Goal: Task Accomplishment & Management: Use online tool/utility

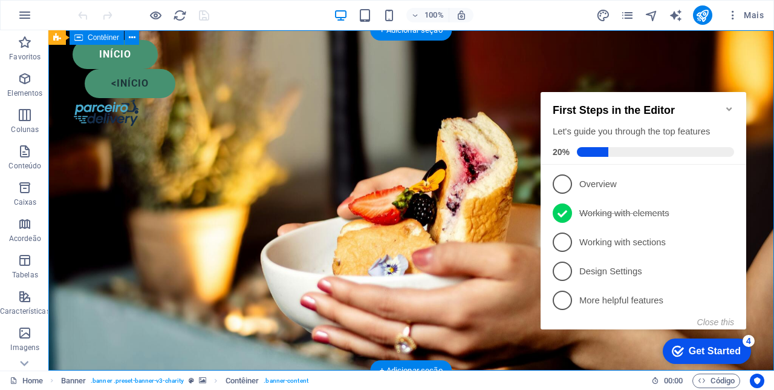
click at [157, 77] on div "<início" at bounding box center [417, 83] width 665 height 29
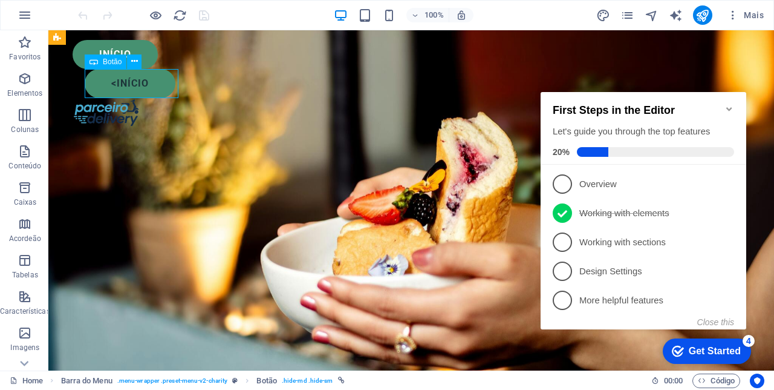
click at [139, 51] on div "Início" at bounding box center [412, 54] width 678 height 29
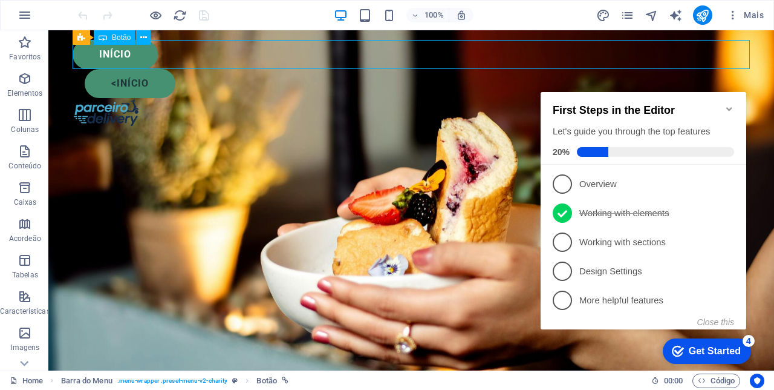
click at [151, 87] on div "<início" at bounding box center [417, 83] width 665 height 29
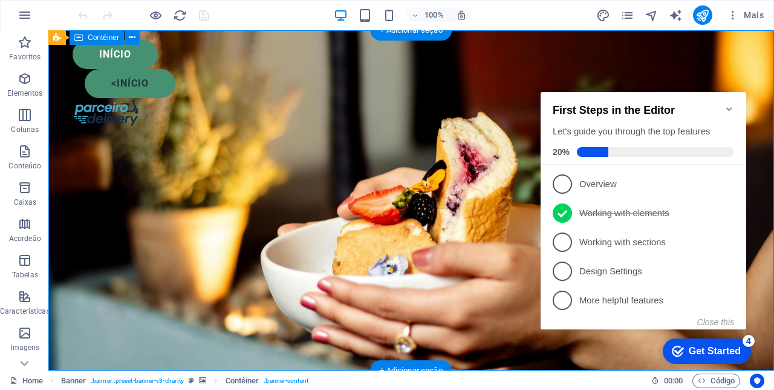
click at [370, 13] on icon "button" at bounding box center [365, 15] width 14 height 14
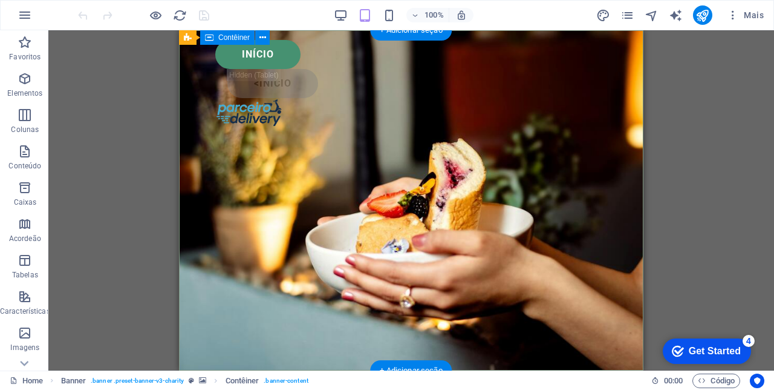
click at [301, 86] on div "<início" at bounding box center [417, 83] width 380 height 29
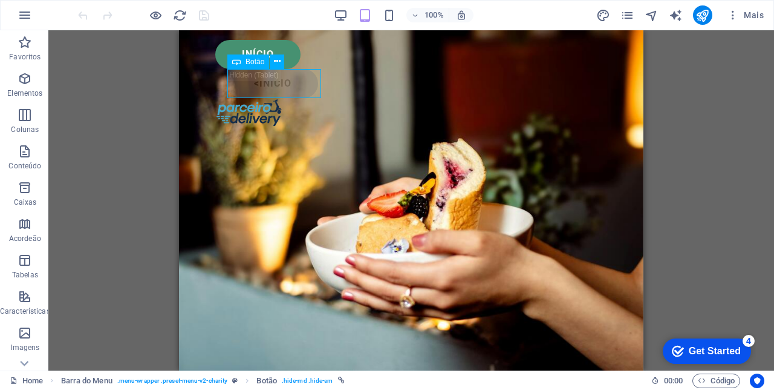
click at [295, 45] on div "Início" at bounding box center [411, 54] width 392 height 29
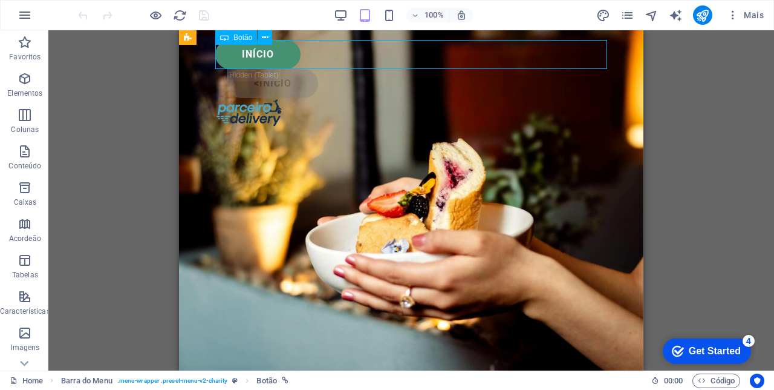
click at [343, 15] on icon "button" at bounding box center [341, 15] width 14 height 14
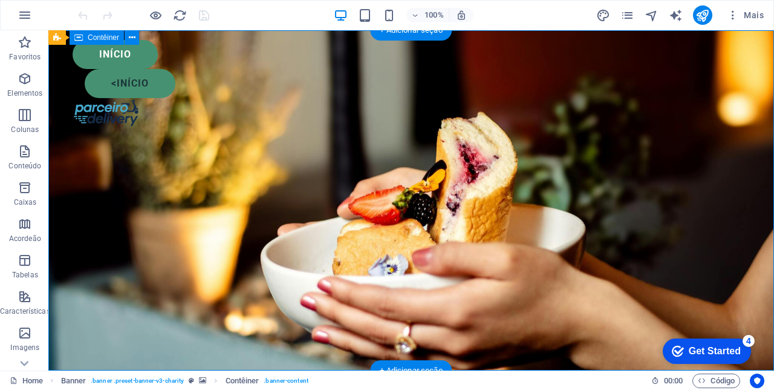
click at [151, 62] on div "Início" at bounding box center [412, 54] width 678 height 29
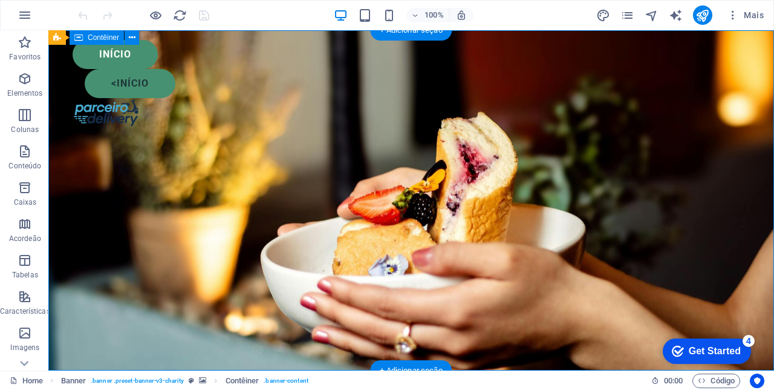
click at [154, 87] on div "<início" at bounding box center [417, 83] width 665 height 29
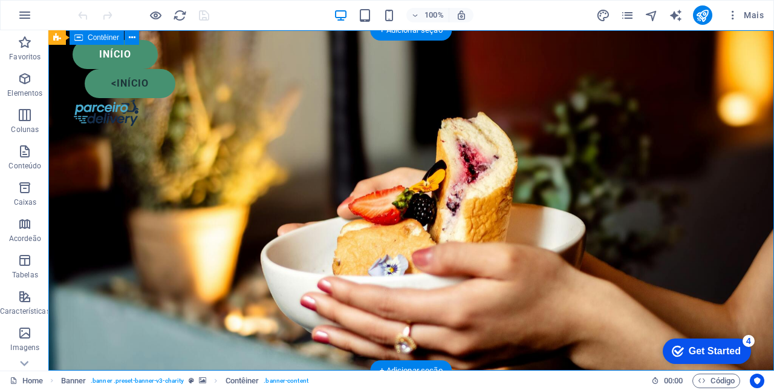
click at [340, 19] on icon "button" at bounding box center [341, 15] width 14 height 14
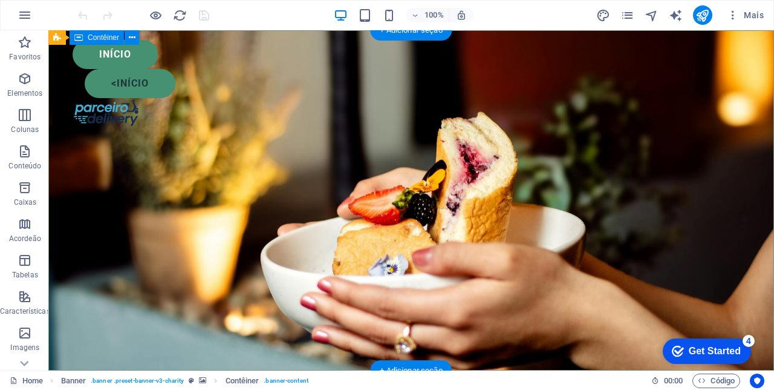
click at [369, 16] on icon "button" at bounding box center [365, 15] width 14 height 14
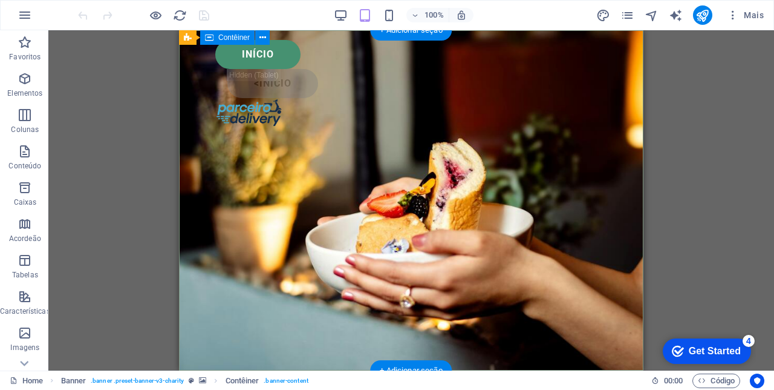
click at [301, 88] on div "<início" at bounding box center [417, 83] width 380 height 29
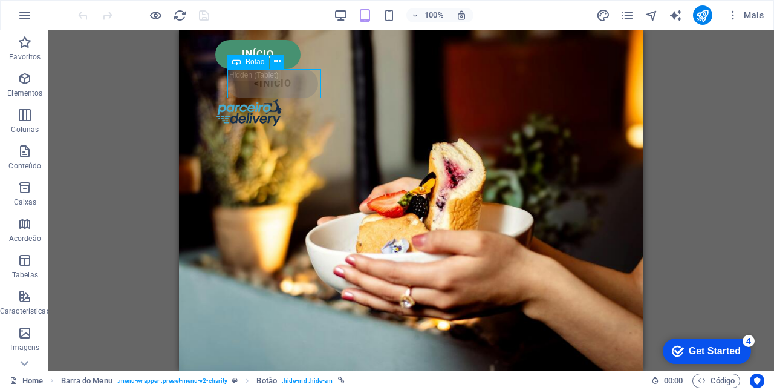
click at [275, 62] on icon at bounding box center [277, 61] width 7 height 13
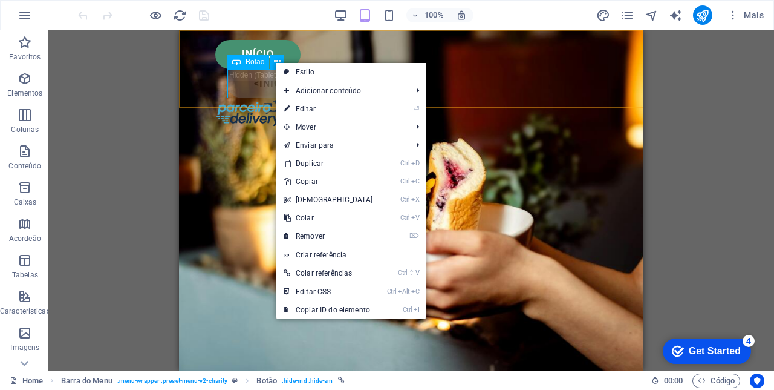
click at [325, 235] on link "⌦ Remover" at bounding box center [328, 236] width 104 height 18
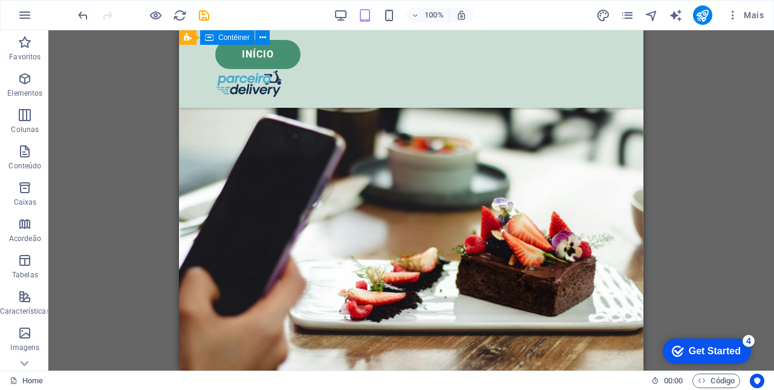
scroll to position [2261, 0]
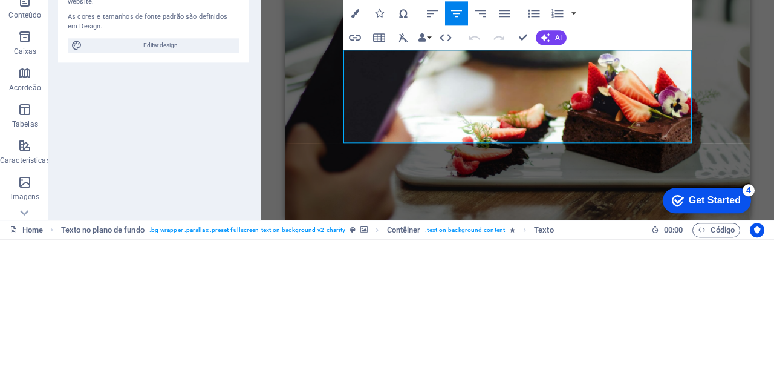
click at [517, 356] on span "Cardápio no Parceiro Delivery Além de ser bem acessível, esse modelo de cardápi…" at bounding box center [517, 392] width 421 height 73
click at [522, 356] on span "Cardápio no Parceiro Delivery Além de ser bem acessível, esse modelo de cardápi…" at bounding box center [517, 392] width 421 height 73
click at [518, 356] on span "Cardápio no Parceiro Delivery Além de ser bem acessível, esse modelo de cardápi…" at bounding box center [517, 392] width 421 height 73
click at [722, 123] on figure at bounding box center [518, 73] width 465 height 321
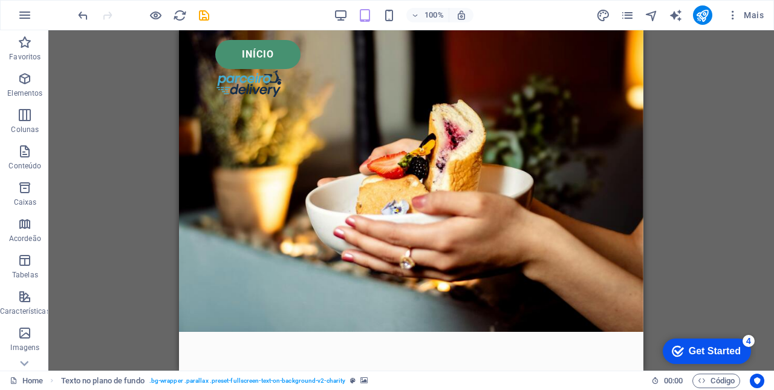
scroll to position [0, 0]
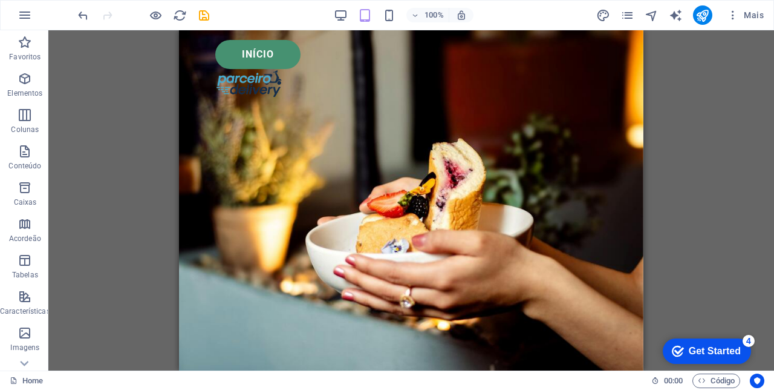
click at [284, 52] on div "Início" at bounding box center [411, 54] width 392 height 29
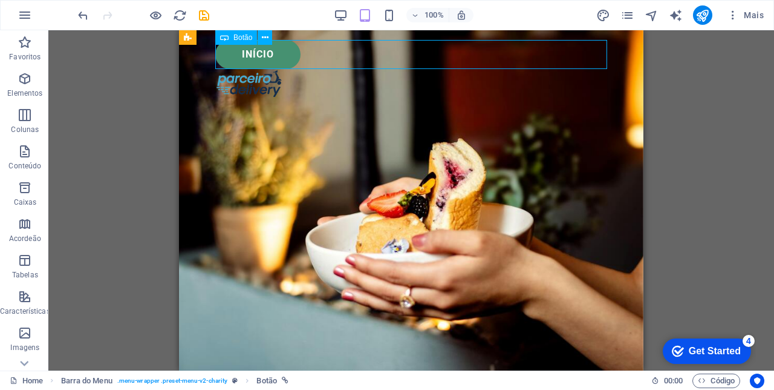
click at [264, 40] on icon at bounding box center [265, 37] width 7 height 13
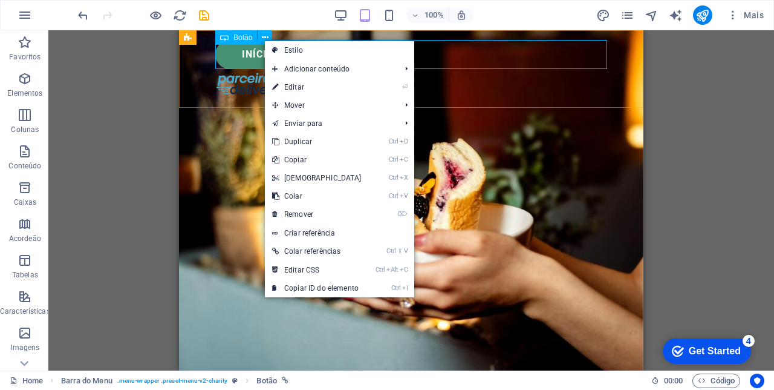
click at [318, 229] on link "Criar referência" at bounding box center [339, 233] width 149 height 18
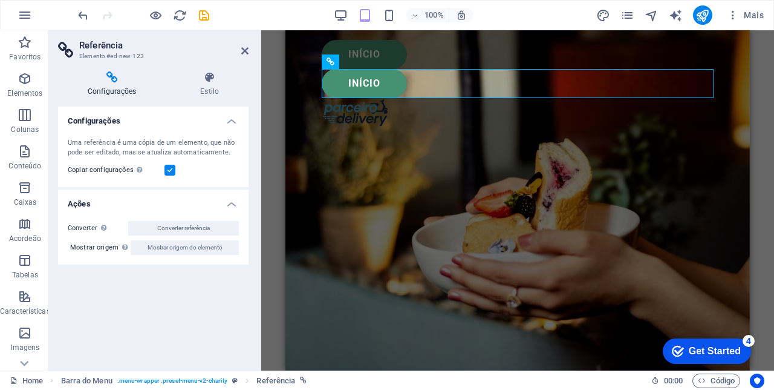
click at [330, 64] on icon at bounding box center [331, 61] width 8 height 15
click at [350, 66] on div "Referência" at bounding box center [350, 61] width 57 height 15
click at [386, 88] on div "Início" at bounding box center [518, 83] width 392 height 29
click at [584, 82] on div "Início" at bounding box center [518, 83] width 392 height 29
click at [207, 88] on h4 "Estilo" at bounding box center [210, 83] width 78 height 25
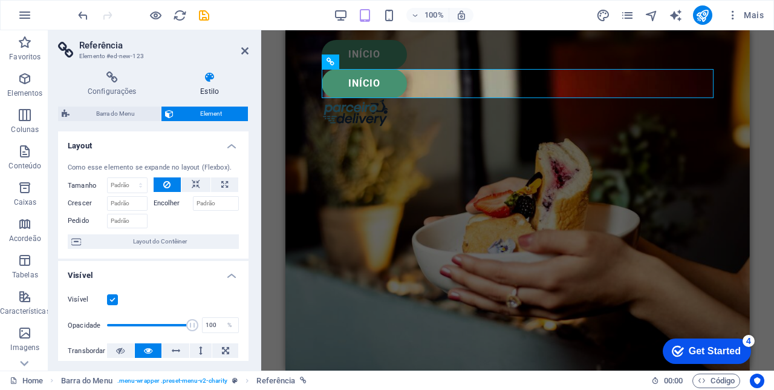
click at [178, 238] on span "Layout do Contêiner" at bounding box center [160, 241] width 151 height 15
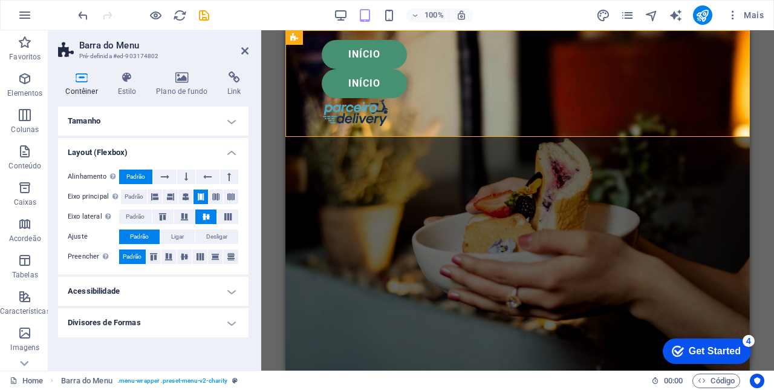
click at [76, 16] on icon "undo" at bounding box center [83, 15] width 14 height 14
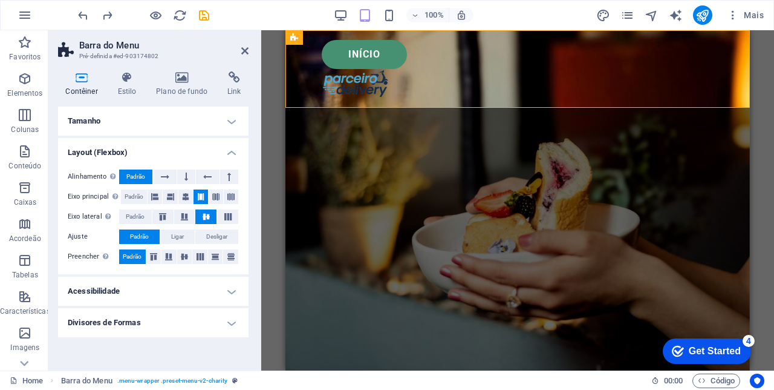
click at [229, 196] on icon at bounding box center [230, 196] width 7 height 15
click at [209, 192] on button at bounding box center [216, 196] width 15 height 15
click at [196, 194] on button at bounding box center [201, 196] width 15 height 15
click at [212, 232] on span "Desligar" at bounding box center [216, 236] width 21 height 15
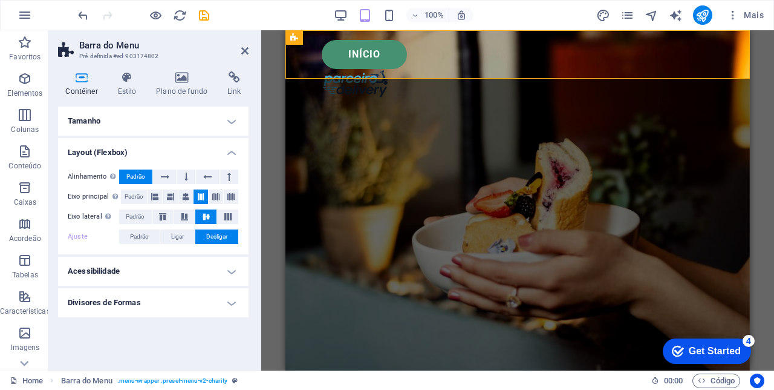
click at [136, 232] on span "Padrão" at bounding box center [139, 236] width 19 height 15
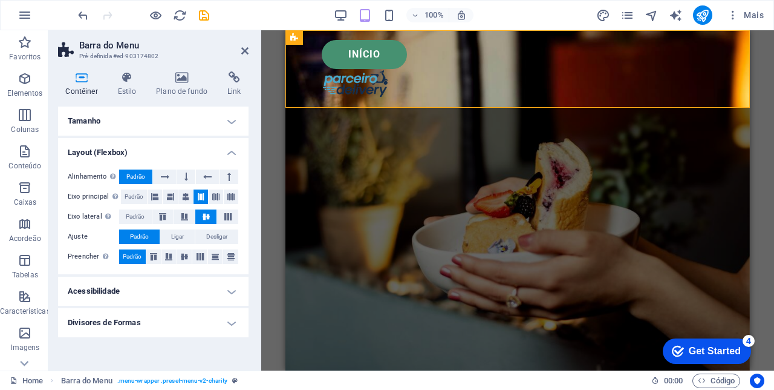
click at [227, 253] on icon at bounding box center [231, 256] width 15 height 7
click at [213, 249] on button at bounding box center [215, 256] width 15 height 15
click at [198, 254] on icon at bounding box center [200, 256] width 15 height 7
click at [183, 250] on button at bounding box center [184, 256] width 15 height 15
click at [167, 254] on icon at bounding box center [169, 256] width 15 height 7
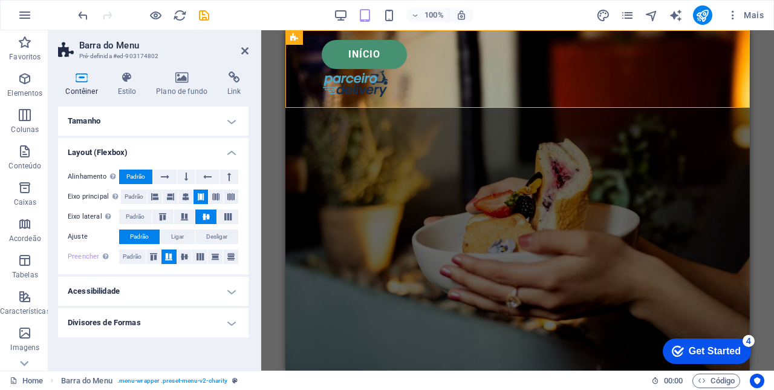
click at [152, 253] on icon at bounding box center [153, 256] width 15 height 7
click at [127, 253] on span "Padrão" at bounding box center [132, 256] width 19 height 15
click at [178, 234] on span "Ligar" at bounding box center [177, 236] width 13 height 15
click at [217, 235] on span "Desligar" at bounding box center [216, 236] width 21 height 15
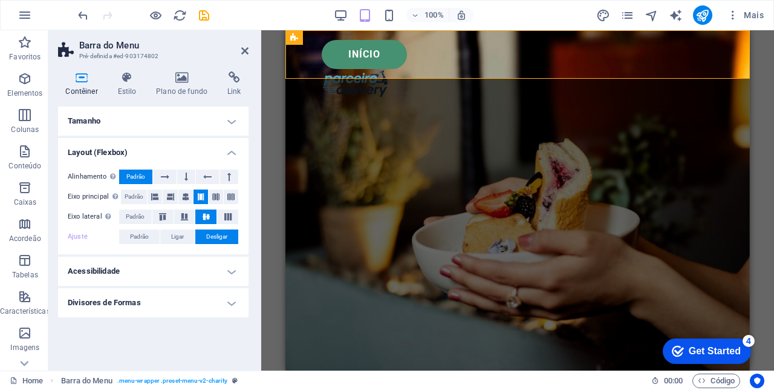
click at [152, 214] on button at bounding box center [162, 216] width 21 height 15
click at [132, 215] on span "Padrão" at bounding box center [135, 216] width 19 height 15
click at [152, 196] on icon at bounding box center [154, 196] width 7 height 15
click at [200, 193] on icon at bounding box center [200, 196] width 7 height 15
click at [132, 197] on span "Padrão" at bounding box center [134, 196] width 19 height 15
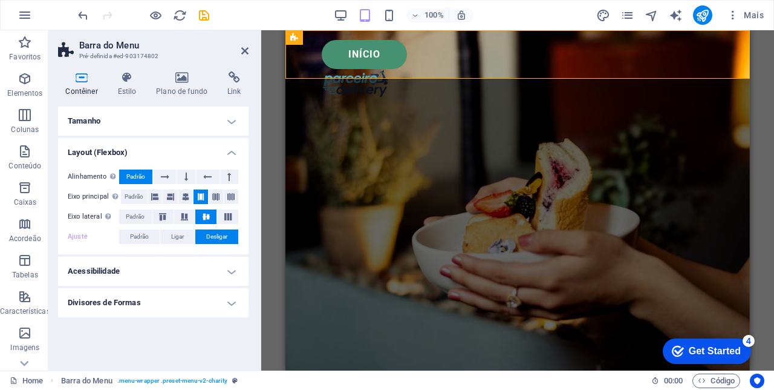
click at [162, 174] on icon at bounding box center [165, 176] width 8 height 15
click at [184, 175] on button at bounding box center [186, 176] width 18 height 15
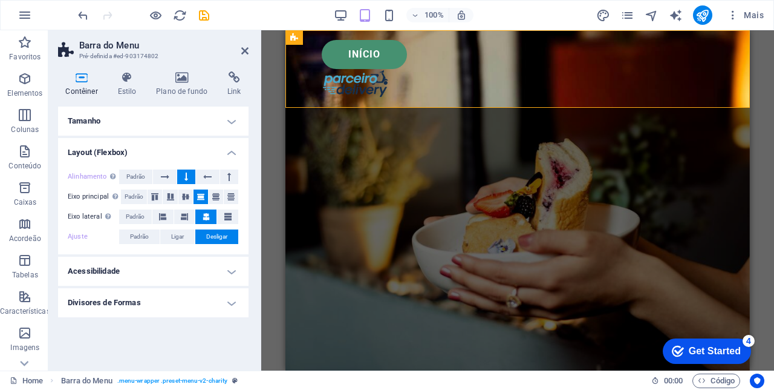
click at [206, 175] on icon at bounding box center [207, 176] width 8 height 15
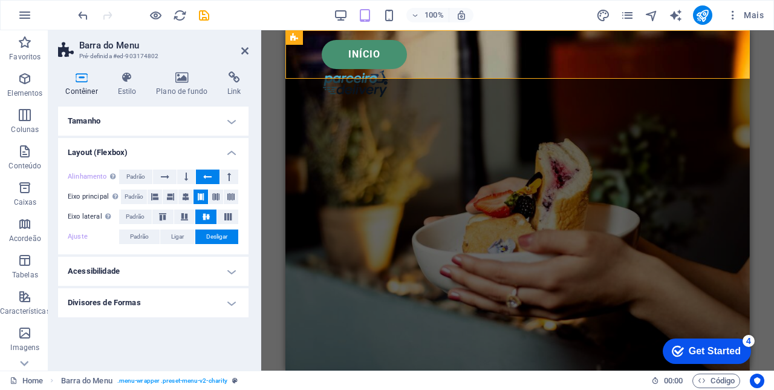
click at [229, 175] on icon at bounding box center [229, 176] width 4 height 15
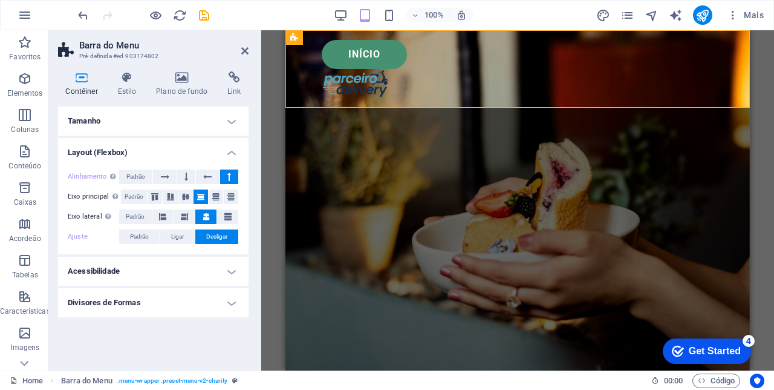
click at [133, 173] on span "Padrão" at bounding box center [135, 176] width 19 height 15
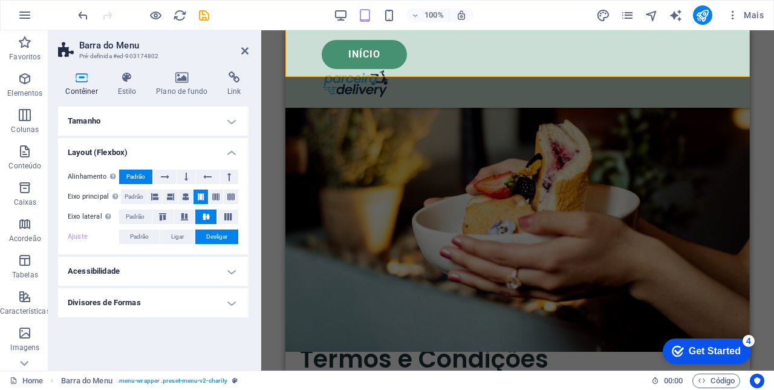
scroll to position [70, 0]
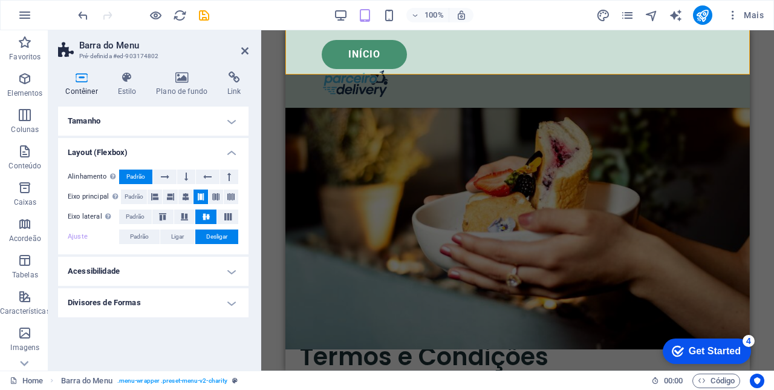
click at [198, 16] on icon "save" at bounding box center [204, 15] width 14 height 14
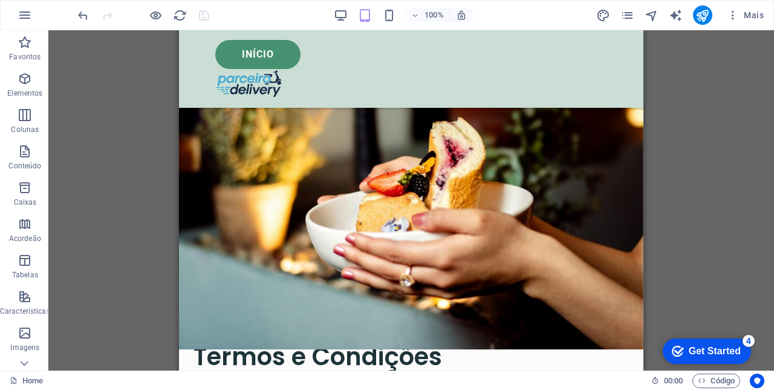
click at [336, 16] on icon "button" at bounding box center [341, 15] width 14 height 14
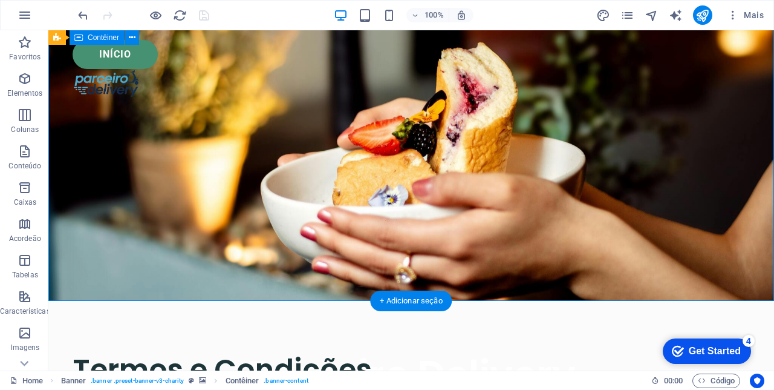
click at [363, 19] on icon "button" at bounding box center [365, 15] width 14 height 14
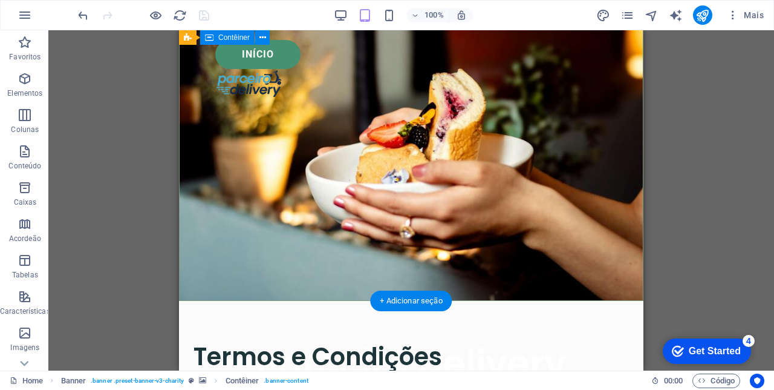
click at [279, 56] on div "Início" at bounding box center [411, 54] width 392 height 29
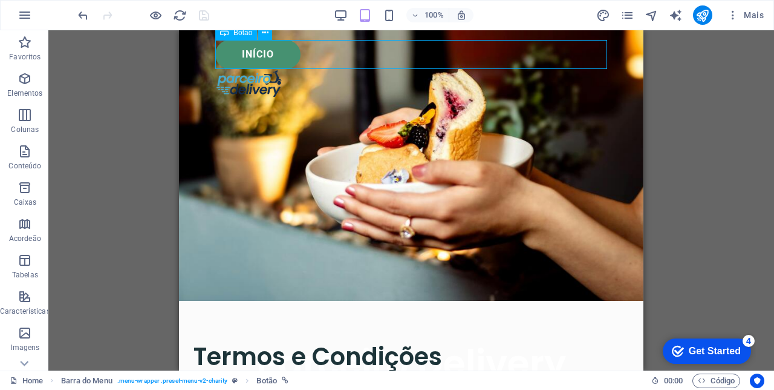
click at [267, 44] on div "Início" at bounding box center [411, 54] width 392 height 29
click at [260, 35] on button at bounding box center [265, 32] width 15 height 15
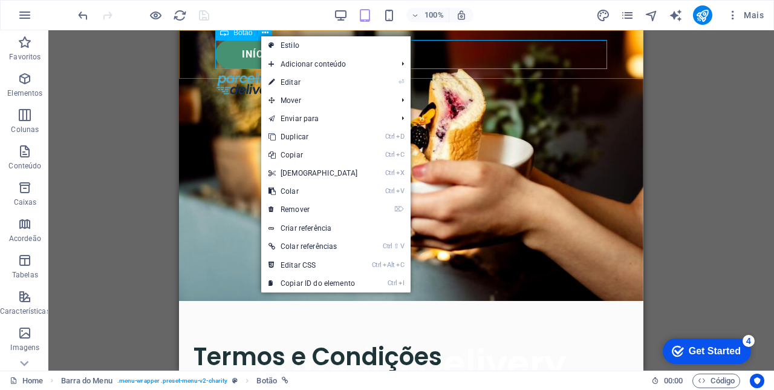
click at [328, 224] on link "Criar referência" at bounding box center [335, 228] width 149 height 18
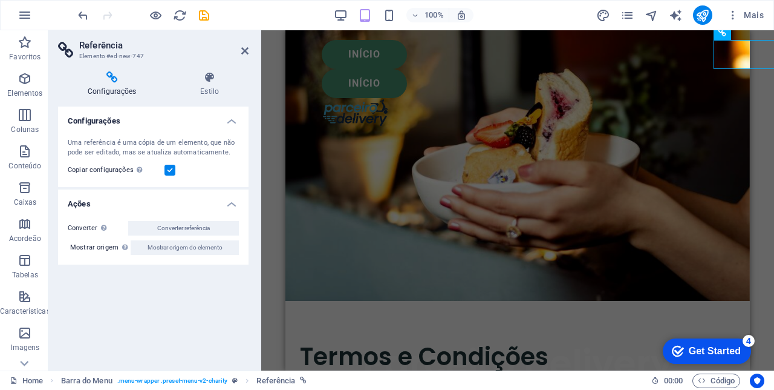
click at [207, 86] on h4 "Estilo" at bounding box center [210, 83] width 78 height 25
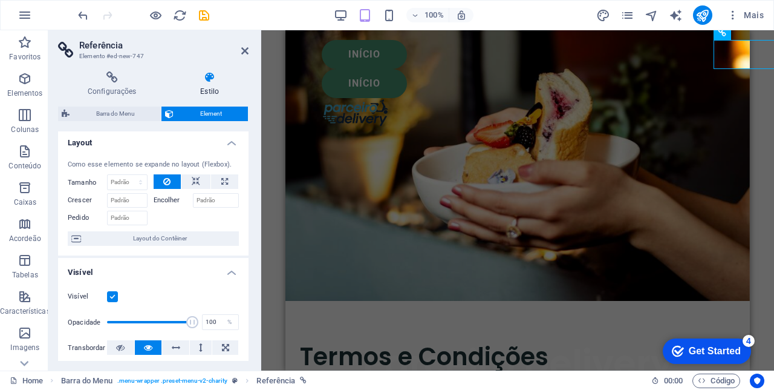
scroll to position [0, 0]
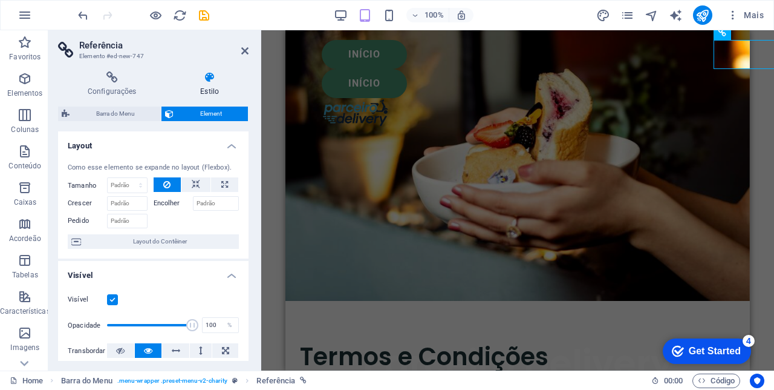
click at [338, 387] on div at bounding box center [518, 394] width 436 height 15
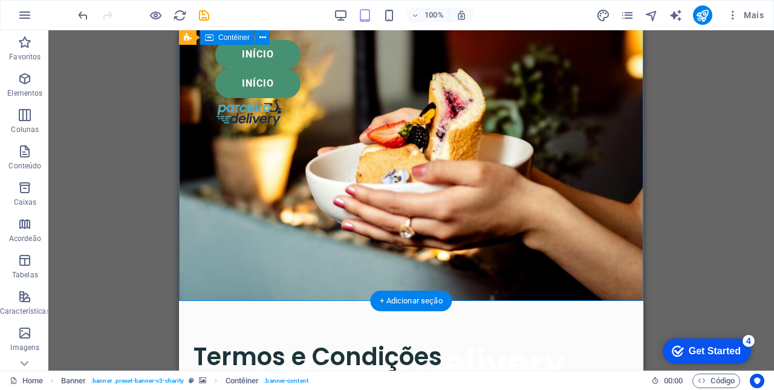
click at [76, 18] on icon "undo" at bounding box center [83, 15] width 14 height 14
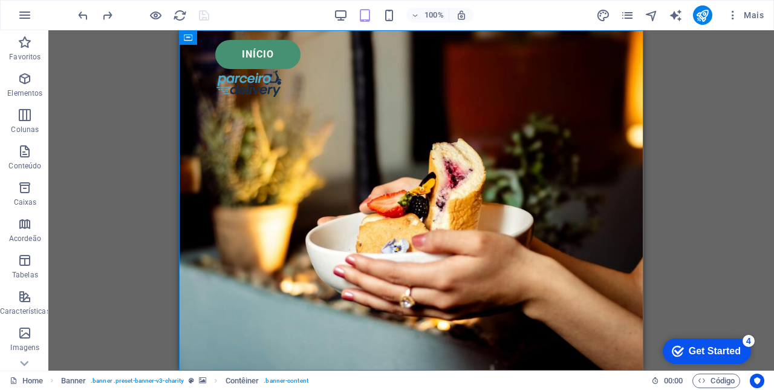
click at [340, 13] on icon "button" at bounding box center [341, 15] width 14 height 14
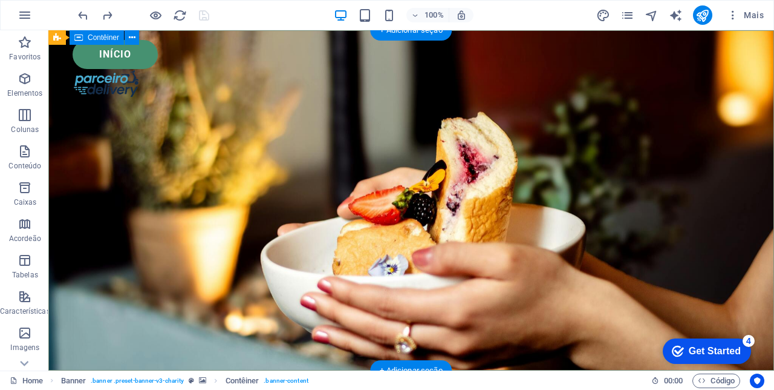
click at [361, 15] on icon "button" at bounding box center [365, 15] width 14 height 14
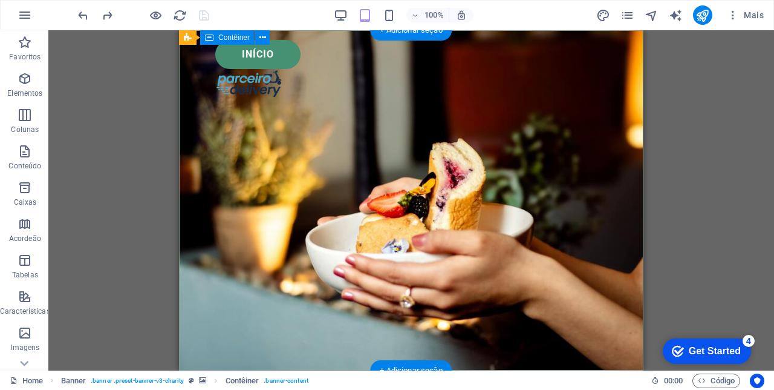
click at [382, 15] on span "button" at bounding box center [389, 15] width 15 height 14
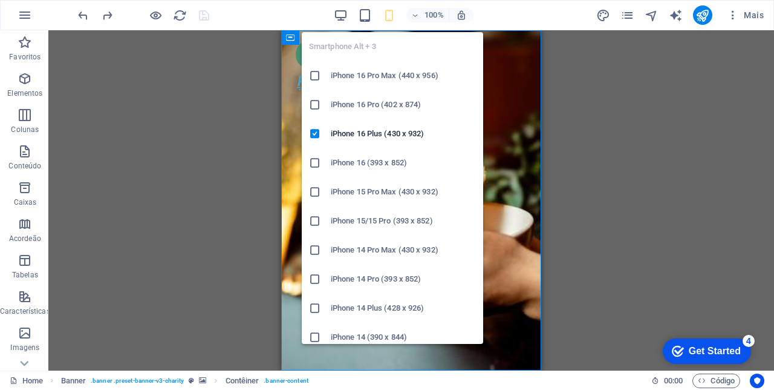
click at [590, 203] on div "H1 Banner Banner Contêiner Botão Barra do Menu Botão Espaçador Texto Texto no p…" at bounding box center [411, 200] width 726 height 340
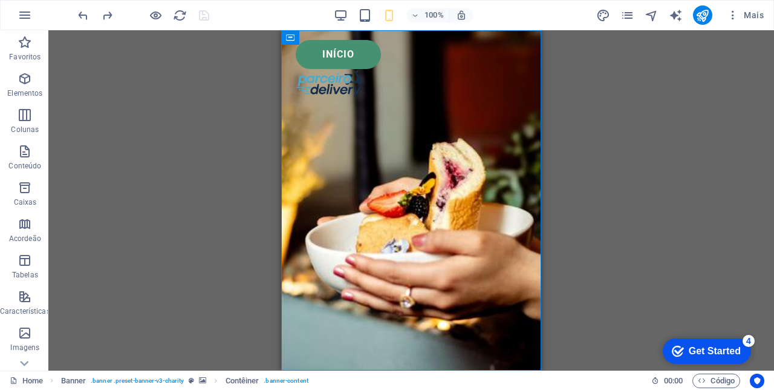
click at [431, 50] on div "Início" at bounding box center [411, 54] width 231 height 29
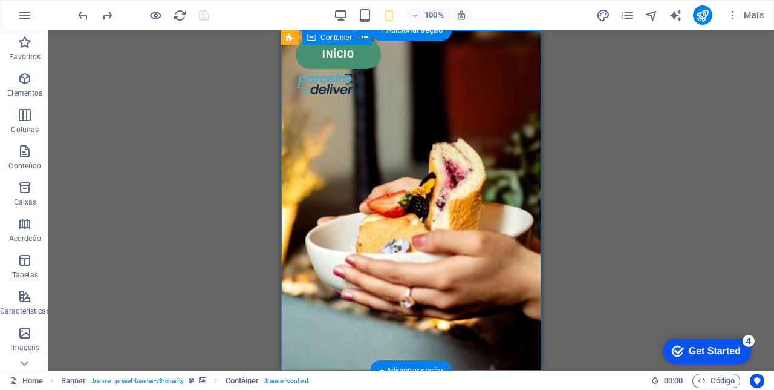
click at [489, 43] on div "Início" at bounding box center [411, 54] width 231 height 29
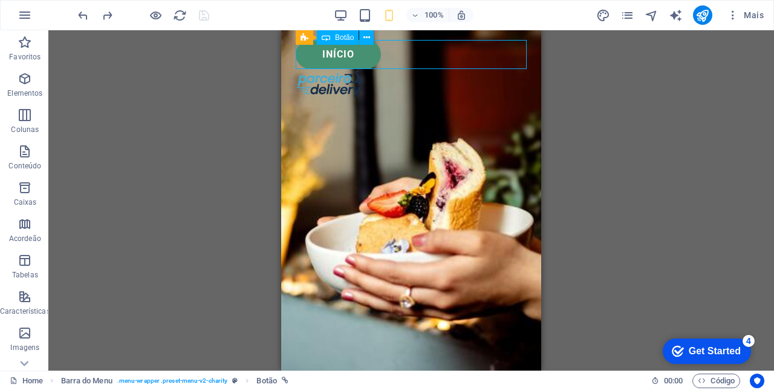
click at [511, 34] on div "Início" at bounding box center [411, 68] width 260 height 77
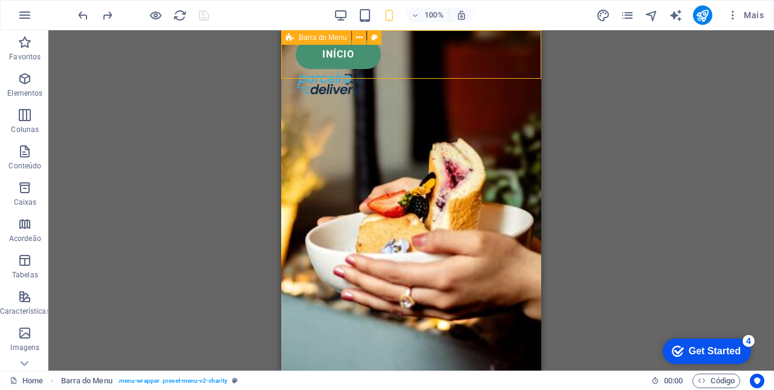
click at [361, 37] on icon at bounding box center [359, 37] width 7 height 13
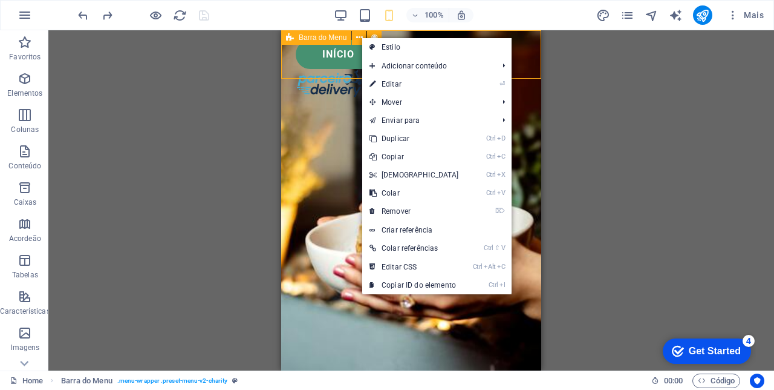
click at [433, 229] on link "Criar referência" at bounding box center [436, 230] width 149 height 18
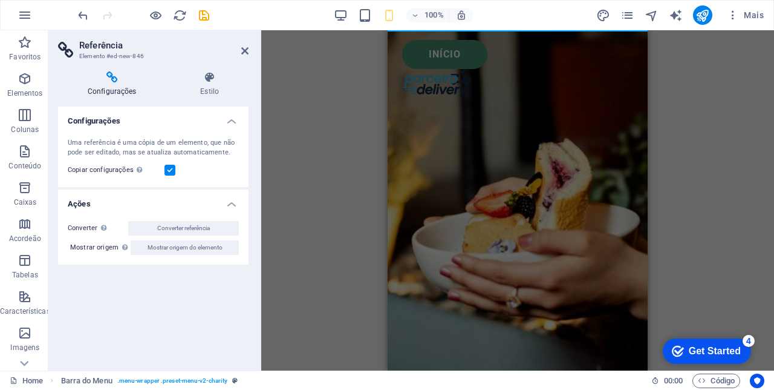
select select "rem"
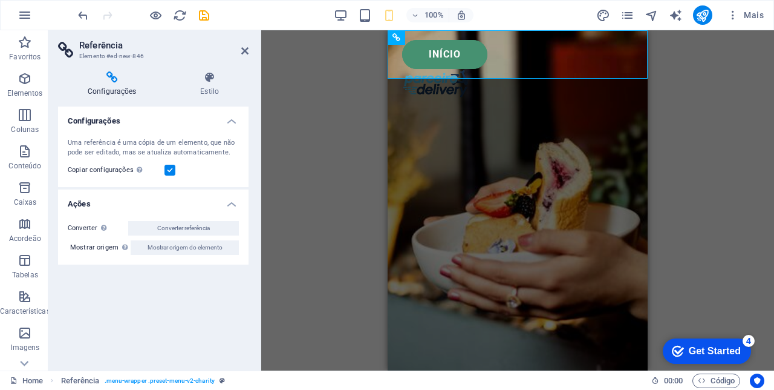
click at [204, 77] on icon at bounding box center [210, 77] width 78 height 12
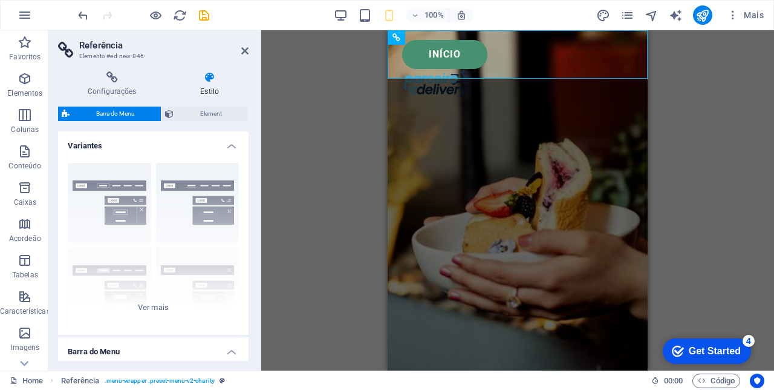
click at [114, 82] on icon at bounding box center [112, 77] width 108 height 12
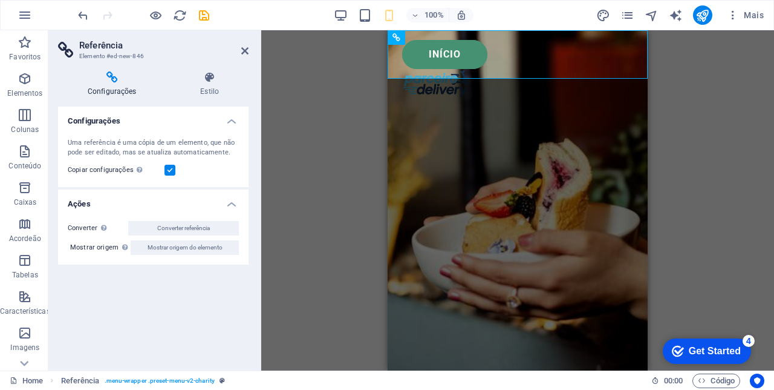
click at [243, 51] on icon at bounding box center [244, 51] width 7 height 10
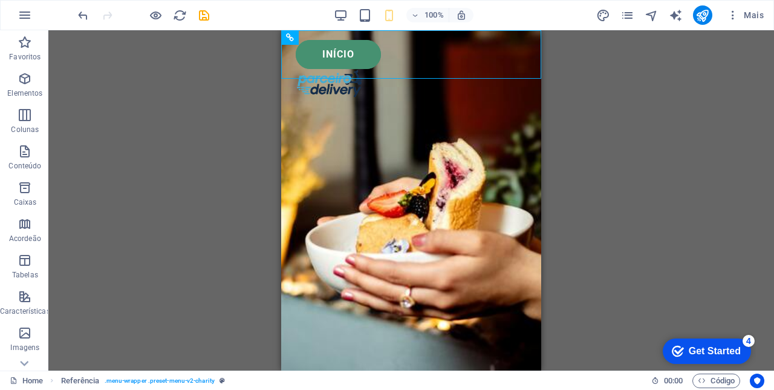
click at [290, 41] on icon at bounding box center [290, 37] width 8 height 15
click at [345, 34] on icon at bounding box center [347, 37] width 7 height 13
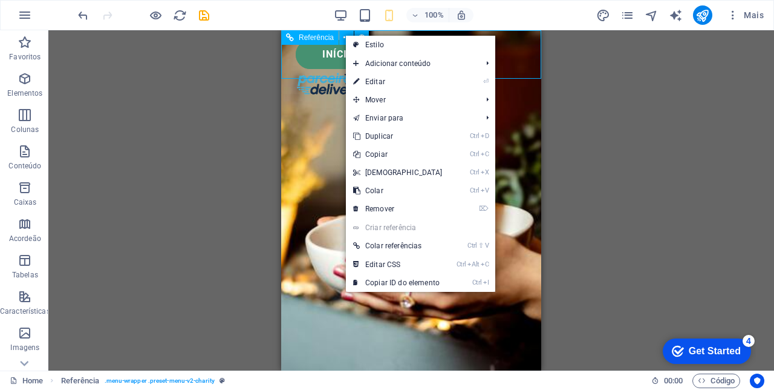
click at [382, 82] on link "⏎ Editar" at bounding box center [398, 82] width 104 height 18
select select "rem"
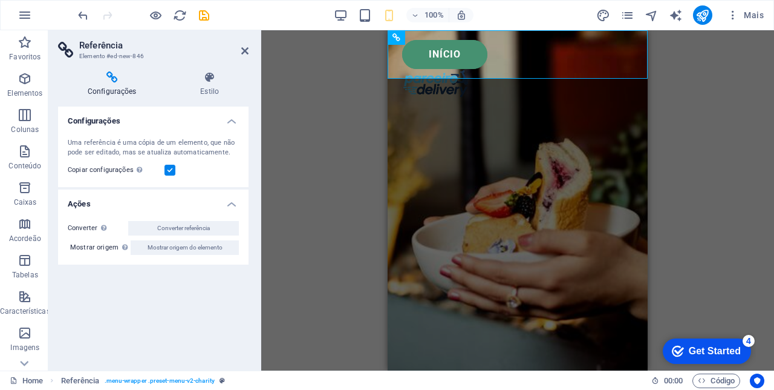
click at [212, 85] on h4 "Estilo" at bounding box center [210, 83] width 78 height 25
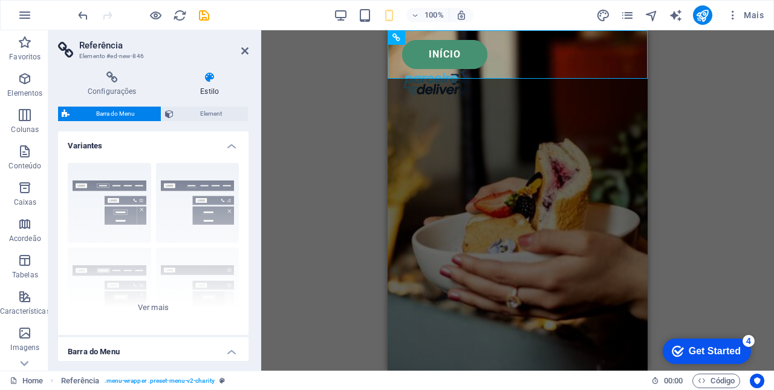
click at [244, 54] on icon at bounding box center [244, 51] width 7 height 10
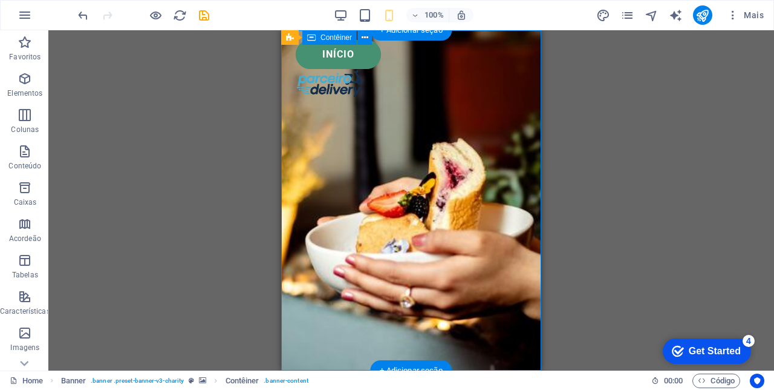
click at [523, 49] on div "Início" at bounding box center [411, 54] width 231 height 29
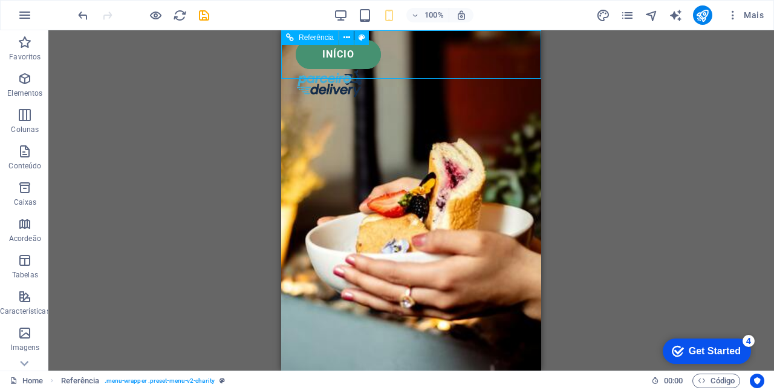
click at [339, 19] on icon "button" at bounding box center [341, 15] width 14 height 14
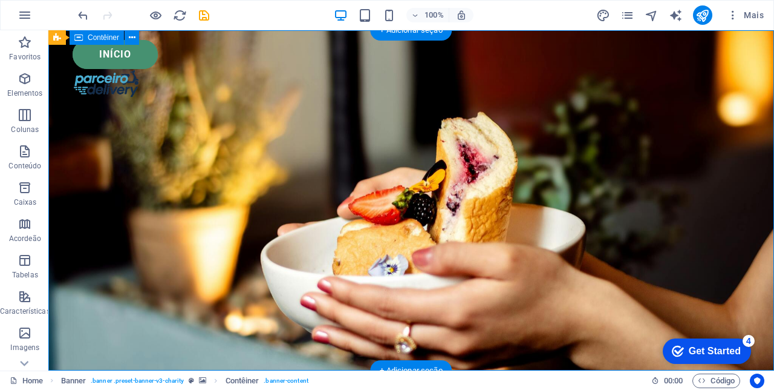
click at [208, 61] on div "Início" at bounding box center [412, 54] width 678 height 29
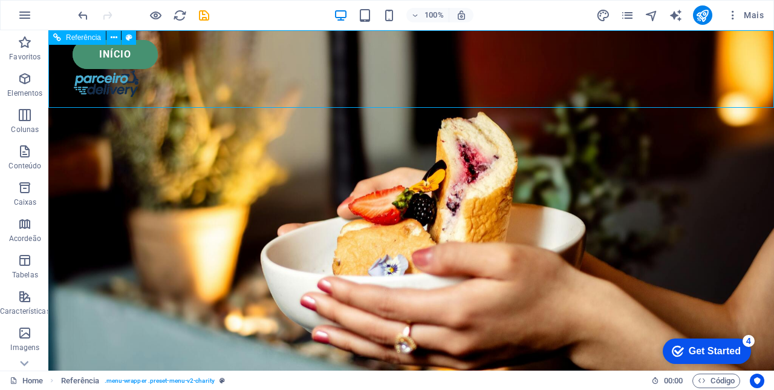
click at [106, 39] on button at bounding box center [113, 37] width 15 height 15
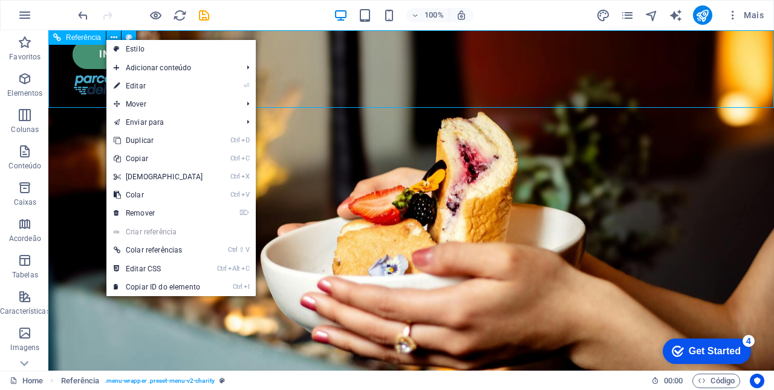
click at [160, 232] on link "Criar referência" at bounding box center [180, 232] width 149 height 18
click at [154, 82] on link "⏎ Editar" at bounding box center [158, 86] width 104 height 18
select select "rem"
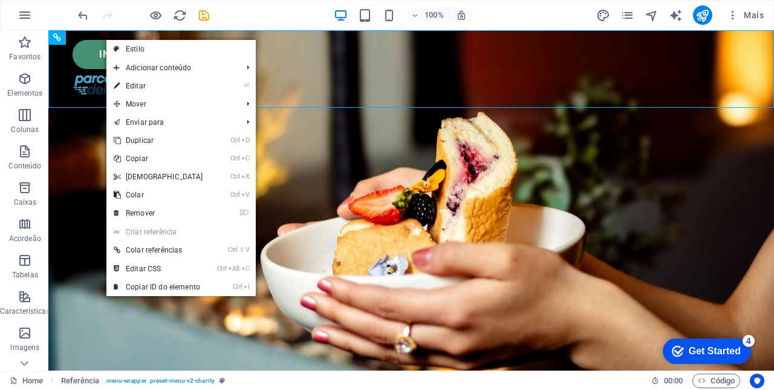
select select "rem"
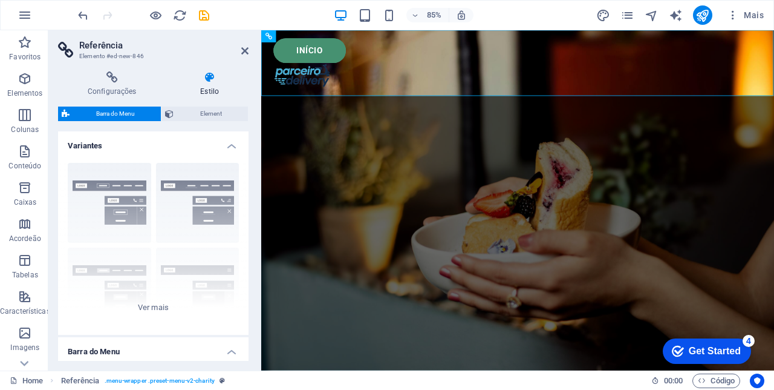
click at [211, 82] on icon at bounding box center [210, 77] width 78 height 12
click at [212, 114] on span "Element" at bounding box center [210, 113] width 67 height 15
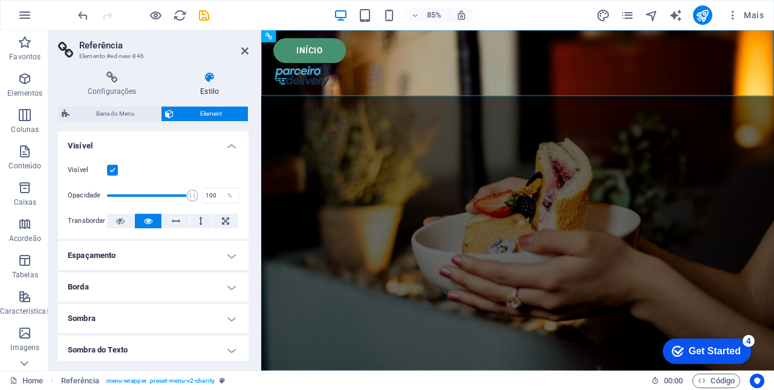
click at [125, 117] on span "Barra do Menu" at bounding box center [115, 113] width 84 height 15
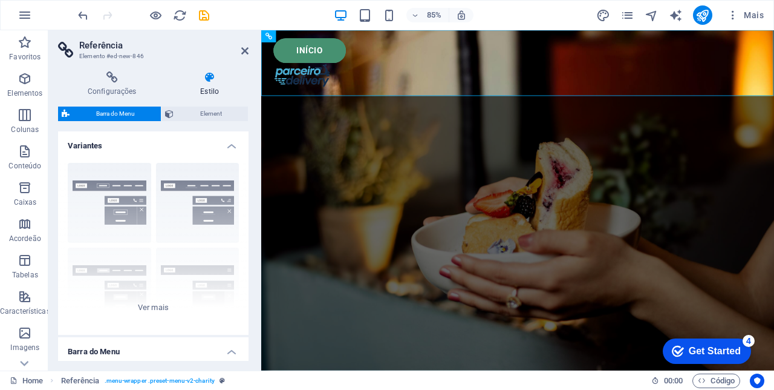
click at [244, 51] on icon at bounding box center [244, 51] width 7 height 10
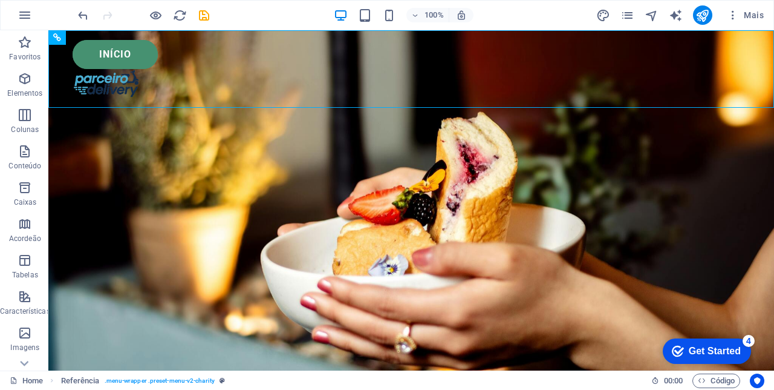
click at [82, 12] on icon "undo" at bounding box center [83, 15] width 14 height 14
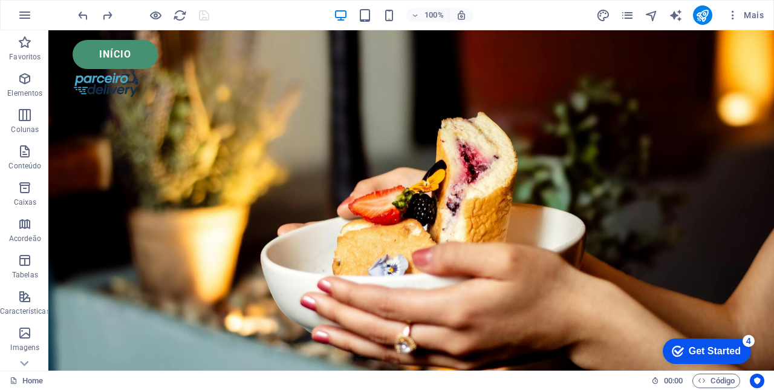
click at [80, 19] on icon "undo" at bounding box center [83, 15] width 14 height 14
click at [76, 15] on icon "undo" at bounding box center [83, 15] width 14 height 14
click at [79, 21] on icon "undo" at bounding box center [83, 15] width 14 height 14
click at [80, 21] on icon "undo" at bounding box center [83, 15] width 14 height 14
click at [367, 17] on icon "button" at bounding box center [365, 15] width 14 height 14
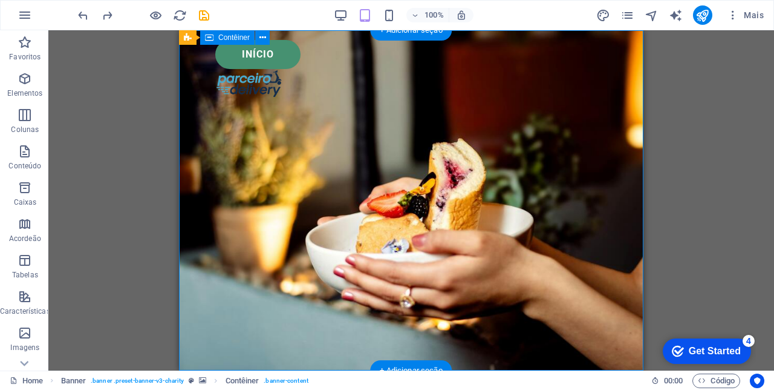
click at [533, 52] on div "Início" at bounding box center [411, 54] width 392 height 29
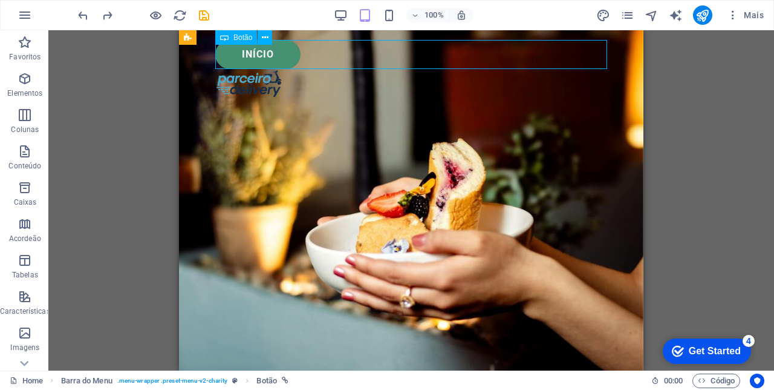
click at [607, 69] on div at bounding box center [411, 83] width 392 height 29
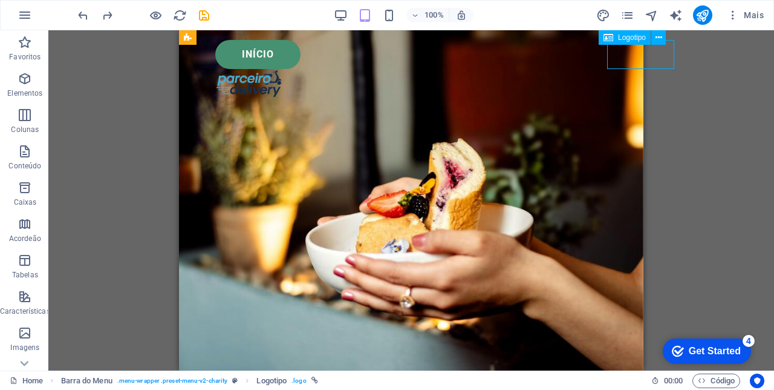
click at [260, 51] on div "Início" at bounding box center [411, 54] width 392 height 29
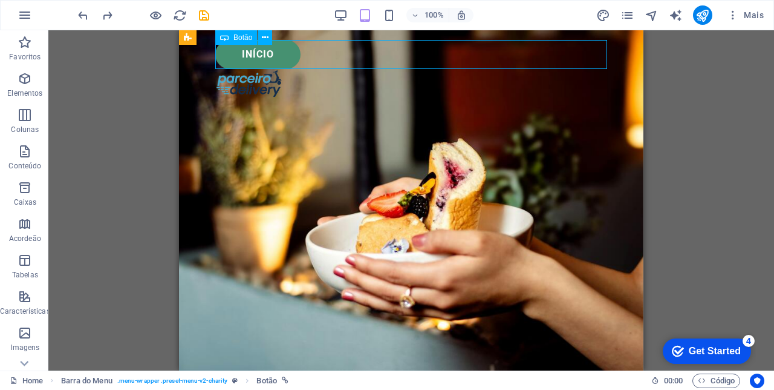
click at [607, 69] on div at bounding box center [411, 83] width 392 height 29
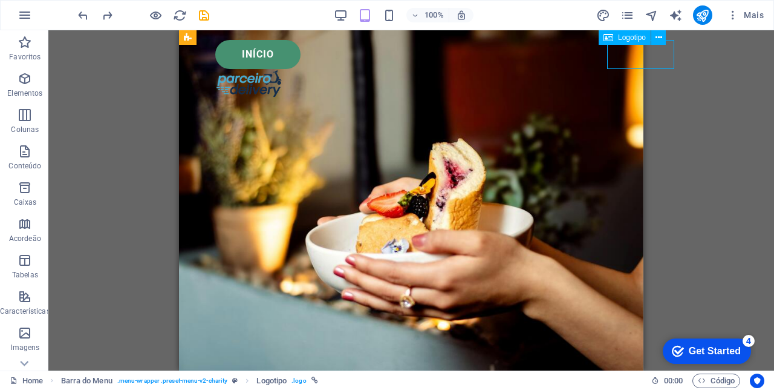
click at [186, 76] on div "Início" at bounding box center [411, 68] width 465 height 77
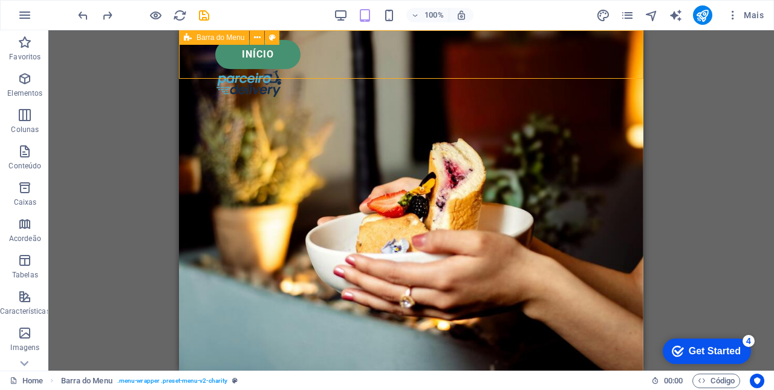
click at [257, 36] on icon at bounding box center [257, 37] width 7 height 13
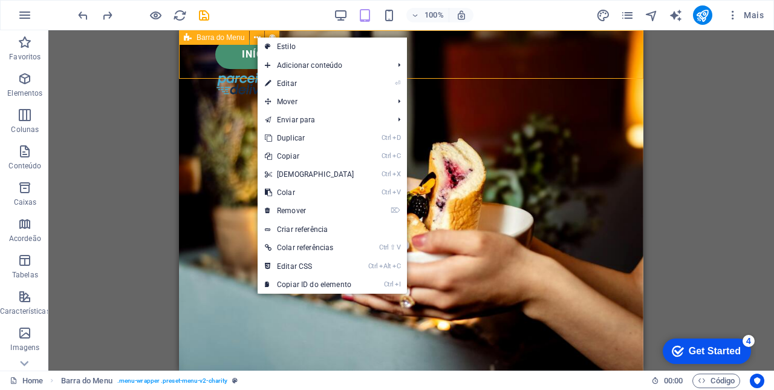
click at [295, 46] on link "Estilo" at bounding box center [332, 47] width 149 height 18
select select "rem"
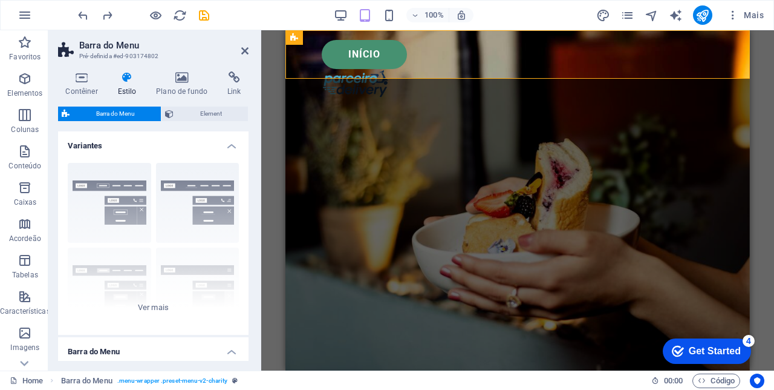
click at [179, 83] on icon at bounding box center [182, 77] width 67 height 12
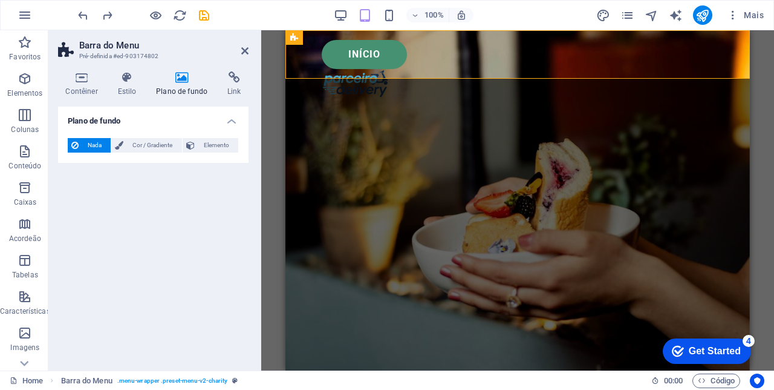
click at [128, 79] on icon at bounding box center [127, 77] width 34 height 12
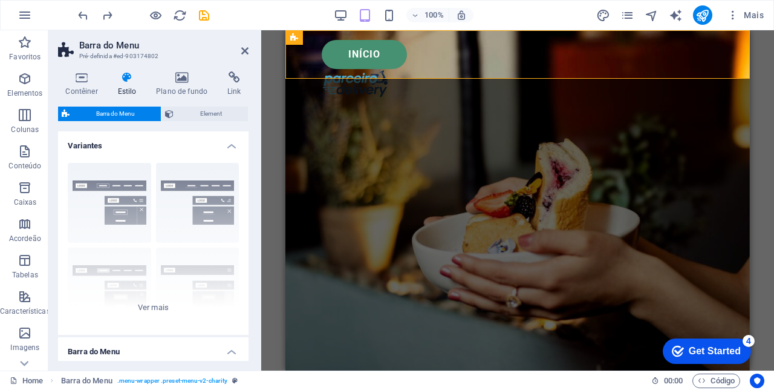
click at [80, 79] on icon at bounding box center [81, 77] width 47 height 12
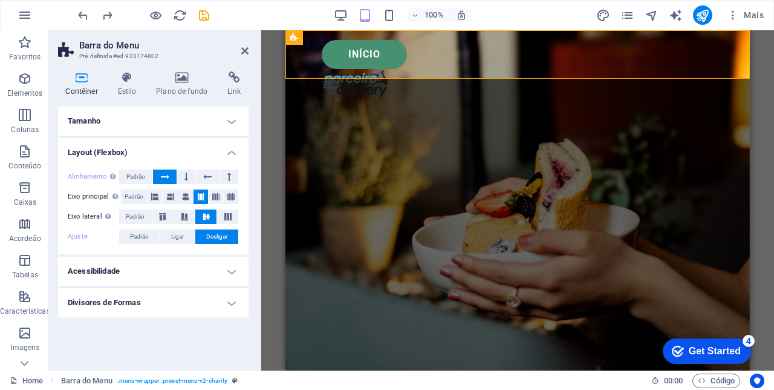
click at [133, 233] on span "Padrão" at bounding box center [139, 236] width 19 height 15
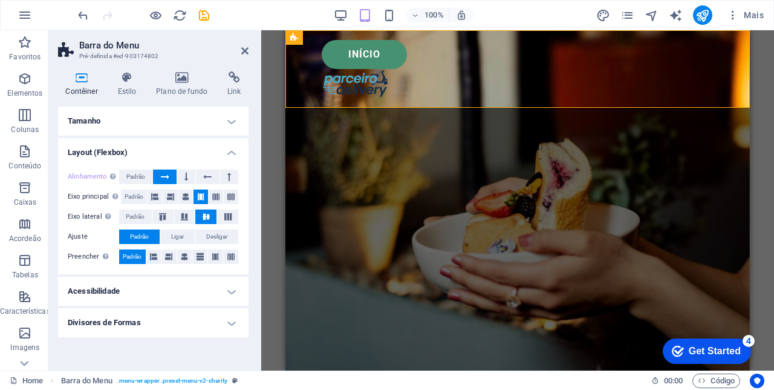
click at [178, 195] on button at bounding box center [185, 196] width 15 height 15
click at [224, 172] on button at bounding box center [229, 176] width 18 height 15
click at [388, 22] on icon "button" at bounding box center [389, 15] width 14 height 14
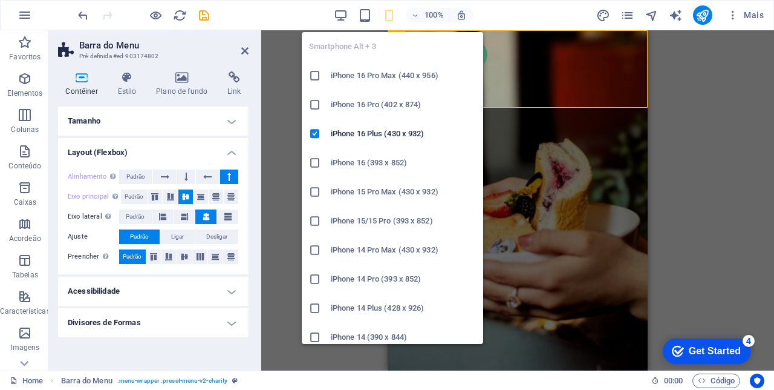
click at [544, 78] on div "Início" at bounding box center [518, 68] width 260 height 77
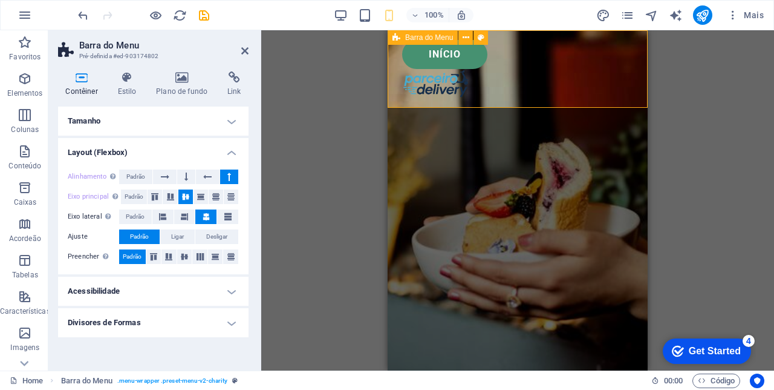
click at [341, 15] on icon "button" at bounding box center [341, 15] width 14 height 14
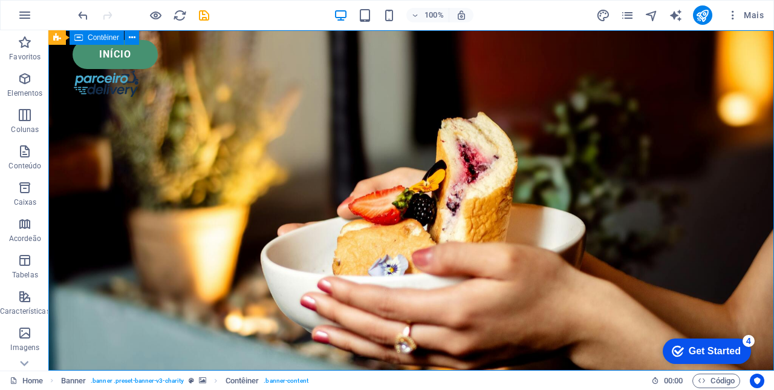
click at [125, 35] on button at bounding box center [132, 37] width 15 height 15
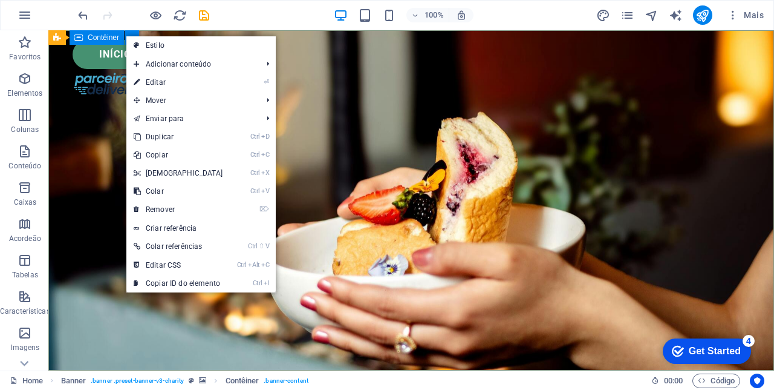
click at [165, 45] on link "Estilo" at bounding box center [200, 45] width 149 height 18
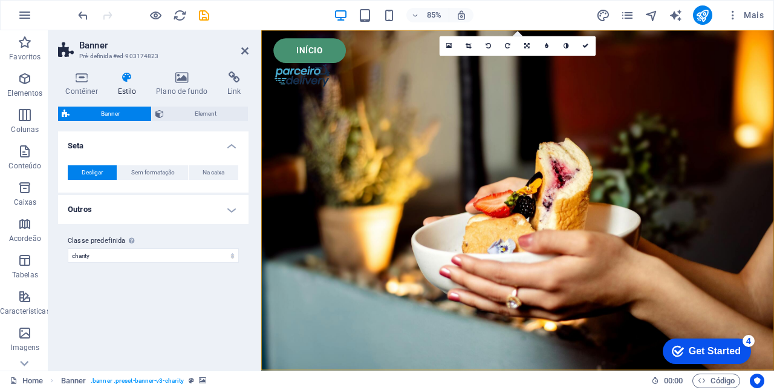
click at [127, 79] on icon at bounding box center [127, 77] width 34 height 12
click at [84, 82] on icon at bounding box center [81, 77] width 47 height 12
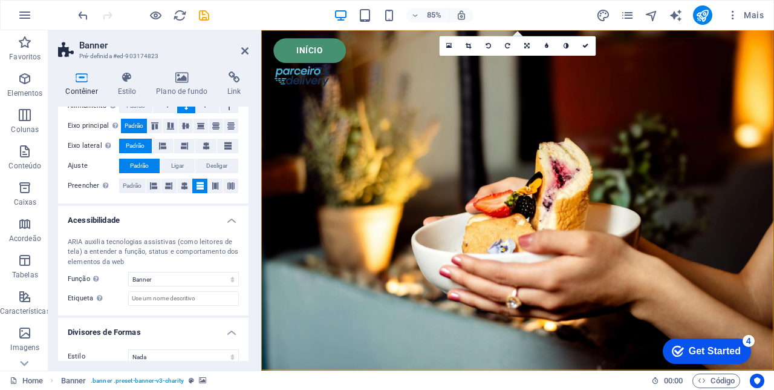
scroll to position [225, 0]
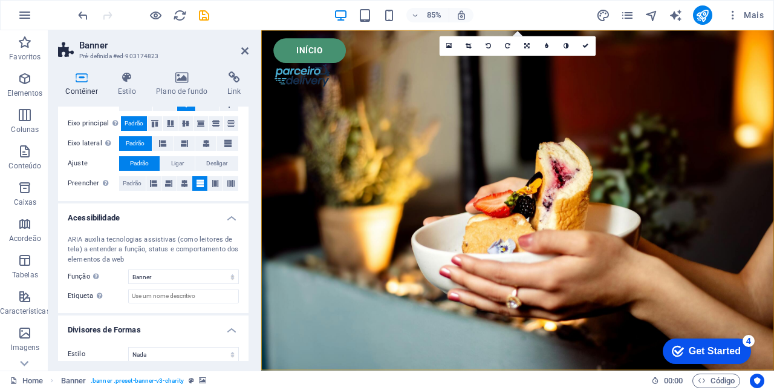
click at [177, 171] on span "Ligar" at bounding box center [177, 163] width 13 height 15
click at [217, 171] on span "Desligar" at bounding box center [216, 163] width 21 height 15
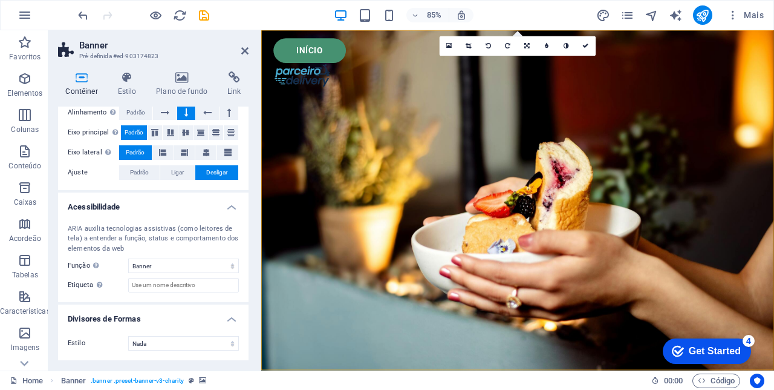
click at [130, 177] on span "Padrão" at bounding box center [139, 172] width 19 height 15
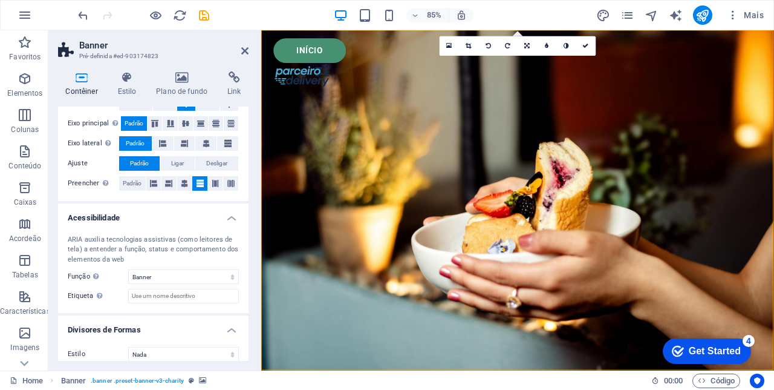
click at [178, 191] on button at bounding box center [184, 183] width 15 height 15
click at [165, 191] on icon at bounding box center [168, 183] width 7 height 15
click at [148, 191] on button at bounding box center [153, 183] width 15 height 15
click at [208, 191] on button at bounding box center [215, 183] width 15 height 15
click at [211, 171] on span "Desligar" at bounding box center [216, 163] width 21 height 15
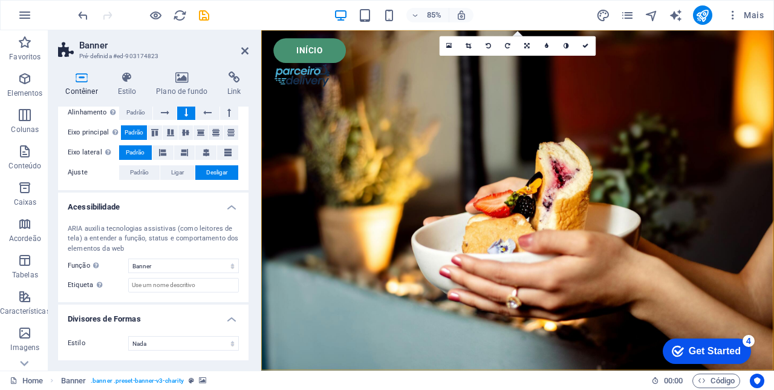
click at [203, 154] on icon at bounding box center [206, 152] width 7 height 15
click at [178, 154] on button at bounding box center [184, 152] width 21 height 15
click at [151, 152] on button "Padrão" at bounding box center [135, 152] width 33 height 15
click at [198, 136] on icon at bounding box center [201, 132] width 15 height 7
click at [181, 136] on icon at bounding box center [185, 132] width 15 height 7
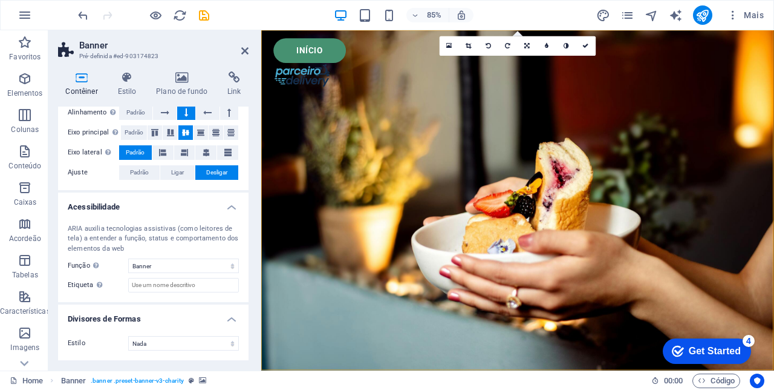
click at [173, 136] on icon at bounding box center [170, 132] width 15 height 7
click at [152, 136] on icon at bounding box center [155, 132] width 15 height 7
click at [129, 139] on span "Padrão" at bounding box center [134, 132] width 19 height 15
click at [161, 117] on icon at bounding box center [165, 112] width 8 height 15
click at [204, 117] on icon at bounding box center [207, 112] width 8 height 15
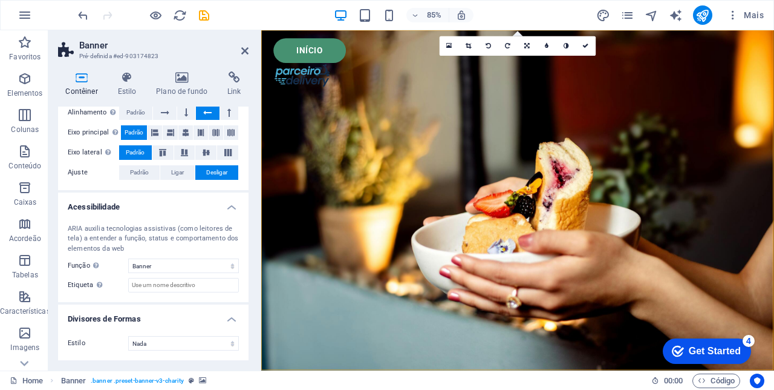
click at [224, 117] on button at bounding box center [229, 112] width 18 height 15
click at [243, 52] on icon at bounding box center [244, 51] width 7 height 10
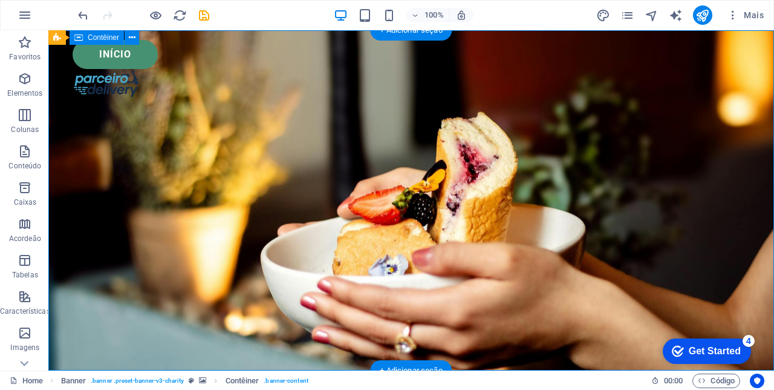
click at [185, 76] on div "Início" at bounding box center [411, 68] width 726 height 77
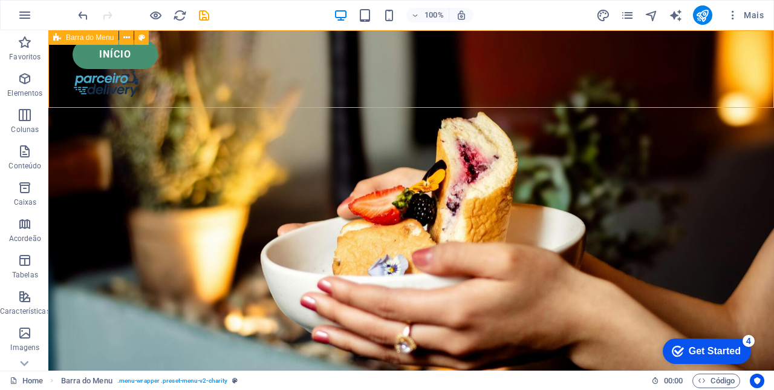
click at [123, 41] on icon at bounding box center [126, 37] width 7 height 13
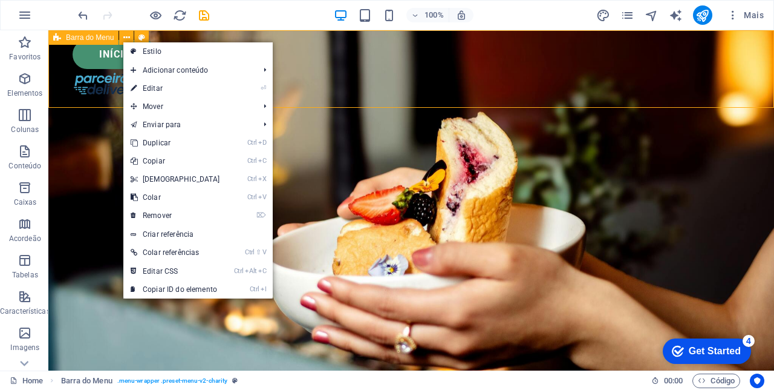
click at [161, 52] on link "Estilo" at bounding box center [197, 51] width 149 height 18
select select "rem"
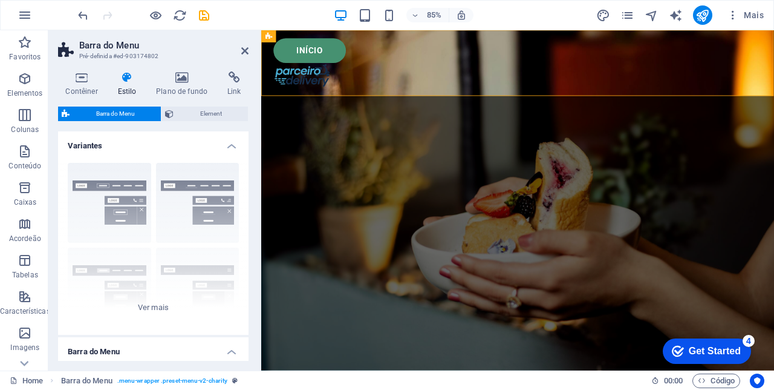
click at [79, 87] on h4 "Contêiner" at bounding box center [84, 83] width 52 height 25
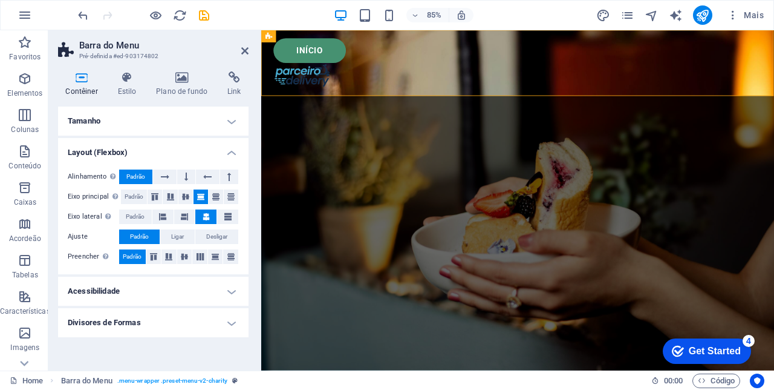
click at [166, 197] on icon at bounding box center [170, 196] width 15 height 7
click at [194, 197] on icon at bounding box center [201, 196] width 15 height 7
click at [388, 19] on icon "button" at bounding box center [389, 15] width 14 height 14
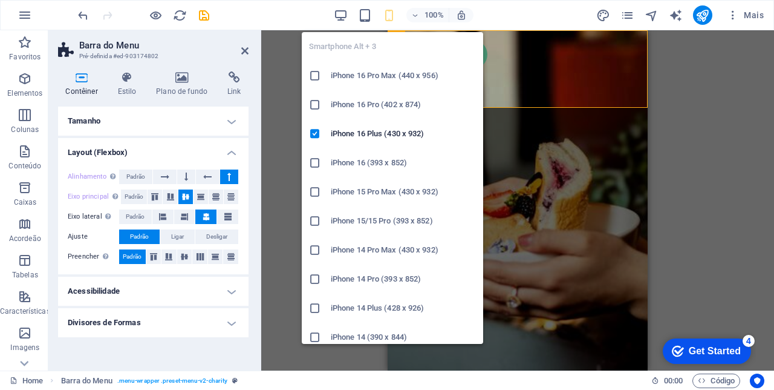
click at [206, 215] on icon at bounding box center [206, 216] width 7 height 15
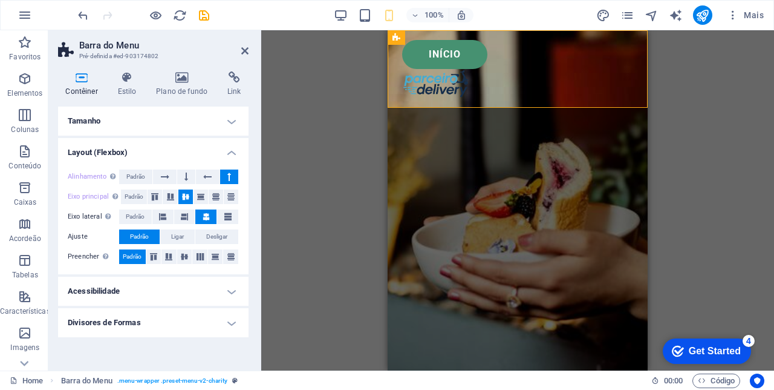
click at [201, 195] on icon at bounding box center [201, 196] width 15 height 7
click at [210, 194] on icon at bounding box center [216, 196] width 15 height 7
click at [226, 196] on icon at bounding box center [231, 196] width 15 height 7
click at [157, 194] on icon at bounding box center [155, 196] width 15 height 7
click at [226, 213] on icon at bounding box center [227, 216] width 7 height 15
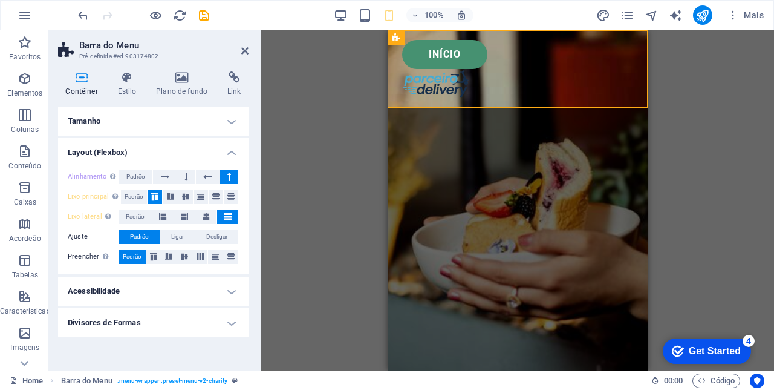
click at [185, 215] on icon at bounding box center [184, 216] width 7 height 15
click at [226, 216] on icon at bounding box center [227, 216] width 7 height 15
click at [200, 253] on icon at bounding box center [200, 256] width 15 height 7
click at [209, 254] on icon at bounding box center [215, 256] width 15 height 7
click at [227, 252] on button at bounding box center [230, 256] width 15 height 15
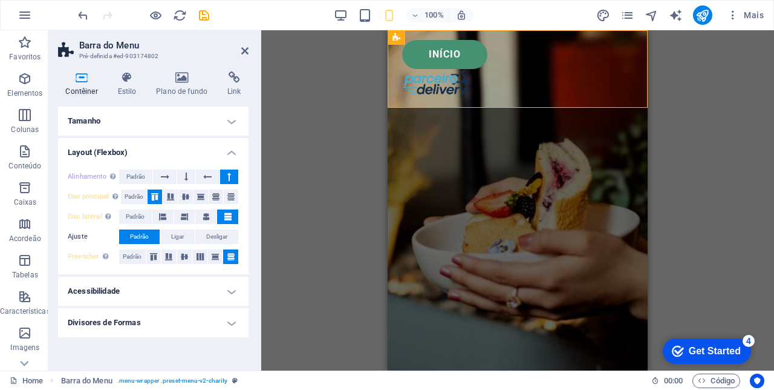
click at [209, 220] on icon at bounding box center [206, 216] width 7 height 15
click at [206, 214] on icon at bounding box center [206, 216] width 7 height 15
click at [162, 173] on icon at bounding box center [165, 176] width 8 height 15
click at [199, 177] on button at bounding box center [207, 176] width 23 height 15
click at [221, 177] on button at bounding box center [229, 176] width 18 height 15
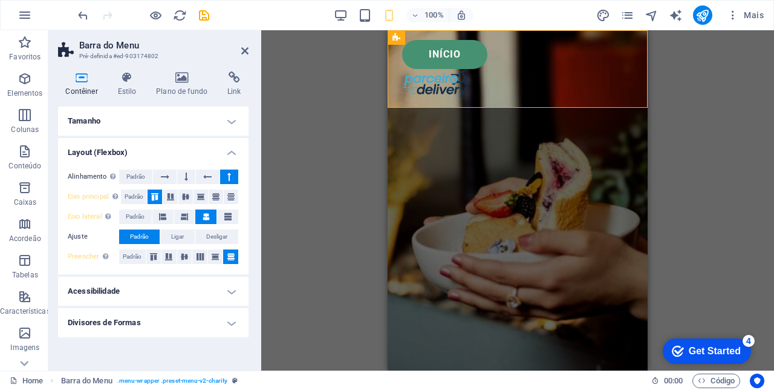
click at [199, 177] on button at bounding box center [207, 176] width 23 height 15
click at [128, 253] on span "Padrão" at bounding box center [132, 256] width 19 height 15
click at [214, 233] on span "Desligar" at bounding box center [216, 236] width 21 height 15
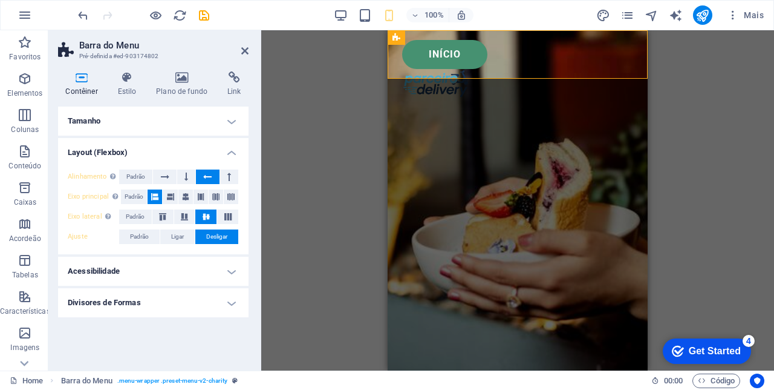
click at [178, 231] on span "Ligar" at bounding box center [177, 236] width 13 height 15
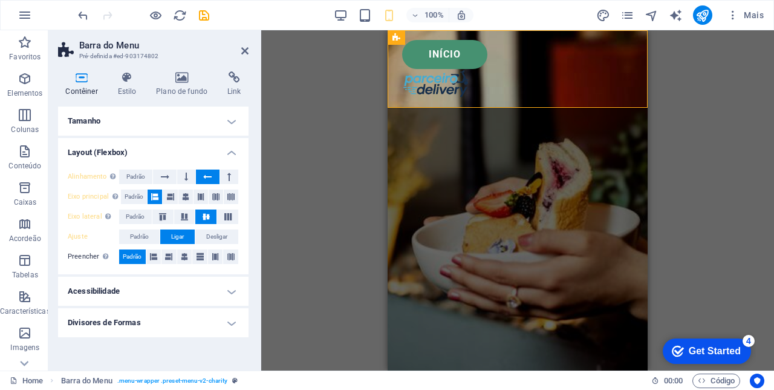
click at [180, 258] on button at bounding box center [184, 256] width 15 height 15
click at [200, 253] on icon at bounding box center [200, 256] width 7 height 15
click at [213, 255] on icon at bounding box center [215, 256] width 7 height 15
click at [231, 251] on icon at bounding box center [230, 256] width 7 height 15
click at [152, 252] on icon at bounding box center [153, 256] width 7 height 15
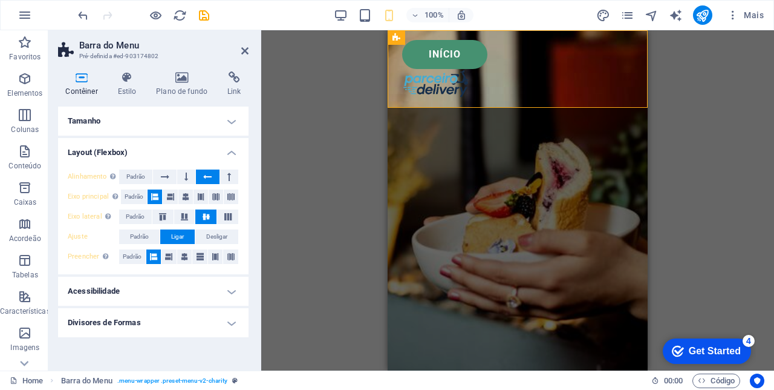
click at [224, 214] on icon at bounding box center [228, 216] width 15 height 7
click at [200, 214] on icon at bounding box center [206, 216] width 15 height 7
click at [186, 215] on icon at bounding box center [184, 216] width 15 height 7
click at [160, 215] on icon at bounding box center [162, 216] width 15 height 7
click at [225, 217] on icon at bounding box center [228, 216] width 15 height 7
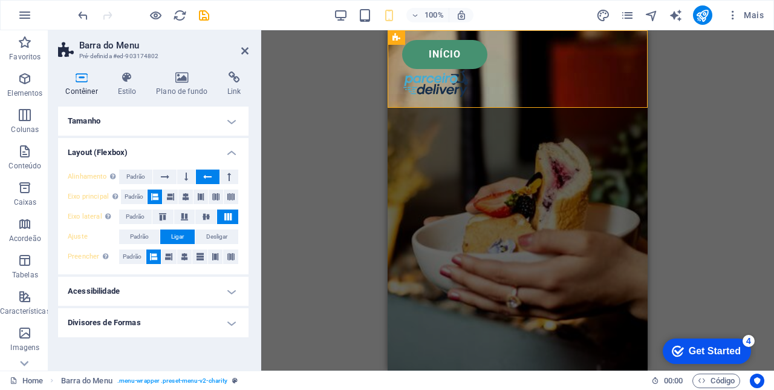
click at [230, 192] on icon at bounding box center [230, 196] width 7 height 15
click at [212, 197] on icon at bounding box center [215, 196] width 7 height 15
click at [201, 191] on icon at bounding box center [200, 196] width 7 height 15
click at [186, 196] on icon at bounding box center [185, 196] width 7 height 15
click at [167, 196] on icon at bounding box center [170, 196] width 7 height 15
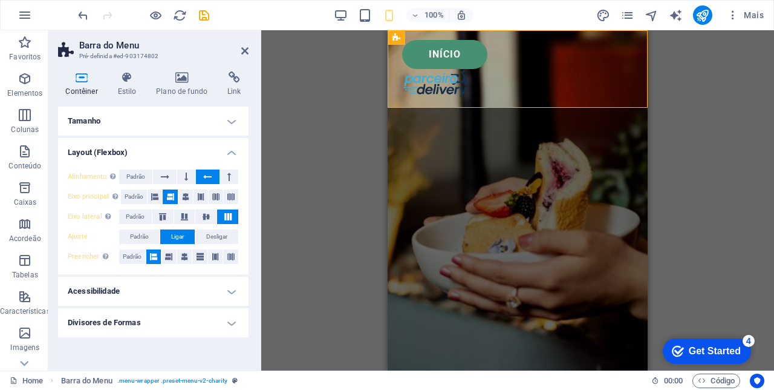
click at [155, 195] on icon at bounding box center [154, 196] width 7 height 15
click at [226, 195] on button at bounding box center [231, 196] width 15 height 15
click at [154, 196] on icon at bounding box center [154, 196] width 7 height 15
click at [180, 178] on button at bounding box center [186, 176] width 18 height 15
click at [162, 173] on icon at bounding box center [165, 176] width 8 height 15
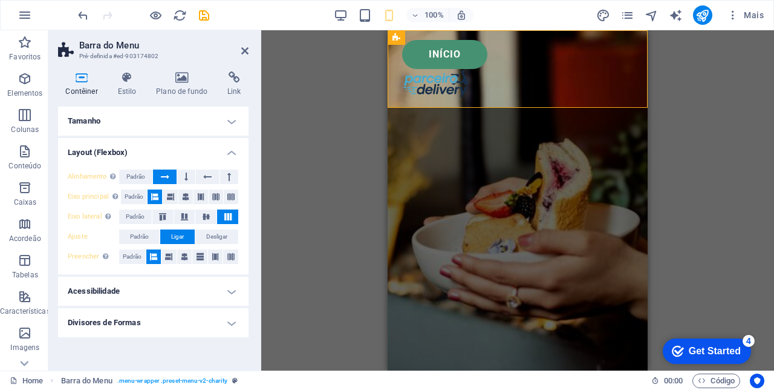
click at [199, 177] on button at bounding box center [207, 176] width 23 height 15
click at [223, 173] on button at bounding box center [229, 176] width 18 height 15
click at [227, 287] on h4 "Acessibilidade" at bounding box center [153, 290] width 191 height 29
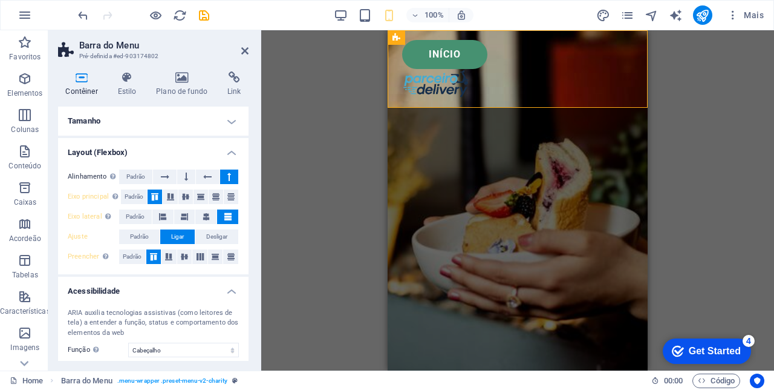
click at [230, 124] on h4 "Tamanho" at bounding box center [153, 120] width 191 height 29
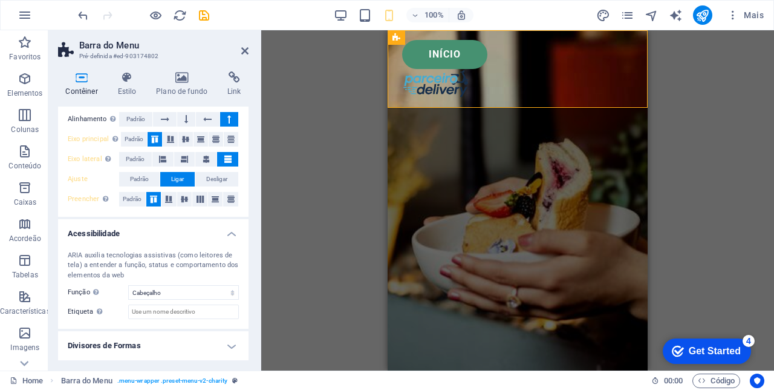
scroll to position [201, 0]
click at [260, 304] on div at bounding box center [259, 200] width 2 height 340
click at [230, 344] on h4 "Divisores de Formas" at bounding box center [153, 345] width 191 height 29
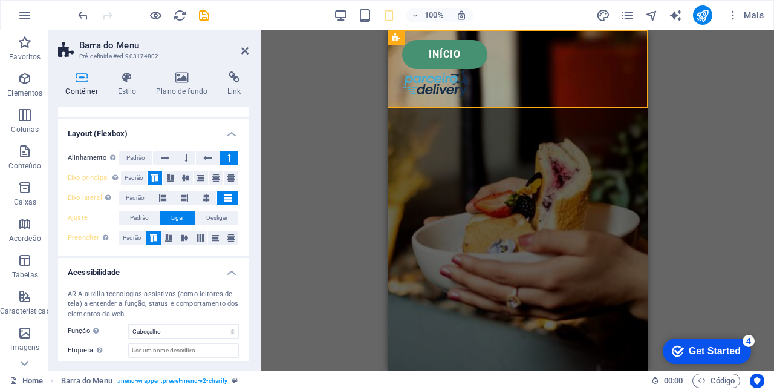
scroll to position [148, 0]
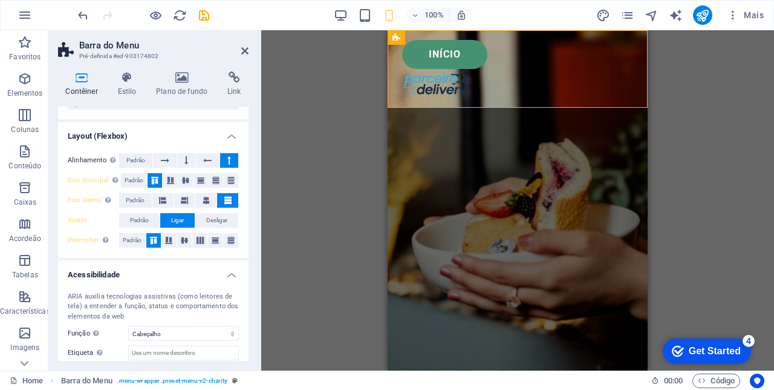
click at [162, 208] on icon at bounding box center [162, 200] width 7 height 15
click at [181, 208] on icon at bounding box center [184, 200] width 7 height 15
click at [200, 208] on button at bounding box center [205, 200] width 21 height 15
click at [161, 208] on icon at bounding box center [162, 200] width 7 height 15
click at [168, 184] on icon at bounding box center [170, 180] width 15 height 7
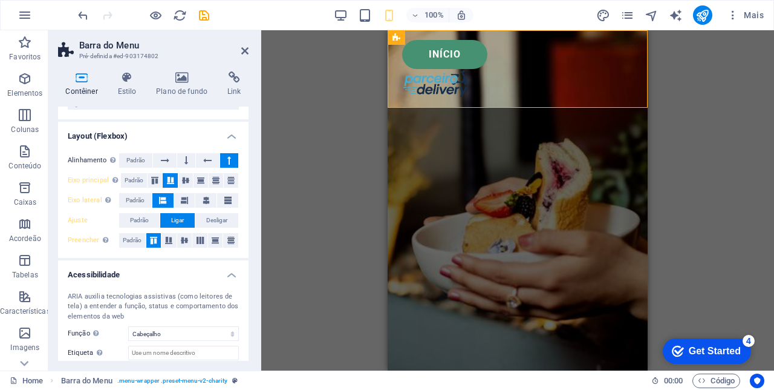
click at [185, 184] on icon at bounding box center [185, 180] width 15 height 7
click at [200, 184] on icon at bounding box center [201, 180] width 15 height 7
click at [213, 184] on icon at bounding box center [216, 180] width 15 height 7
click at [226, 184] on icon at bounding box center [231, 180] width 15 height 7
click at [161, 168] on icon at bounding box center [165, 160] width 8 height 15
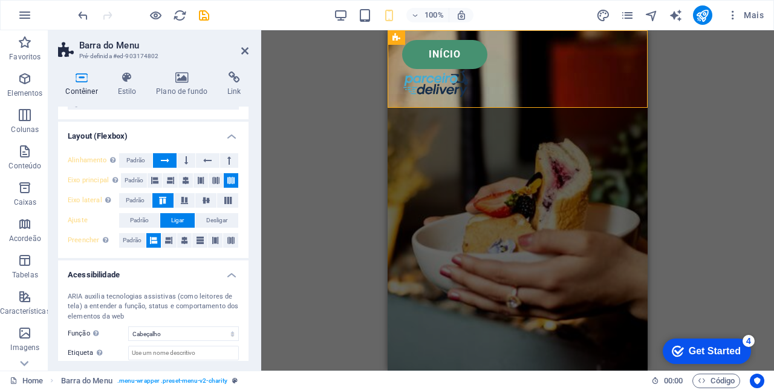
click at [185, 168] on icon at bounding box center [187, 160] width 4 height 15
click at [206, 168] on icon at bounding box center [207, 160] width 8 height 15
click at [227, 168] on icon at bounding box center [229, 160] width 4 height 15
click at [204, 168] on icon at bounding box center [207, 160] width 8 height 15
click at [225, 204] on icon at bounding box center [228, 200] width 15 height 7
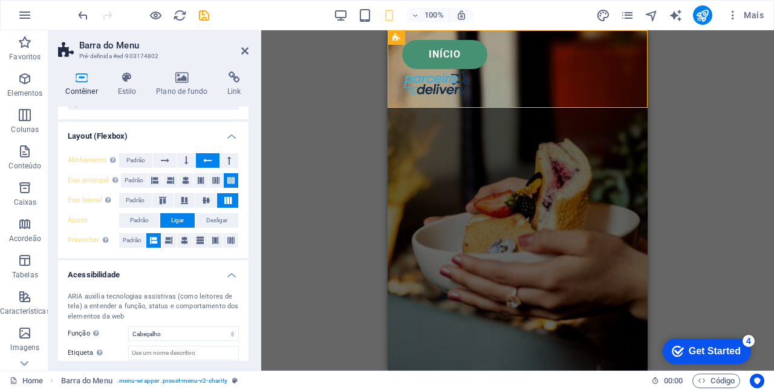
click at [200, 204] on icon at bounding box center [206, 200] width 15 height 7
click at [227, 188] on icon at bounding box center [230, 180] width 7 height 15
click at [210, 188] on button at bounding box center [216, 180] width 15 height 15
click at [197, 188] on icon at bounding box center [200, 180] width 7 height 15
click at [364, 21] on icon "button" at bounding box center [365, 15] width 14 height 14
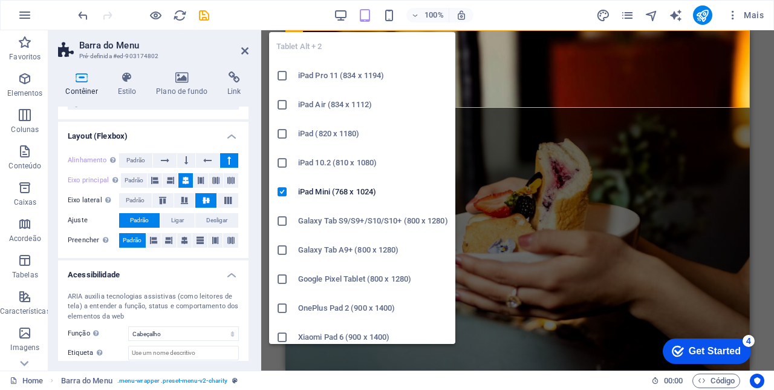
click at [227, 168] on icon at bounding box center [229, 160] width 4 height 15
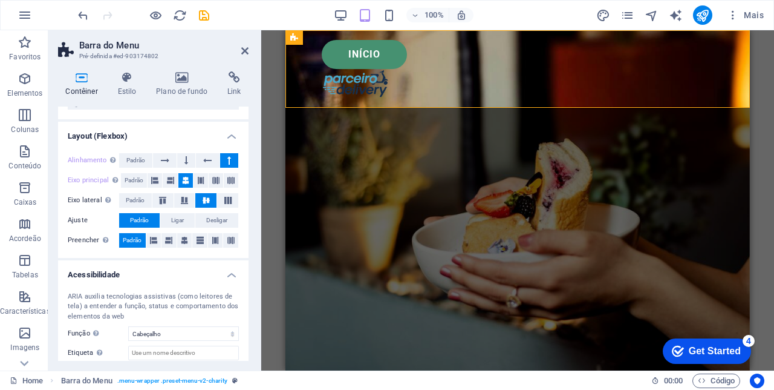
click at [227, 188] on icon at bounding box center [230, 180] width 7 height 15
click at [224, 204] on icon at bounding box center [228, 200] width 15 height 7
click at [206, 168] on icon at bounding box center [207, 160] width 8 height 15
click at [217, 208] on button at bounding box center [227, 200] width 21 height 15
click at [199, 204] on icon at bounding box center [206, 200] width 15 height 7
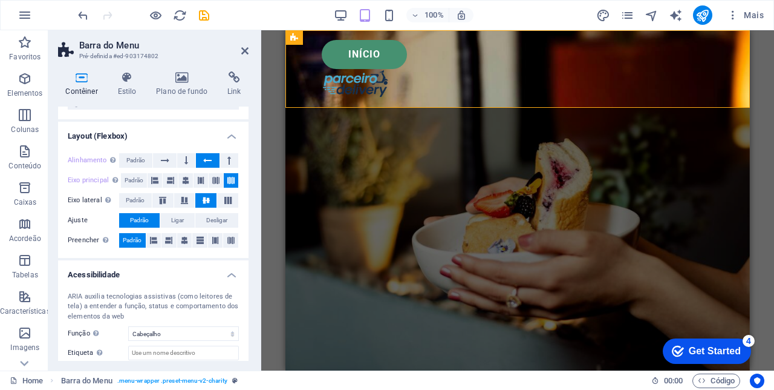
click at [209, 188] on button at bounding box center [216, 180] width 15 height 15
click at [194, 188] on button at bounding box center [201, 180] width 15 height 15
click at [344, 13] on icon "button" at bounding box center [341, 15] width 14 height 14
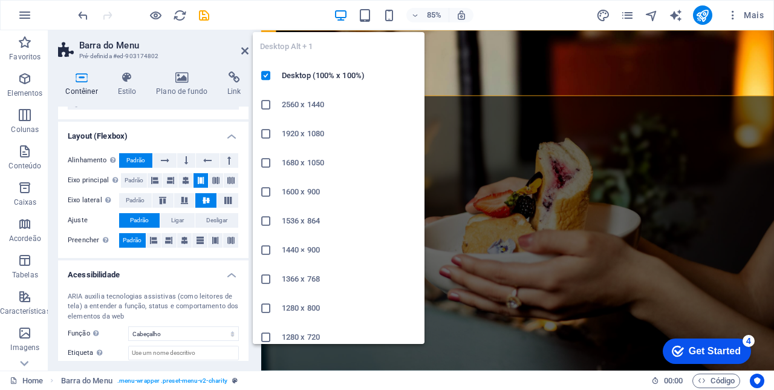
click at [136, 168] on span "Padrão" at bounding box center [135, 160] width 19 height 15
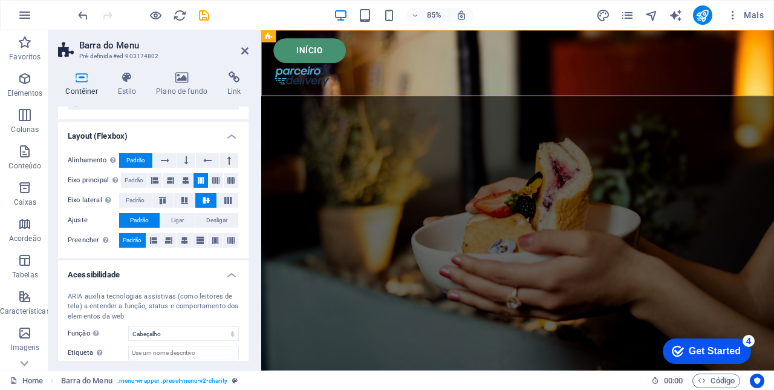
click at [227, 188] on icon at bounding box center [230, 180] width 7 height 15
click at [224, 204] on icon at bounding box center [228, 200] width 15 height 7
click at [227, 168] on icon at bounding box center [229, 160] width 4 height 15
click at [160, 168] on button at bounding box center [164, 160] width 23 height 15
click at [212, 247] on icon at bounding box center [215, 240] width 7 height 15
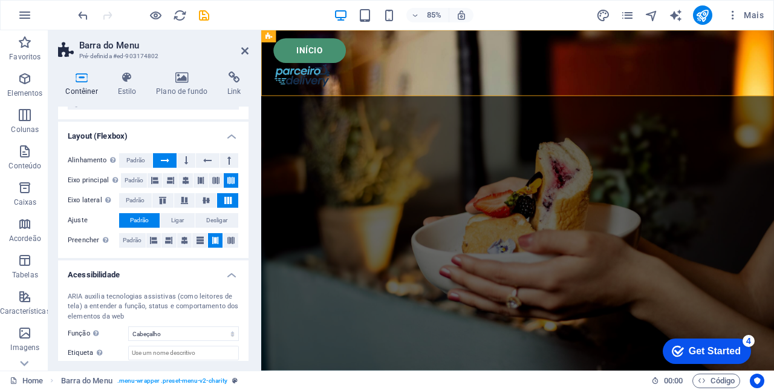
click at [194, 188] on button at bounding box center [201, 180] width 15 height 15
click at [183, 188] on icon at bounding box center [185, 180] width 7 height 15
click at [167, 188] on icon at bounding box center [170, 180] width 7 height 15
click at [200, 19] on icon "save" at bounding box center [204, 15] width 14 height 14
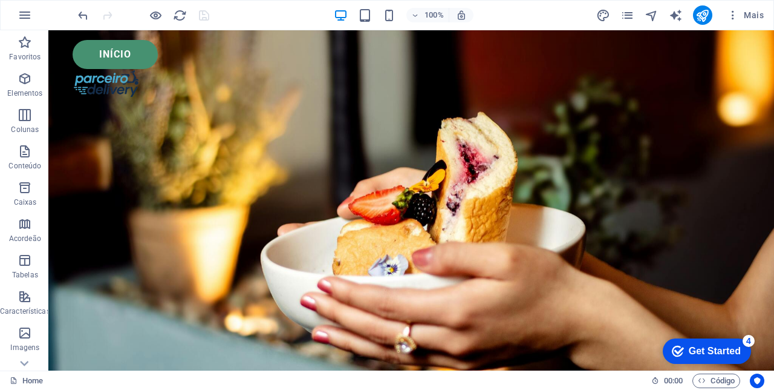
click at [362, 15] on icon "button" at bounding box center [365, 15] width 14 height 14
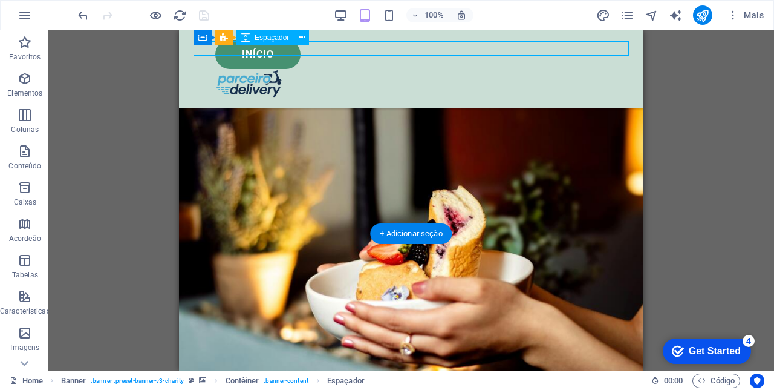
scroll to position [0, 0]
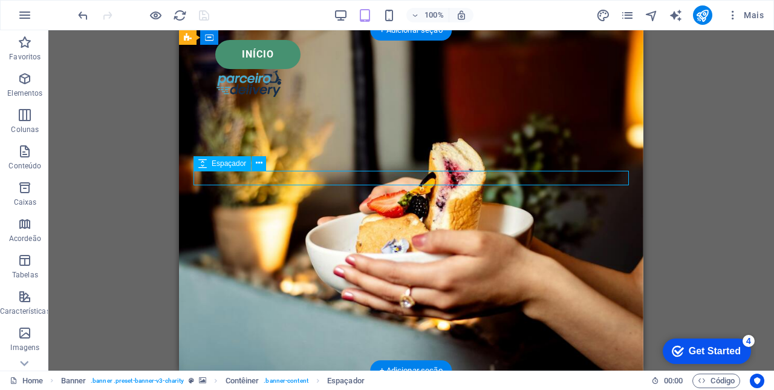
click at [394, 19] on icon "button" at bounding box center [389, 15] width 14 height 14
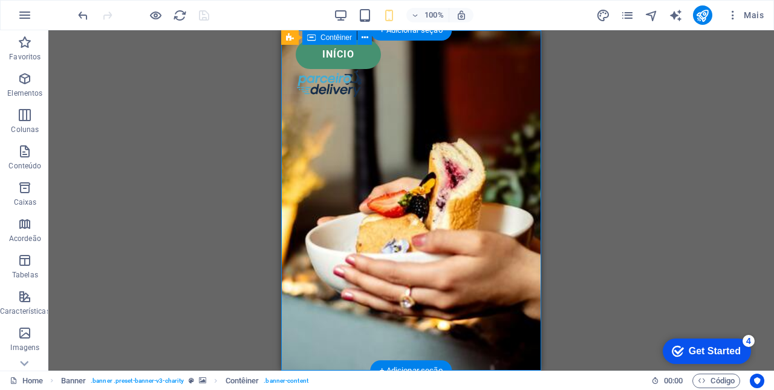
click at [290, 42] on icon at bounding box center [290, 37] width 8 height 15
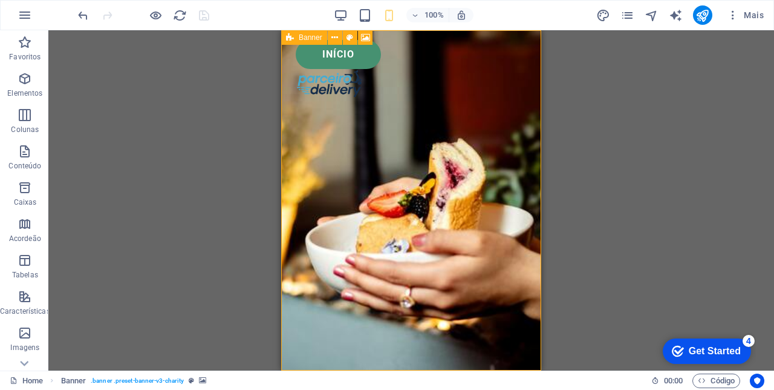
click at [348, 38] on icon at bounding box center [350, 37] width 7 height 13
select select "vh"
select select "banner"
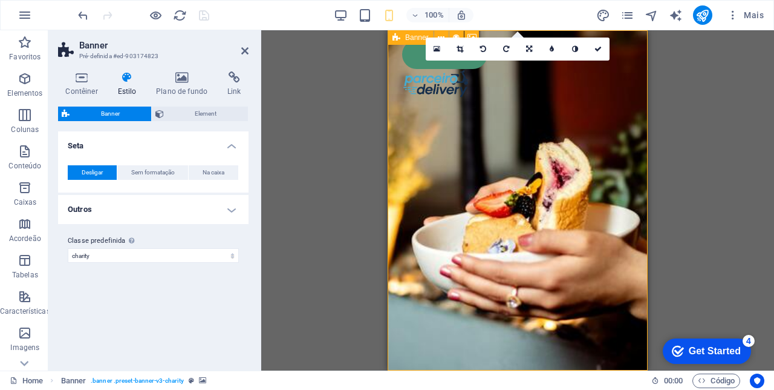
click at [81, 87] on h4 "Contêiner" at bounding box center [84, 83] width 52 height 25
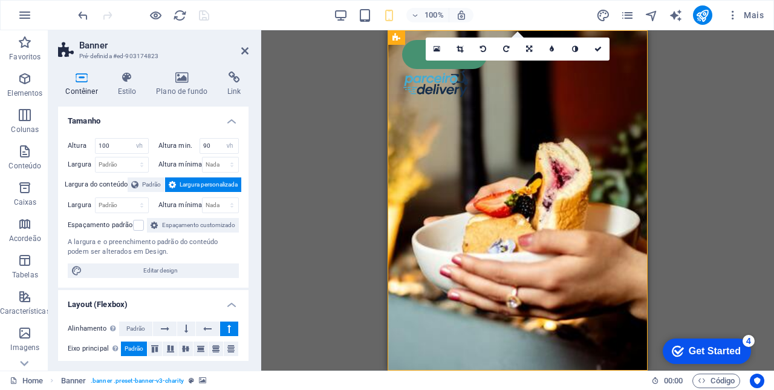
click at [335, 223] on div "Arraste aqui para substituir o conteúdo existente. Pressione “Ctrl” se quiser c…" at bounding box center [517, 200] width 513 height 340
click at [709, 104] on div "Arraste aqui para substituir o conteúdo existente. Pressione “Ctrl” se quiser c…" at bounding box center [517, 200] width 513 height 340
click at [326, 93] on div "Arraste aqui para substituir o conteúdo existente. Pressione “Ctrl” se quiser c…" at bounding box center [517, 200] width 513 height 340
click at [324, 109] on div "Arraste aqui para substituir o conteúdo existente. Pressione “Ctrl” se quiser c…" at bounding box center [517, 200] width 513 height 340
click at [243, 51] on icon at bounding box center [244, 51] width 7 height 10
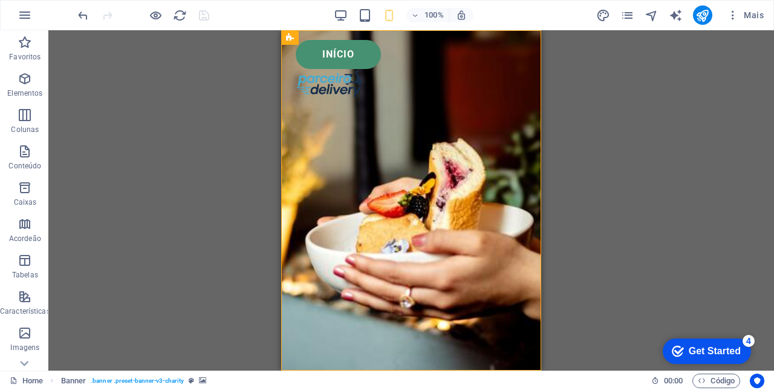
click at [530, 44] on div "Início" at bounding box center [411, 68] width 260 height 77
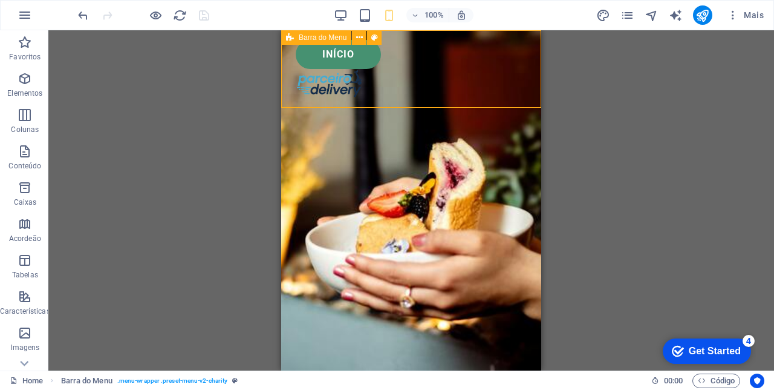
click at [358, 37] on icon at bounding box center [359, 37] width 7 height 13
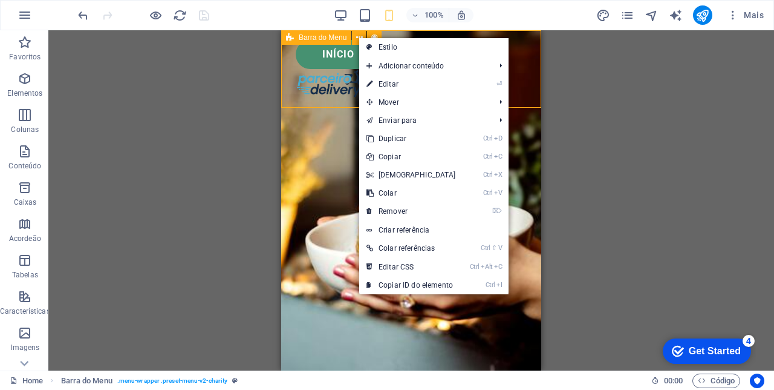
click at [396, 50] on link "Estilo" at bounding box center [433, 47] width 149 height 18
select select "rem"
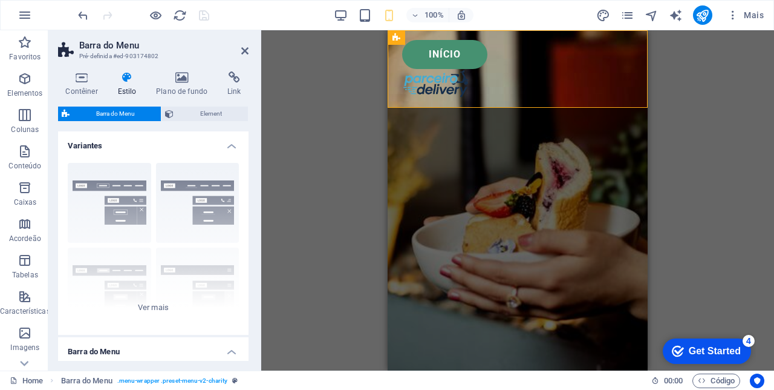
click at [85, 80] on icon at bounding box center [81, 77] width 47 height 12
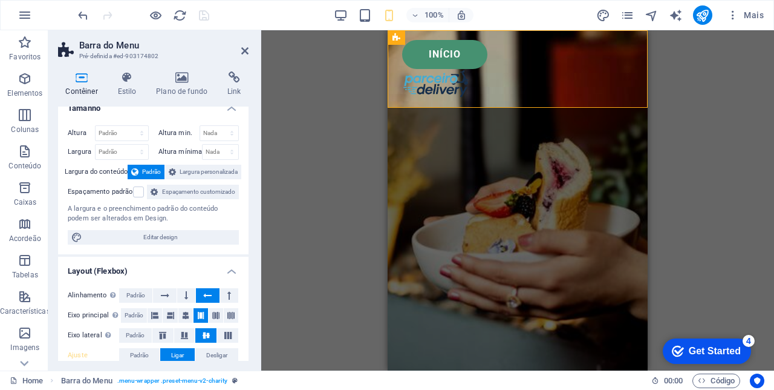
scroll to position [12, 0]
click at [224, 134] on select "Nada px rem % vh vw" at bounding box center [219, 133] width 39 height 15
select select "px"
type input "0"
click at [717, 154] on div "Arraste aqui para substituir o conteúdo existente. Pressione “Ctrl” se quiser c…" at bounding box center [517, 200] width 513 height 340
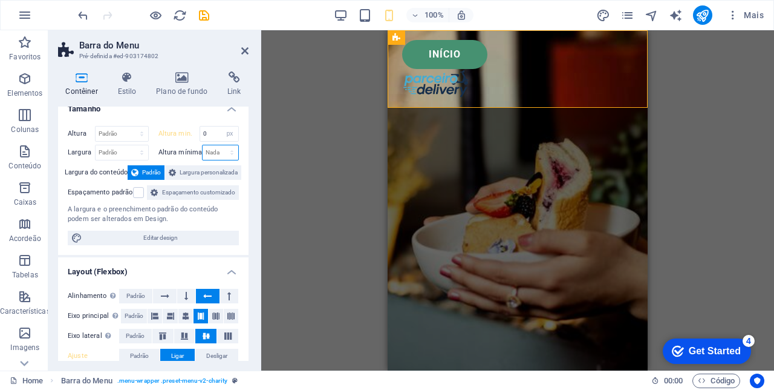
click at [221, 152] on select "Nada px rem % vh vw" at bounding box center [221, 152] width 36 height 15
click at [228, 153] on select "Nada px rem % vh vw" at bounding box center [221, 152] width 36 height 15
select select "px"
click at [719, 159] on div "Arraste aqui para substituir o conteúdo existente. Pressione “Ctrl” se quiser c…" at bounding box center [517, 200] width 513 height 340
click at [301, 244] on div "Arraste aqui para substituir o conteúdo existente. Pressione “Ctrl” se quiser c…" at bounding box center [517, 200] width 513 height 340
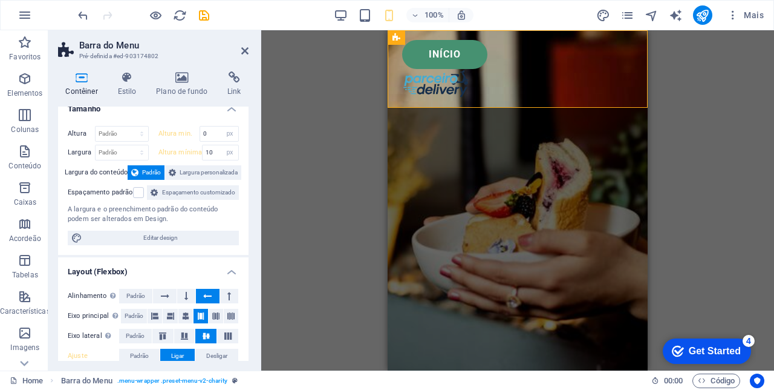
click at [300, 213] on div "Arraste aqui para substituir o conteúdo existente. Pressione “Ctrl” se quiser c…" at bounding box center [517, 200] width 513 height 340
click at [79, 19] on icon "undo" at bounding box center [83, 15] width 14 height 14
type input "0"
click at [76, 15] on icon "undo" at bounding box center [83, 15] width 14 height 14
click at [76, 18] on icon "undo" at bounding box center [83, 15] width 14 height 14
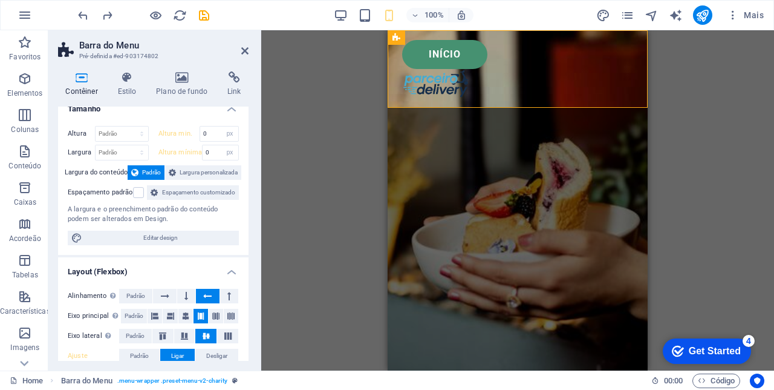
select select "DISABLED_OPTION_VALUE"
click at [85, 15] on icon "undo" at bounding box center [83, 15] width 14 height 14
select select "DISABLED_OPTION_VALUE"
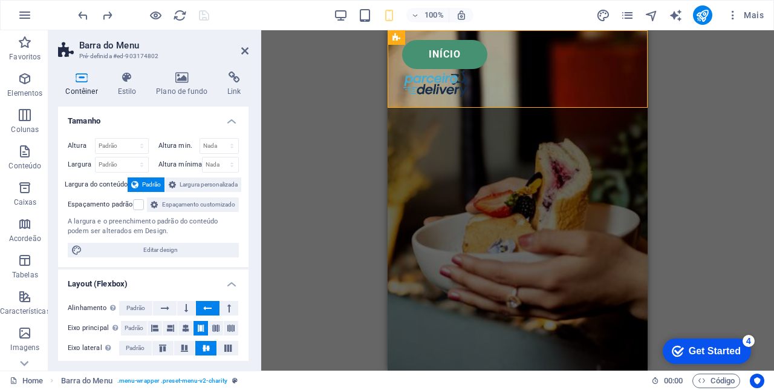
click at [216, 182] on span "Largura personalizada" at bounding box center [209, 184] width 58 height 15
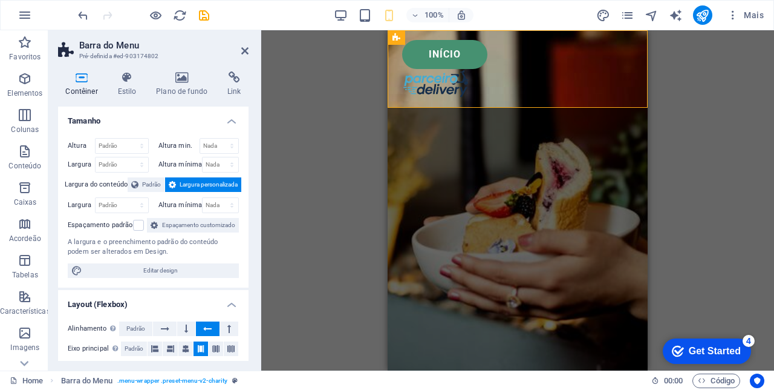
click at [135, 184] on icon at bounding box center [134, 184] width 7 height 15
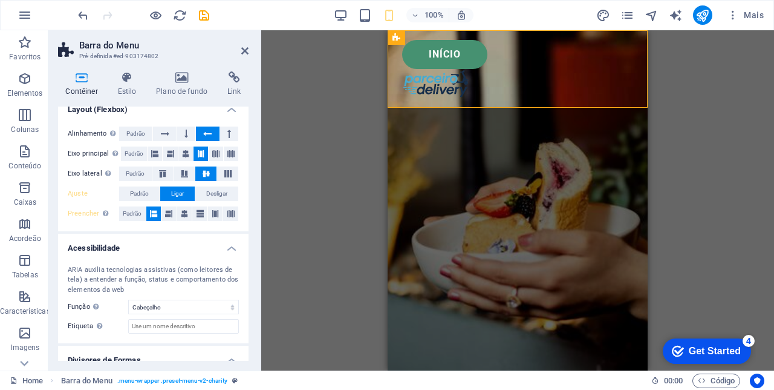
scroll to position [176, 0]
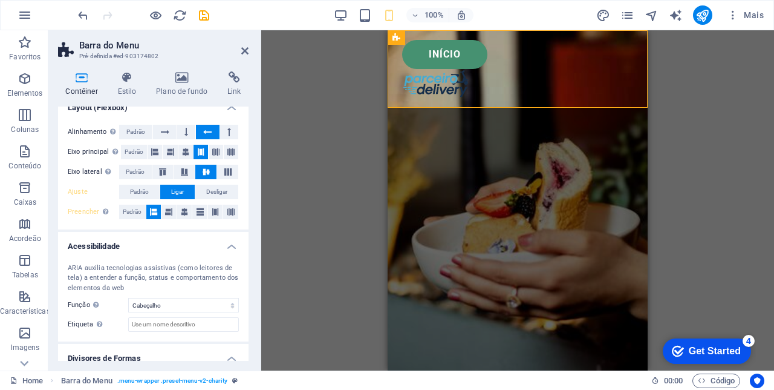
click at [220, 199] on span "Desligar" at bounding box center [216, 192] width 21 height 15
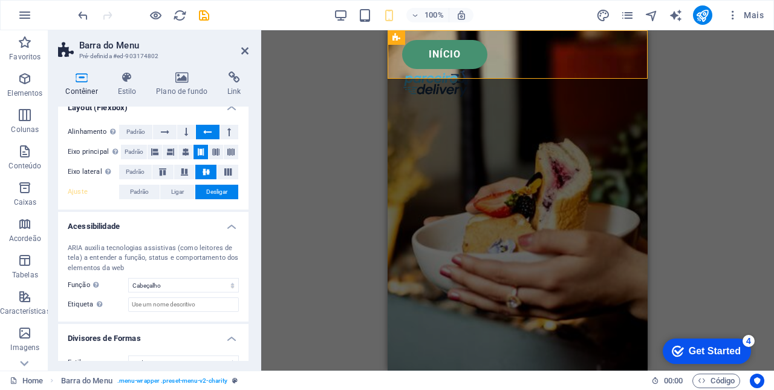
click at [181, 199] on span "Ligar" at bounding box center [177, 192] width 13 height 15
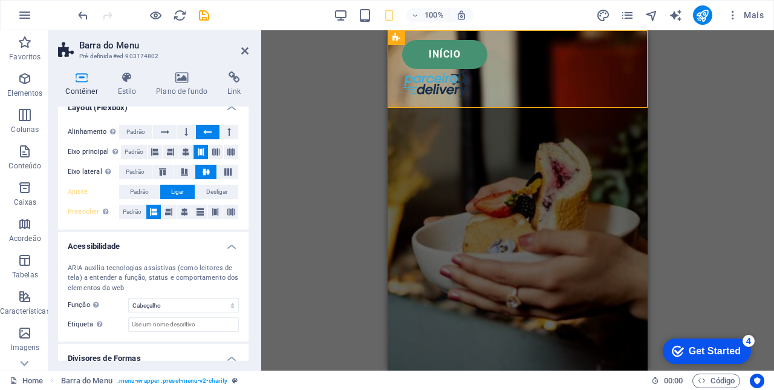
click at [179, 219] on button at bounding box center [184, 211] width 15 height 15
click at [198, 219] on icon at bounding box center [200, 211] width 7 height 15
click at [212, 219] on icon at bounding box center [215, 211] width 7 height 15
click at [229, 219] on icon at bounding box center [230, 211] width 7 height 15
click at [150, 219] on icon at bounding box center [153, 211] width 7 height 15
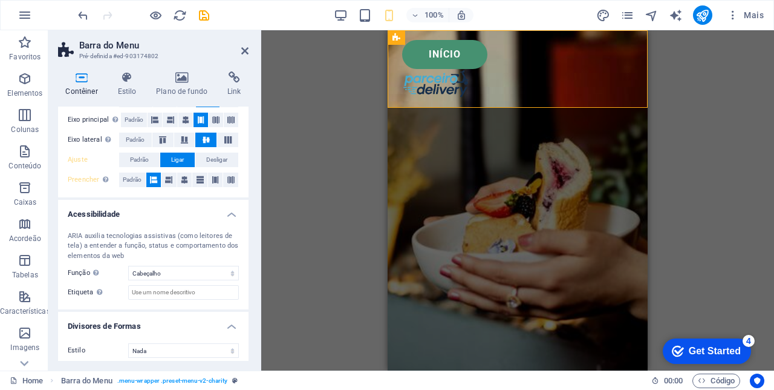
scroll to position [228, 0]
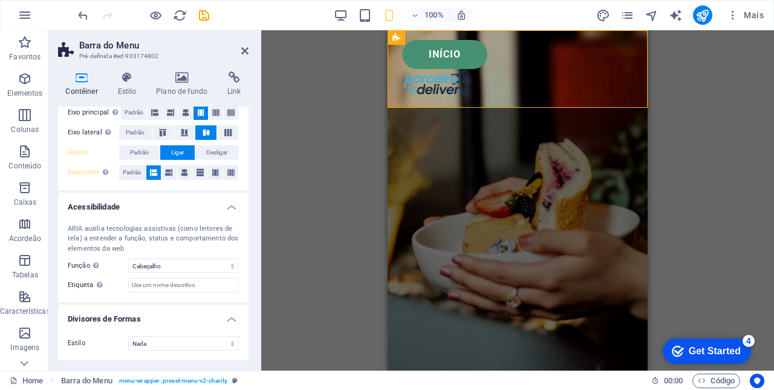
click at [200, 19] on icon "save" at bounding box center [204, 15] width 14 height 14
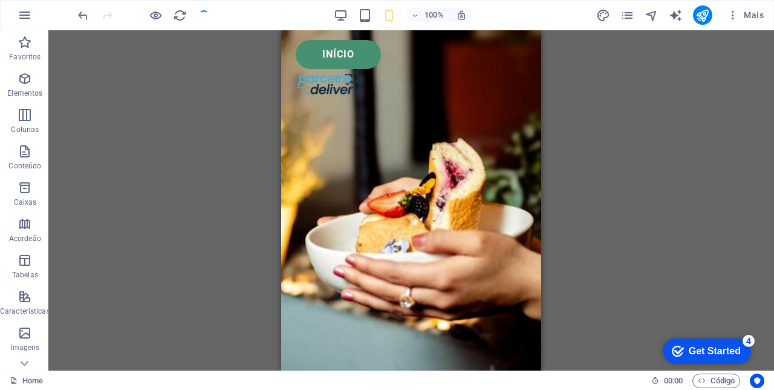
click at [503, 81] on div at bounding box center [411, 83] width 231 height 29
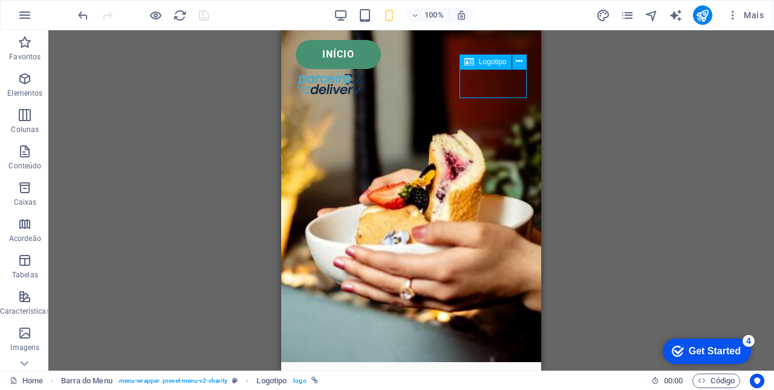
scroll to position [0, 0]
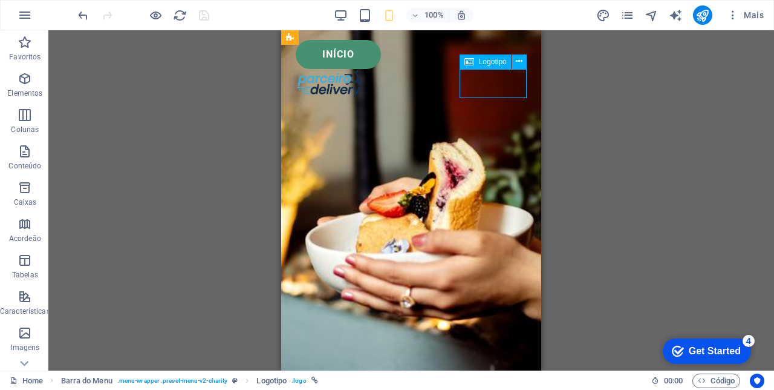
click at [520, 62] on icon at bounding box center [519, 61] width 7 height 13
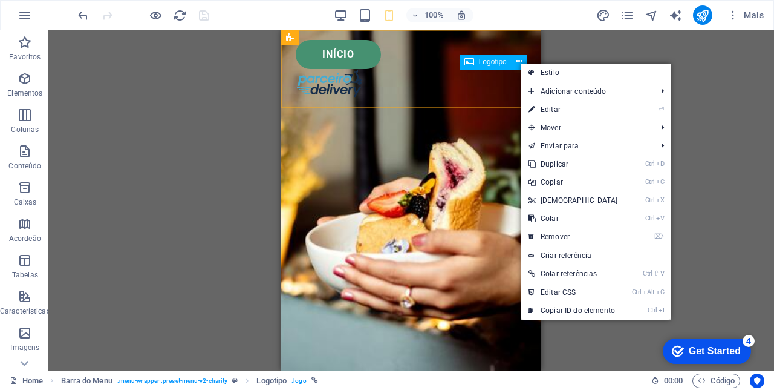
click at [559, 73] on link "Estilo" at bounding box center [595, 73] width 149 height 18
select select "rem"
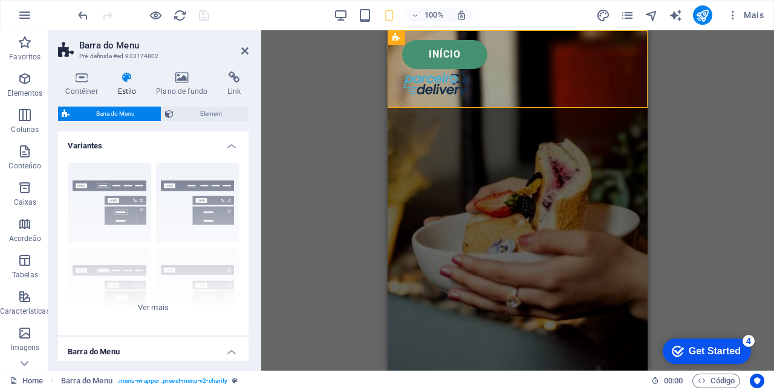
click at [81, 85] on h4 "Contêiner" at bounding box center [84, 83] width 52 height 25
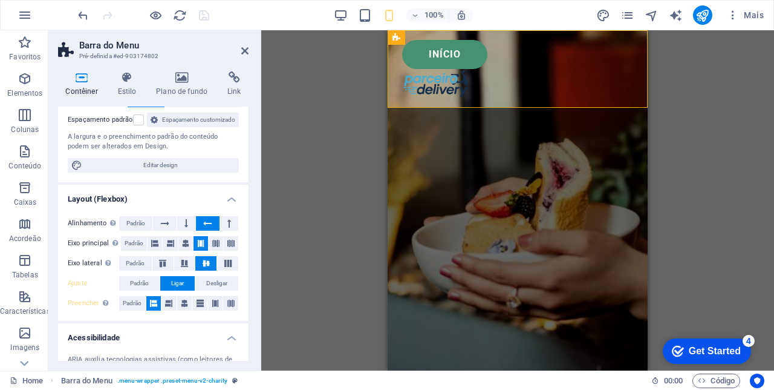
scroll to position [108, 0]
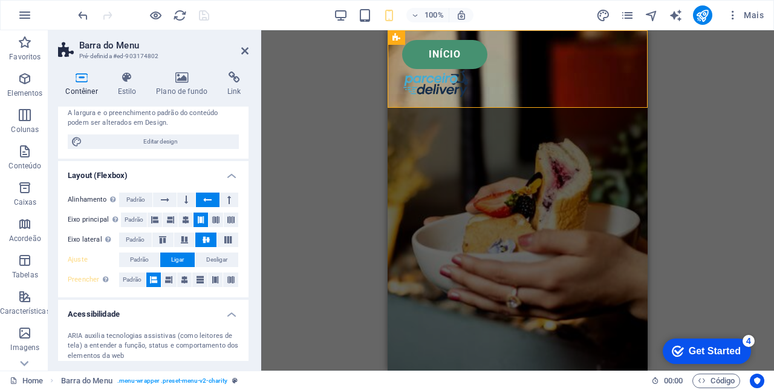
click at [227, 207] on icon at bounding box center [229, 199] width 4 height 15
click at [181, 207] on button at bounding box center [186, 199] width 18 height 15
click at [162, 207] on icon at bounding box center [165, 199] width 8 height 15
click at [227, 207] on icon at bounding box center [229, 199] width 4 height 15
click at [224, 207] on button at bounding box center [229, 199] width 18 height 15
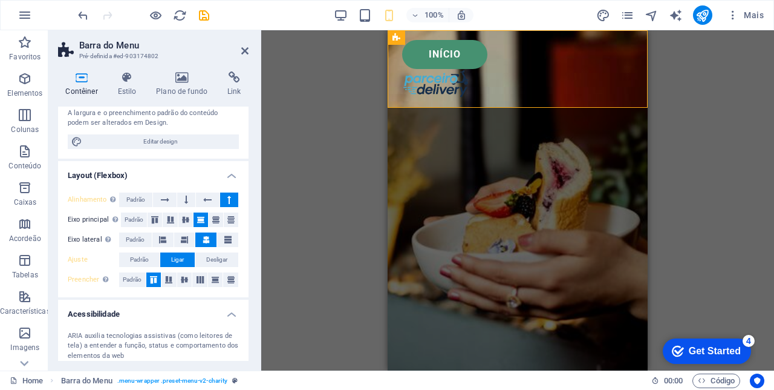
click at [77, 11] on icon "undo" at bounding box center [83, 15] width 14 height 14
click at [76, 11] on icon "undo" at bounding box center [83, 15] width 14 height 14
click at [77, 16] on icon "undo" at bounding box center [83, 15] width 14 height 14
click at [83, 13] on icon "undo" at bounding box center [83, 15] width 14 height 14
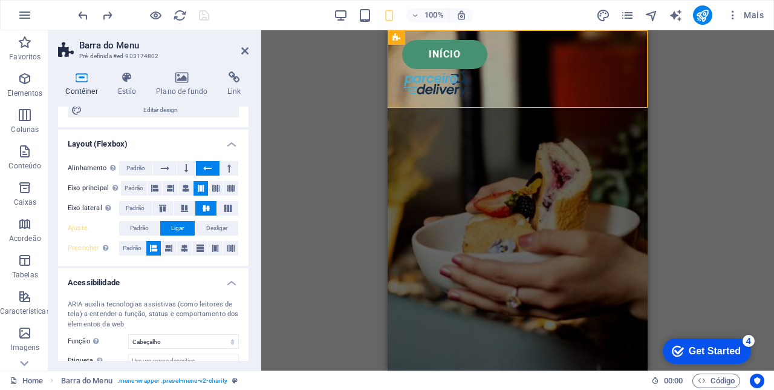
scroll to position [228, 0]
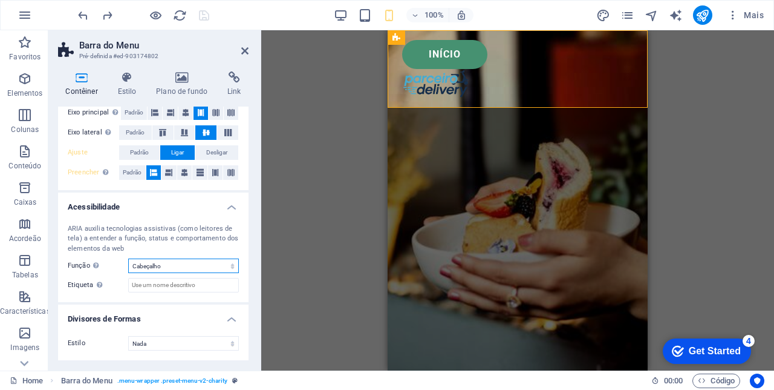
click at [215, 264] on select "Nada Alert Article Banner Cabeçalho Comment Complementary Dialog Marquee Presen…" at bounding box center [183, 265] width 111 height 15
click at [197, 340] on select "Nada Triangulo Quadrado Diagonal Polígono 1 Polígono 2 Zigzag Multiplos Zigueza…" at bounding box center [183, 343] width 111 height 15
click at [301, 88] on div "Arraste aqui para substituir o conteúdo existente. Pressione “Ctrl” se quiser c…" at bounding box center [517, 200] width 513 height 340
click at [123, 83] on h4 "Estilo" at bounding box center [129, 83] width 39 height 25
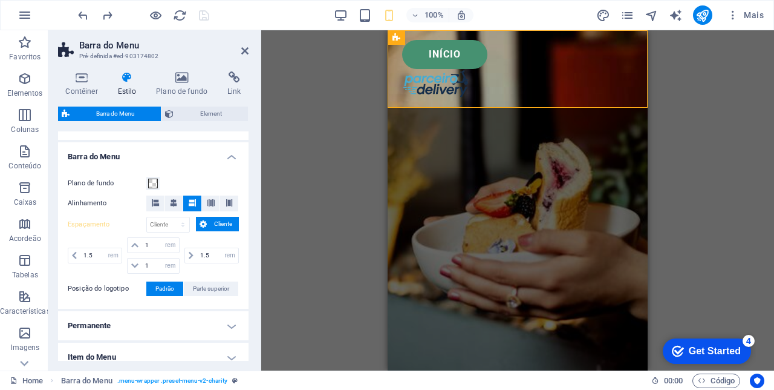
scroll to position [195, 0]
click at [209, 199] on icon at bounding box center [211, 202] width 7 height 7
click at [226, 196] on span at bounding box center [229, 203] width 7 height 16
click at [185, 198] on button at bounding box center [192, 203] width 18 height 16
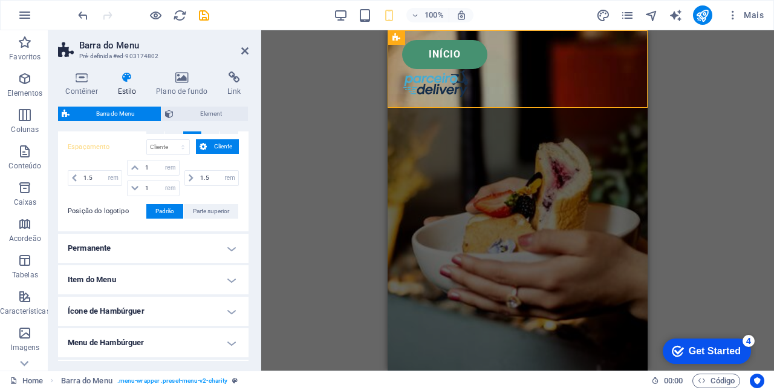
scroll to position [270, 0]
click at [217, 209] on span "Parte superior" at bounding box center [211, 213] width 36 height 15
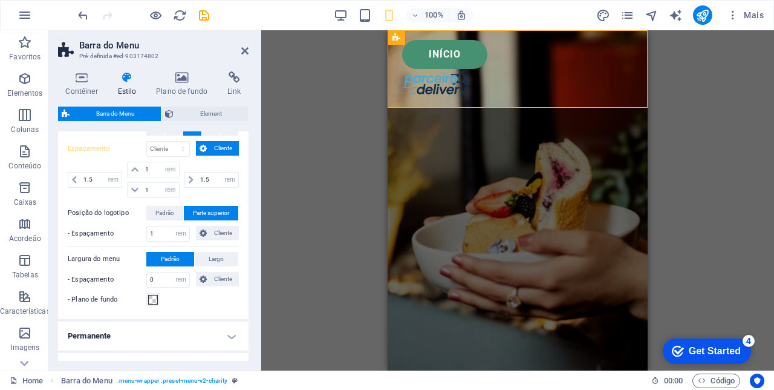
click at [213, 259] on span "Largo" at bounding box center [216, 259] width 15 height 15
click at [168, 253] on span "Padrão" at bounding box center [170, 259] width 19 height 15
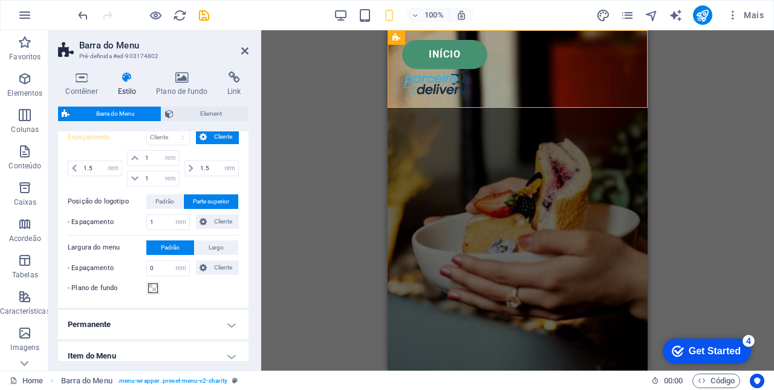
scroll to position [281, 0]
click at [163, 197] on span "Padrão" at bounding box center [164, 202] width 19 height 15
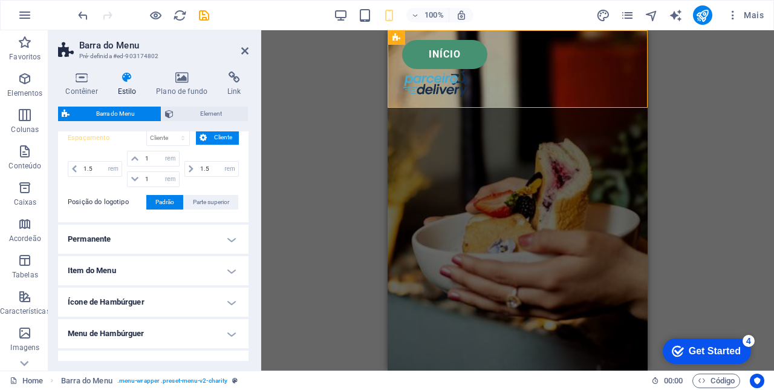
click at [212, 200] on span "Parte superior" at bounding box center [211, 202] width 36 height 15
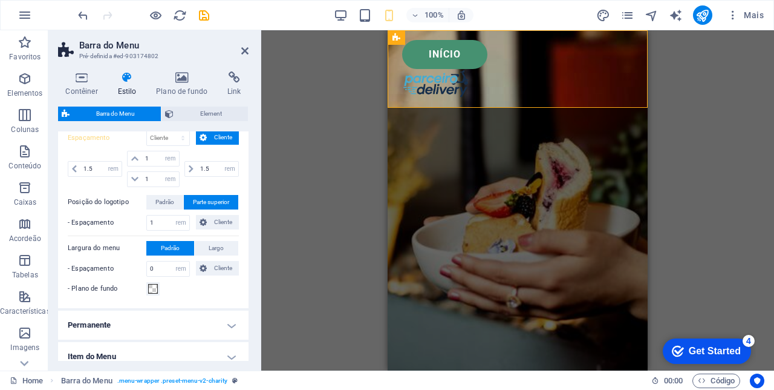
click at [270, 255] on div "Arraste aqui para substituir o conteúdo existente. Pressione “Ctrl” se quiser c…" at bounding box center [517, 200] width 513 height 340
click at [162, 200] on span "Padrão" at bounding box center [164, 202] width 19 height 15
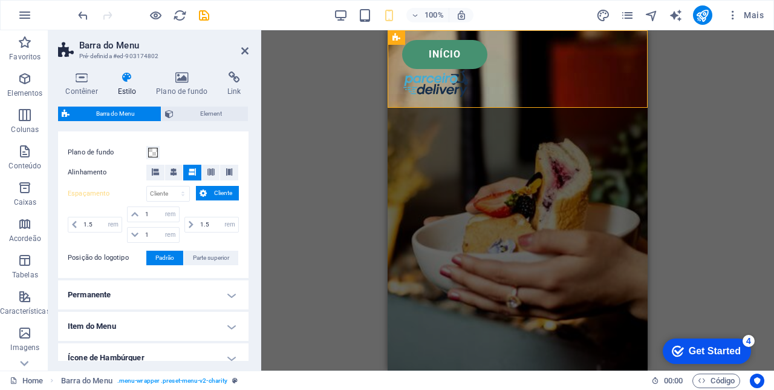
scroll to position [0, 0]
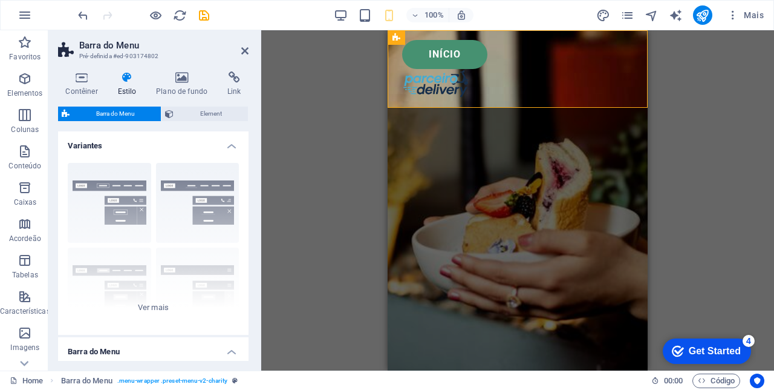
click at [244, 48] on icon at bounding box center [244, 51] width 7 height 10
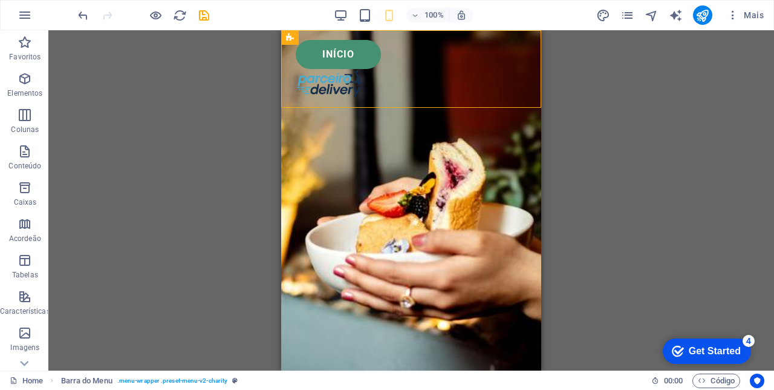
click at [645, 201] on div "Arraste aqui para substituir o conteúdo existente. Pressione “Ctrl” se quiser c…" at bounding box center [411, 200] width 726 height 340
click at [200, 19] on icon "save" at bounding box center [204, 15] width 14 height 14
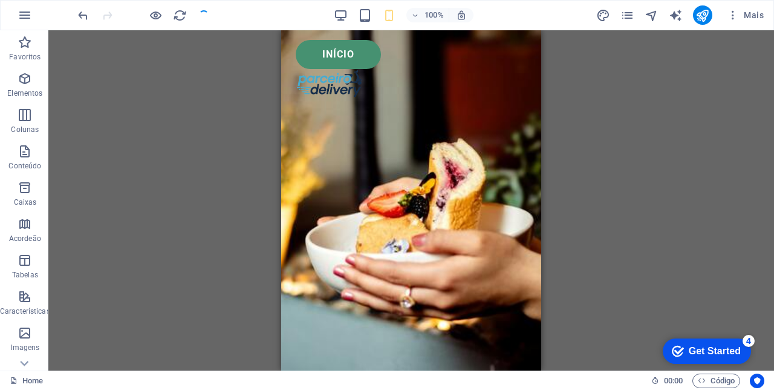
click at [342, 11] on icon "button" at bounding box center [341, 15] width 14 height 14
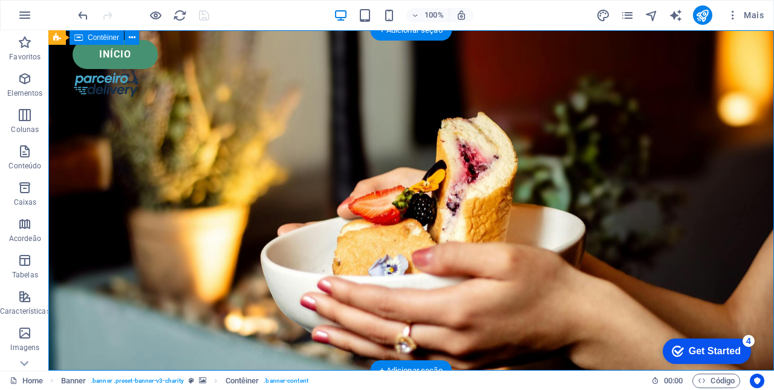
click at [230, 38] on div "Início" at bounding box center [411, 68] width 726 height 77
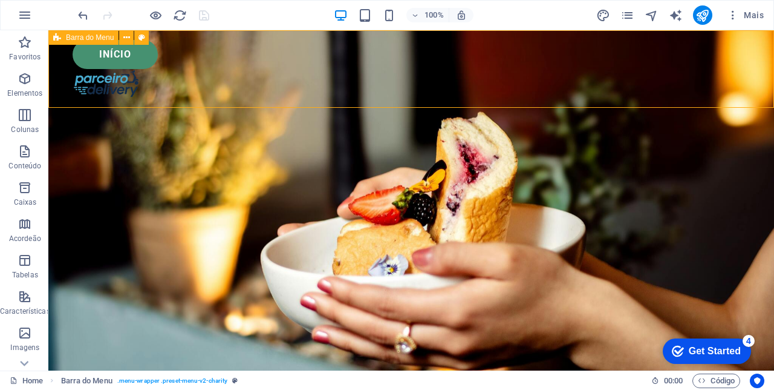
click at [133, 60] on div "Início" at bounding box center [412, 54] width 678 height 29
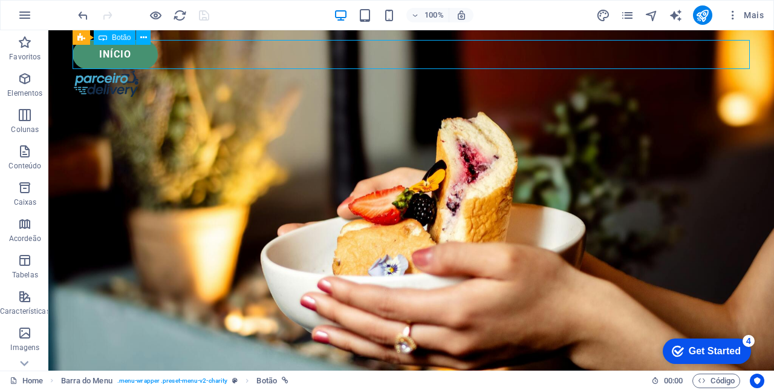
click at [728, 48] on div "Início" at bounding box center [412, 54] width 678 height 29
click at [143, 38] on icon at bounding box center [143, 37] width 7 height 13
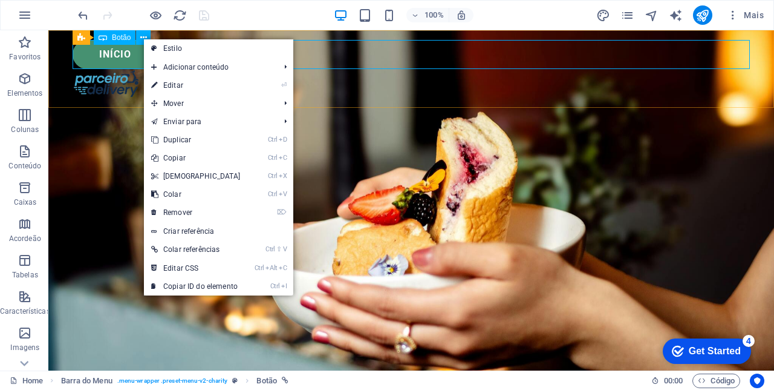
click at [181, 49] on link "Estilo" at bounding box center [218, 48] width 149 height 18
select select "rem"
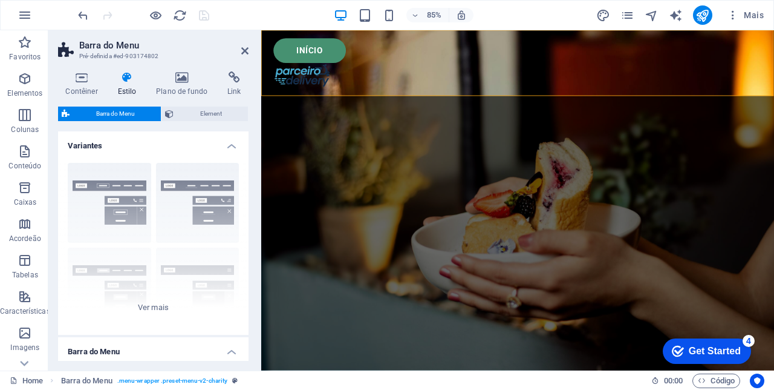
click at [323, 47] on div "Início" at bounding box center [563, 54] width 575 height 29
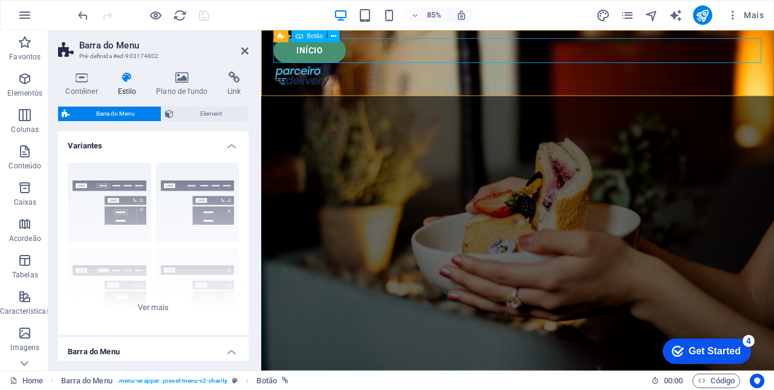
click at [336, 40] on icon at bounding box center [333, 36] width 5 height 11
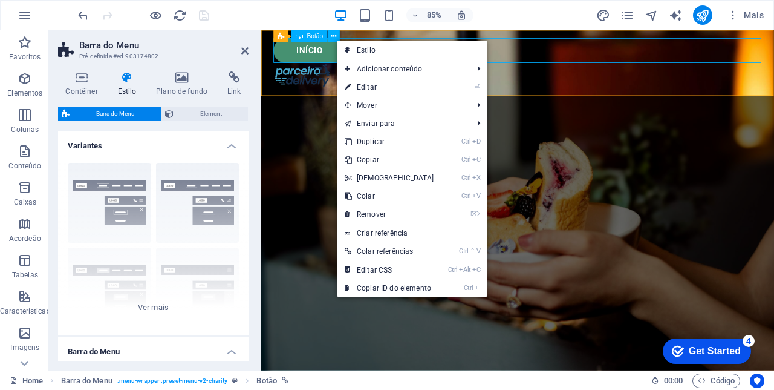
click at [377, 87] on link "⏎ Editar" at bounding box center [390, 87] width 104 height 18
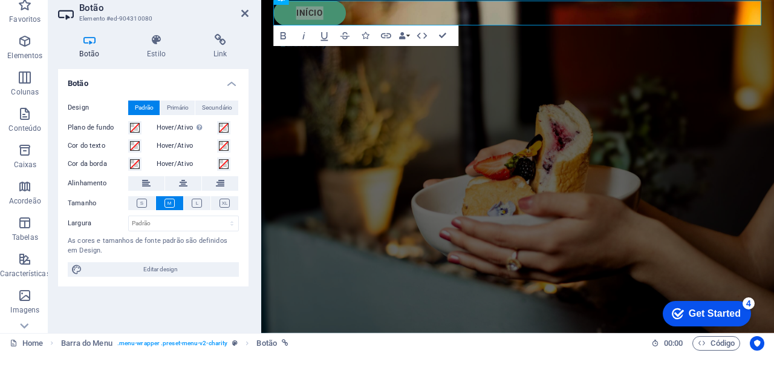
click at [136, 237] on button at bounding box center [141, 241] width 27 height 14
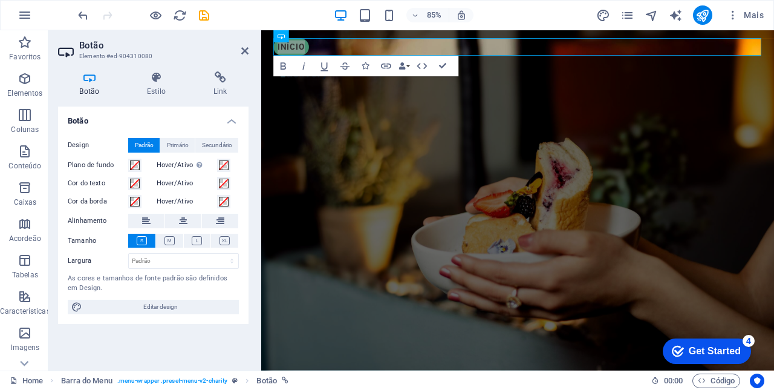
click at [168, 239] on icon at bounding box center [170, 240] width 10 height 9
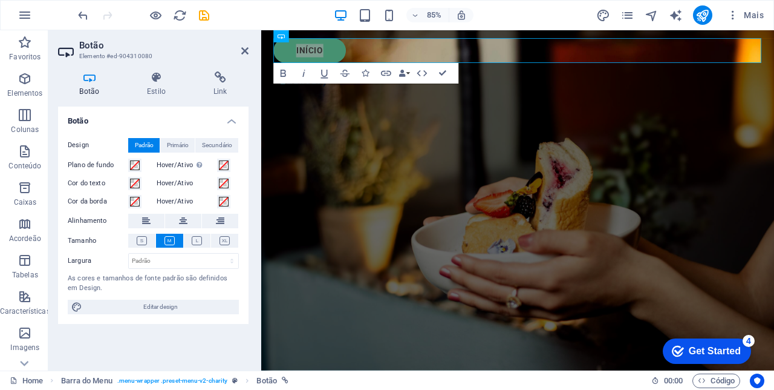
click at [194, 240] on icon at bounding box center [197, 240] width 10 height 9
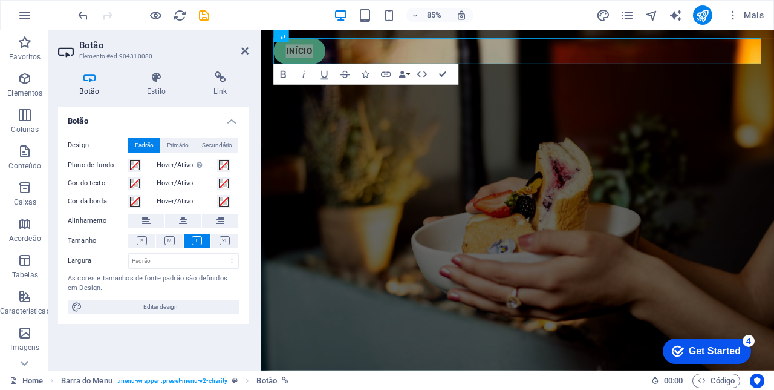
click at [225, 236] on icon at bounding box center [225, 240] width 10 height 9
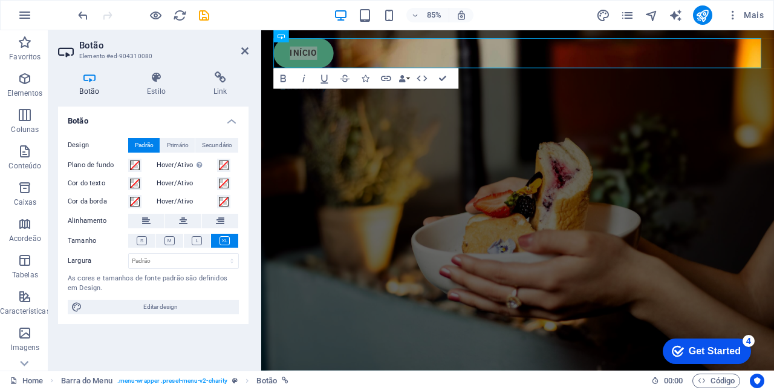
click at [163, 242] on button at bounding box center [169, 241] width 27 height 14
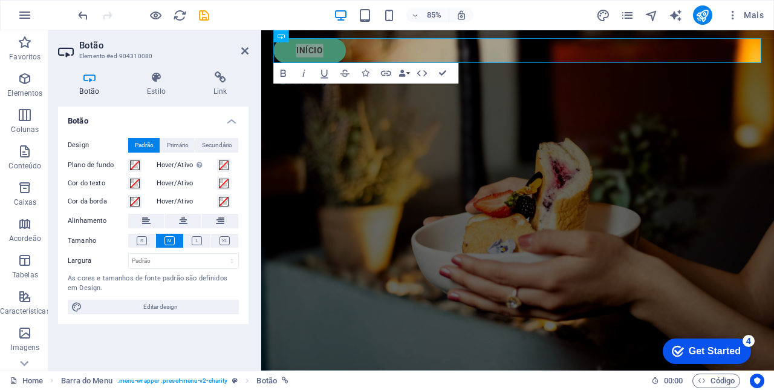
click at [143, 241] on icon at bounding box center [142, 240] width 10 height 9
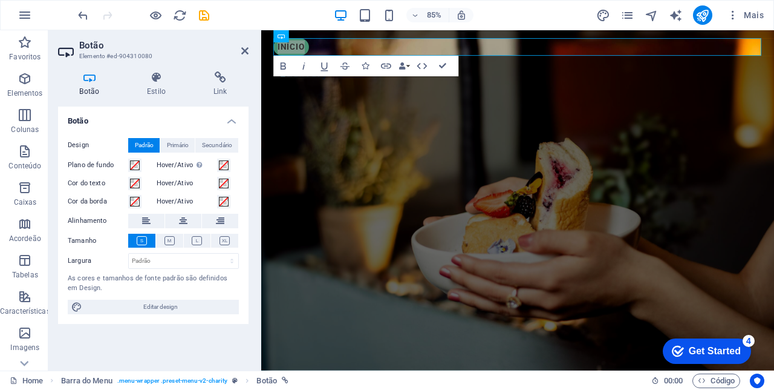
click at [163, 240] on button at bounding box center [169, 241] width 27 height 14
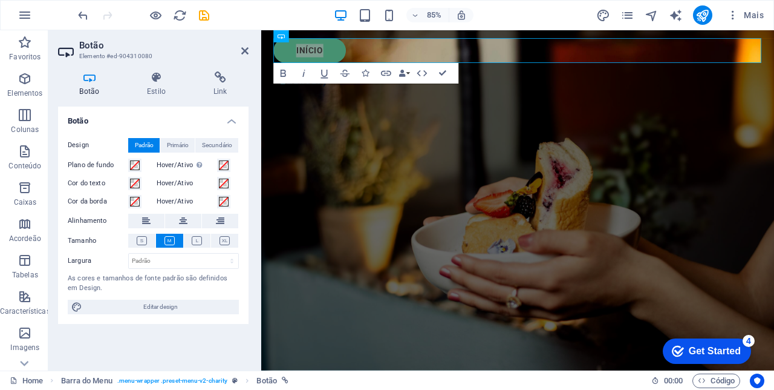
click at [194, 238] on icon at bounding box center [197, 240] width 10 height 9
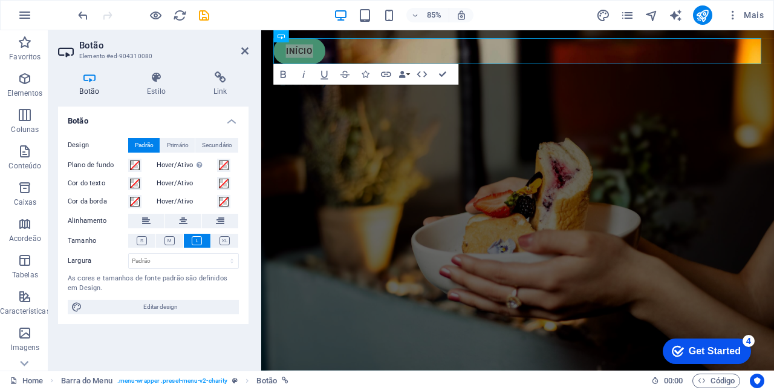
click at [166, 237] on icon at bounding box center [170, 240] width 10 height 9
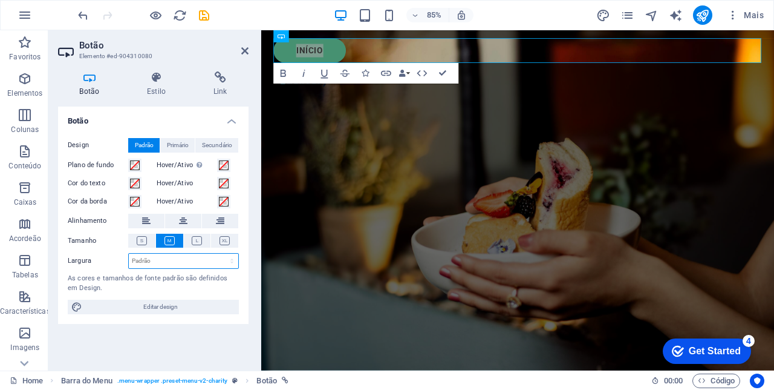
click at [191, 261] on select "Padrão px rem % em vh vw" at bounding box center [183, 260] width 109 height 15
select select "px"
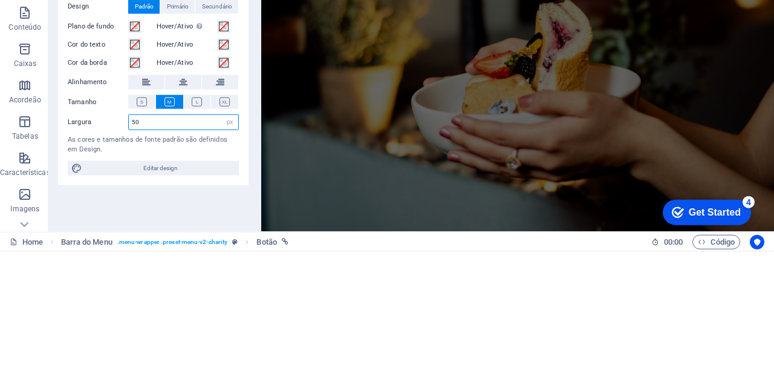
type input "50"
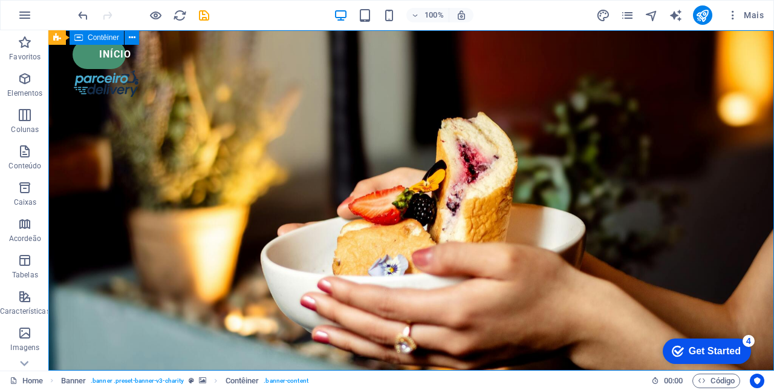
click at [99, 65] on div "Início" at bounding box center [412, 54] width 678 height 29
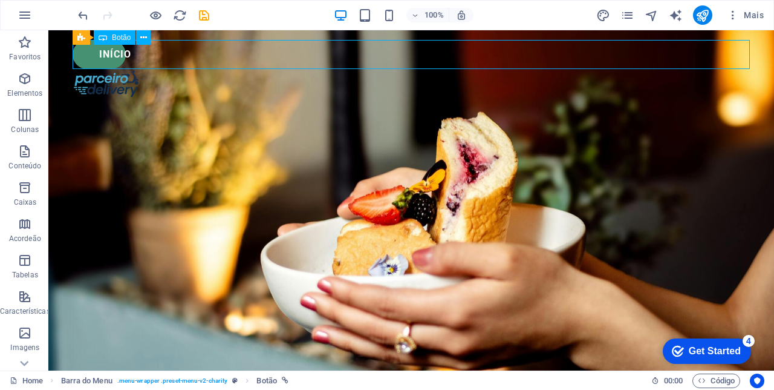
click at [79, 13] on icon "undo" at bounding box center [83, 15] width 14 height 14
click at [82, 46] on div "Início" at bounding box center [412, 54] width 678 height 29
click at [143, 41] on icon at bounding box center [143, 37] width 7 height 13
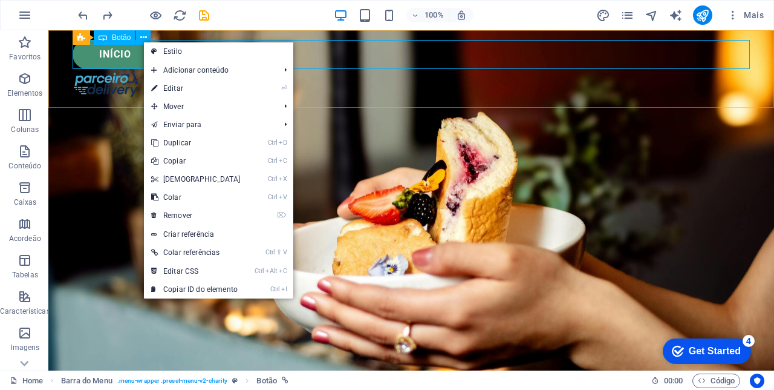
click at [190, 53] on link "Estilo" at bounding box center [218, 51] width 149 height 18
select select "rem"
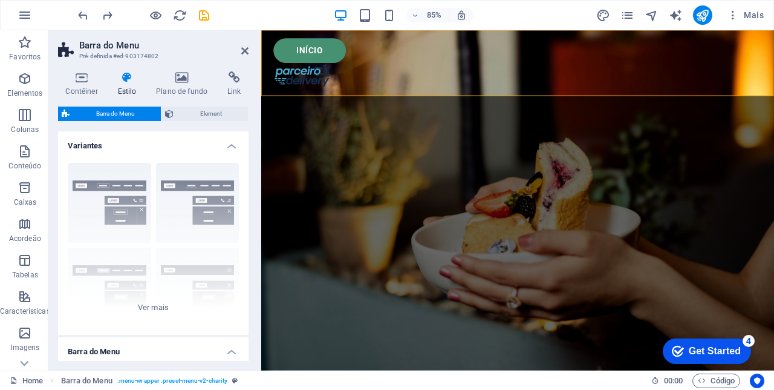
click at [324, 53] on div "Início" at bounding box center [563, 54] width 575 height 29
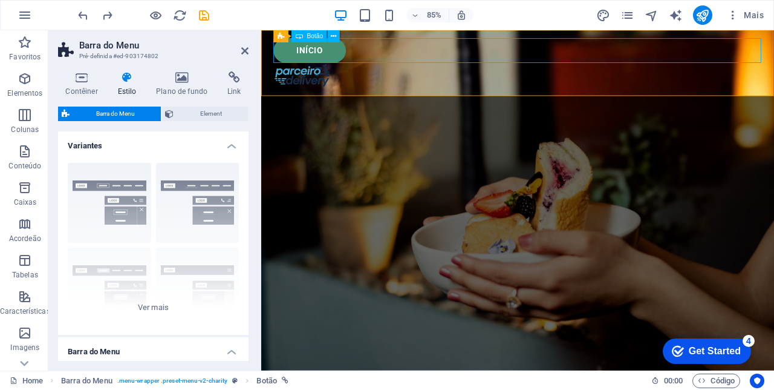
click at [333, 41] on icon at bounding box center [333, 36] width 5 height 11
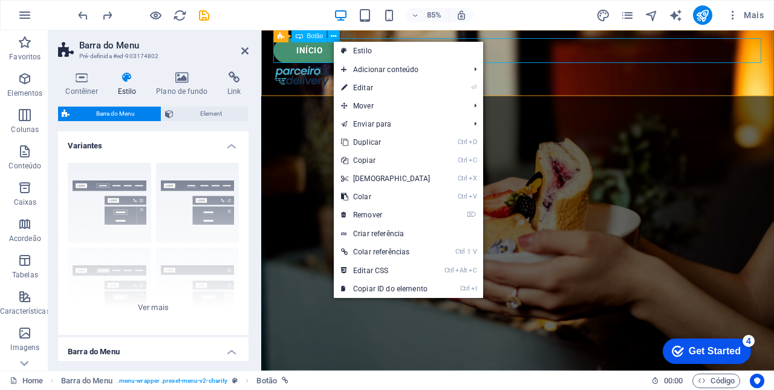
click at [373, 87] on link "⏎ Editar" at bounding box center [386, 88] width 104 height 18
select select "px"
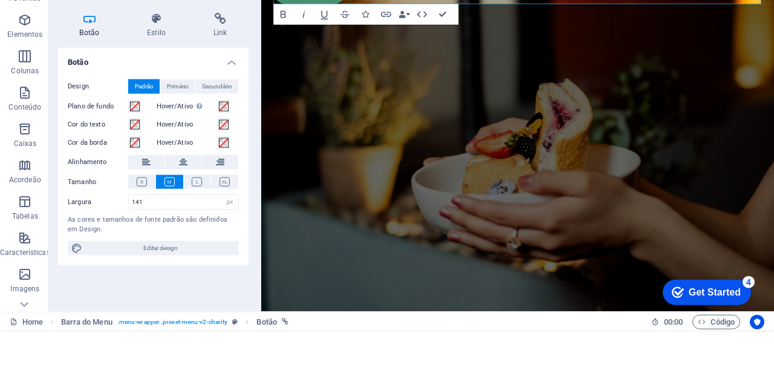
click at [151, 82] on icon at bounding box center [157, 77] width 62 height 12
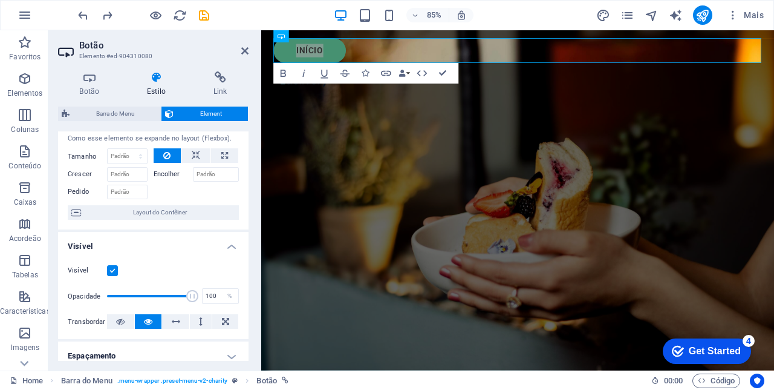
scroll to position [27, 0]
click at [194, 159] on icon at bounding box center [196, 157] width 8 height 15
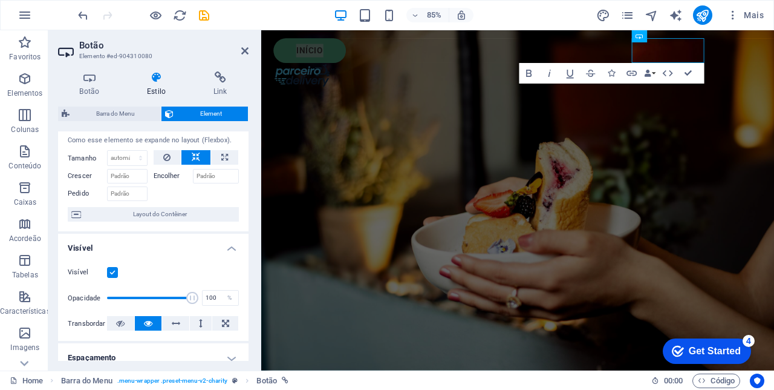
click at [217, 159] on button at bounding box center [224, 157] width 27 height 15
type input "100"
select select "%"
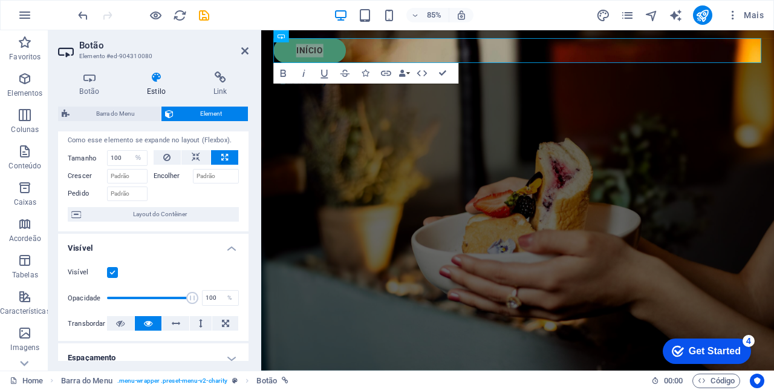
click at [194, 155] on icon at bounding box center [196, 157] width 8 height 15
select select "DISABLED_OPTION_VALUE"
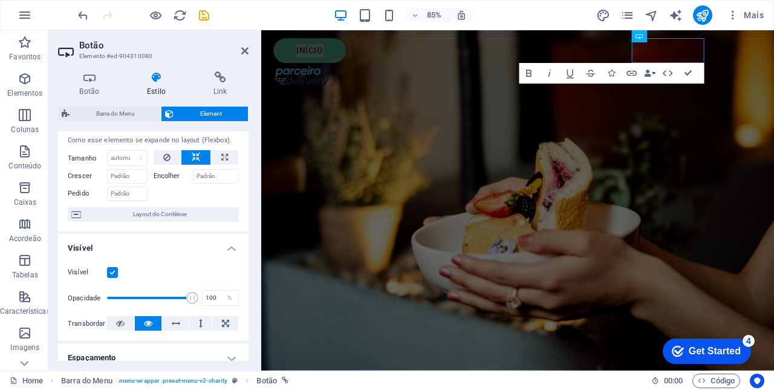
click at [361, 18] on icon "button" at bounding box center [365, 15] width 14 height 14
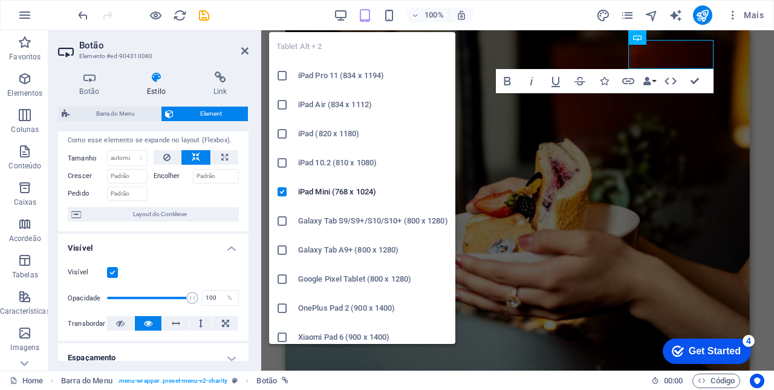
click at [192, 156] on icon at bounding box center [196, 157] width 8 height 15
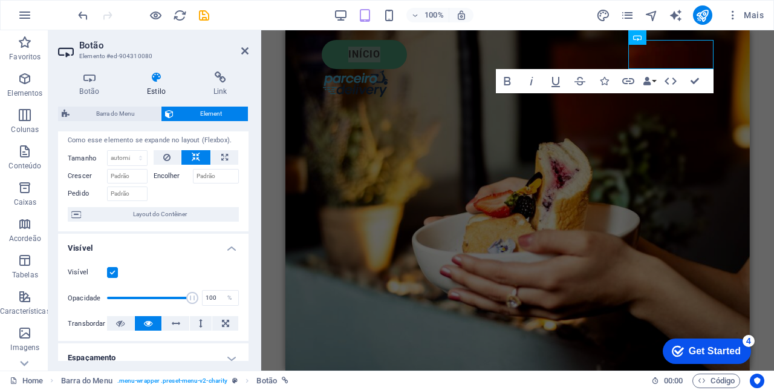
click at [389, 16] on icon "button" at bounding box center [389, 15] width 14 height 14
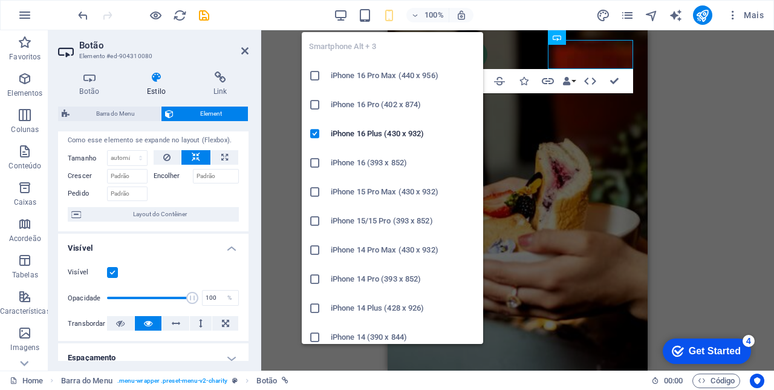
click at [192, 150] on icon at bounding box center [196, 157] width 8 height 15
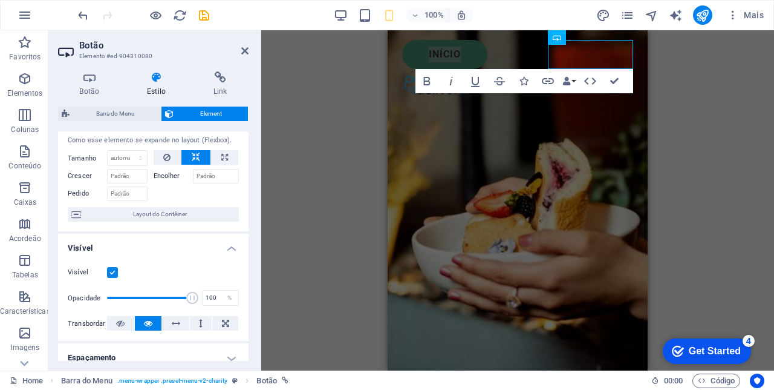
click at [341, 15] on icon "button" at bounding box center [341, 15] width 14 height 14
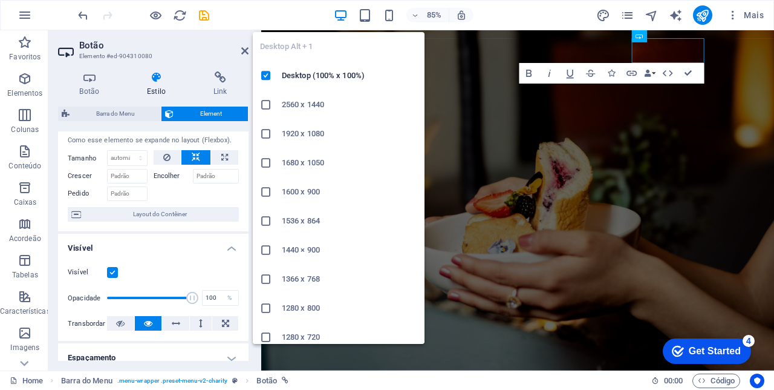
click at [188, 155] on button at bounding box center [195, 157] width 29 height 15
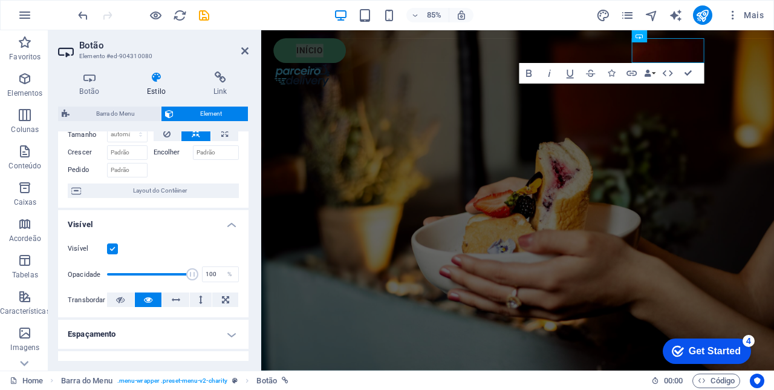
scroll to position [63, 0]
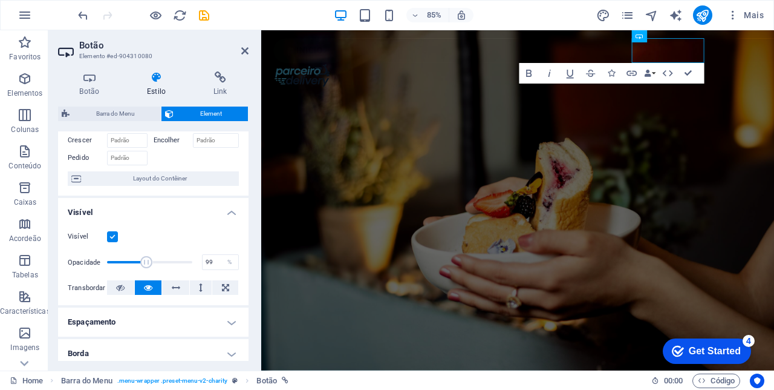
type input "100"
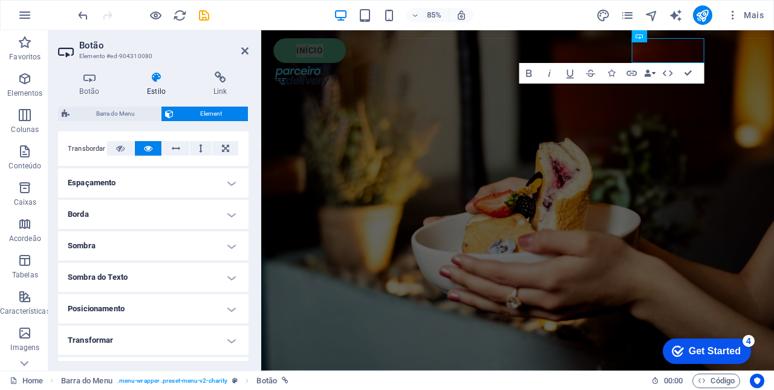
scroll to position [0, 0]
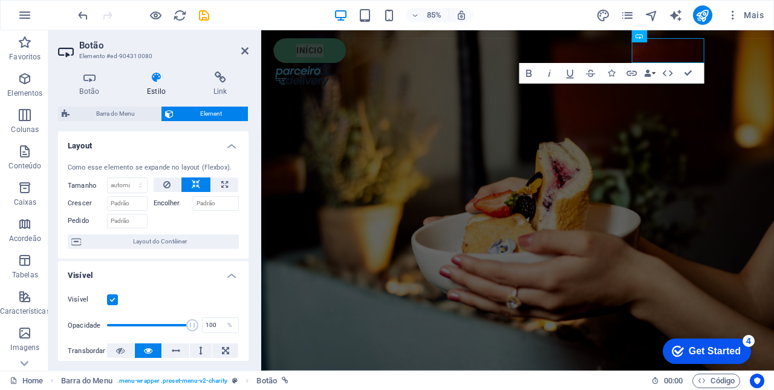
click at [244, 52] on icon at bounding box center [244, 51] width 7 height 10
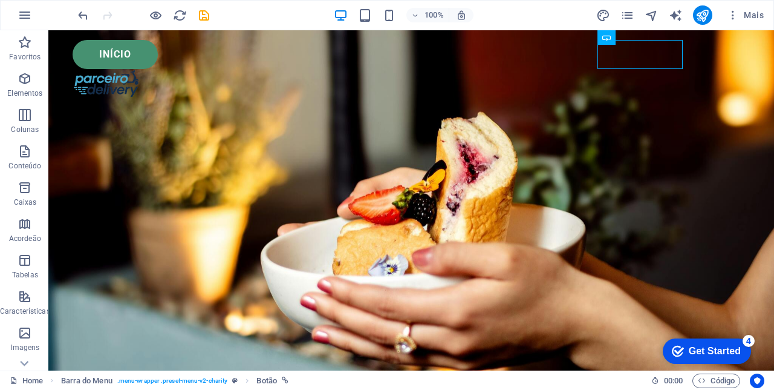
click at [339, 19] on icon "button" at bounding box center [341, 15] width 14 height 14
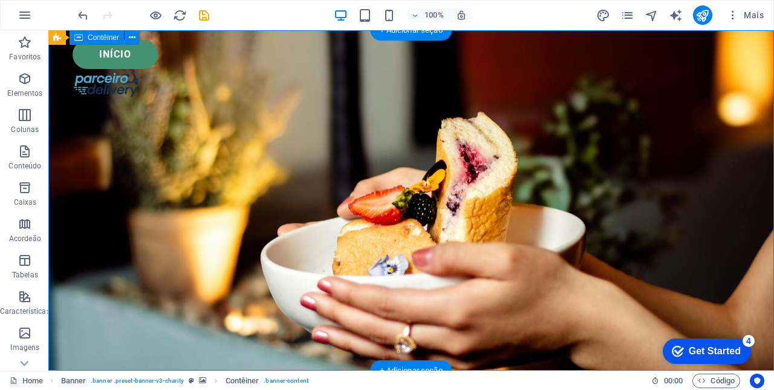
click at [366, 19] on icon "button" at bounding box center [365, 15] width 14 height 14
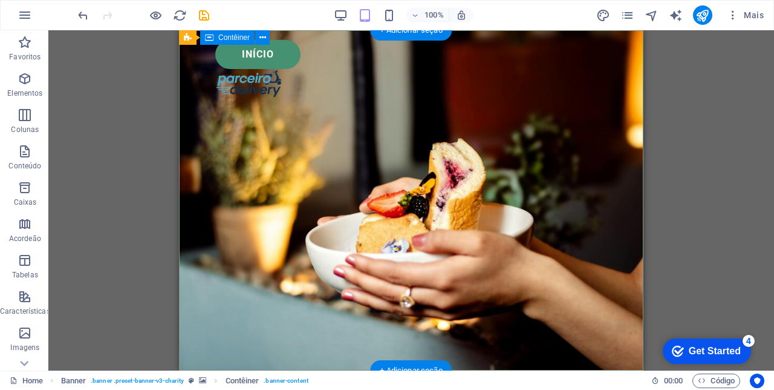
click at [387, 19] on icon "button" at bounding box center [389, 15] width 14 height 14
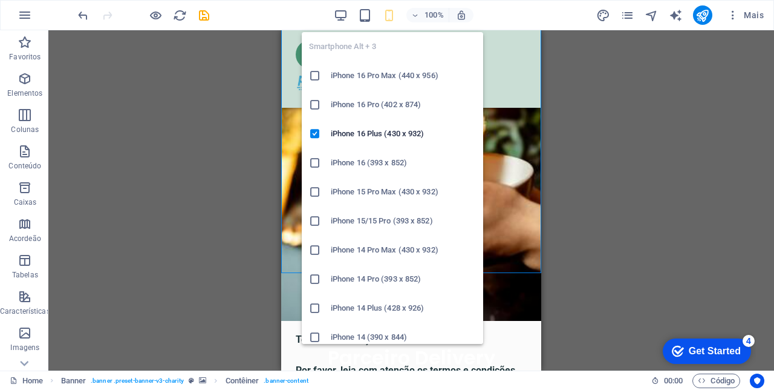
scroll to position [93, 0]
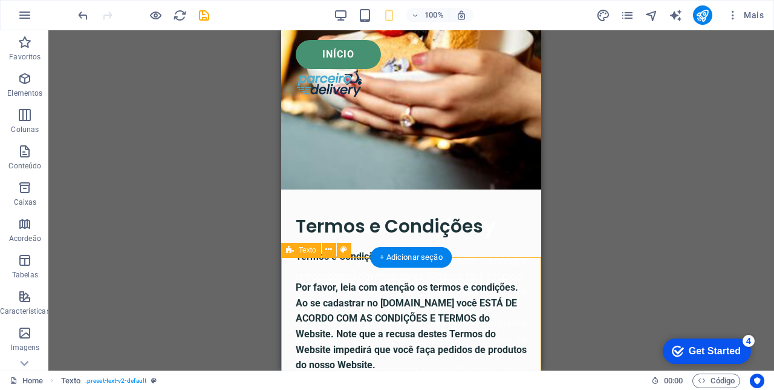
scroll to position [0, 0]
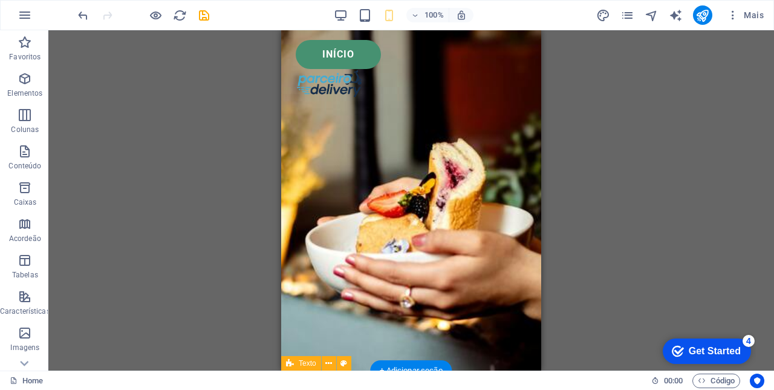
click at [339, 19] on icon "button" at bounding box center [341, 15] width 14 height 14
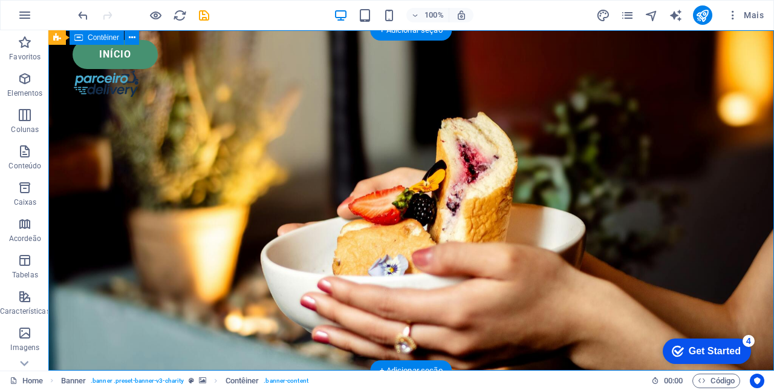
click at [670, 60] on div "Início" at bounding box center [412, 54] width 678 height 29
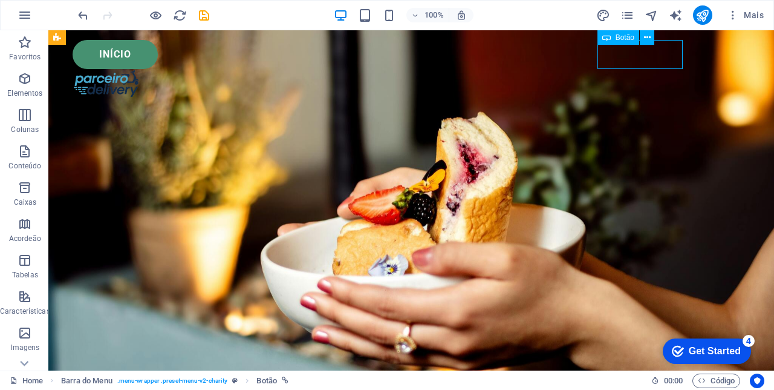
click at [733, 69] on div at bounding box center [412, 83] width 678 height 29
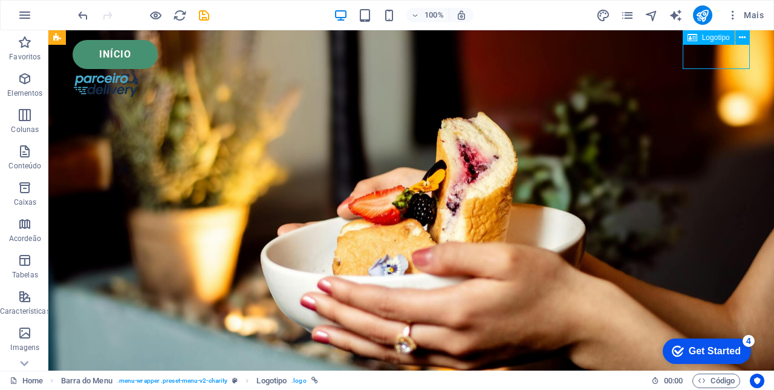
click at [661, 56] on div "Início" at bounding box center [412, 54] width 678 height 29
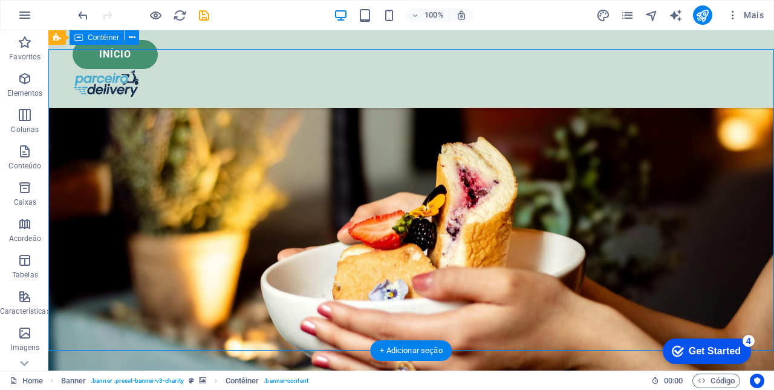
click at [207, 20] on icon "save" at bounding box center [204, 15] width 14 height 14
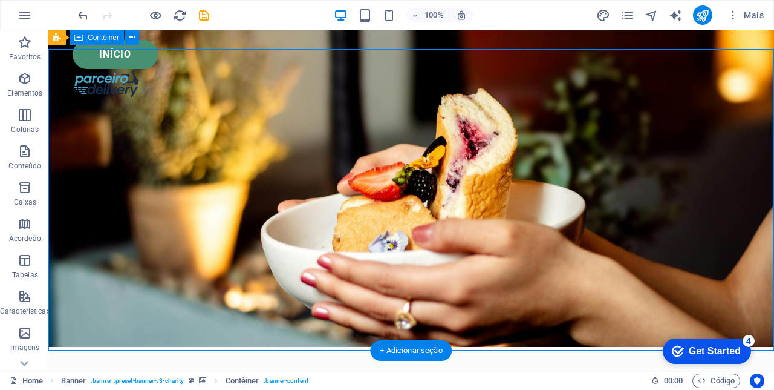
scroll to position [20, 0]
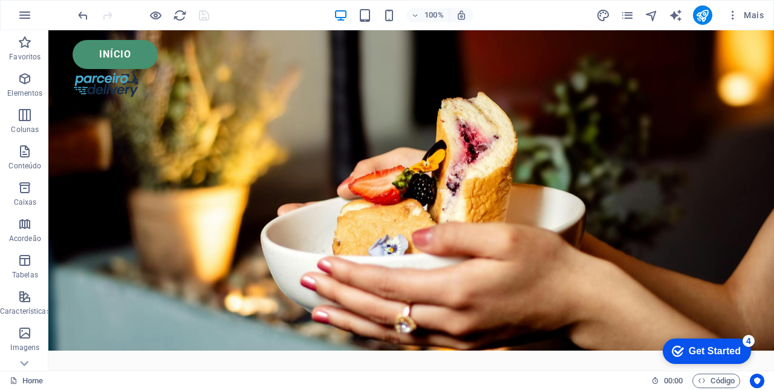
click at [702, 24] on button "publish" at bounding box center [702, 14] width 19 height 19
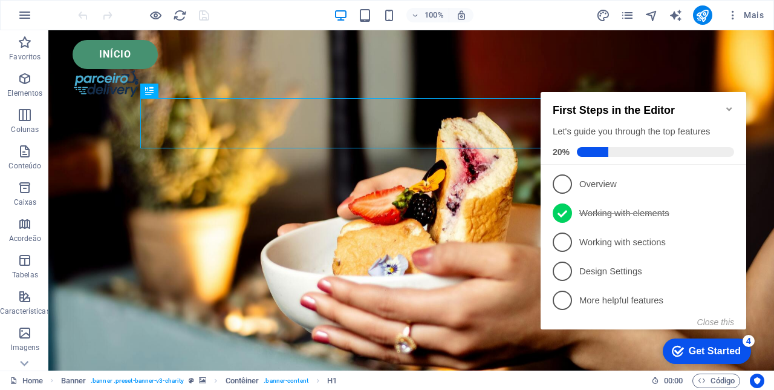
click at [563, 182] on span "1" at bounding box center [562, 183] width 19 height 19
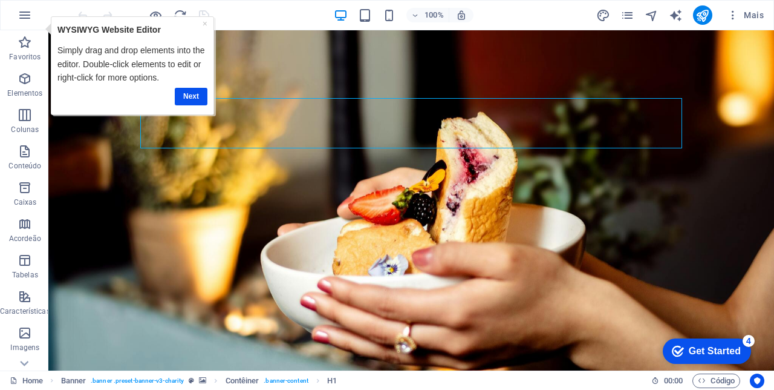
click at [31, 21] on button "button" at bounding box center [24, 15] width 29 height 29
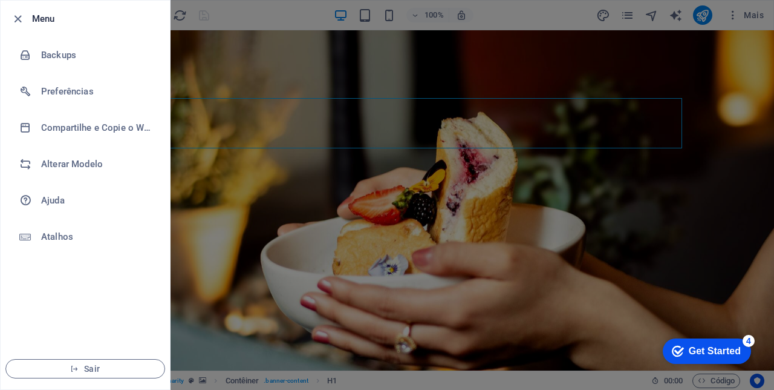
click at [242, 208] on div at bounding box center [387, 195] width 774 height 390
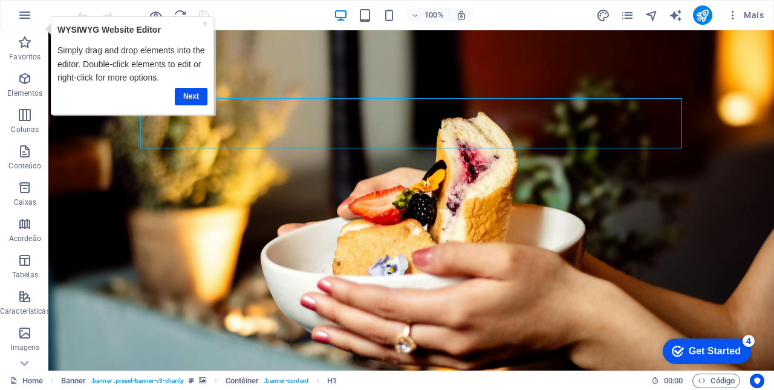
click at [191, 91] on link "Next" at bounding box center [191, 96] width 33 height 18
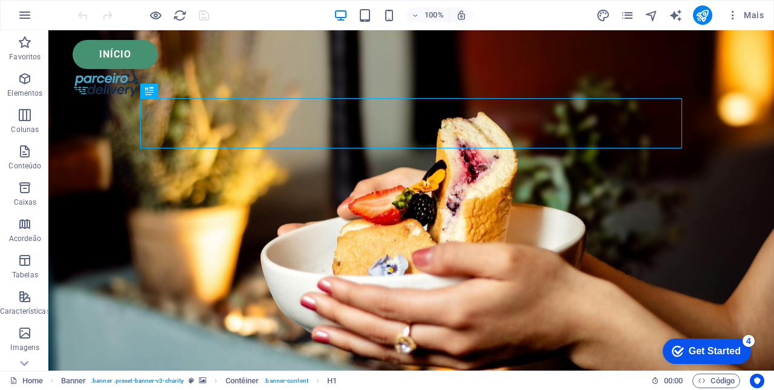
click at [708, 351] on div "Get Started" at bounding box center [715, 350] width 52 height 11
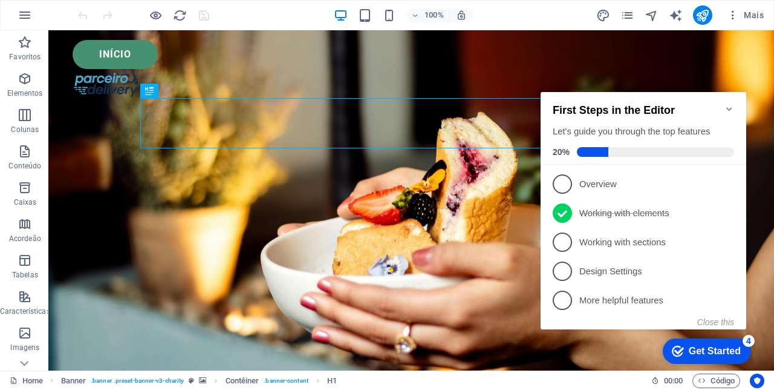
click at [656, 181] on p "Overview - incomplete" at bounding box center [652, 184] width 145 height 13
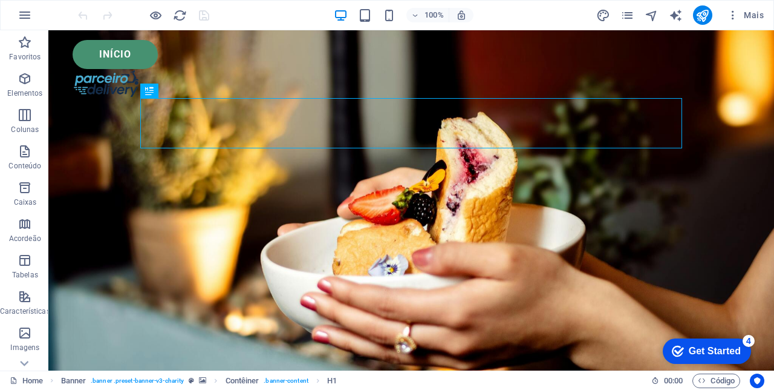
click at [711, 351] on div "Get Started" at bounding box center [715, 350] width 52 height 11
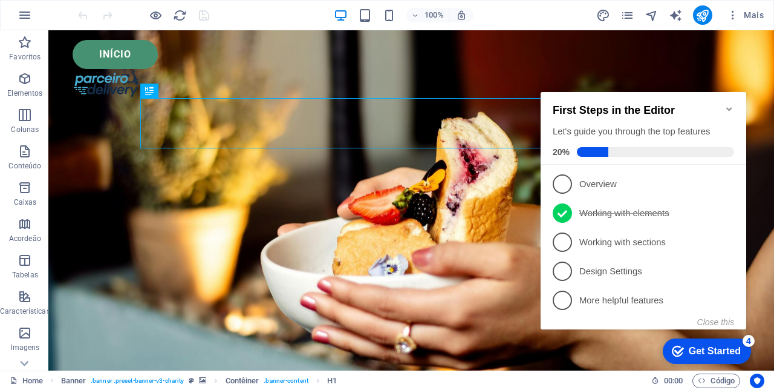
click at [565, 245] on span "3" at bounding box center [562, 241] width 19 height 19
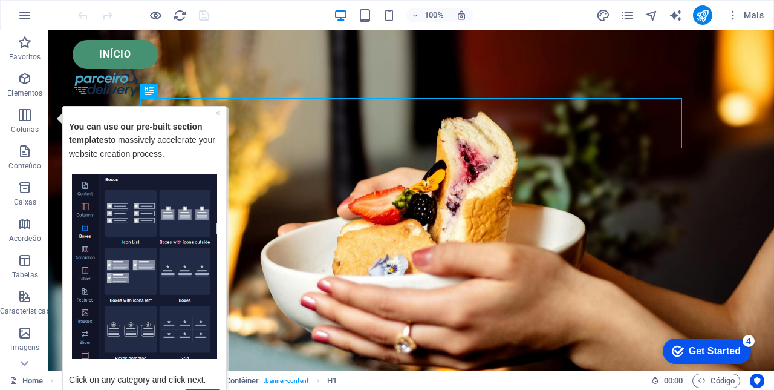
click at [27, 117] on icon "button" at bounding box center [25, 115] width 15 height 15
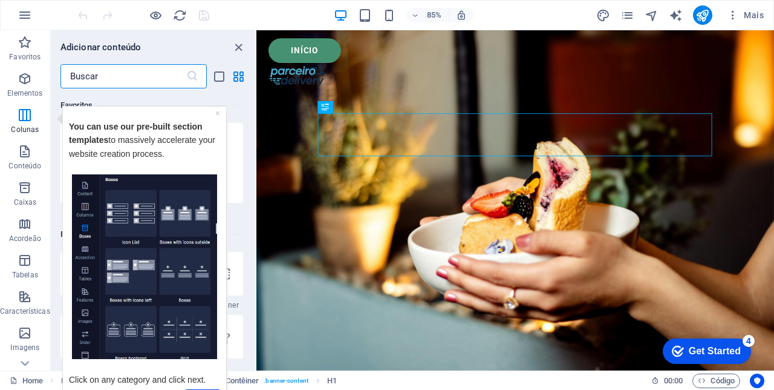
scroll to position [599, 0]
click at [217, 112] on link "×" at bounding box center [217, 113] width 5 height 10
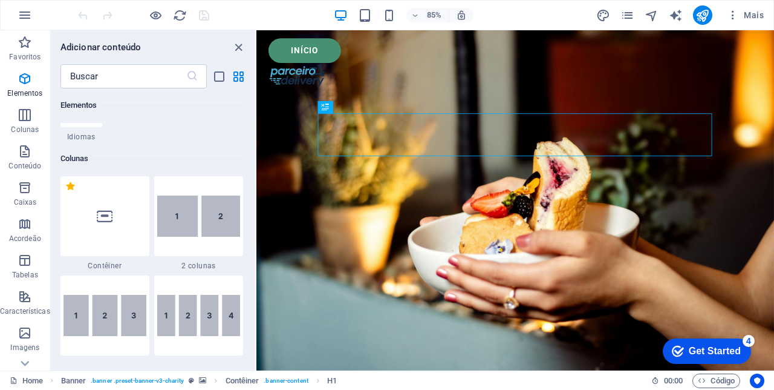
scroll to position [544, 0]
click at [105, 214] on icon at bounding box center [105, 217] width 16 height 16
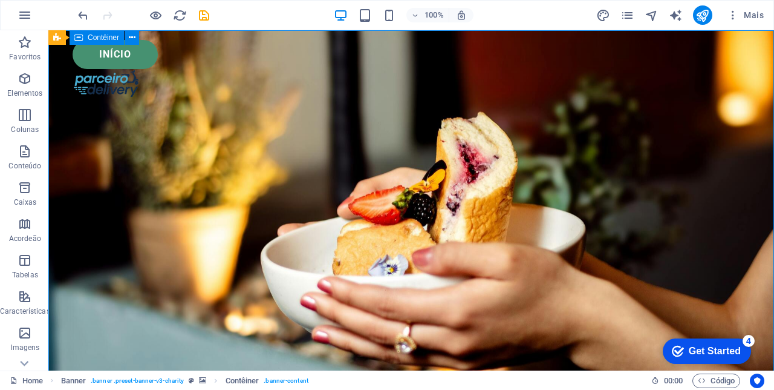
click at [700, 357] on div "checkmark Get Started 4" at bounding box center [707, 350] width 88 height 25
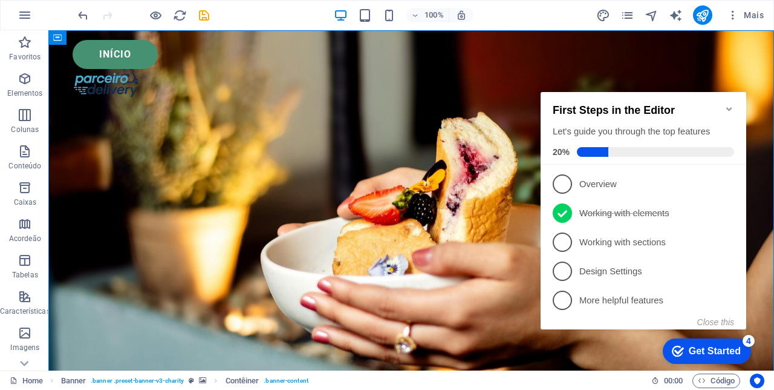
click at [612, 352] on div "checkmark Get Started 4 First Steps in the Editor Let's guide you through the t…" at bounding box center [646, 221] width 220 height 293
click at [606, 355] on div "checkmark Get Started 4 First Steps in the Editor Let's guide you through the t…" at bounding box center [646, 221] width 220 height 293
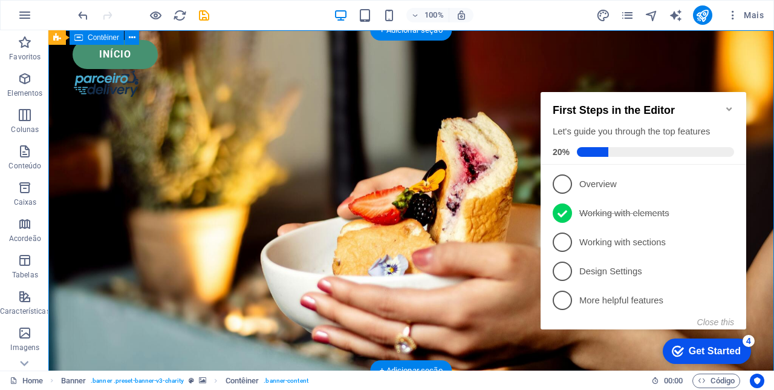
click at [711, 345] on div "Get Started" at bounding box center [715, 350] width 52 height 11
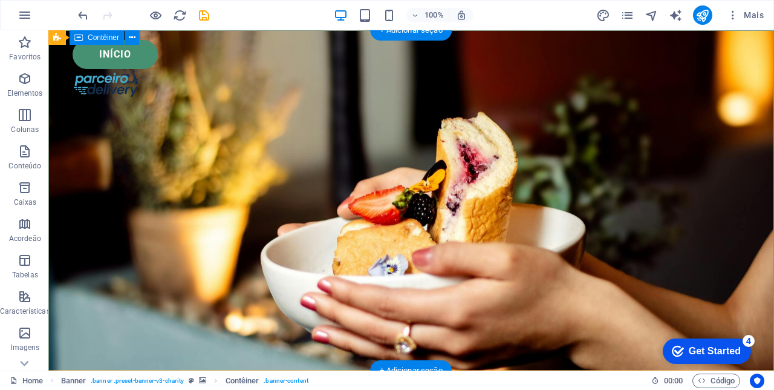
click at [200, 22] on icon "save" at bounding box center [204, 15] width 14 height 14
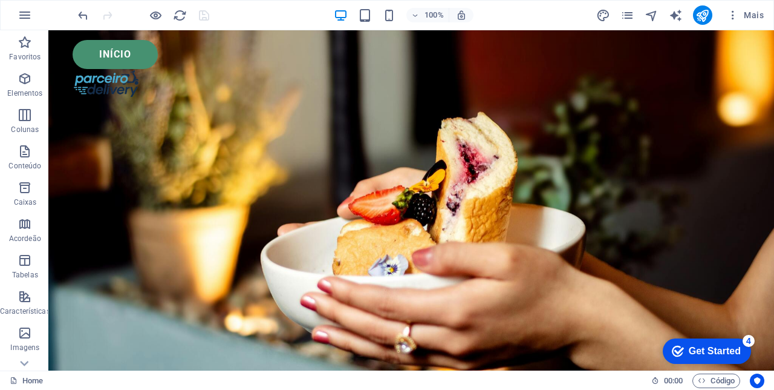
click at [712, 350] on div "Get Started" at bounding box center [715, 350] width 52 height 11
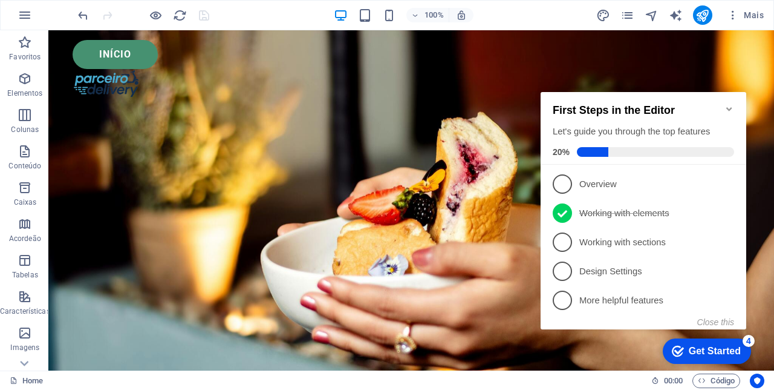
click at [726, 106] on icon "Minimize checklist" at bounding box center [730, 109] width 10 height 10
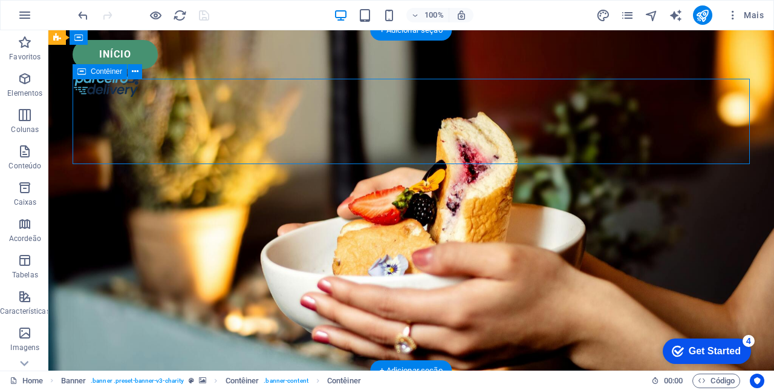
click at [133, 73] on icon at bounding box center [135, 71] width 7 height 13
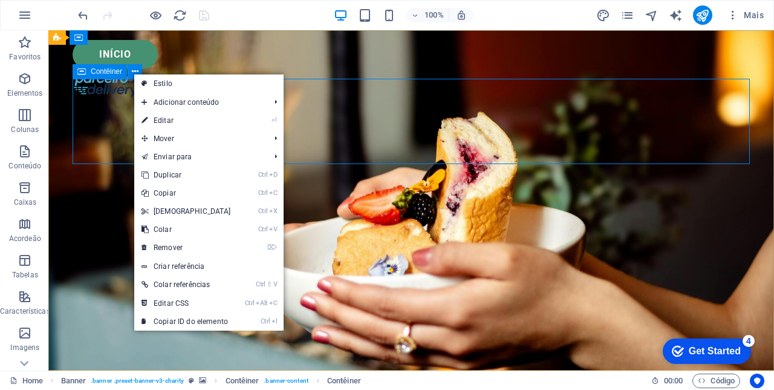
click at [180, 247] on link "⌦ Remover" at bounding box center [186, 247] width 104 height 18
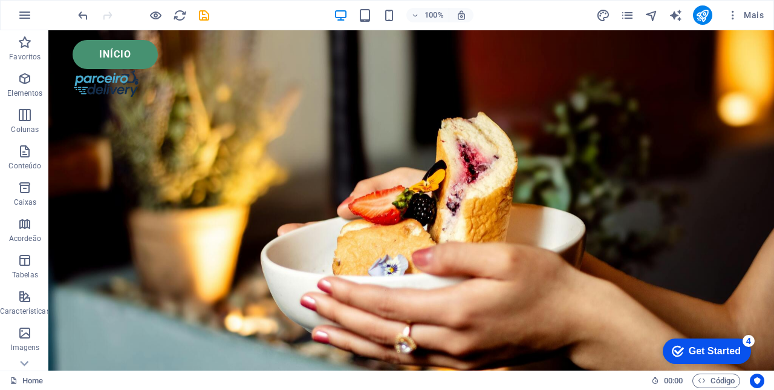
click at [200, 19] on icon "save" at bounding box center [204, 15] width 14 height 14
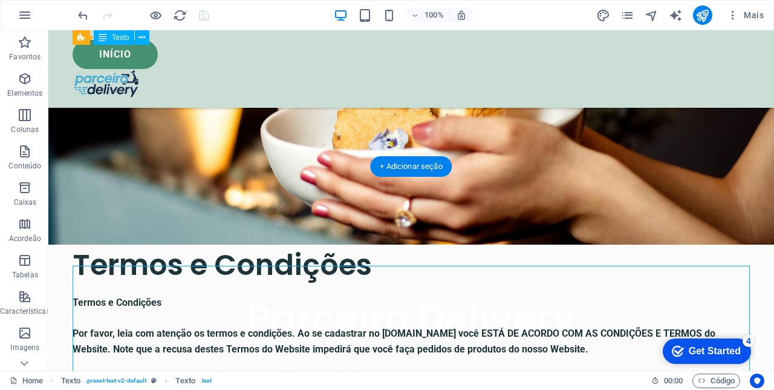
scroll to position [153, 0]
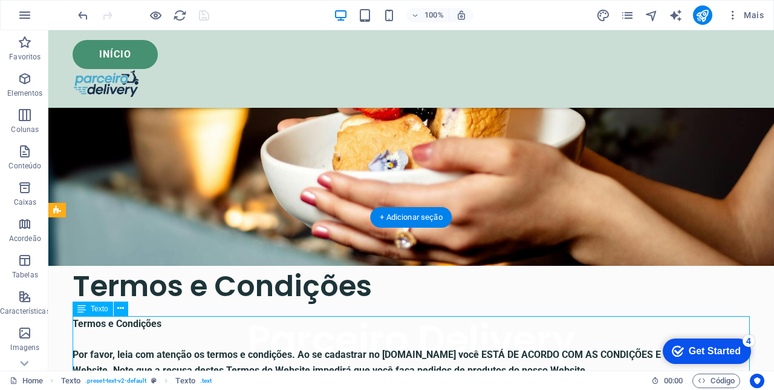
click at [644, 57] on div "Início" at bounding box center [412, 54] width 678 height 29
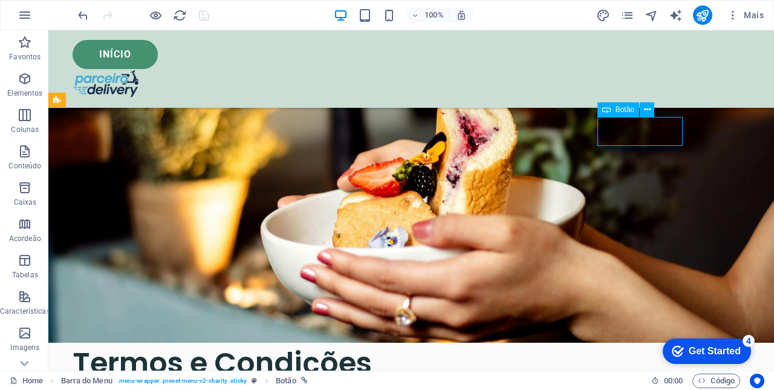
scroll to position [75, 0]
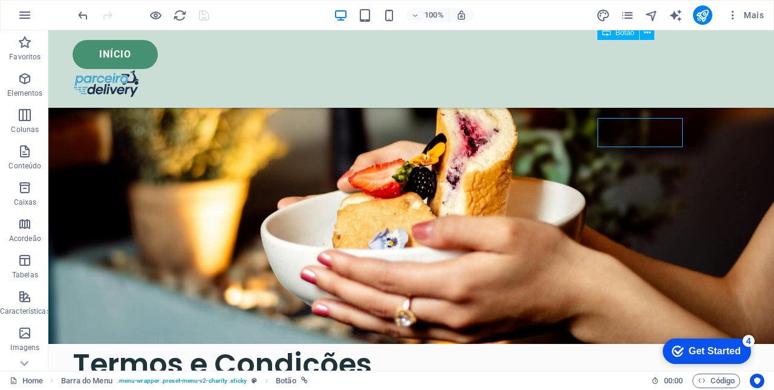
click at [659, 59] on div "Início" at bounding box center [412, 54] width 678 height 29
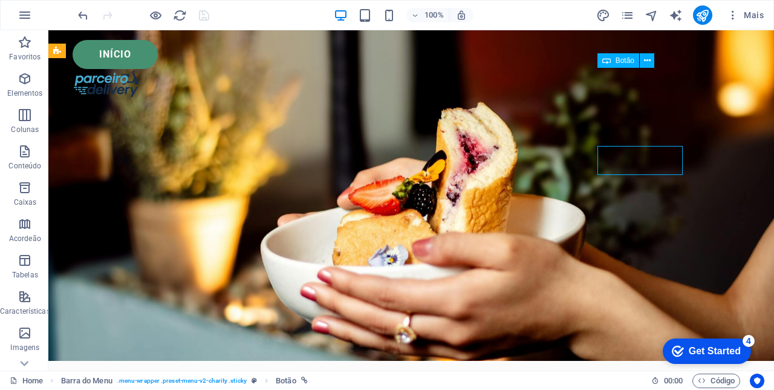
scroll to position [0, 0]
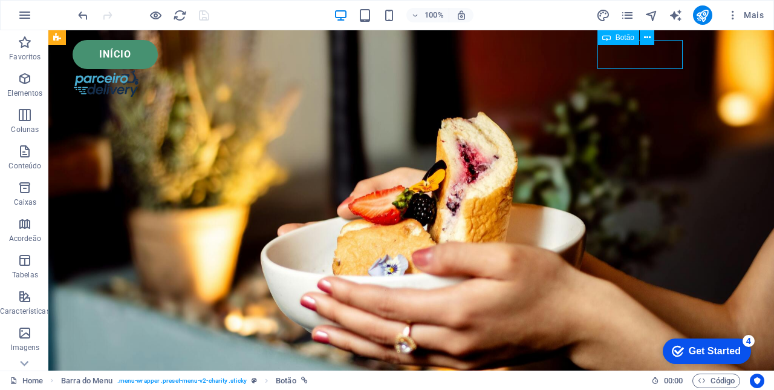
click at [672, 50] on div "Início" at bounding box center [412, 54] width 678 height 29
click at [653, 44] on button at bounding box center [647, 37] width 15 height 15
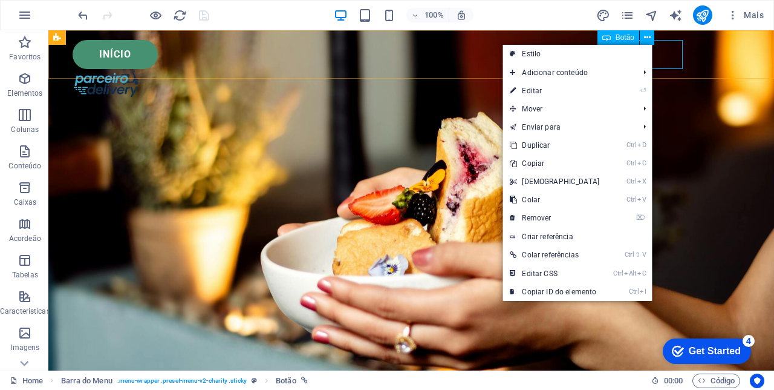
click at [545, 90] on link "⏎ Editar" at bounding box center [555, 91] width 104 height 18
select select "px"
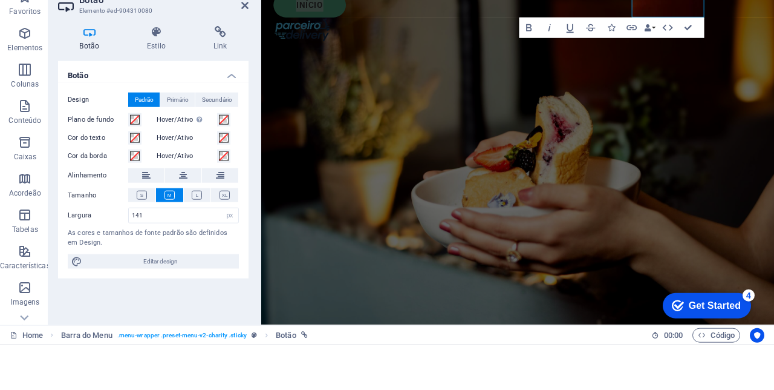
click at [178, 148] on span "Primário" at bounding box center [178, 145] width 22 height 15
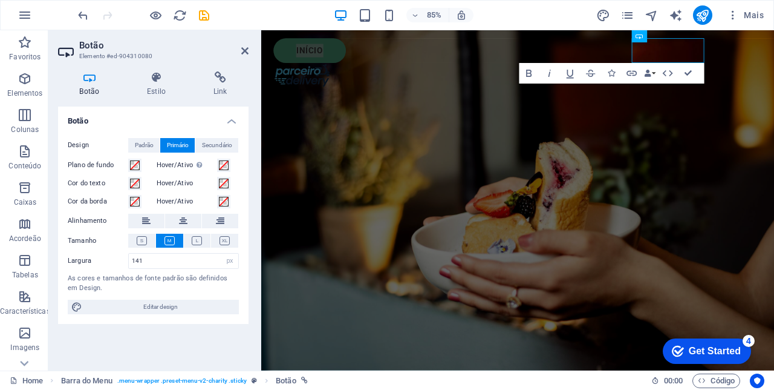
click at [220, 138] on span "Secundário" at bounding box center [217, 145] width 30 height 15
click at [136, 149] on span "Padrão" at bounding box center [144, 145] width 19 height 15
click at [160, 84] on h4 "Estilo" at bounding box center [159, 83] width 67 height 25
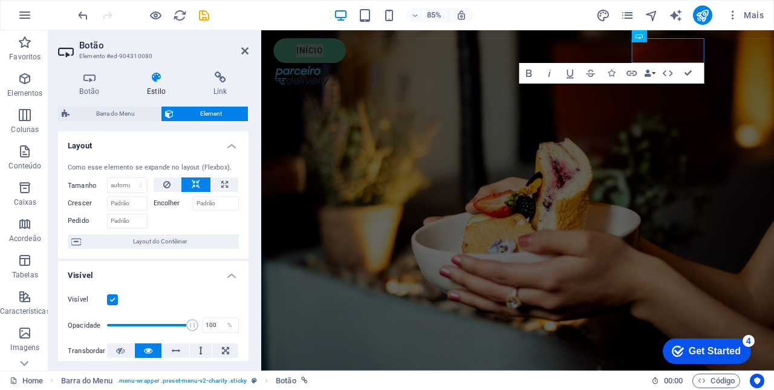
click at [123, 118] on span "Barra do Menu" at bounding box center [115, 113] width 84 height 15
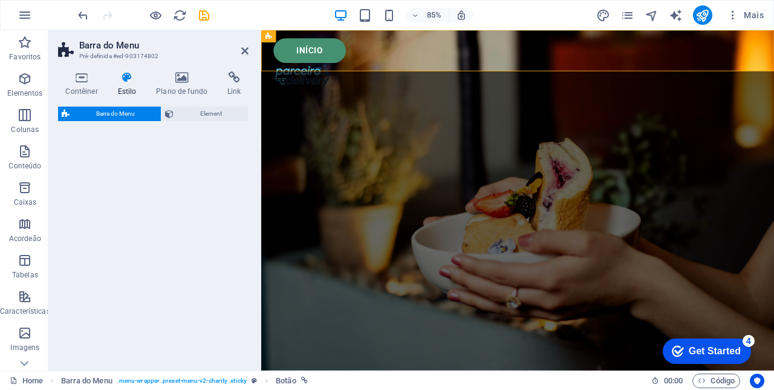
select select "rem"
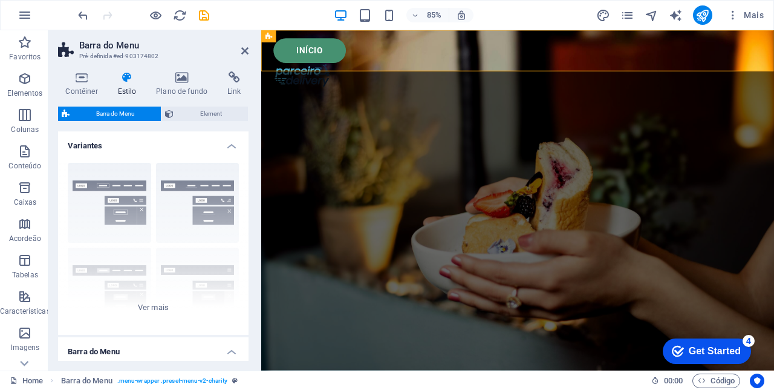
click at [208, 113] on span "Element" at bounding box center [210, 113] width 67 height 15
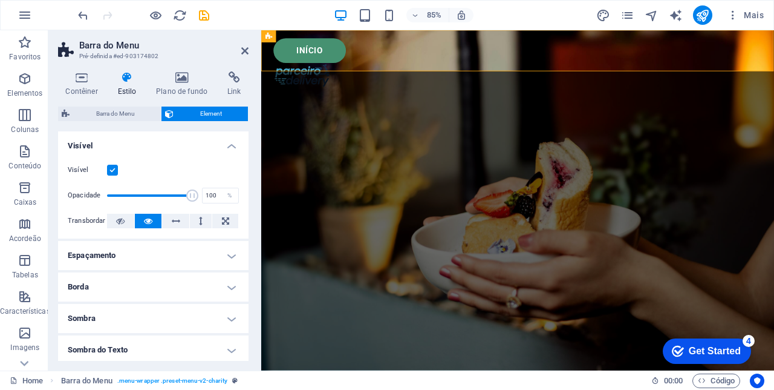
click at [116, 113] on span "Barra do Menu" at bounding box center [115, 113] width 84 height 15
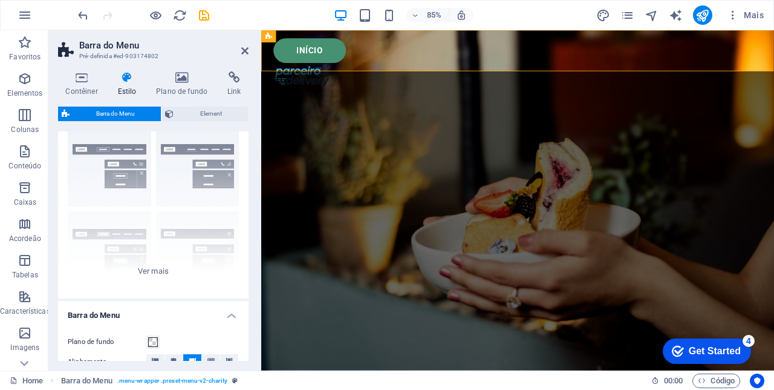
scroll to position [36, 0]
click at [159, 270] on div "Borda Centralizada Padrão Fixo Loki Trigger Largo XXL" at bounding box center [153, 207] width 191 height 181
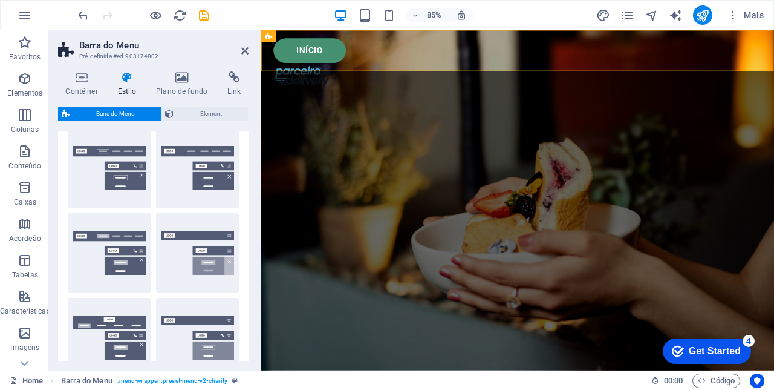
scroll to position [34, 0]
click at [114, 179] on button "Borda" at bounding box center [109, 169] width 83 height 80
type input "1"
select select "rem"
type input "1"
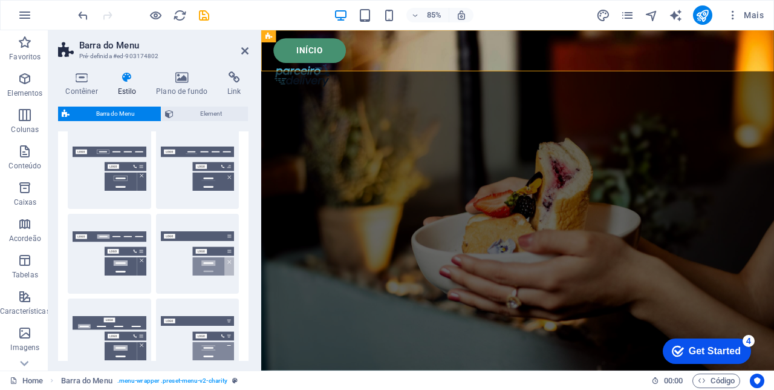
type input "1"
click at [206, 178] on button "Centralizada" at bounding box center [197, 169] width 83 height 80
click at [204, 241] on button "Fixo" at bounding box center [197, 254] width 83 height 80
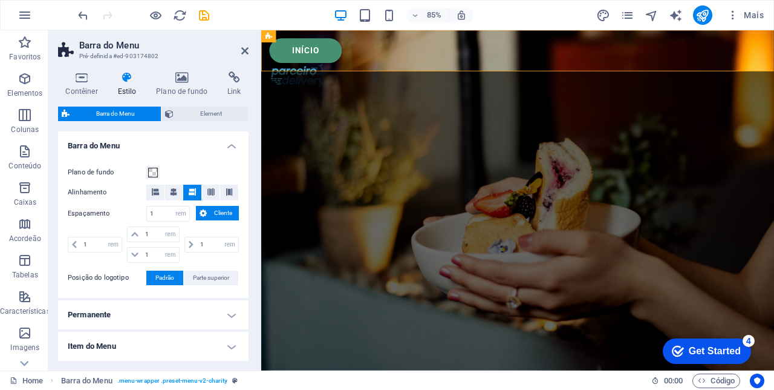
scroll to position [0, 0]
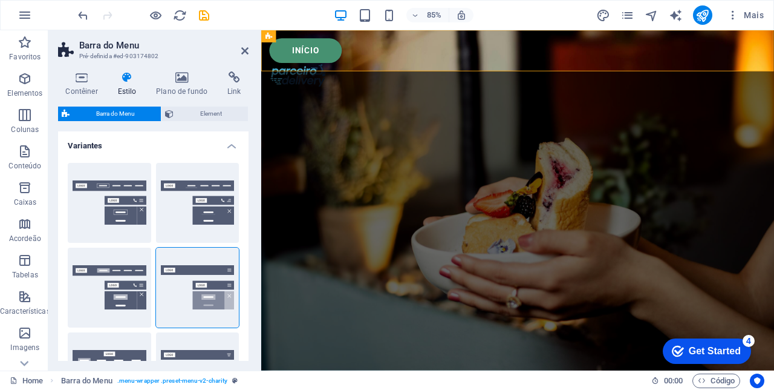
click at [185, 87] on h4 "Plano de fundo" at bounding box center [184, 83] width 71 height 25
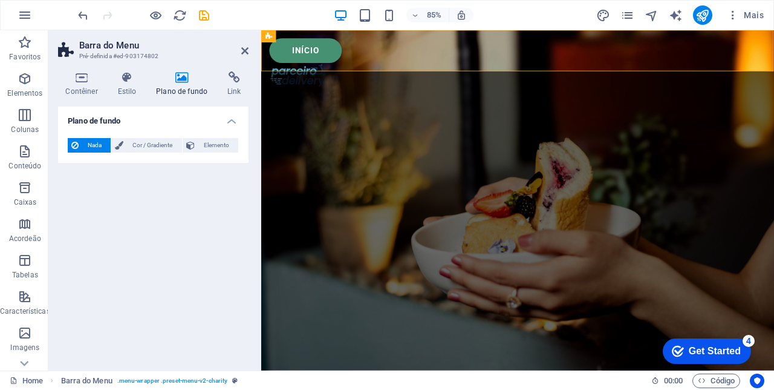
click at [151, 139] on span "Cor / Gradiente" at bounding box center [152, 145] width 51 height 15
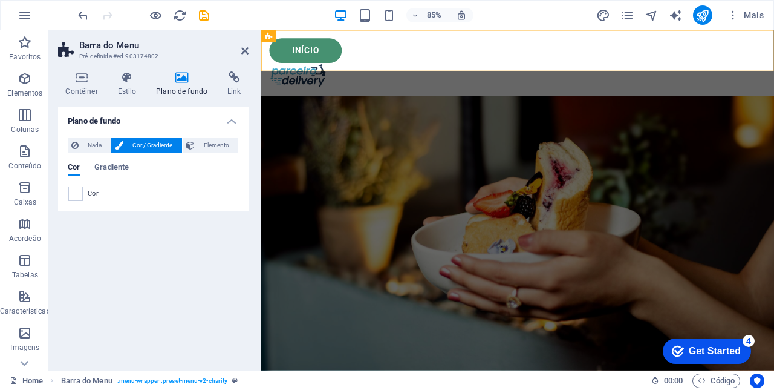
click at [76, 192] on span at bounding box center [75, 193] width 13 height 13
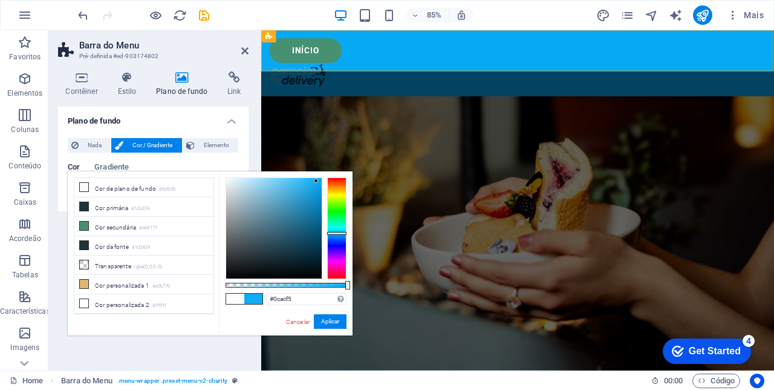
type input "#0dacf5"
click at [334, 320] on button "Aplicar" at bounding box center [330, 321] width 33 height 15
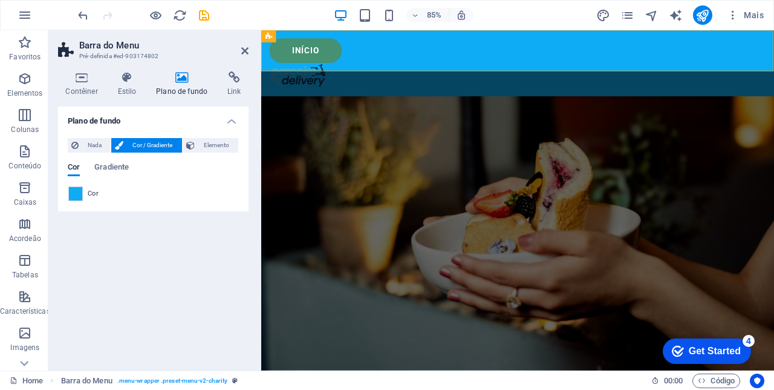
click at [79, 16] on icon "undo" at bounding box center [83, 15] width 14 height 14
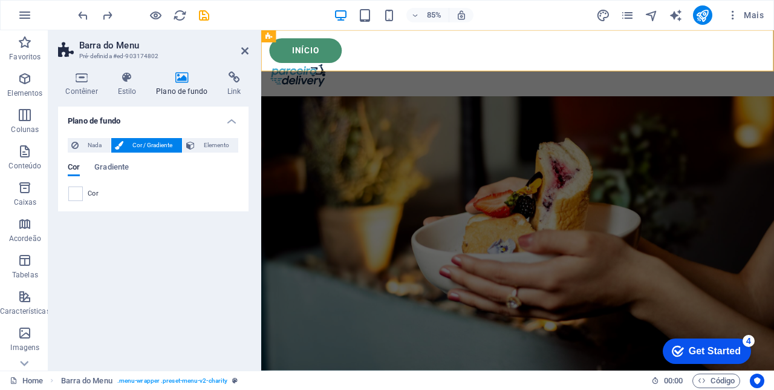
click at [750, 62] on div "Início" at bounding box center [563, 54] width 584 height 29
click at [680, 42] on icon at bounding box center [678, 36] width 5 height 11
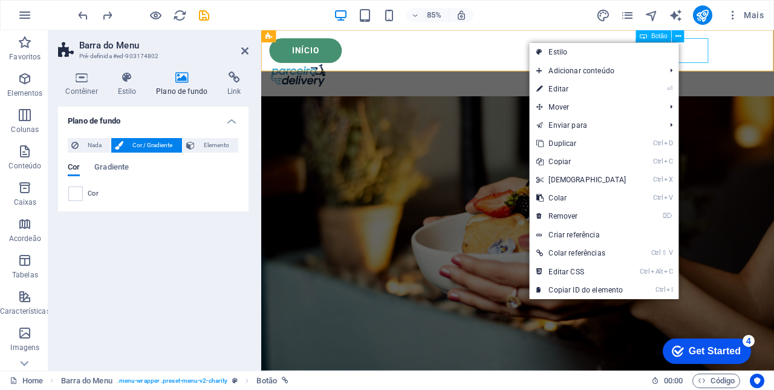
click at [567, 90] on link "⏎ Editar" at bounding box center [581, 89] width 104 height 18
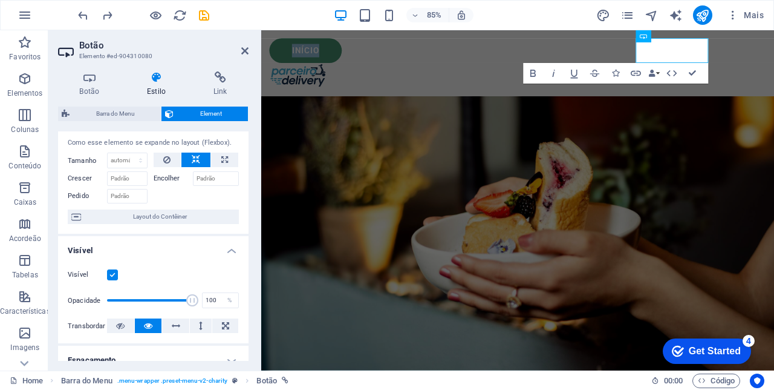
scroll to position [27, 0]
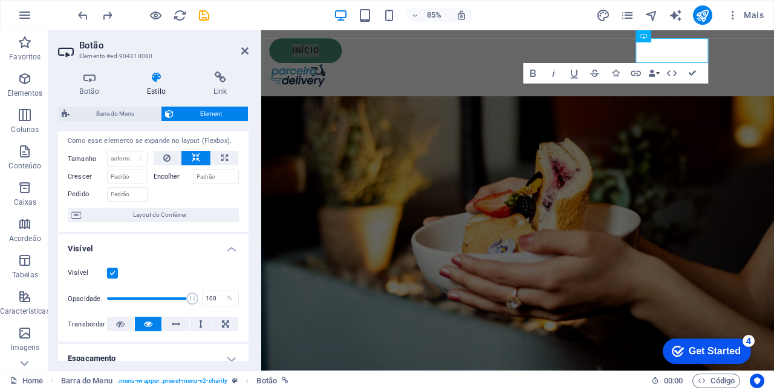
click at [119, 112] on span "Barra do Menu" at bounding box center [115, 113] width 84 height 15
select select "rem"
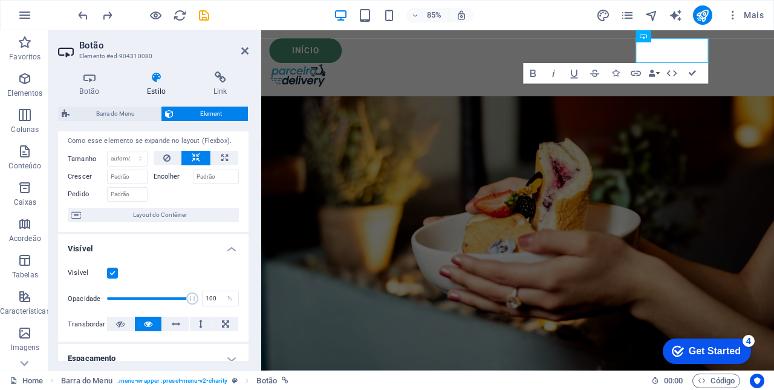
select select "rem"
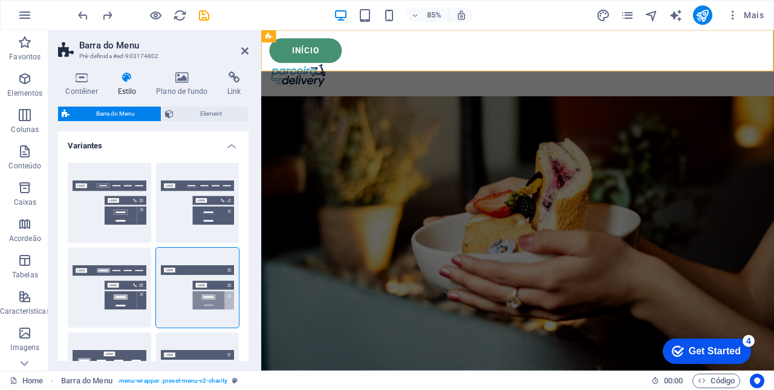
click at [211, 114] on span "Element" at bounding box center [210, 113] width 67 height 15
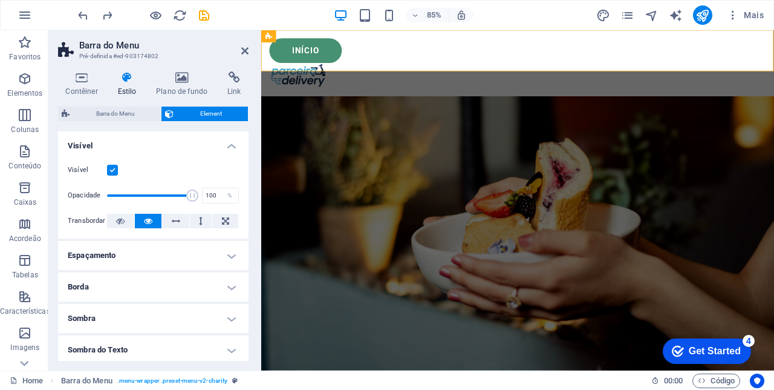
click at [756, 54] on div "Início" at bounding box center [563, 54] width 584 height 29
click at [752, 47] on div "Início" at bounding box center [563, 54] width 584 height 29
click at [677, 36] on icon at bounding box center [678, 36] width 5 height 11
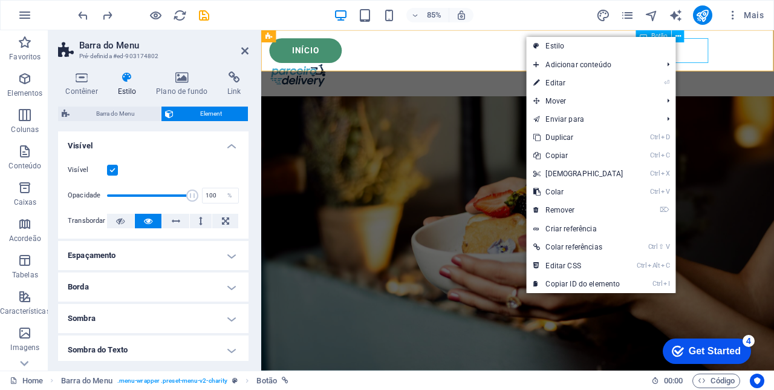
click at [566, 86] on link "⏎ Editar" at bounding box center [578, 83] width 104 height 18
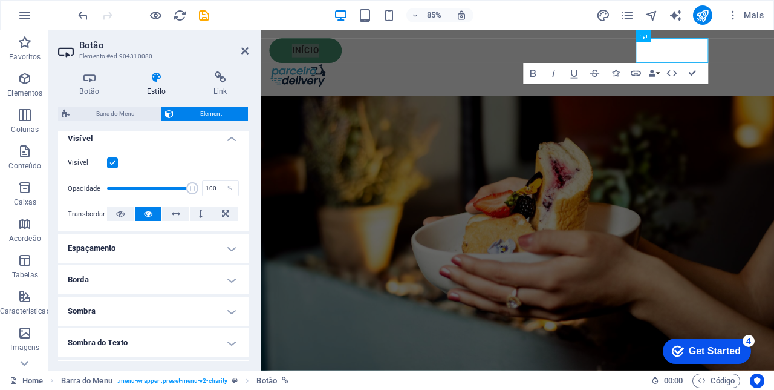
scroll to position [138, 0]
click at [213, 79] on icon at bounding box center [220, 77] width 57 height 12
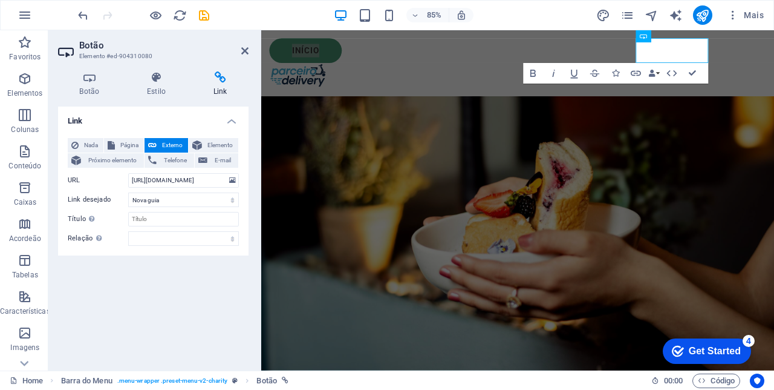
click at [217, 142] on span "Elemento" at bounding box center [220, 145] width 29 height 15
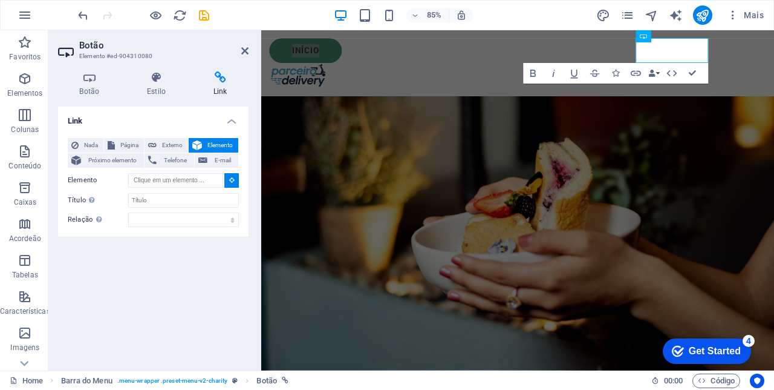
click at [152, 83] on h4 "Estilo" at bounding box center [159, 83] width 67 height 25
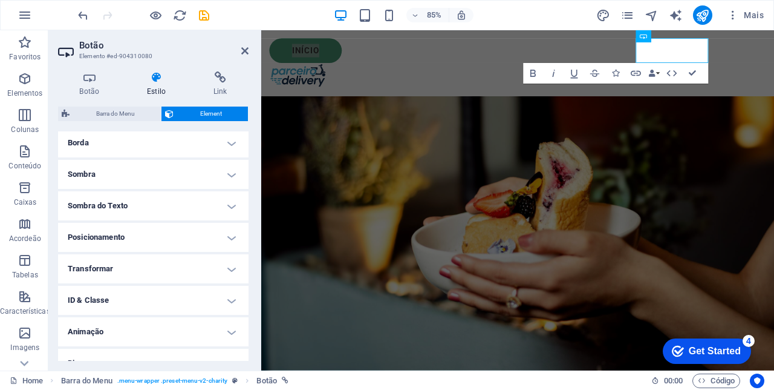
scroll to position [290, 0]
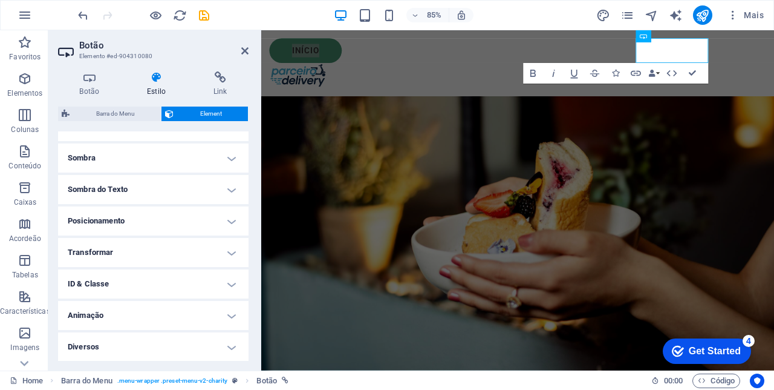
click at [227, 157] on h4 "Sombra" at bounding box center [153, 157] width 191 height 29
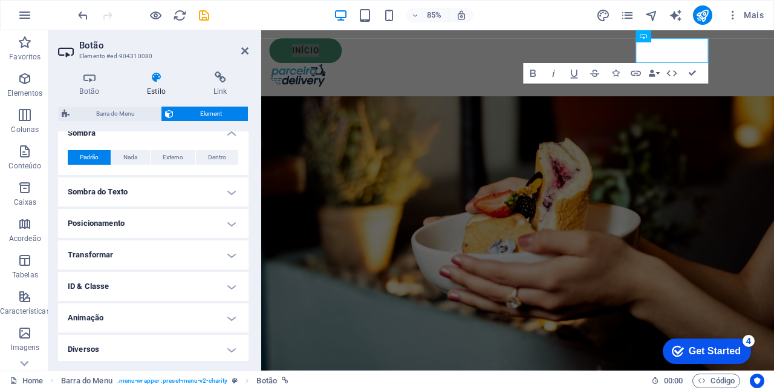
scroll to position [317, 0]
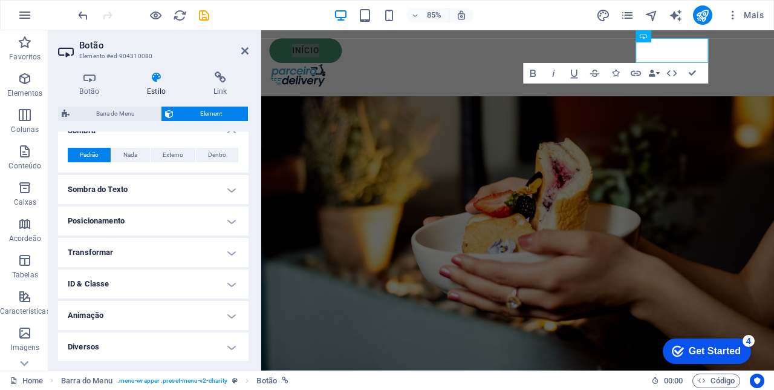
click at [221, 221] on h4 "Posicionamento" at bounding box center [153, 220] width 191 height 29
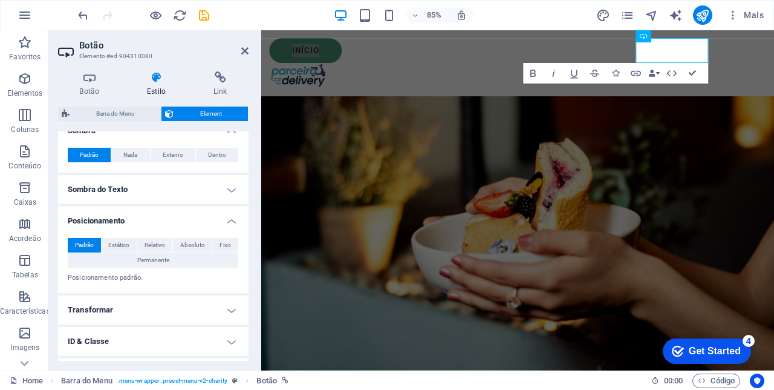
click at [157, 244] on span "Relativo" at bounding box center [155, 245] width 21 height 15
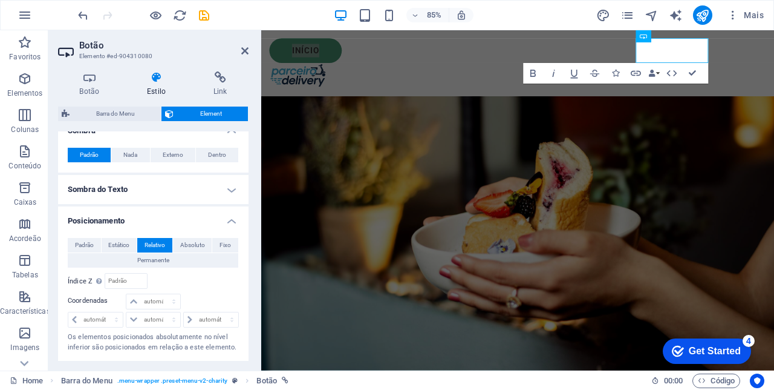
click at [69, 241] on button "Padrão" at bounding box center [84, 245] width 33 height 15
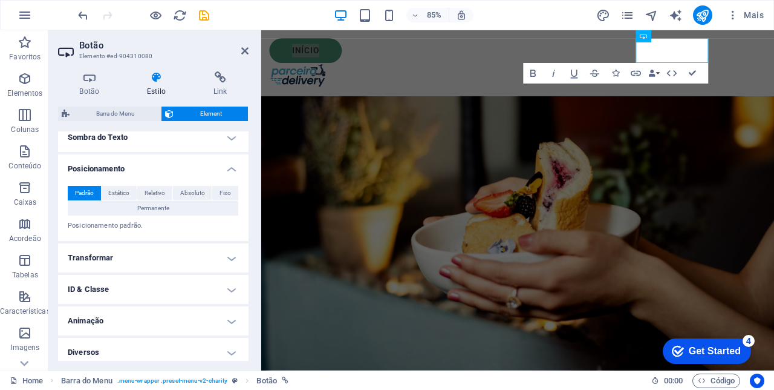
scroll to position [374, 0]
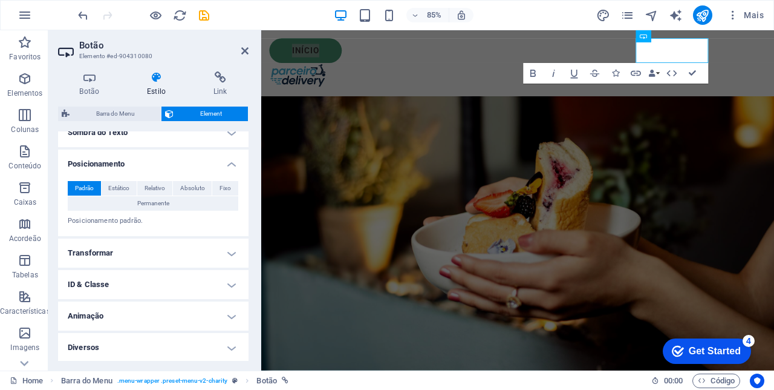
click at [226, 317] on h4 "Animação" at bounding box center [153, 315] width 191 height 29
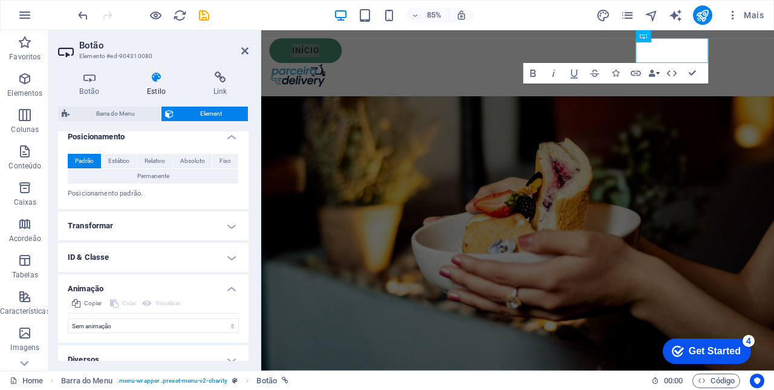
scroll to position [413, 0]
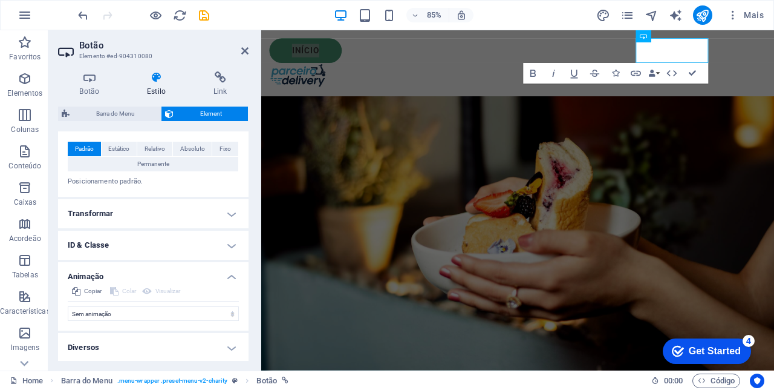
click at [232, 342] on h4 "Diversos" at bounding box center [153, 347] width 191 height 29
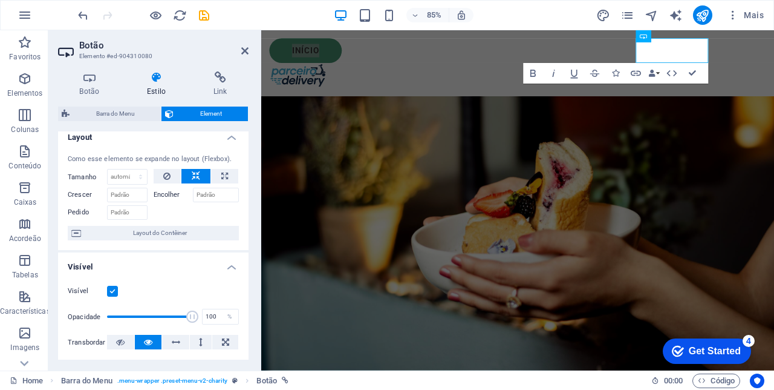
scroll to position [0, 0]
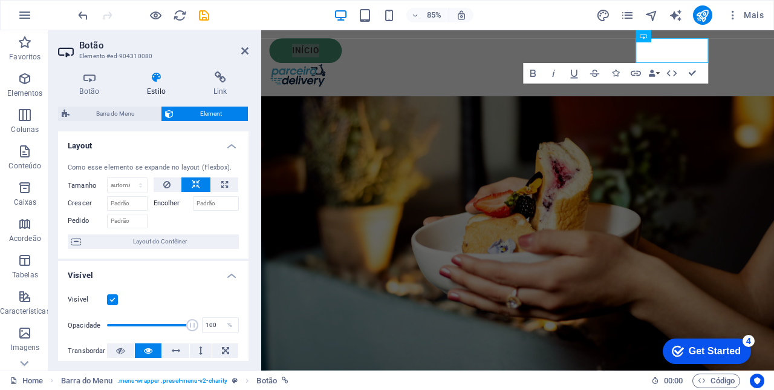
click at [86, 75] on icon at bounding box center [89, 77] width 63 height 12
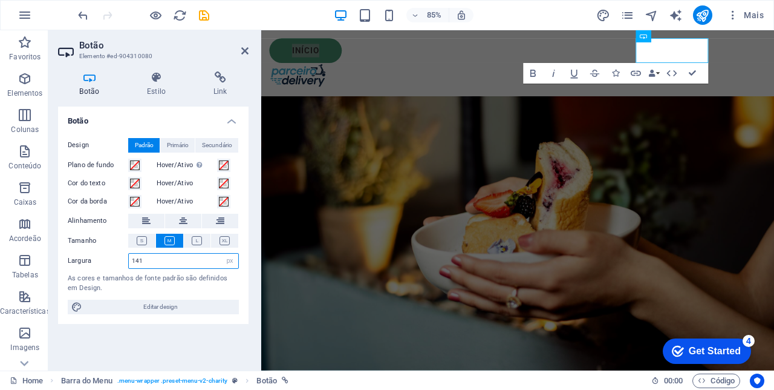
click at [185, 257] on input "141" at bounding box center [183, 260] width 109 height 15
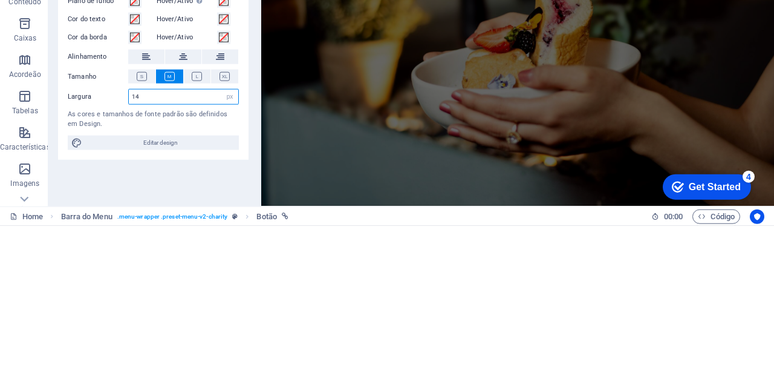
type input "1"
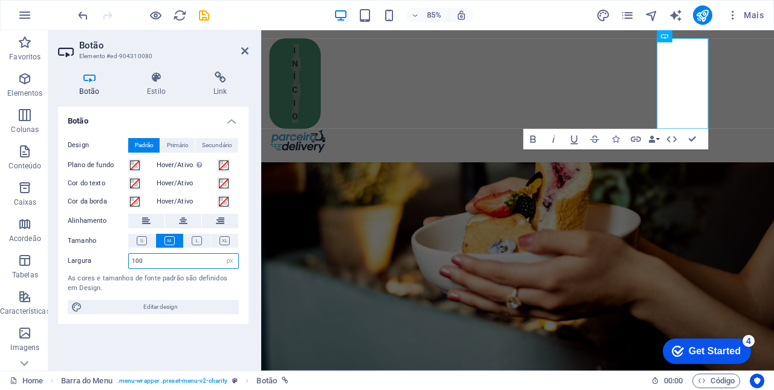
click at [159, 259] on input "100" at bounding box center [183, 260] width 109 height 15
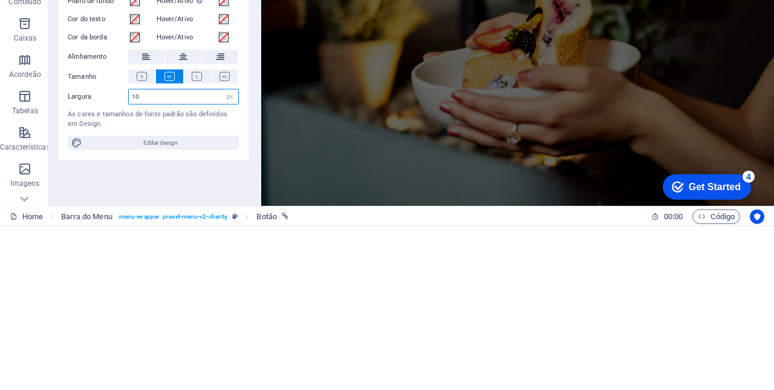
type input "1"
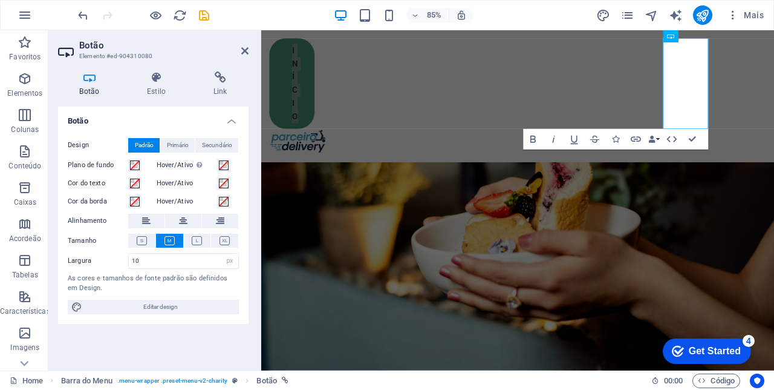
click at [79, 18] on icon "undo" at bounding box center [83, 15] width 14 height 14
click at [81, 10] on icon "undo" at bounding box center [83, 15] width 14 height 14
type input "141"
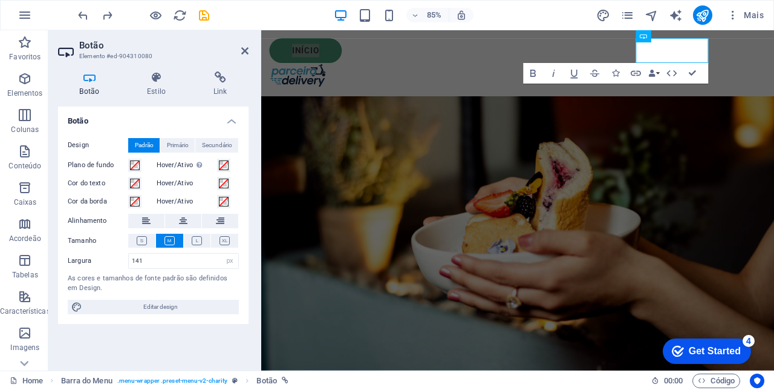
click at [177, 143] on span "Primário" at bounding box center [178, 145] width 22 height 15
click at [222, 140] on span "Secundário" at bounding box center [217, 145] width 30 height 15
click at [135, 140] on span "Padrão" at bounding box center [144, 145] width 19 height 15
click at [131, 167] on span at bounding box center [135, 165] width 10 height 10
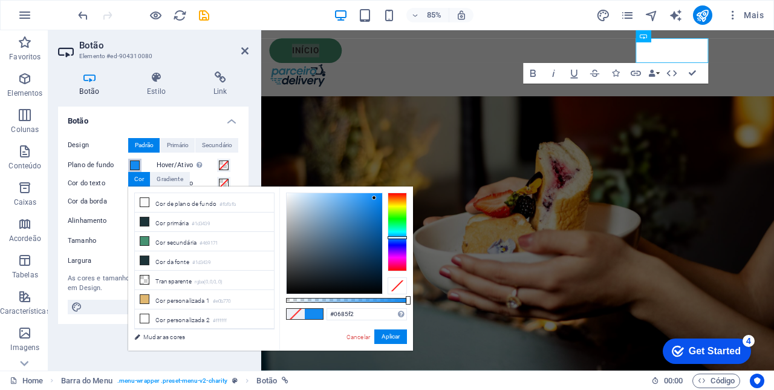
type input "#0083f5"
click at [394, 334] on button "Aplicar" at bounding box center [390, 336] width 33 height 15
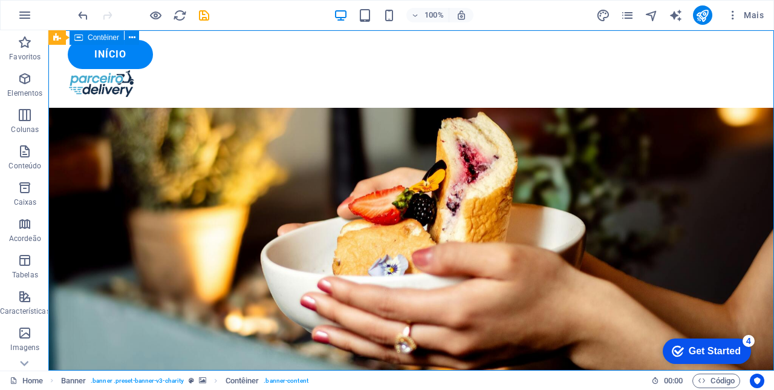
click at [653, 59] on div "Início" at bounding box center [411, 54] width 687 height 29
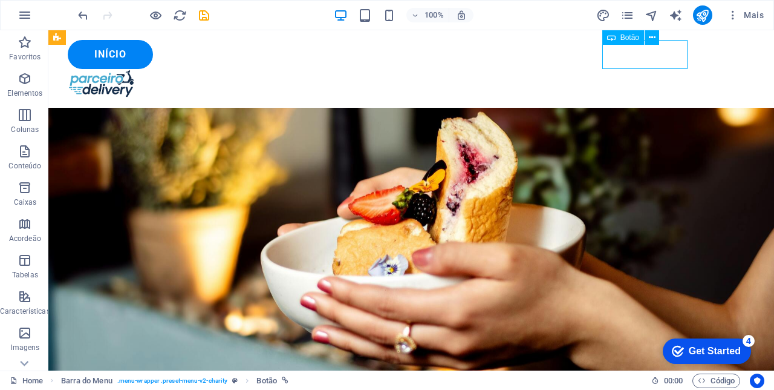
click at [655, 36] on icon at bounding box center [652, 37] width 7 height 13
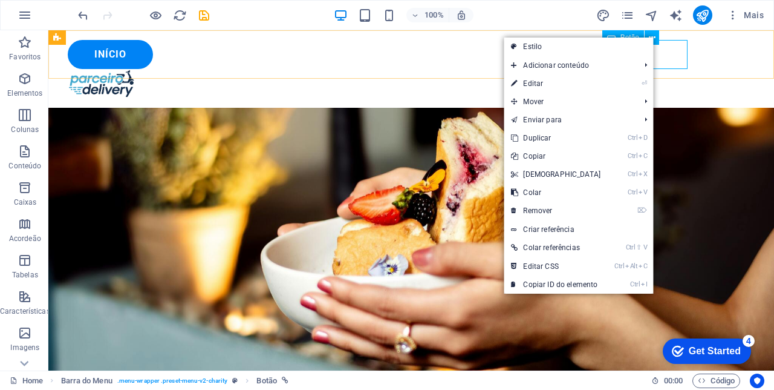
click at [545, 86] on link "⏎ Editar" at bounding box center [556, 83] width 104 height 18
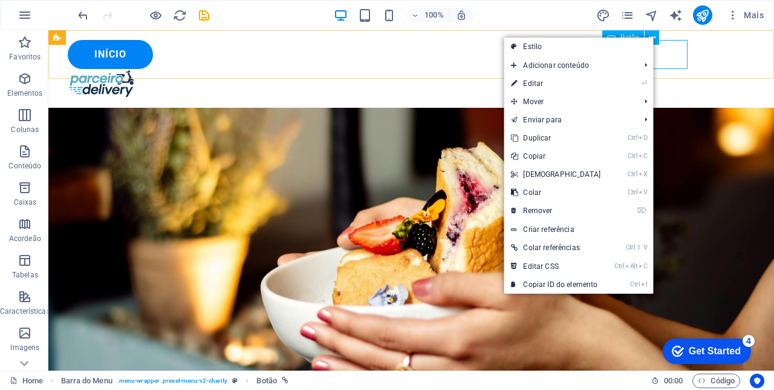
select select "px"
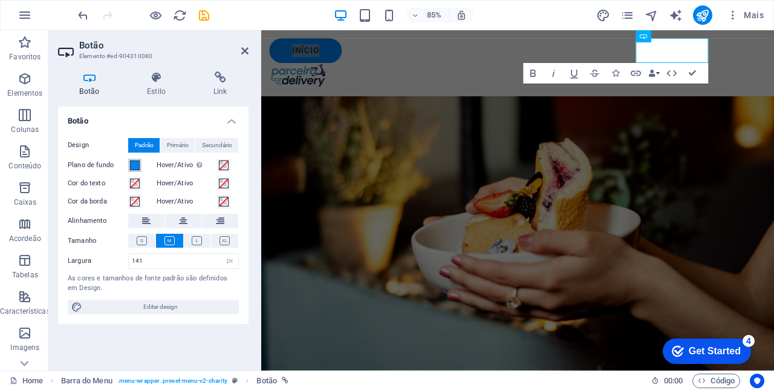
click at [131, 166] on span at bounding box center [135, 165] width 10 height 10
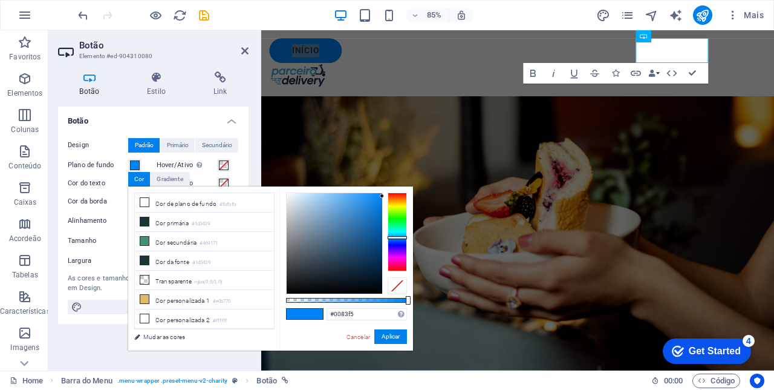
click at [161, 335] on link "Mudar as cores" at bounding box center [198, 336] width 140 height 15
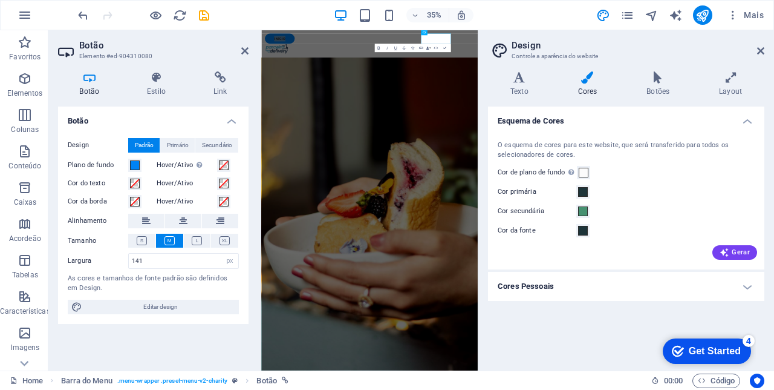
click at [737, 253] on span "Gerar" at bounding box center [735, 252] width 30 height 10
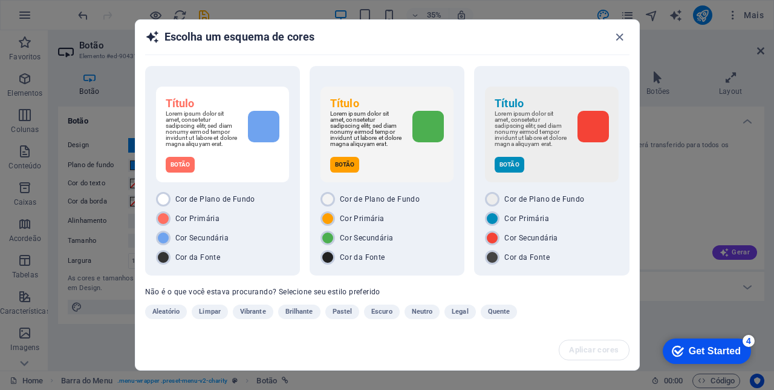
click at [163, 241] on div at bounding box center [163, 237] width 15 height 15
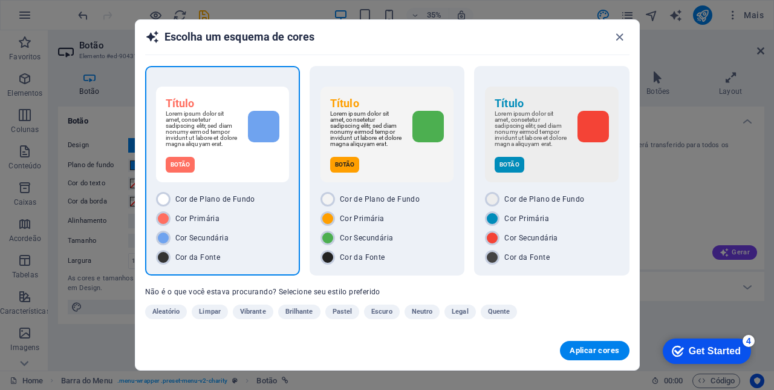
click at [596, 344] on button "Aplicar cores" at bounding box center [594, 350] width 69 height 19
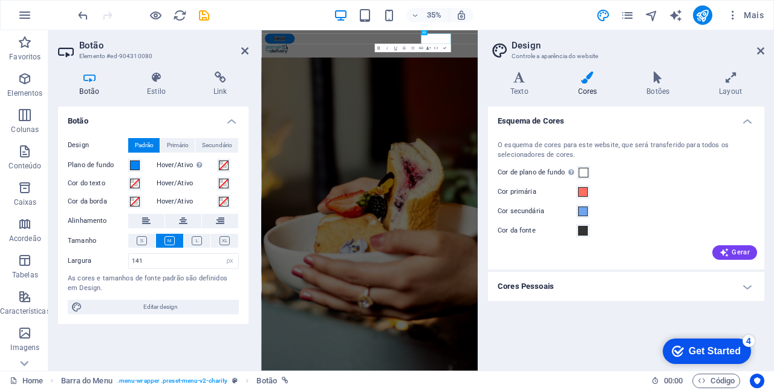
click at [763, 51] on icon at bounding box center [760, 51] width 7 height 10
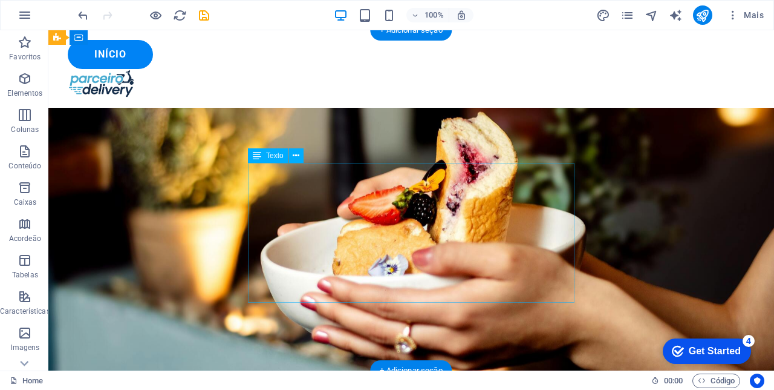
click at [77, 16] on icon "undo" at bounding box center [83, 15] width 14 height 14
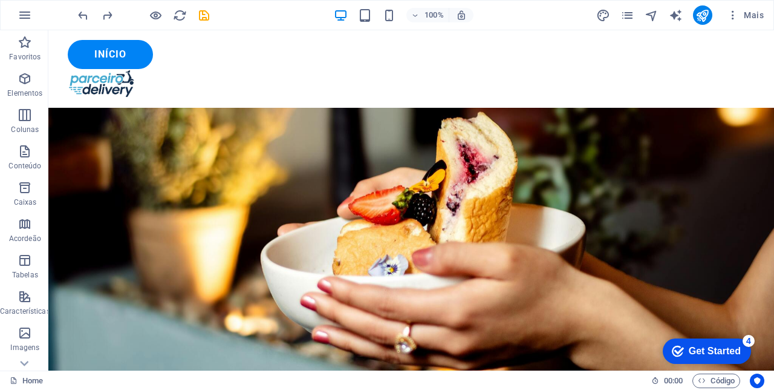
click at [78, 14] on icon "undo" at bounding box center [83, 15] width 14 height 14
click at [78, 18] on icon "undo" at bounding box center [83, 15] width 14 height 14
click at [672, 50] on div "Início" at bounding box center [411, 54] width 687 height 29
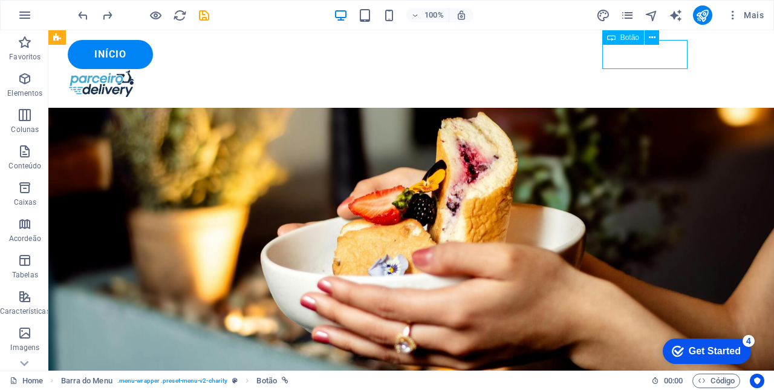
click at [656, 41] on button at bounding box center [652, 37] width 15 height 15
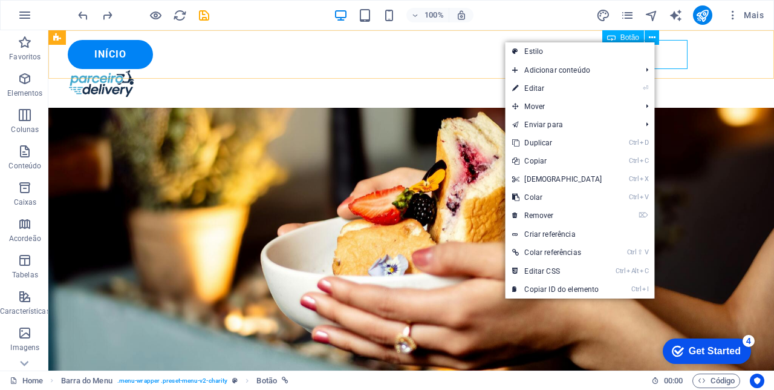
click at [546, 89] on link "⏎ Editar" at bounding box center [557, 88] width 104 height 18
select select "px"
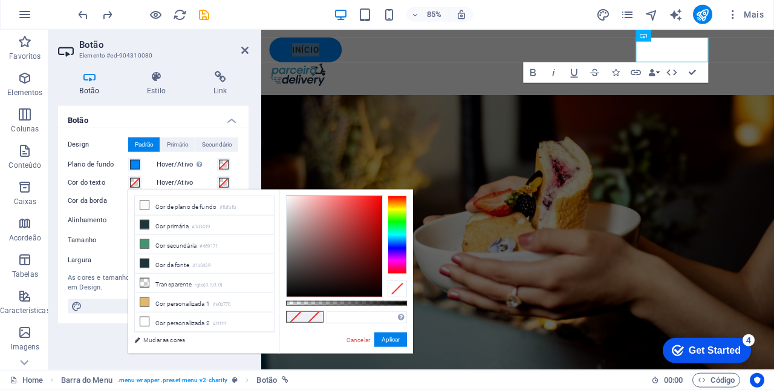
click at [142, 204] on icon at bounding box center [144, 205] width 8 height 8
type input "#fbfbfb"
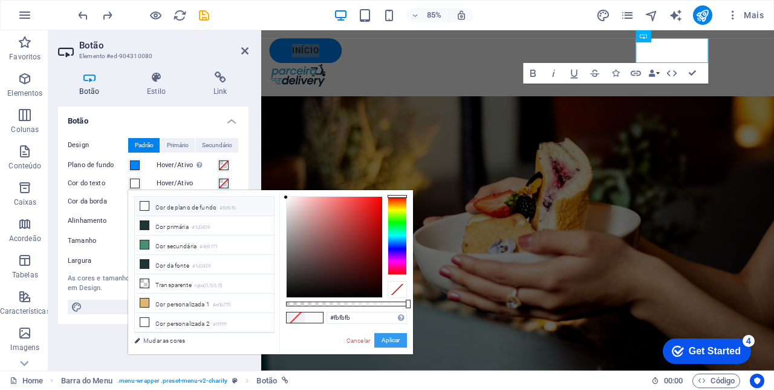
click at [386, 340] on button "Aplicar" at bounding box center [390, 340] width 33 height 15
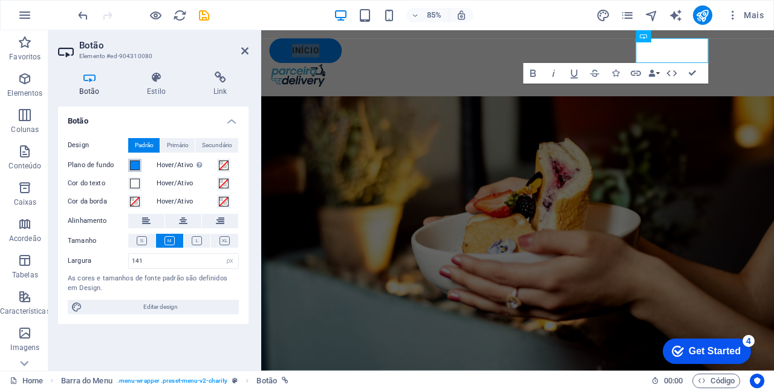
click at [137, 165] on span at bounding box center [135, 165] width 10 height 10
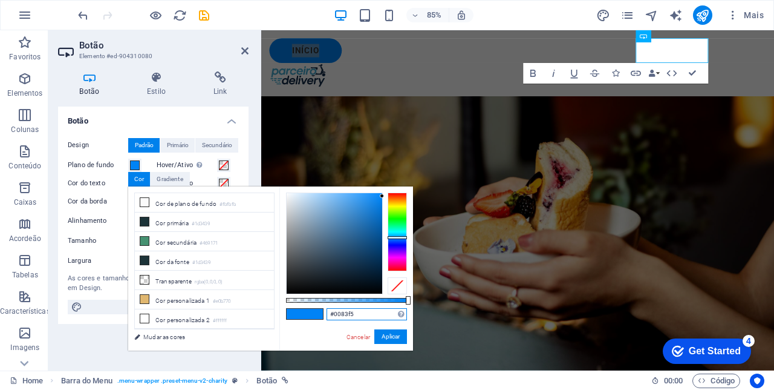
click at [364, 310] on input "#0083f5" at bounding box center [367, 314] width 80 height 12
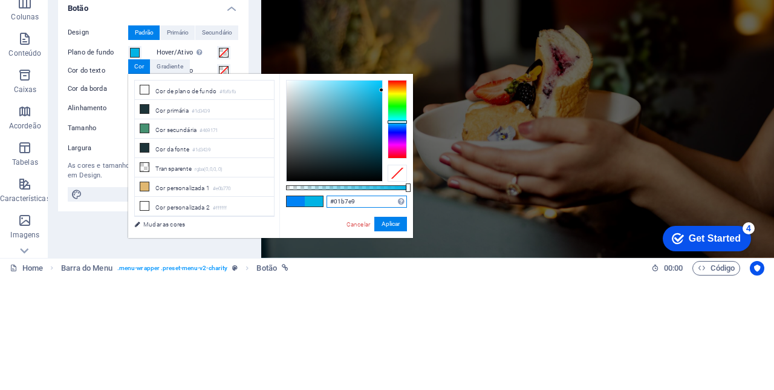
type input "#00b7ea"
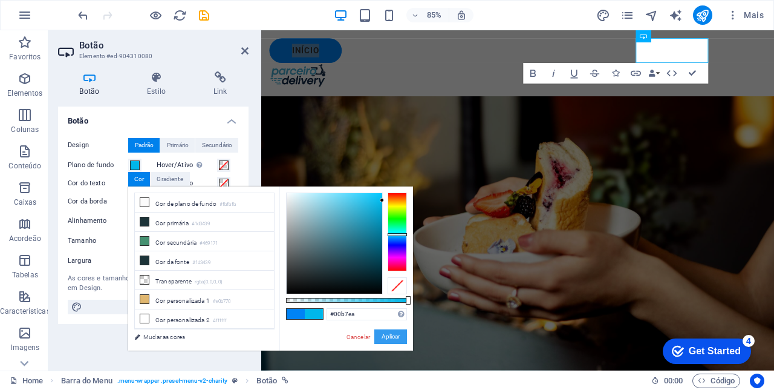
click at [387, 334] on button "Aplicar" at bounding box center [390, 336] width 33 height 15
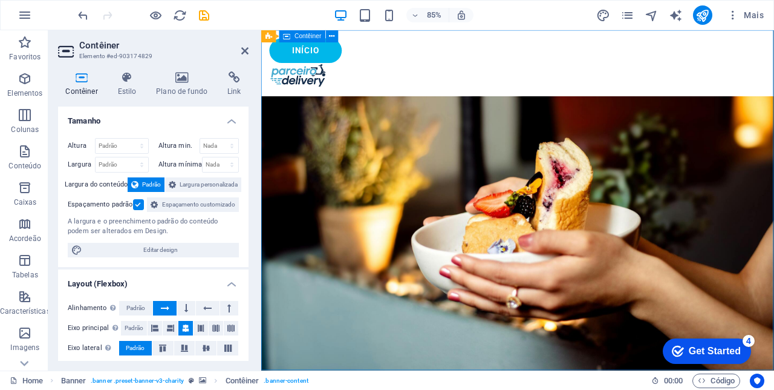
click at [241, 53] on icon at bounding box center [244, 51] width 7 height 10
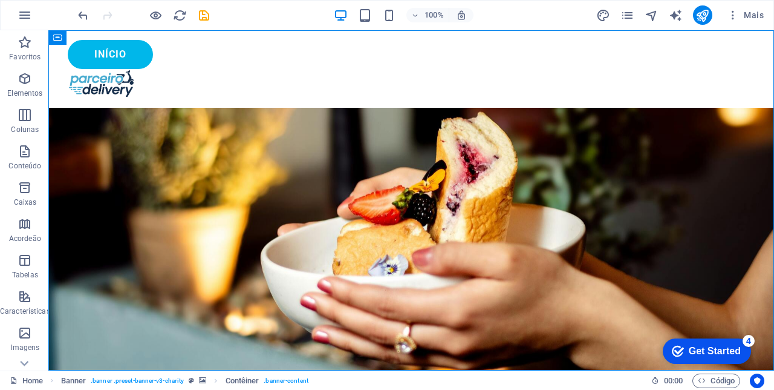
click at [201, 19] on icon "save" at bounding box center [204, 15] width 14 height 14
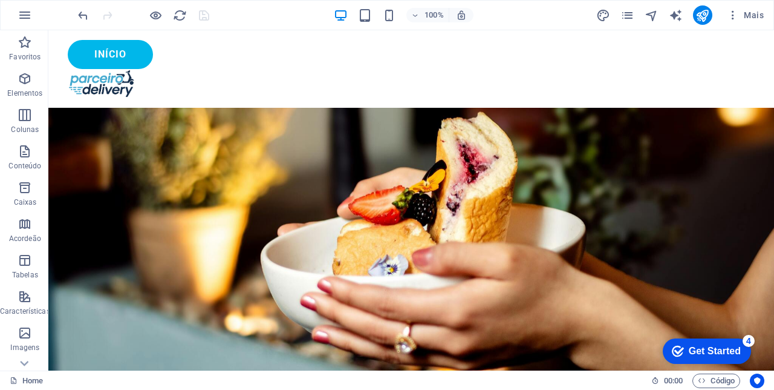
click at [705, 18] on icon "publish" at bounding box center [703, 15] width 14 height 14
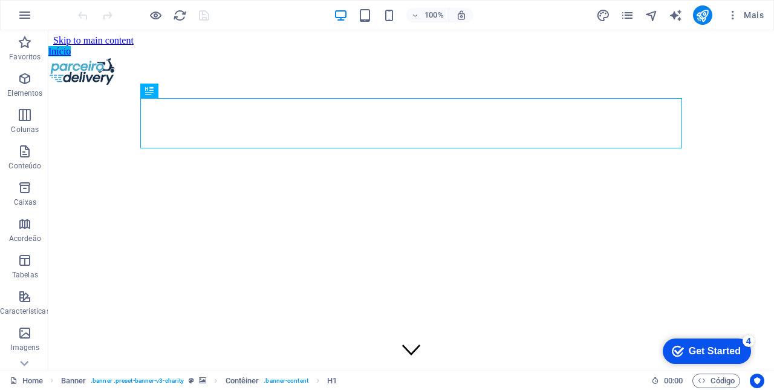
click at [739, 19] on icon "button" at bounding box center [733, 15] width 12 height 12
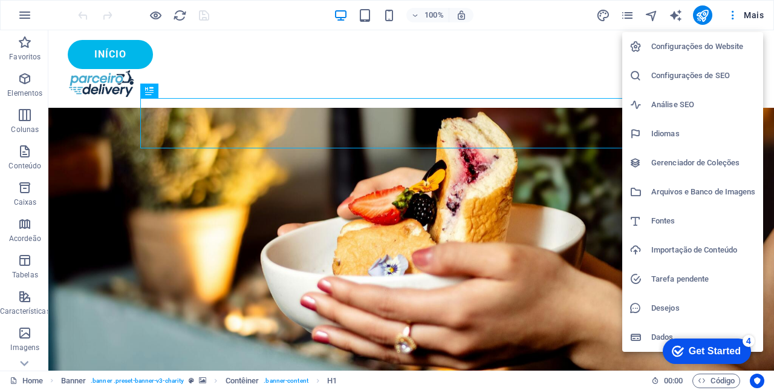
click at [125, 260] on div at bounding box center [387, 195] width 774 height 390
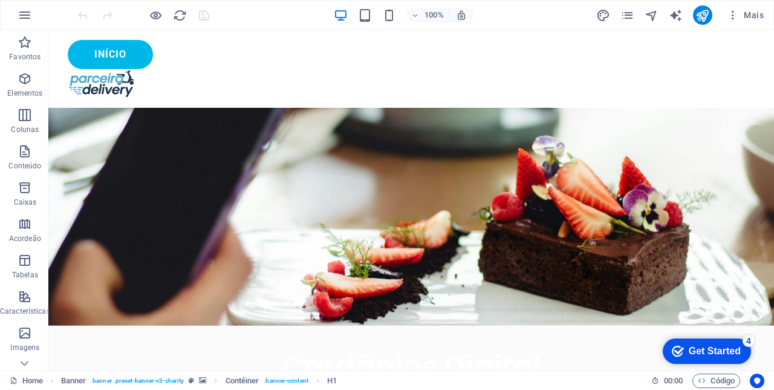
scroll to position [1984, 0]
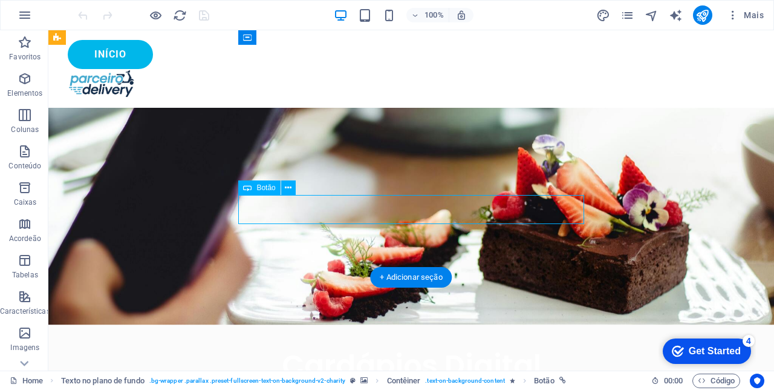
click at [287, 185] on icon at bounding box center [288, 187] width 7 height 13
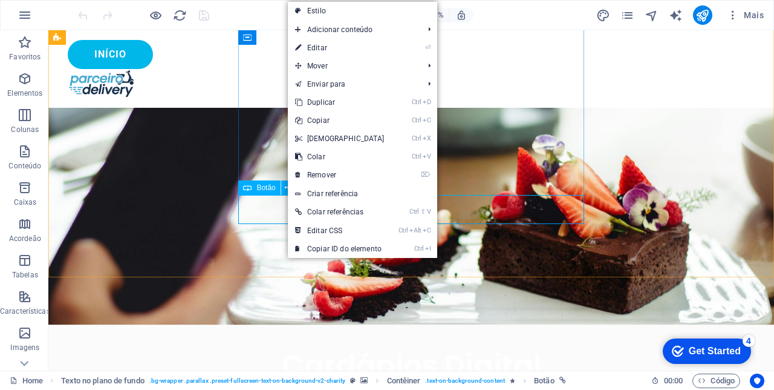
click at [326, 48] on link "⏎ Editar" at bounding box center [340, 48] width 104 height 18
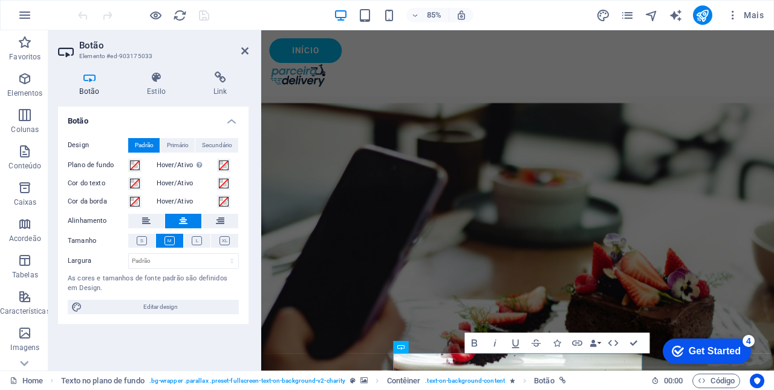
scroll to position [1995, 0]
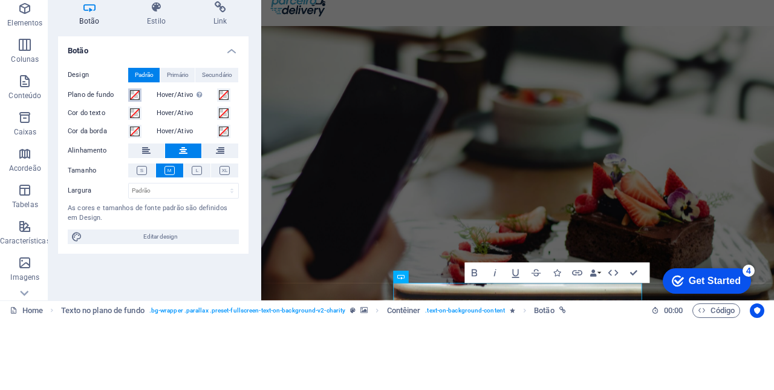
click at [134, 167] on span at bounding box center [135, 165] width 10 height 10
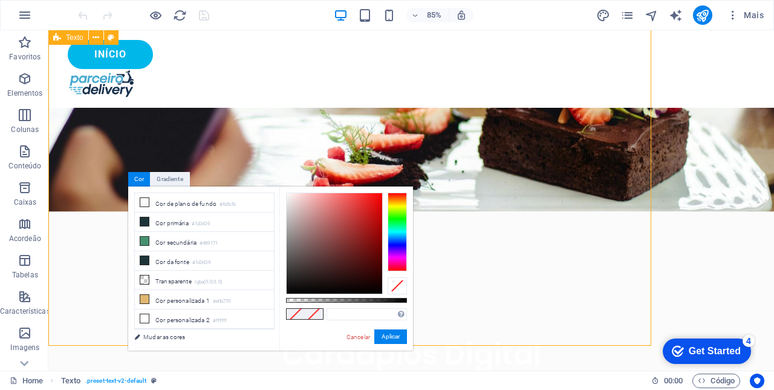
scroll to position [1780, 0]
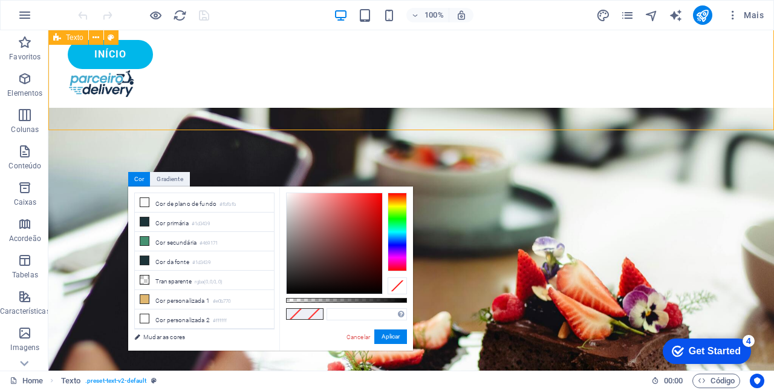
click at [655, 53] on div "Início" at bounding box center [411, 54] width 687 height 29
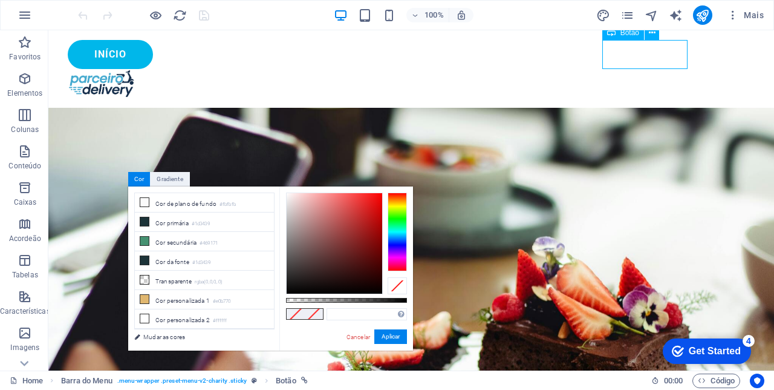
click at [655, 40] on div "Botão" at bounding box center [635, 32] width 65 height 15
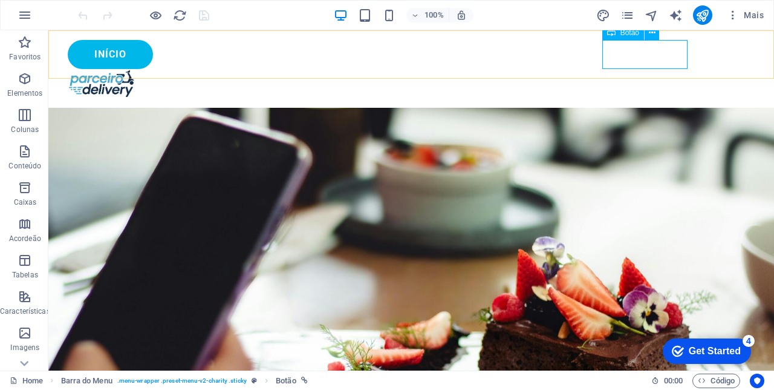
click at [658, 37] on button at bounding box center [652, 32] width 15 height 15
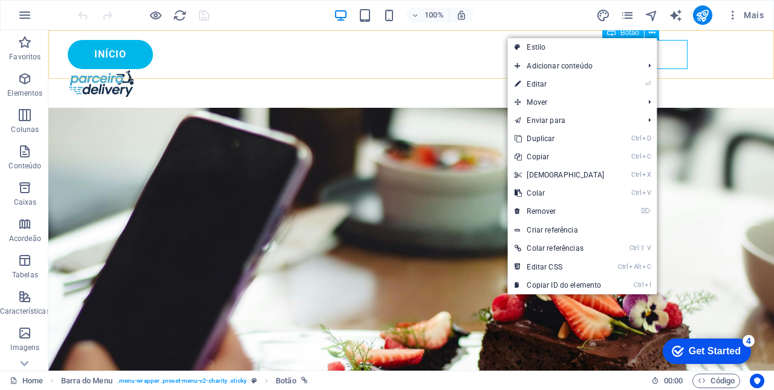
click at [545, 85] on link "⏎ Editar" at bounding box center [560, 84] width 104 height 18
select select "px"
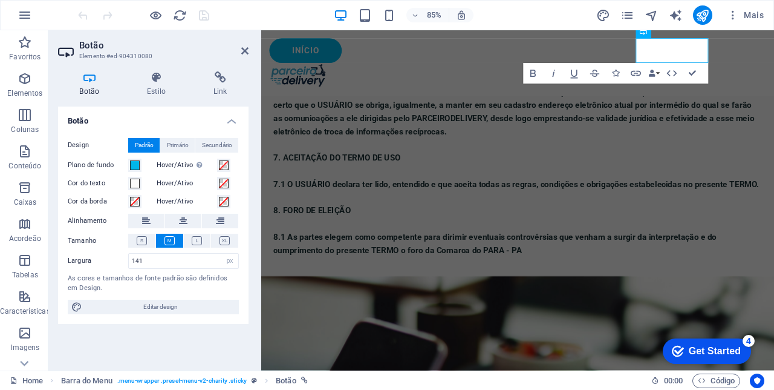
scroll to position [1995, 0]
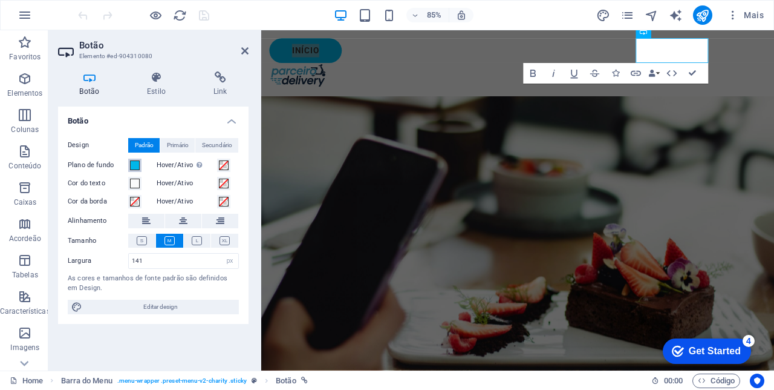
click at [137, 165] on span at bounding box center [135, 165] width 10 height 10
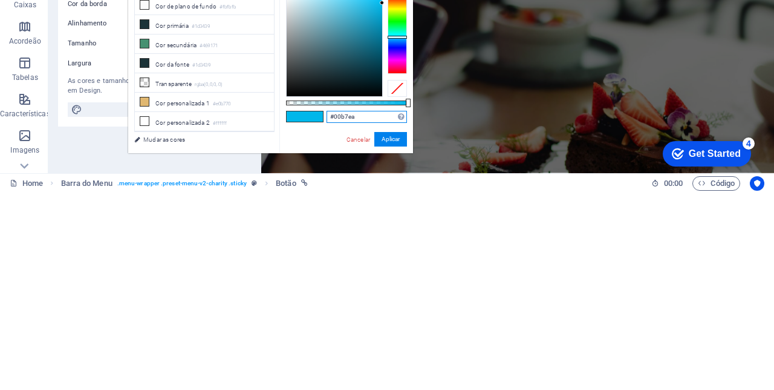
scroll to position [1880, 0]
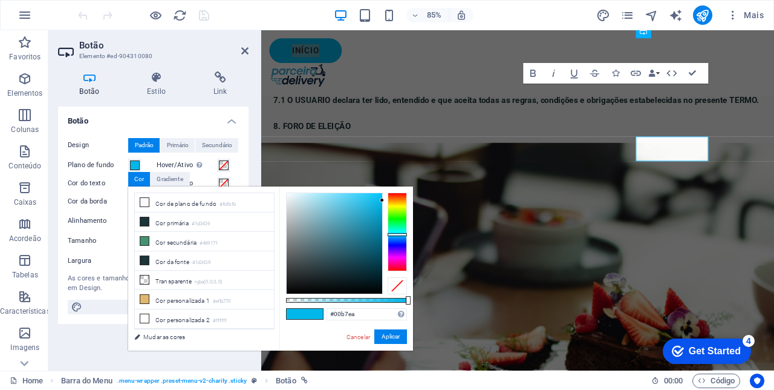
click at [247, 54] on icon at bounding box center [244, 51] width 7 height 10
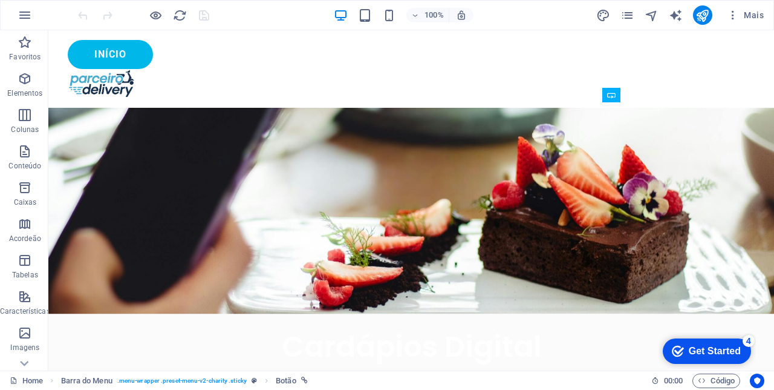
scroll to position [2001, 0]
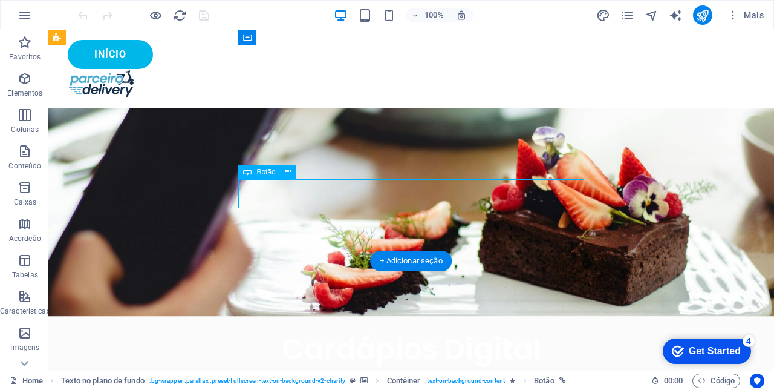
click at [284, 169] on button at bounding box center [288, 172] width 15 height 15
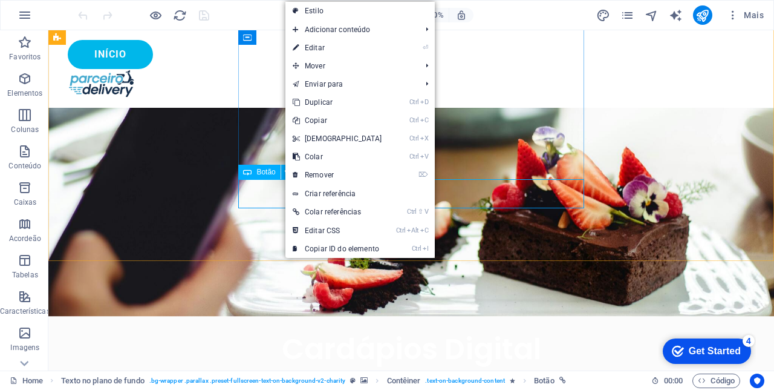
click at [321, 47] on link "⏎ Editar" at bounding box center [338, 48] width 104 height 18
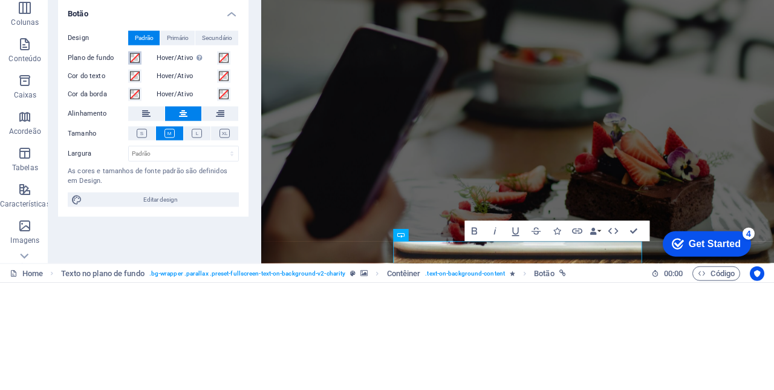
click at [139, 169] on span at bounding box center [135, 165] width 10 height 10
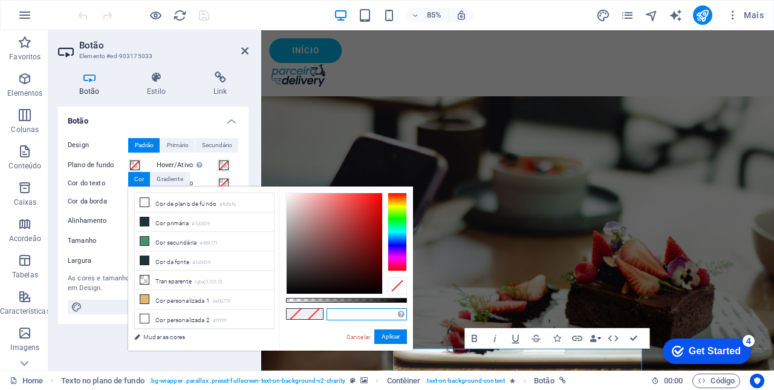
paste input "#00b7ea"
type input "#00b7ea"
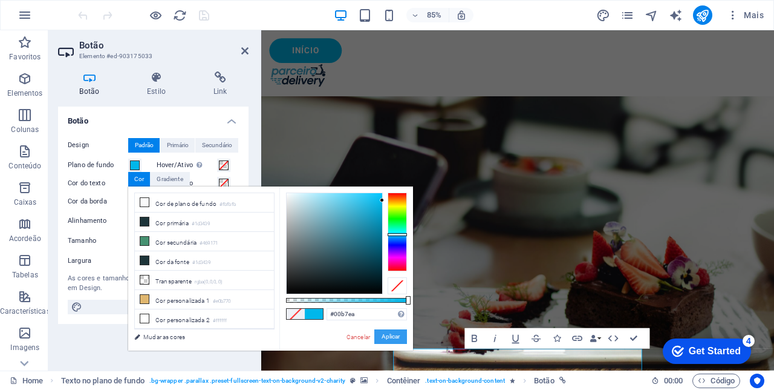
click at [394, 335] on button "Aplicar" at bounding box center [390, 336] width 33 height 15
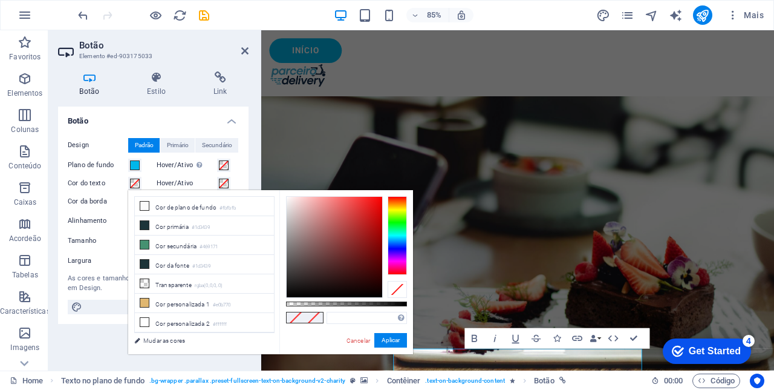
click at [137, 203] on li "Cor de plano de fundo #fbfbfb" at bounding box center [204, 206] width 139 height 19
type input "#fbfbfb"
click at [384, 338] on button "Aplicar" at bounding box center [390, 340] width 33 height 15
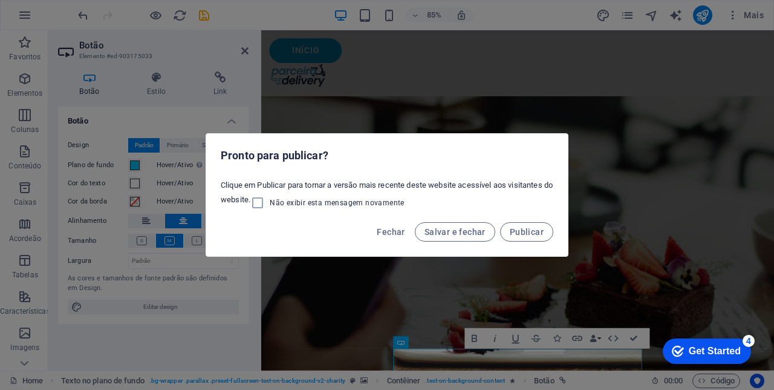
click at [465, 230] on span "Salvar e fechar" at bounding box center [455, 232] width 61 height 10
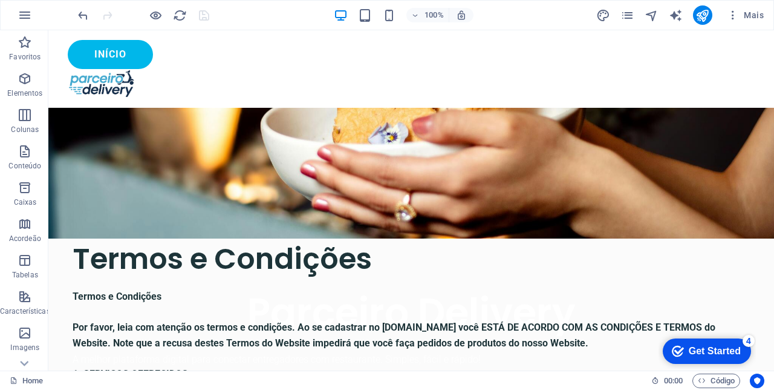
scroll to position [0, 0]
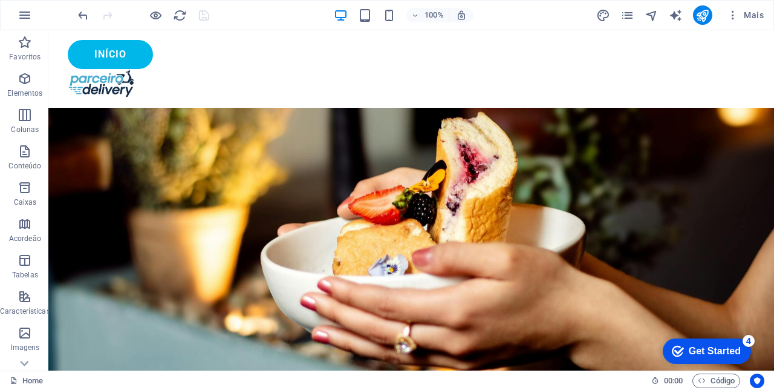
click at [549, 58] on div "Início" at bounding box center [411, 68] width 726 height 77
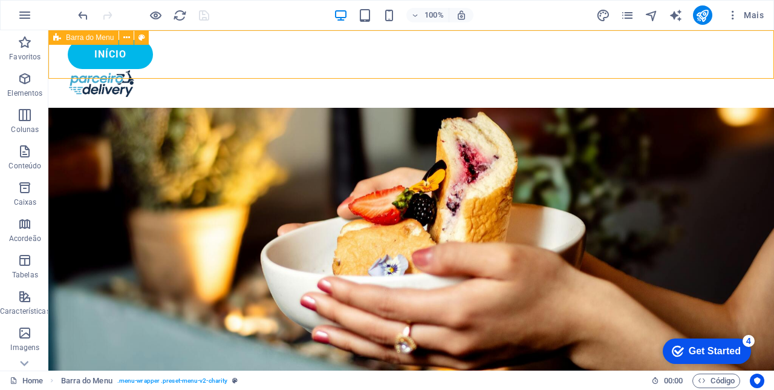
click at [658, 57] on div "Início" at bounding box center [411, 54] width 687 height 29
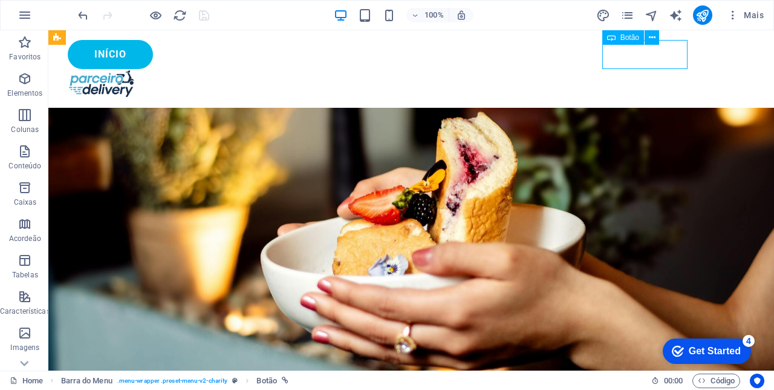
click at [654, 40] on icon at bounding box center [652, 37] width 7 height 13
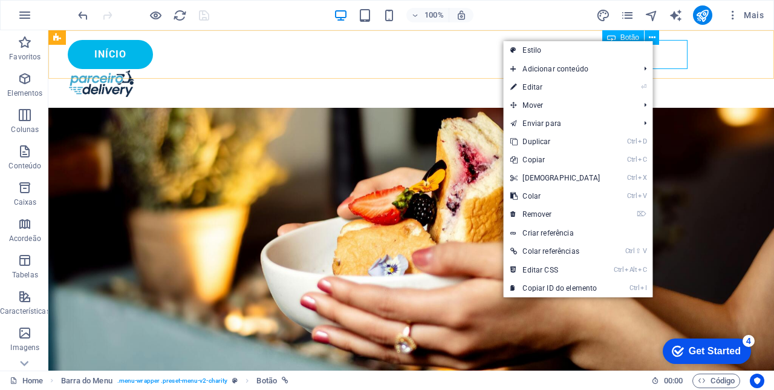
click at [549, 140] on link "Ctrl D Duplicar" at bounding box center [555, 141] width 104 height 18
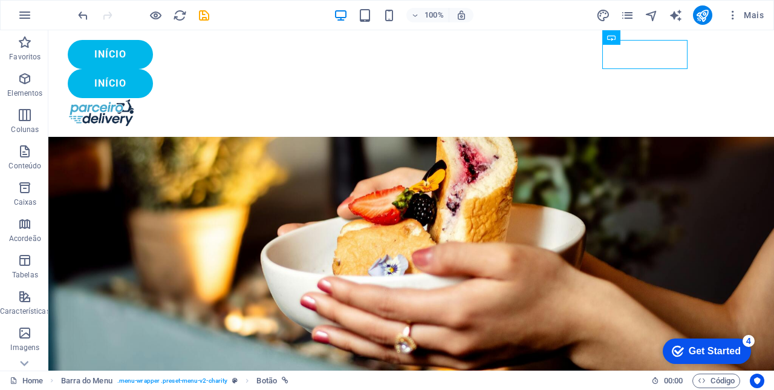
click at [574, 54] on div "Início" at bounding box center [411, 54] width 687 height 29
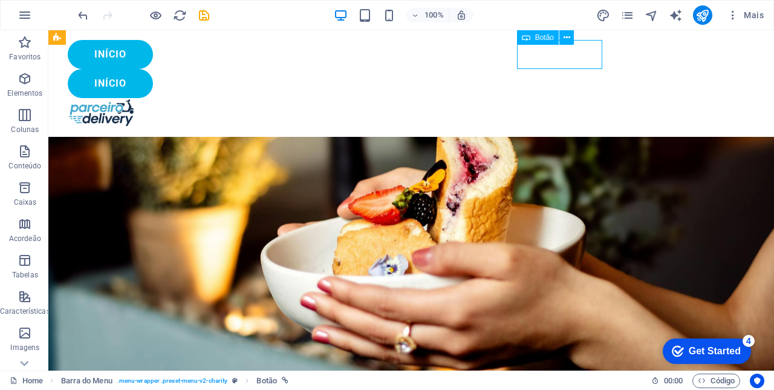
click at [563, 59] on div "Início" at bounding box center [411, 54] width 687 height 29
click at [575, 60] on div "Início" at bounding box center [411, 54] width 687 height 29
select select "px"
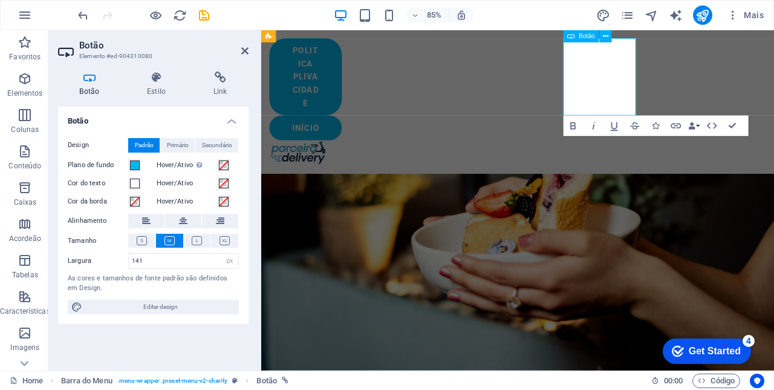
click at [89, 83] on h4 "Botão" at bounding box center [92, 83] width 68 height 25
click at [90, 87] on h4 "Botão" at bounding box center [92, 83] width 68 height 25
click at [158, 88] on h4 "Estilo" at bounding box center [159, 83] width 67 height 25
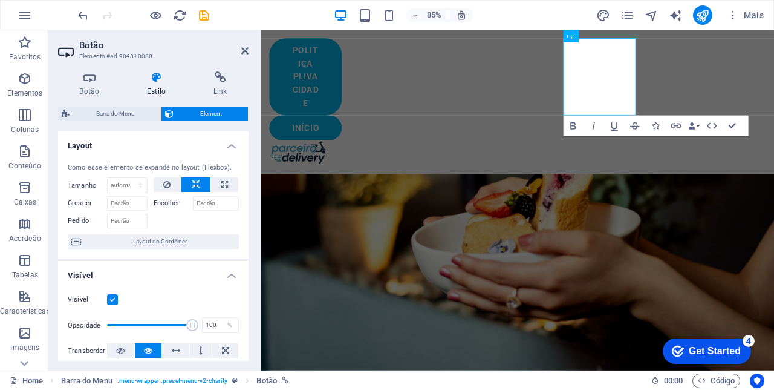
click at [86, 82] on icon at bounding box center [89, 77] width 63 height 12
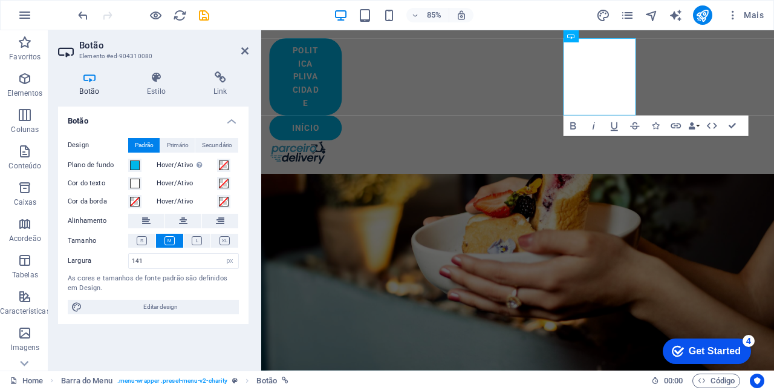
click at [194, 243] on icon at bounding box center [197, 240] width 10 height 9
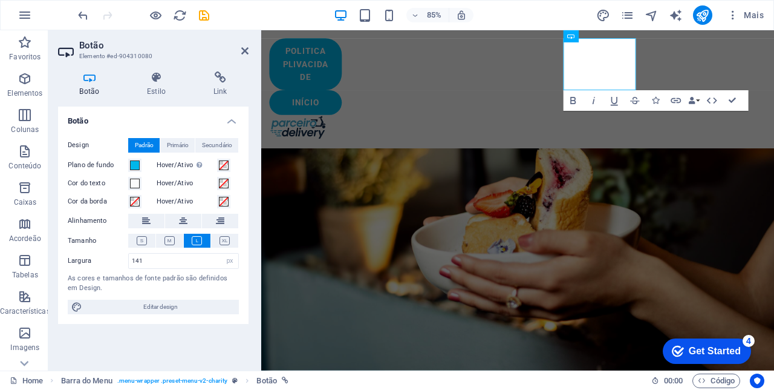
click at [224, 237] on icon at bounding box center [225, 240] width 10 height 9
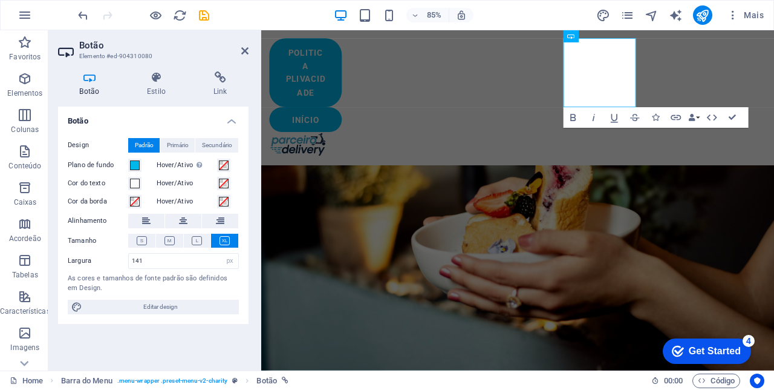
click at [140, 236] on icon at bounding box center [142, 240] width 10 height 9
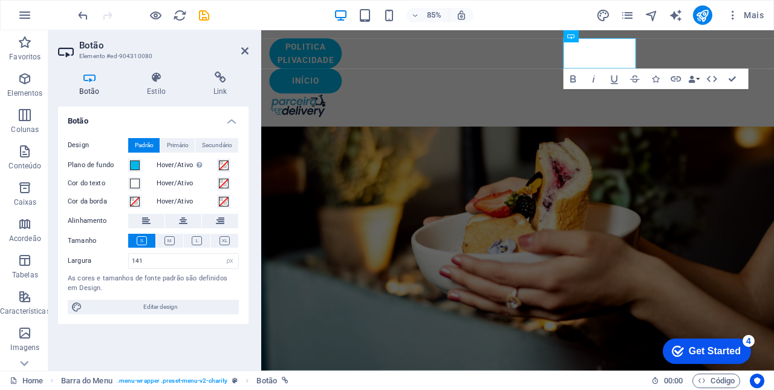
click at [180, 219] on icon at bounding box center [183, 221] width 8 height 15
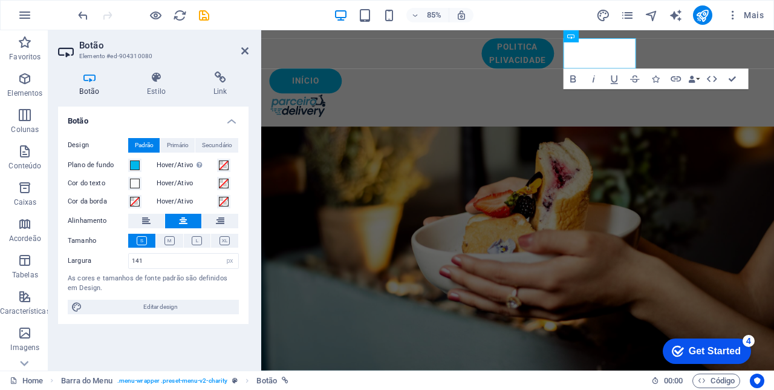
click at [140, 221] on button at bounding box center [146, 221] width 36 height 15
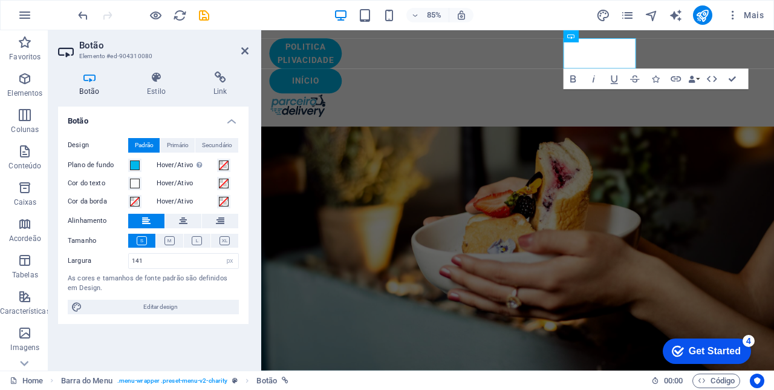
click at [222, 217] on icon at bounding box center [220, 221] width 8 height 15
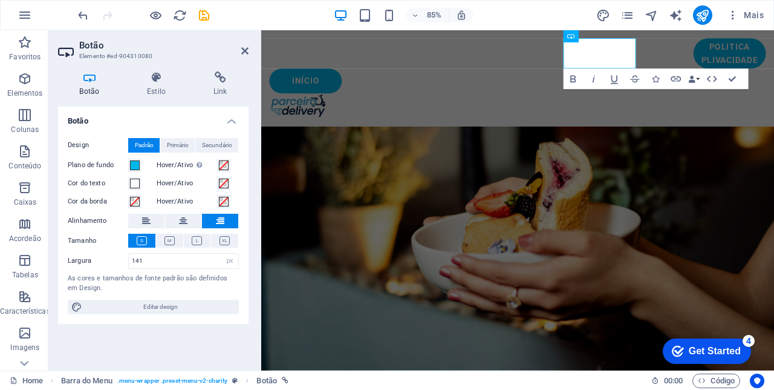
click at [177, 218] on button at bounding box center [183, 221] width 36 height 15
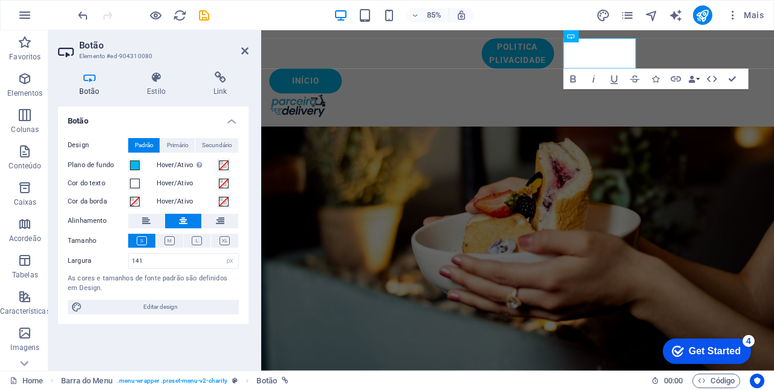
click at [185, 302] on span "Editar design" at bounding box center [160, 306] width 149 height 15
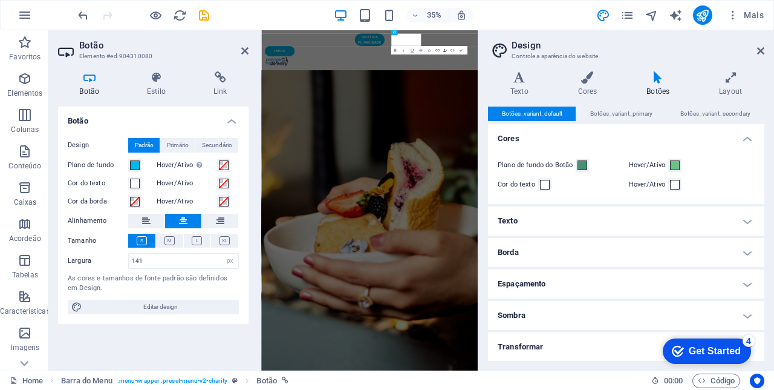
click at [732, 83] on h4 "Layout" at bounding box center [731, 83] width 68 height 25
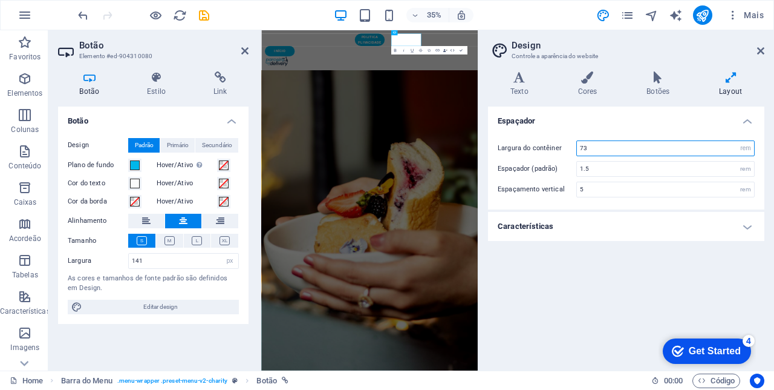
click at [607, 146] on input "73" at bounding box center [665, 148] width 177 height 15
type input "7"
type input "100"
click at [638, 166] on input "1.5" at bounding box center [665, 169] width 177 height 15
click at [599, 283] on div "Espaçador Largura do contêiner 100 rem px Espaçador (padrão) 1.5 rem Espaçament…" at bounding box center [626, 233] width 276 height 254
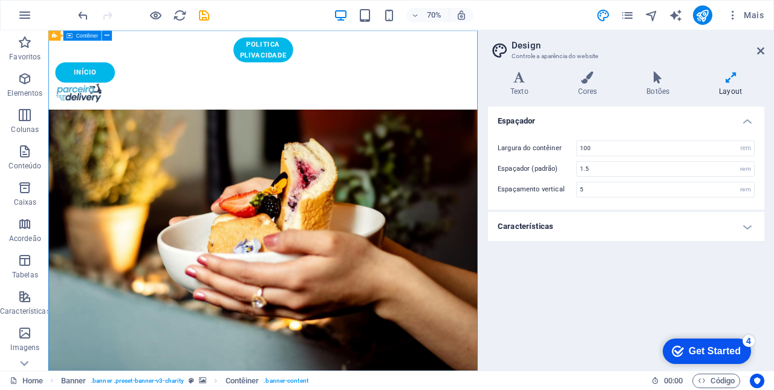
click at [759, 52] on icon at bounding box center [760, 51] width 7 height 10
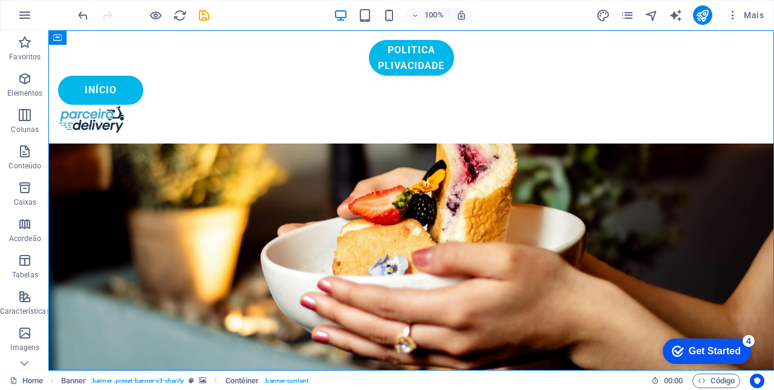
click at [575, 61] on div "Politica plivacidade" at bounding box center [411, 58] width 707 height 36
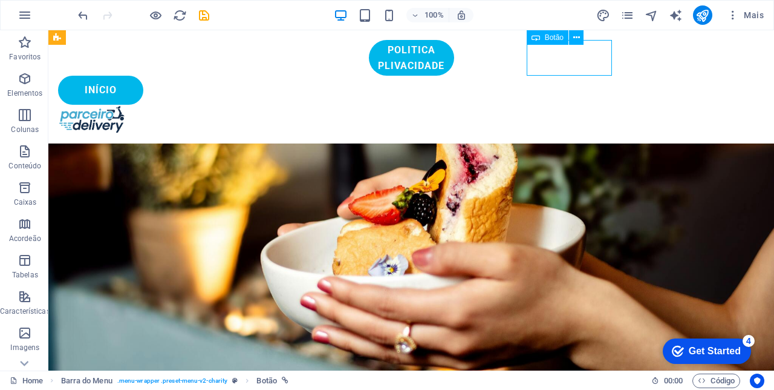
click at [580, 36] on button at bounding box center [576, 37] width 15 height 15
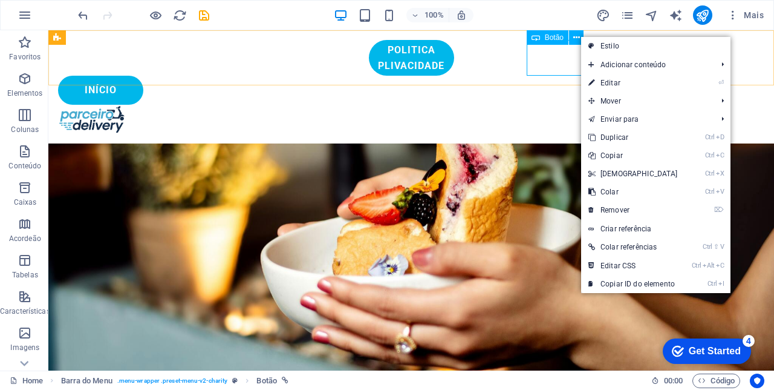
click at [621, 86] on link "⏎ Editar" at bounding box center [633, 83] width 104 height 18
select select "px"
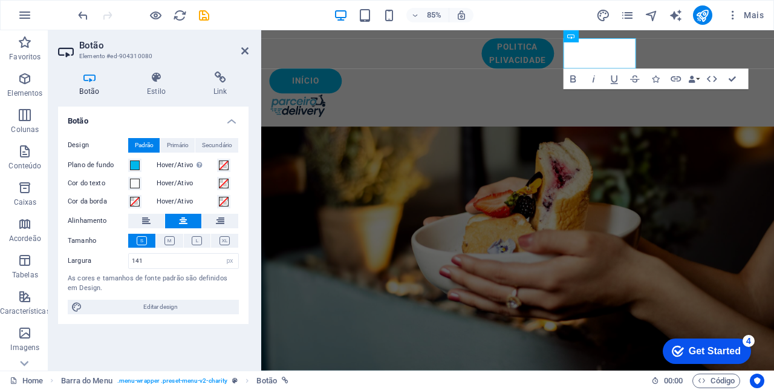
click at [152, 82] on icon at bounding box center [157, 77] width 62 height 12
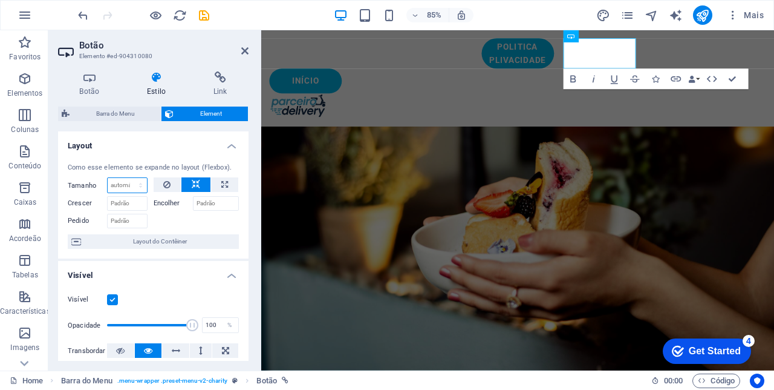
click at [120, 182] on select "Padrão automático px % 1/1 1/2 1/3 1/4 1/5 1/6 1/7 1/8 1/9 1/10" at bounding box center [127, 185] width 39 height 15
select select "px"
type input "100"
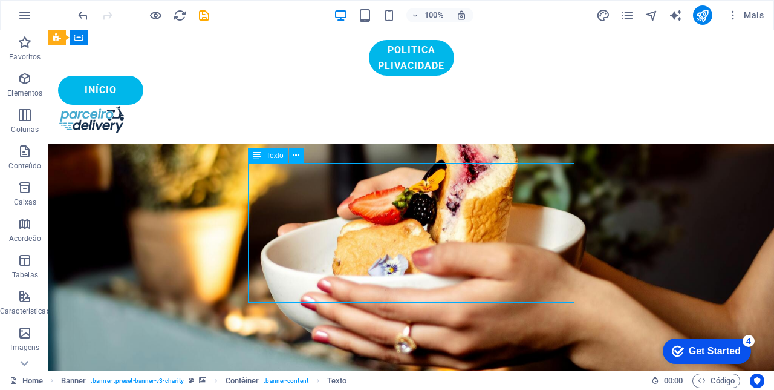
click at [81, 13] on icon "undo" at bounding box center [83, 15] width 14 height 14
click at [79, 19] on icon "undo" at bounding box center [83, 15] width 14 height 14
click at [77, 15] on icon "undo" at bounding box center [83, 15] width 14 height 14
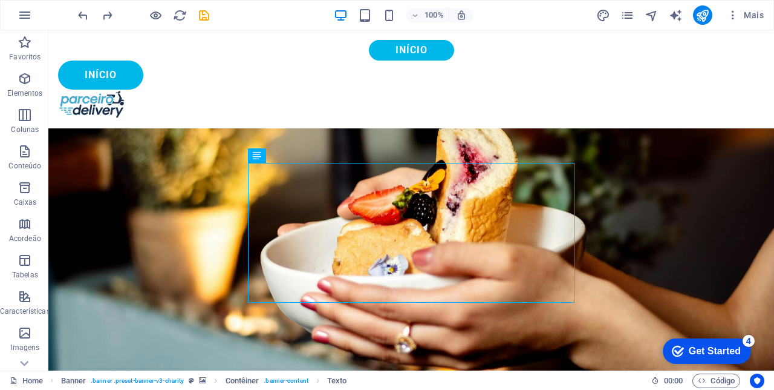
click at [78, 20] on icon "undo" at bounding box center [83, 15] width 14 height 14
click at [83, 11] on icon "undo" at bounding box center [83, 15] width 14 height 14
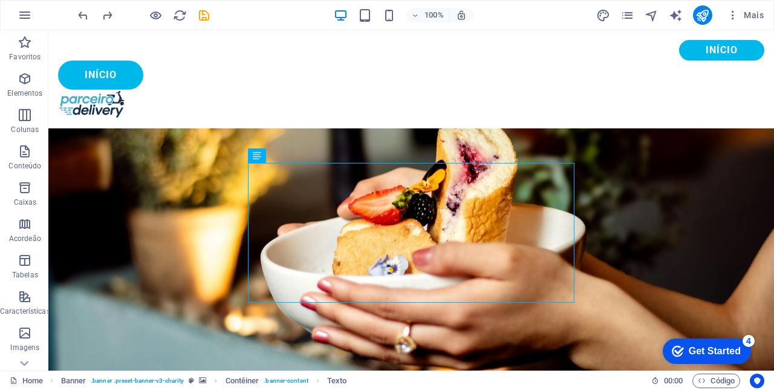
click at [80, 12] on icon "undo" at bounding box center [83, 15] width 14 height 14
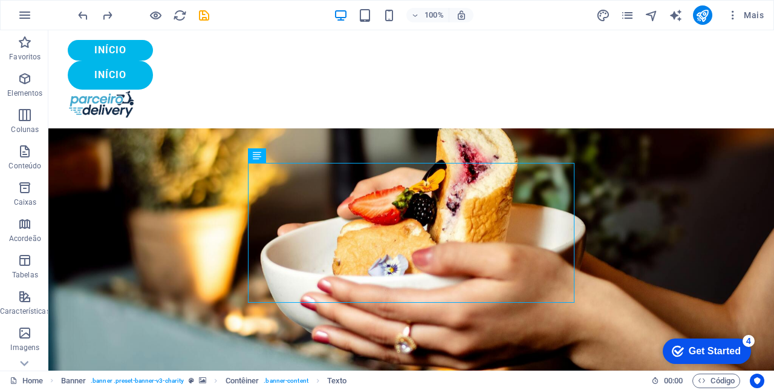
click at [82, 15] on icon "undo" at bounding box center [83, 15] width 14 height 14
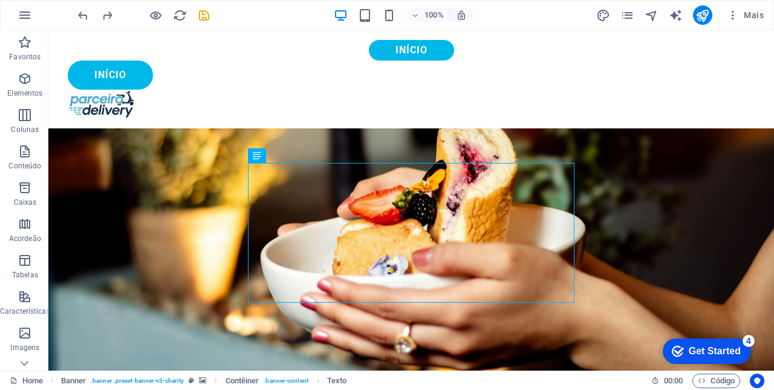
click at [82, 10] on icon "undo" at bounding box center [83, 15] width 14 height 14
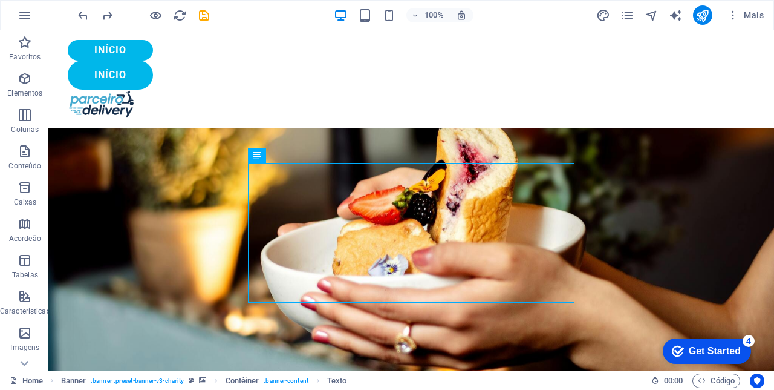
click at [80, 13] on icon "undo" at bounding box center [83, 15] width 14 height 14
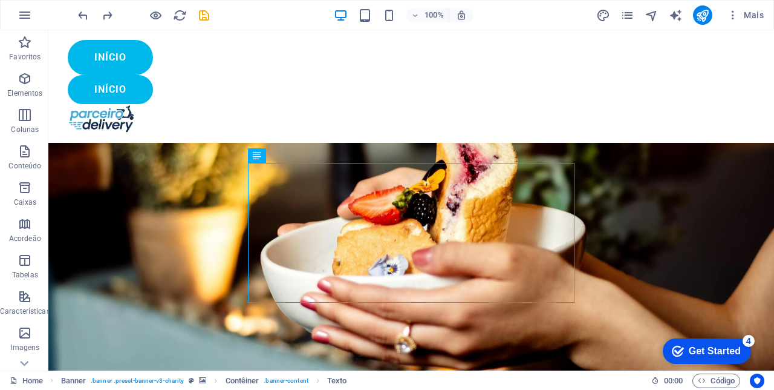
click at [82, 13] on icon "undo" at bounding box center [83, 15] width 14 height 14
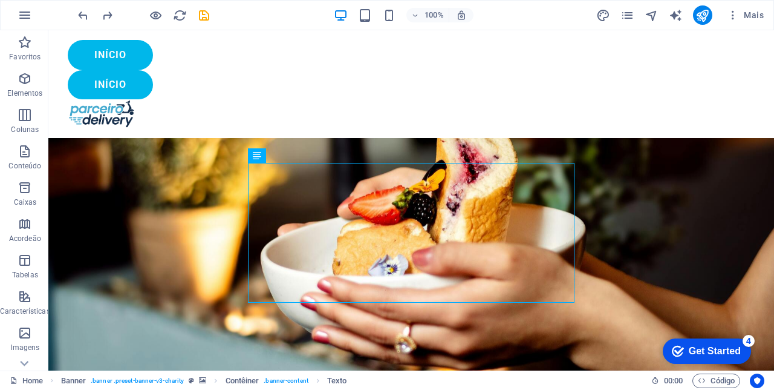
click at [77, 14] on icon "undo" at bounding box center [83, 15] width 14 height 14
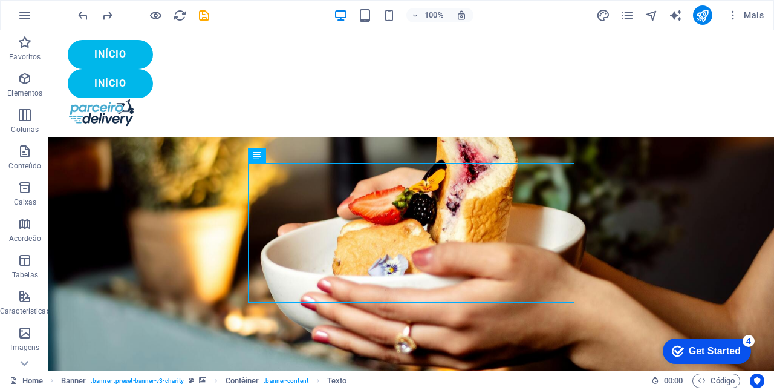
click at [83, 12] on icon "undo" at bounding box center [83, 15] width 14 height 14
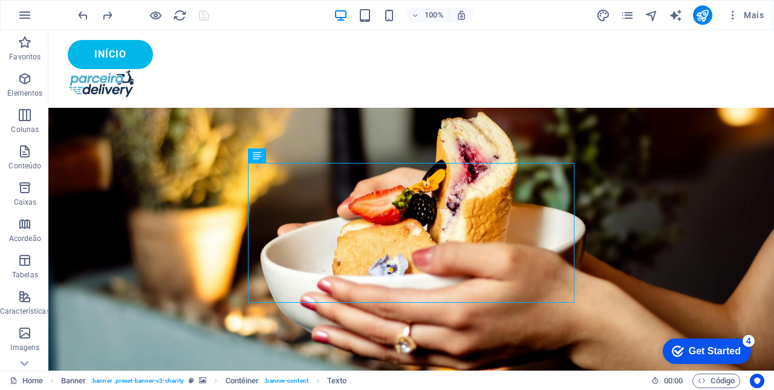
click at [80, 17] on icon "undo" at bounding box center [83, 15] width 14 height 14
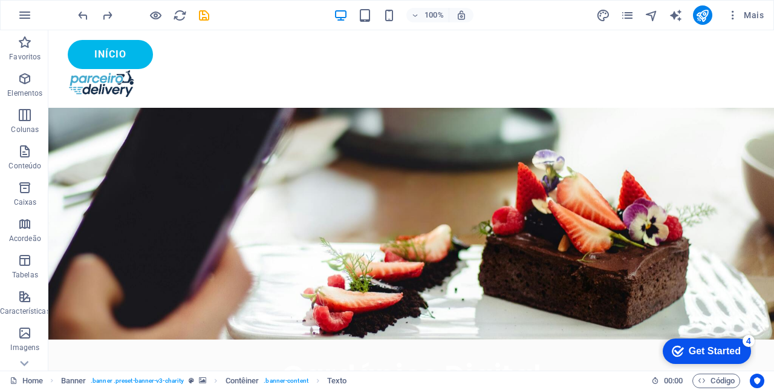
scroll to position [1994, 0]
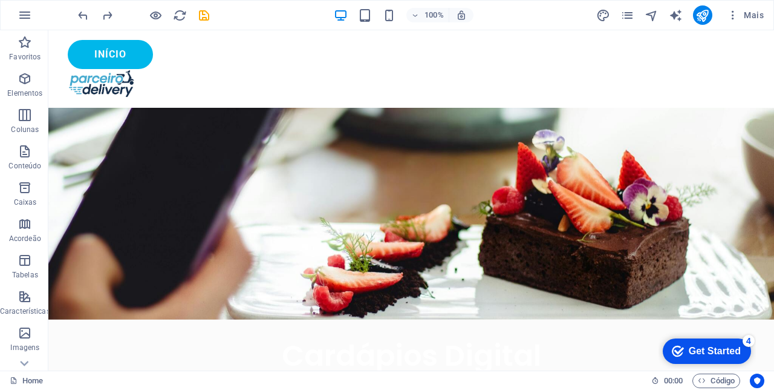
click at [80, 19] on icon "undo" at bounding box center [83, 15] width 14 height 14
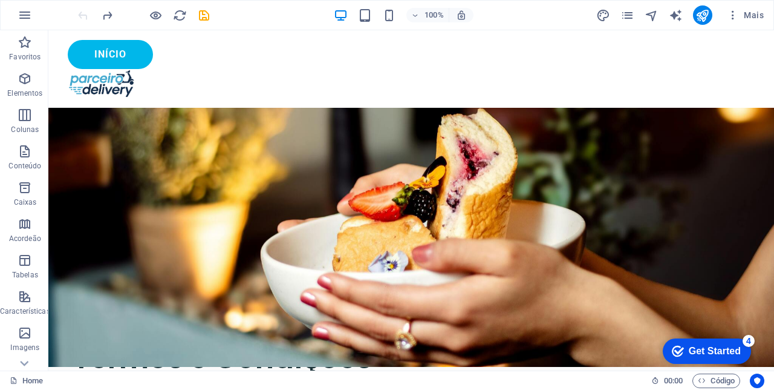
scroll to position [0, 0]
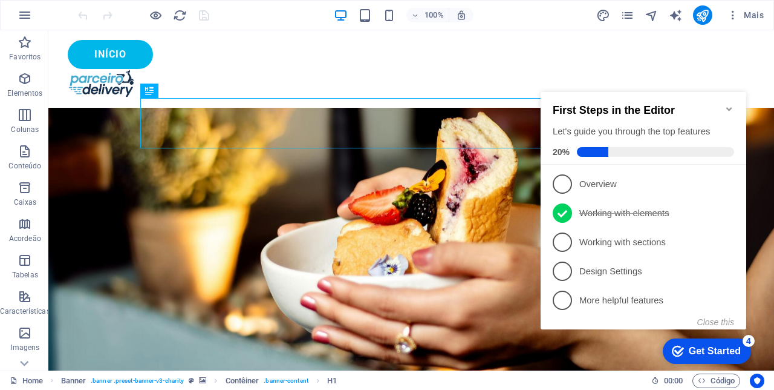
click at [715, 359] on div "checkmark Get Started 4" at bounding box center [707, 350] width 88 height 25
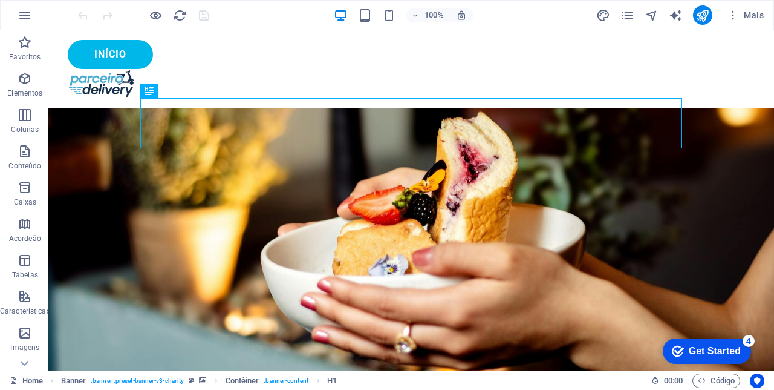
click at [619, 52] on div "Início" at bounding box center [411, 54] width 687 height 29
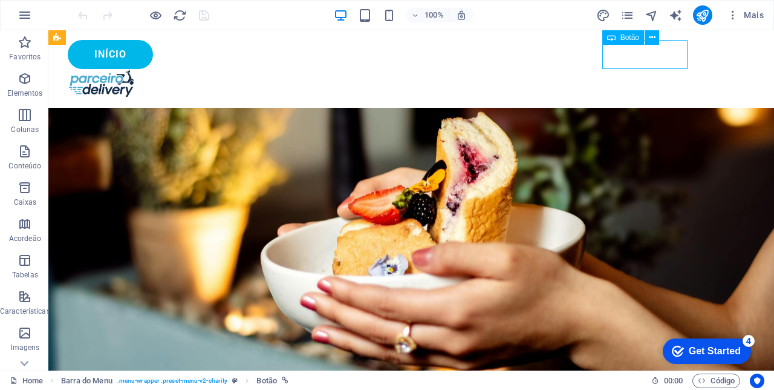
click at [658, 40] on button at bounding box center [652, 37] width 15 height 15
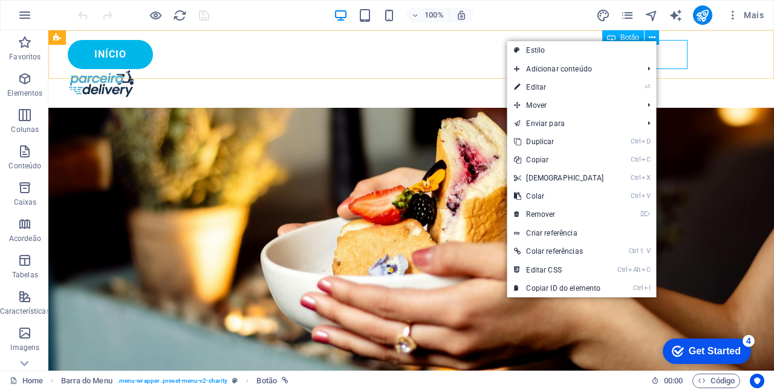
click at [534, 90] on link "⏎ Editar" at bounding box center [559, 87] width 104 height 18
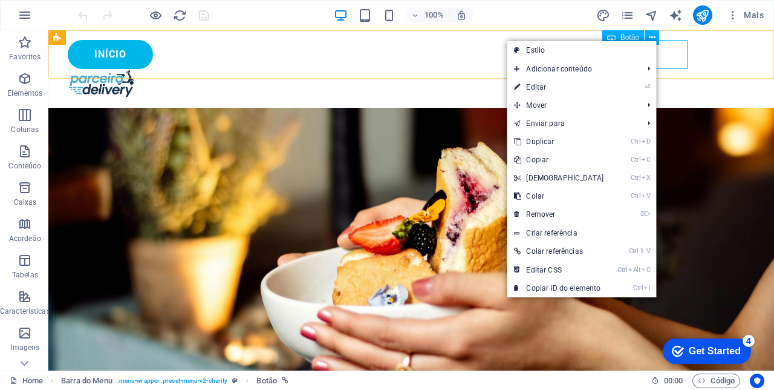
select select "px"
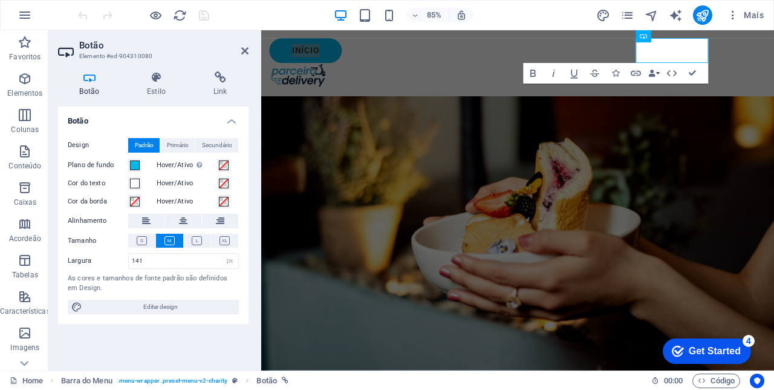
click at [223, 87] on h4 "Link" at bounding box center [220, 83] width 57 height 25
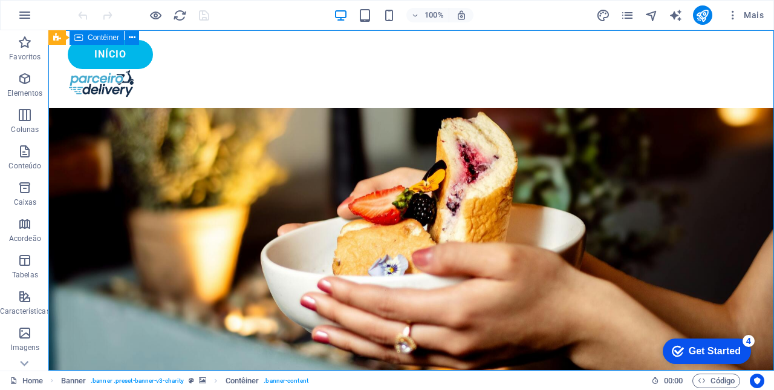
click at [624, 46] on div "Início" at bounding box center [411, 54] width 687 height 29
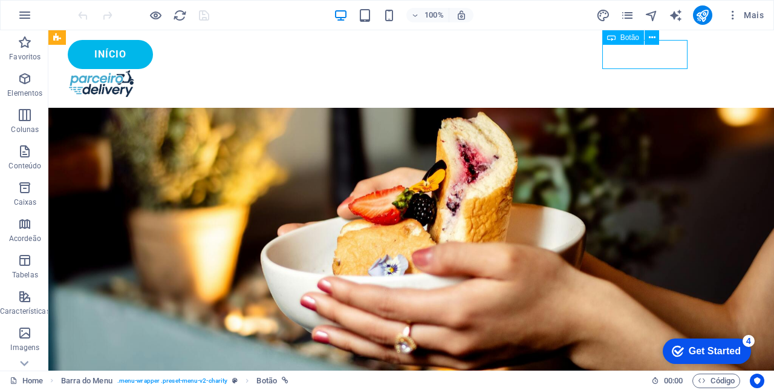
click at [655, 42] on icon at bounding box center [652, 37] width 7 height 13
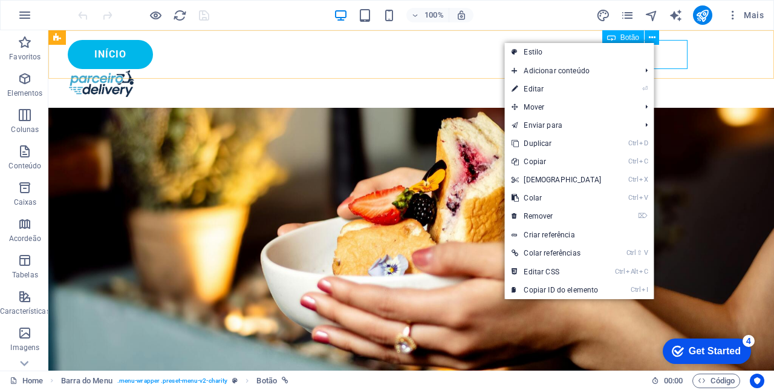
click at [546, 90] on link "⏎ Editar" at bounding box center [557, 89] width 104 height 18
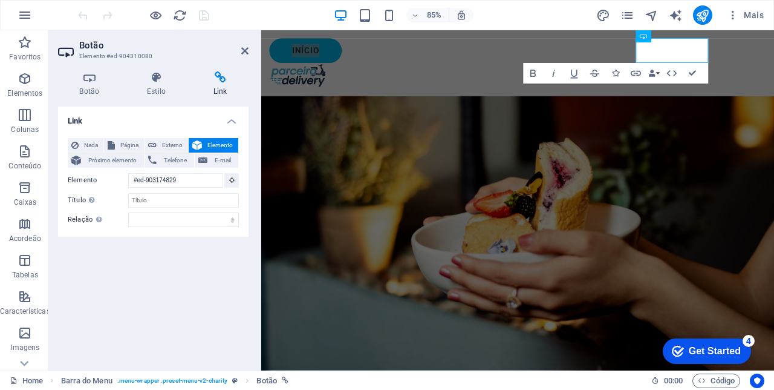
click at [218, 87] on h4 "Link" at bounding box center [220, 83] width 57 height 25
click at [191, 177] on input "#ed-903174829" at bounding box center [175, 180] width 95 height 15
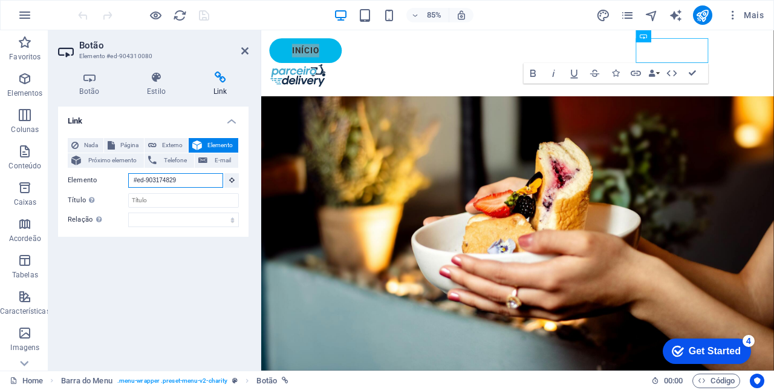
type input "#ed-90317482"
type input "W"
type input "https://parceirodelivery.com"
click at [206, 19] on icon "save" at bounding box center [204, 15] width 14 height 14
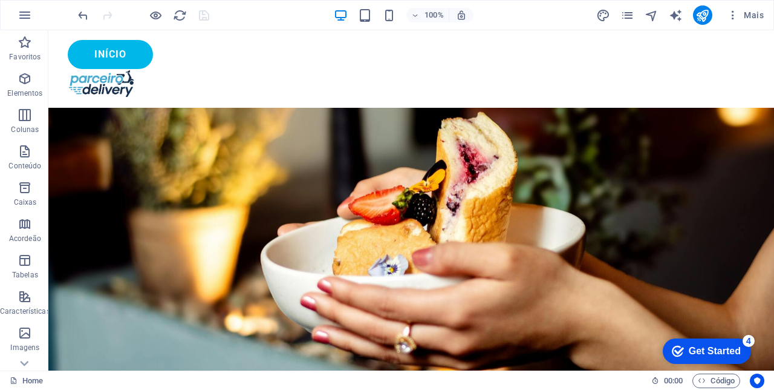
click at [707, 19] on icon "publish" at bounding box center [703, 15] width 14 height 14
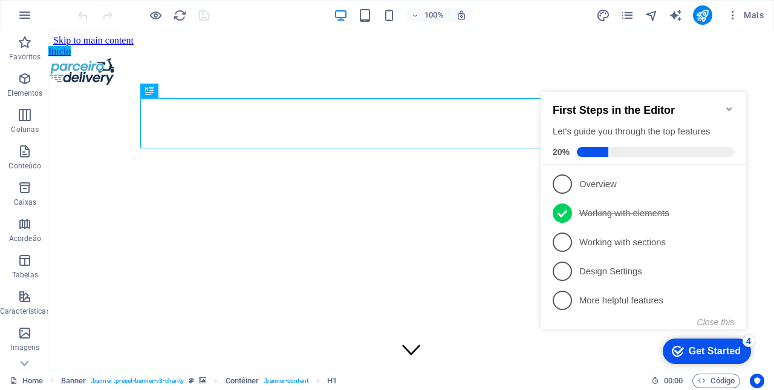
click at [731, 107] on icon "Minimize checklist" at bounding box center [729, 109] width 5 height 4
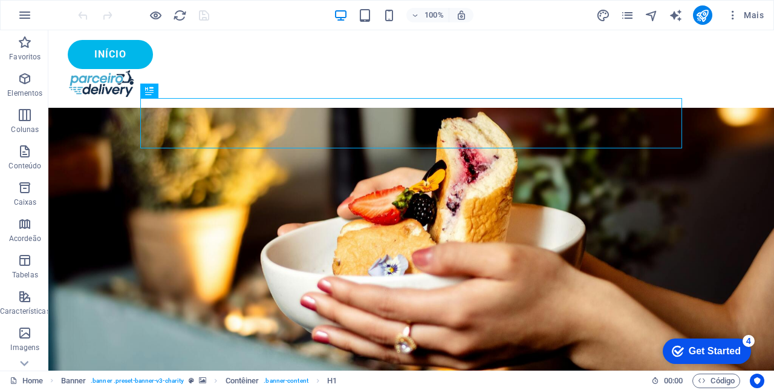
scroll to position [1, 0]
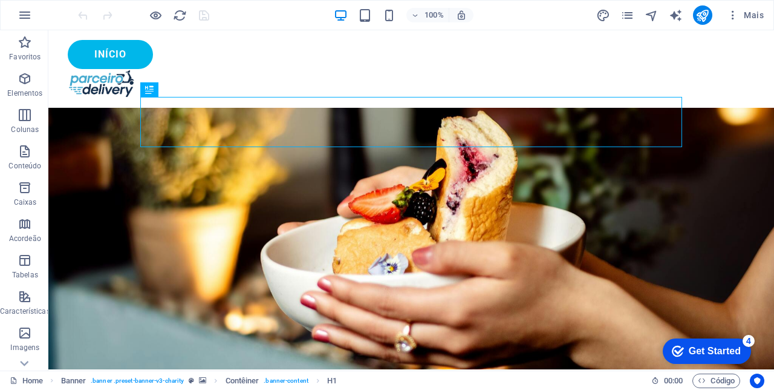
click at [670, 52] on div "Início" at bounding box center [411, 54] width 687 height 29
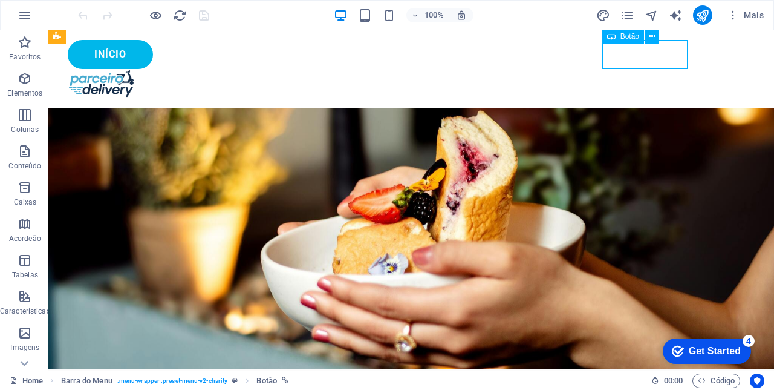
click at [652, 36] on icon at bounding box center [652, 36] width 7 height 13
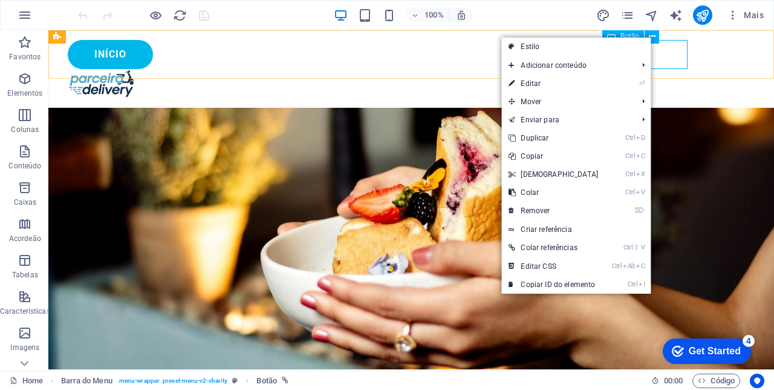
click at [543, 83] on link "⏎ Editar" at bounding box center [554, 83] width 104 height 18
select select "px"
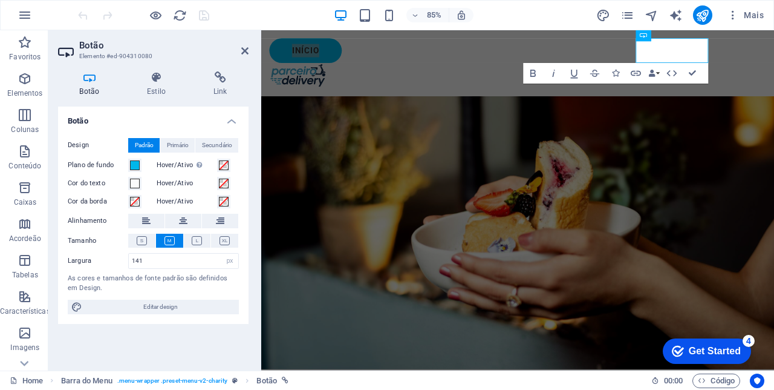
click at [218, 86] on h4 "Link" at bounding box center [220, 83] width 57 height 25
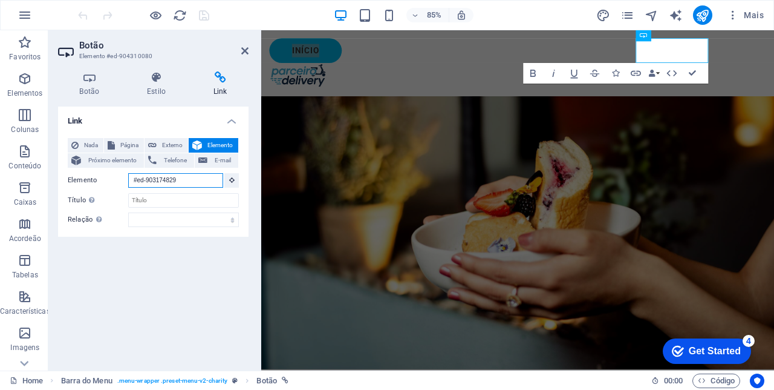
click at [198, 177] on input "#ed-903174829" at bounding box center [175, 180] width 95 height 15
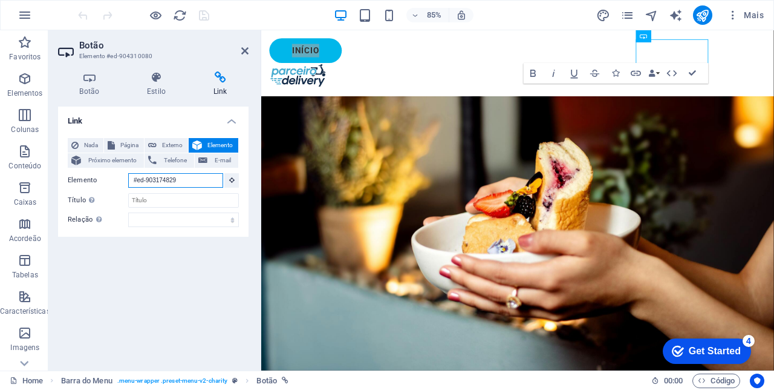
type input "#ed-90317482"
type input "[URL][DOMAIN_NAME]"
click at [200, 200] on input "Título A descrição adicional do link não deve ser igual ao texto do link. O tít…" at bounding box center [183, 200] width 111 height 15
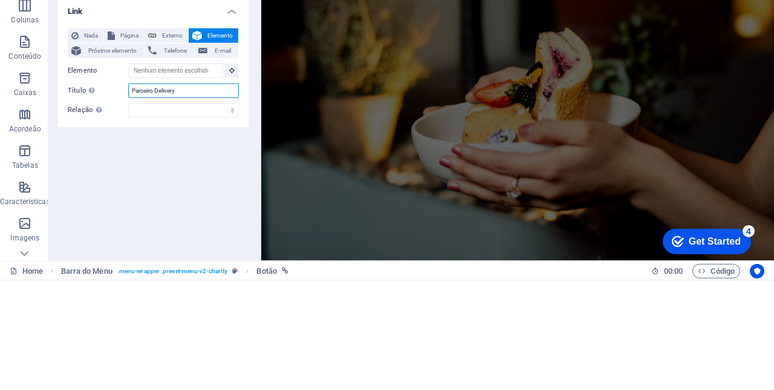
type input "Parceiro Delivery"
click at [218, 218] on select "alternado autor guia de favoritos externo ajuda licença avançar nofollow norefe…" at bounding box center [183, 219] width 111 height 15
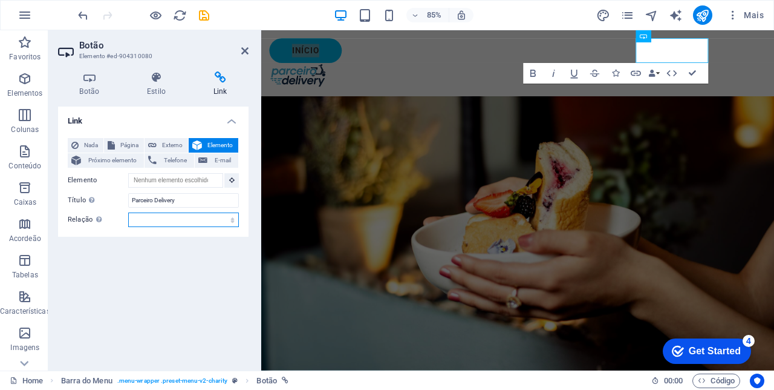
select select "alternate"
click at [200, 19] on icon "save" at bounding box center [204, 15] width 14 height 14
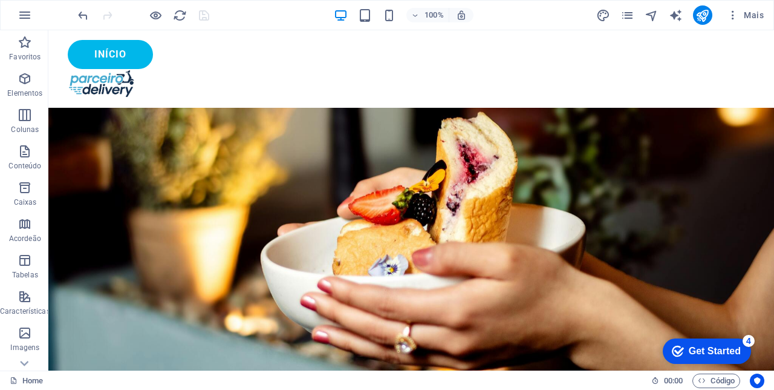
click at [707, 18] on icon "publish" at bounding box center [703, 15] width 14 height 14
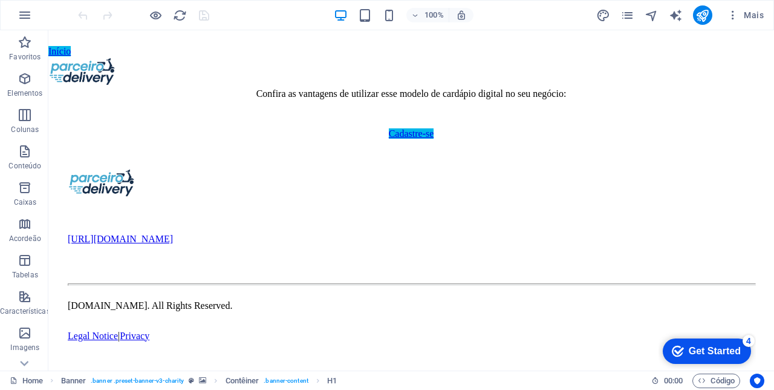
scroll to position [2069, 0]
click at [436, 128] on div "Cadastre-se" at bounding box center [411, 133] width 716 height 11
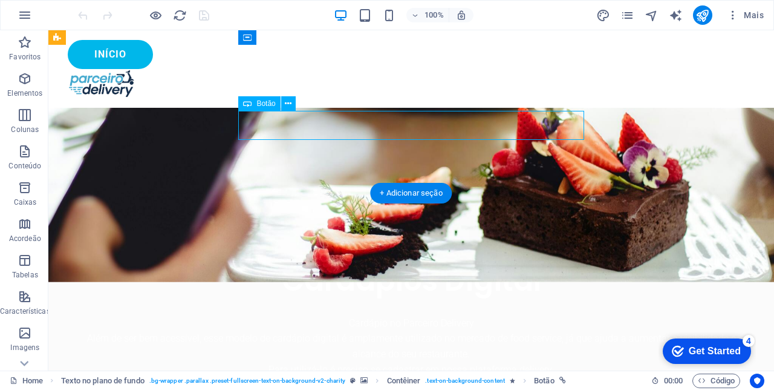
click at [289, 109] on icon at bounding box center [288, 103] width 7 height 13
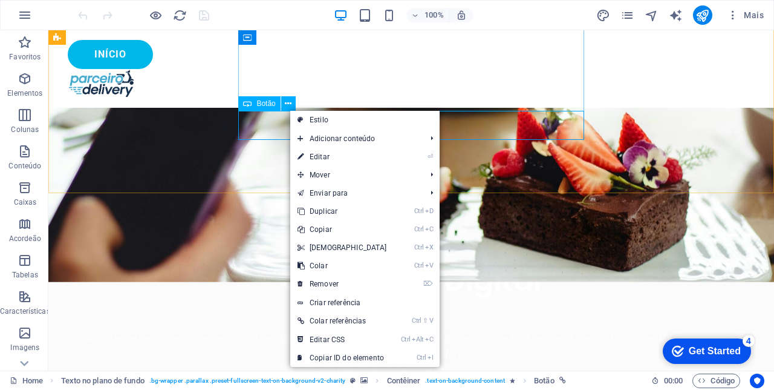
click at [330, 156] on link "⏎ Editar" at bounding box center [342, 157] width 104 height 18
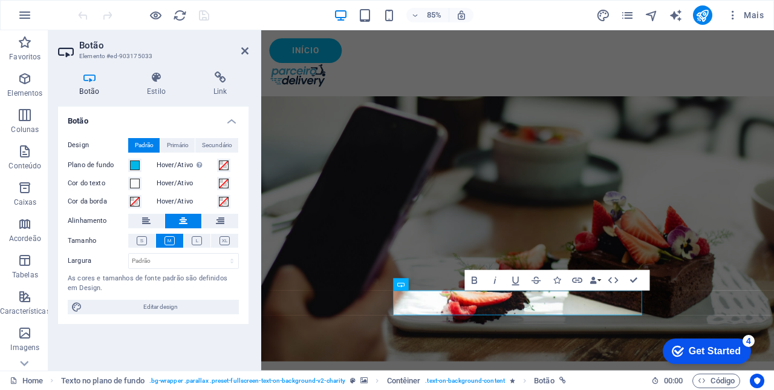
click at [221, 90] on h4 "Link" at bounding box center [220, 83] width 57 height 25
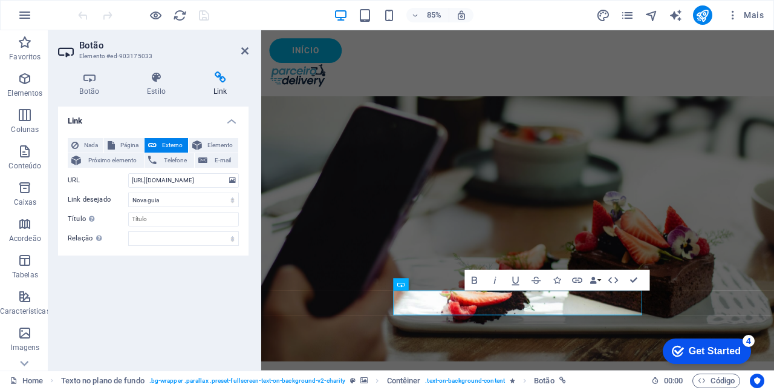
click at [243, 54] on icon at bounding box center [244, 51] width 7 height 10
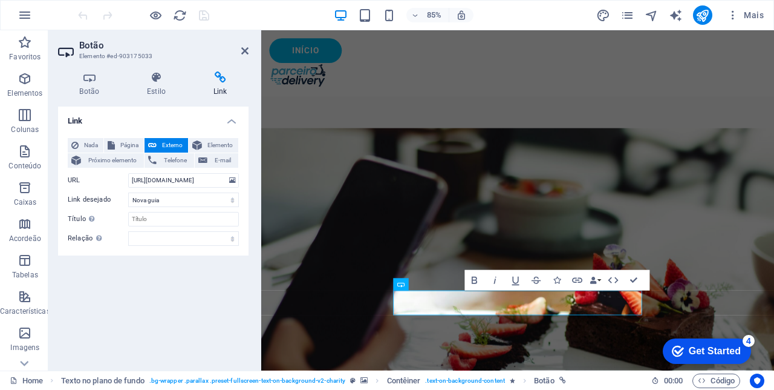
scroll to position [2008, 0]
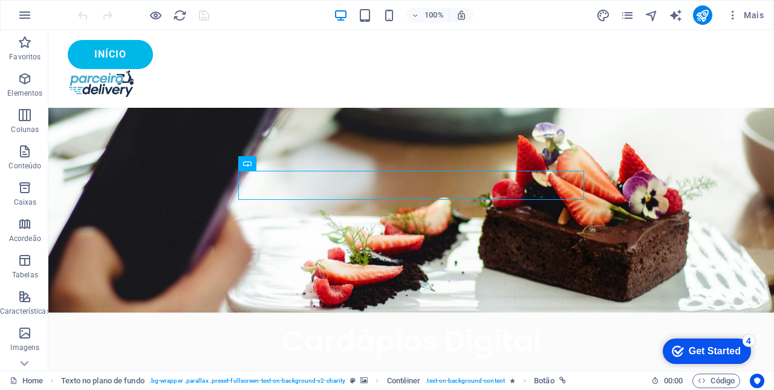
click at [652, 56] on div "Início" at bounding box center [411, 54] width 687 height 29
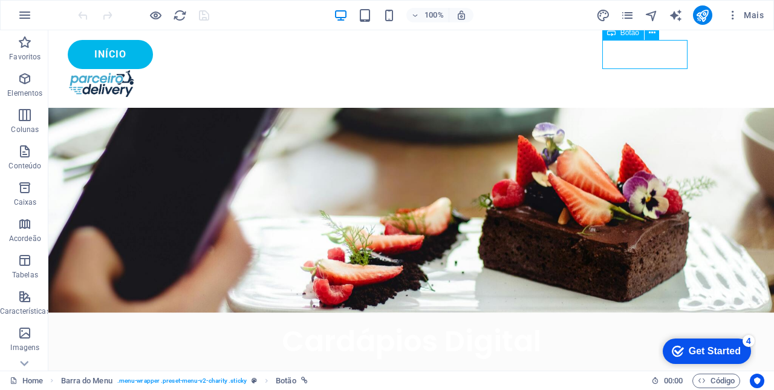
click at [650, 37] on icon at bounding box center [652, 33] width 7 height 13
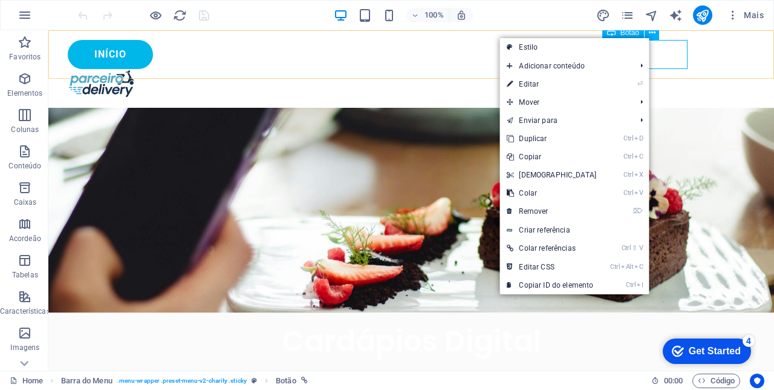
click at [539, 83] on link "⏎ Editar" at bounding box center [552, 84] width 104 height 18
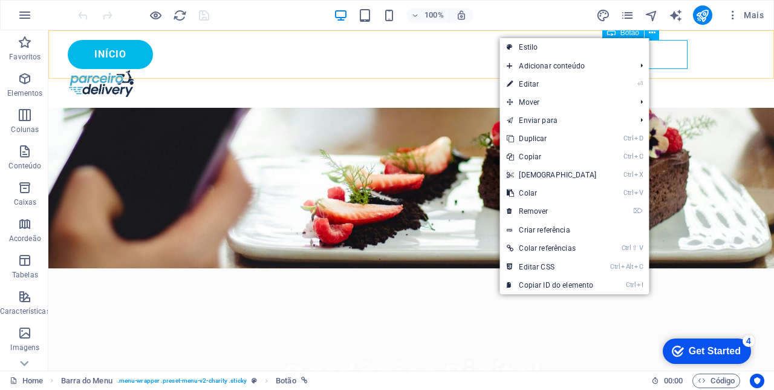
select select "px"
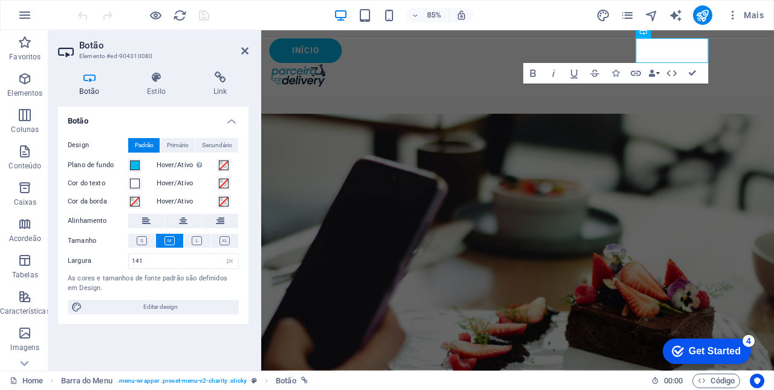
scroll to position [2069, 0]
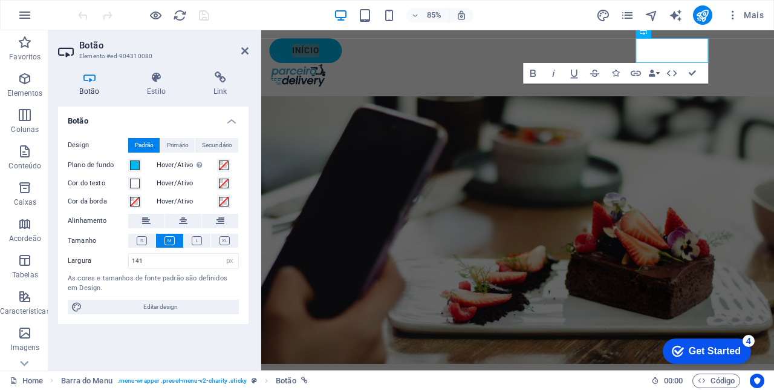
click at [215, 80] on icon at bounding box center [220, 77] width 57 height 12
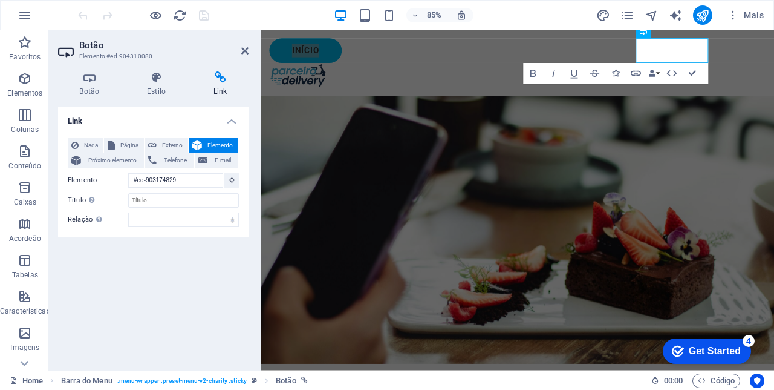
click at [171, 144] on span "Externo" at bounding box center [172, 145] width 24 height 15
select select "blank"
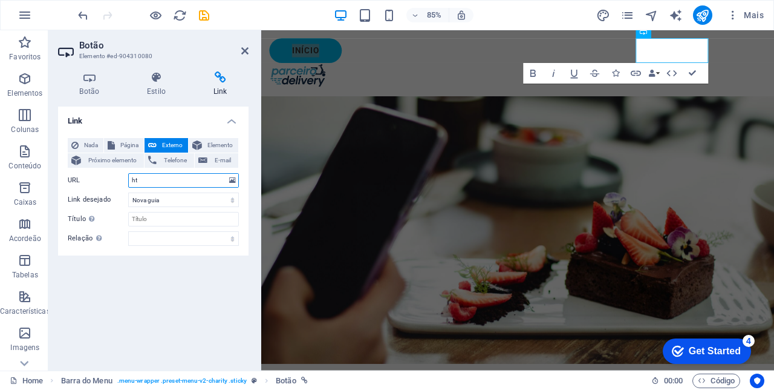
type input "h"
type input "H"
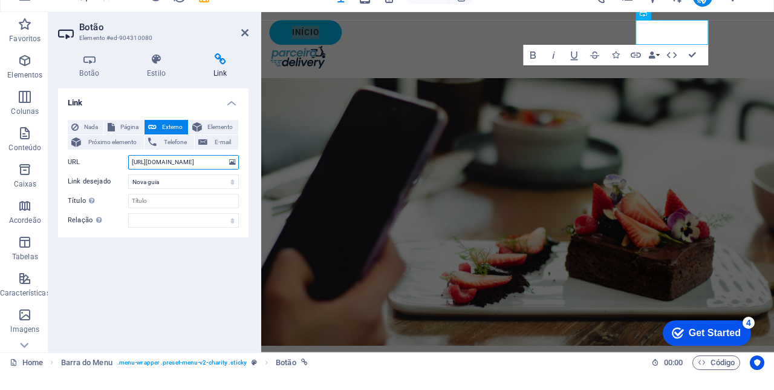
type input "[URL][DOMAIN_NAME]"
click at [207, 197] on select "Nova guia Mesma guia Sobreposição" at bounding box center [183, 199] width 111 height 15
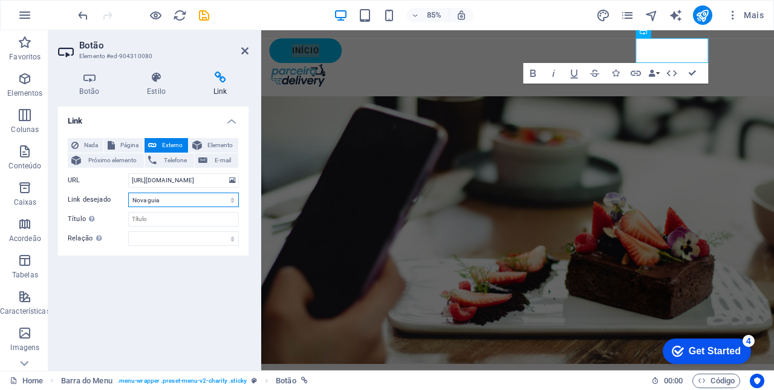
select select
click at [204, 13] on icon "save" at bounding box center [204, 15] width 14 height 14
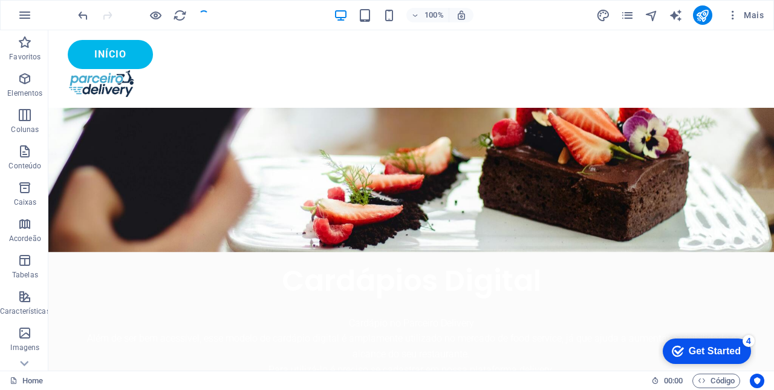
scroll to position [2008, 0]
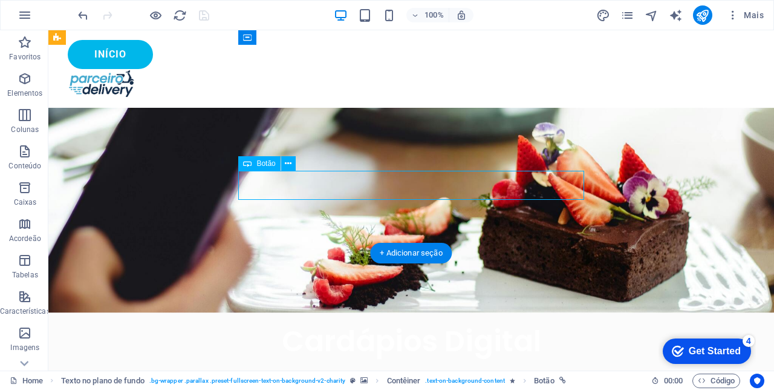
click at [287, 168] on icon at bounding box center [288, 163] width 7 height 13
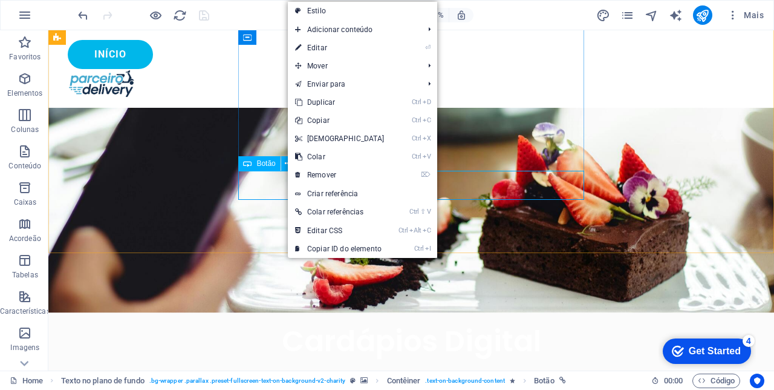
click at [622, 227] on figure at bounding box center [411, 151] width 726 height 321
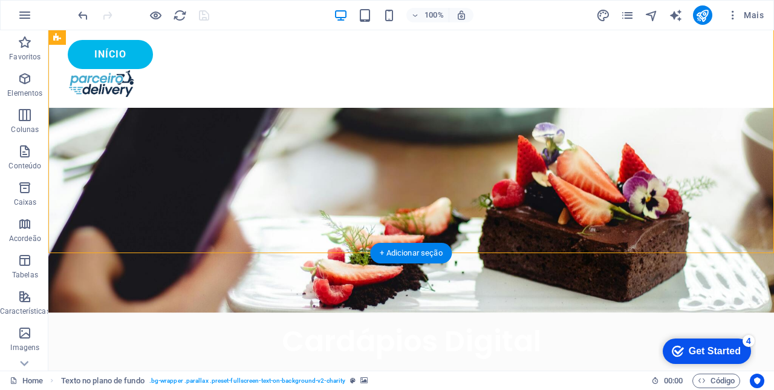
click at [705, 22] on icon "publish" at bounding box center [703, 15] width 14 height 14
